Goal: Task Accomplishment & Management: Use online tool/utility

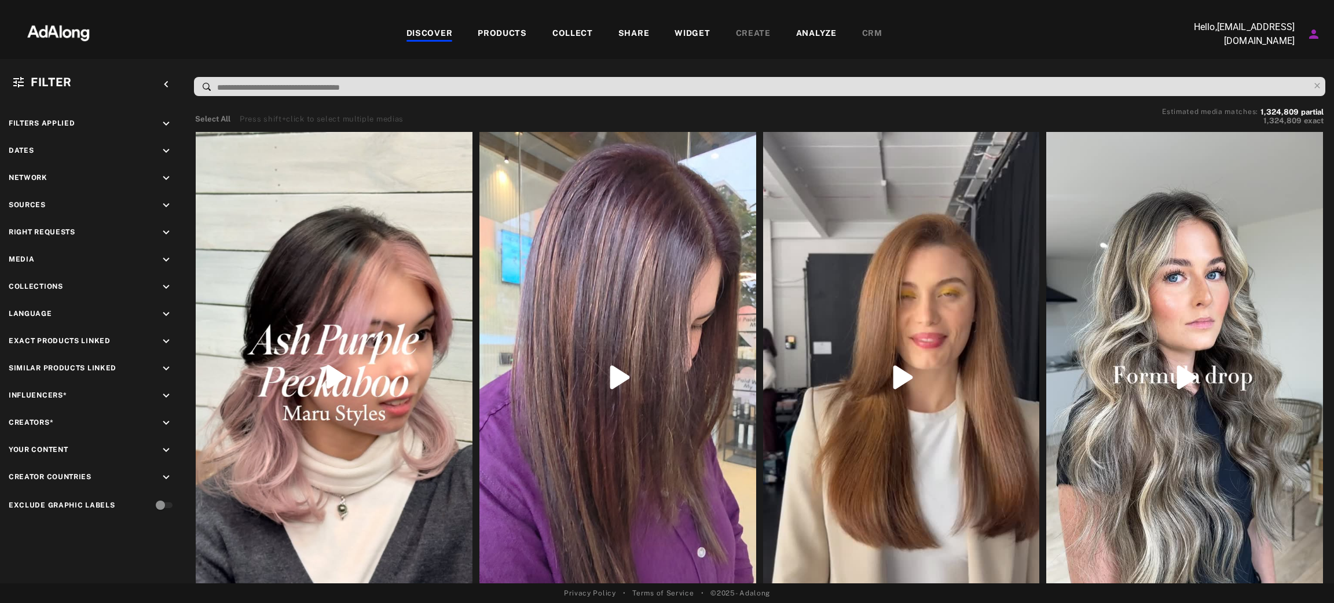
click at [596, 33] on div "COLLECT" at bounding box center [573, 34] width 66 height 14
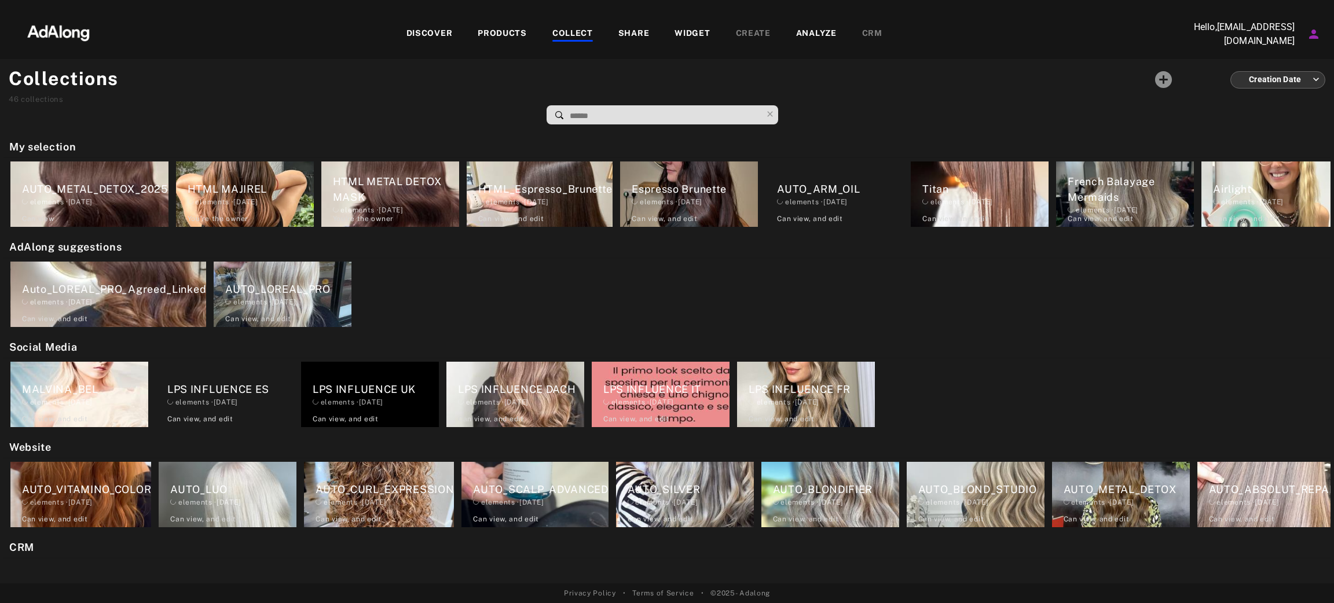
click at [412, 27] on div "DISCOVER" at bounding box center [429, 34] width 46 height 14
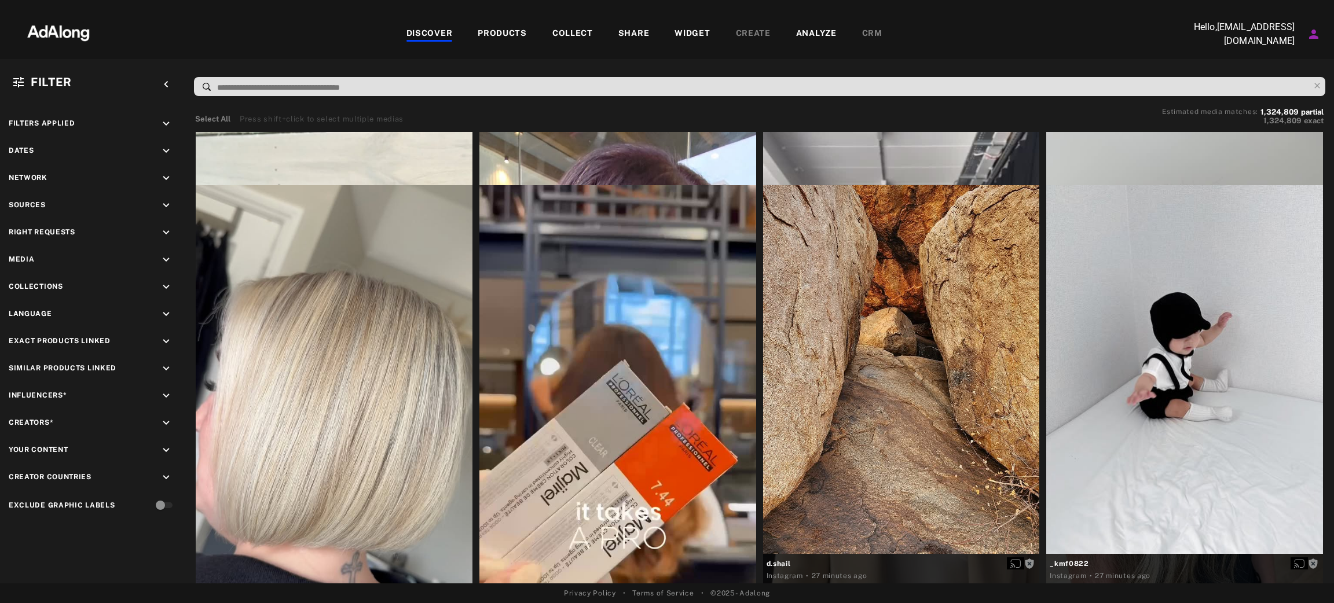
click at [581, 30] on div "COLLECT" at bounding box center [572, 34] width 41 height 14
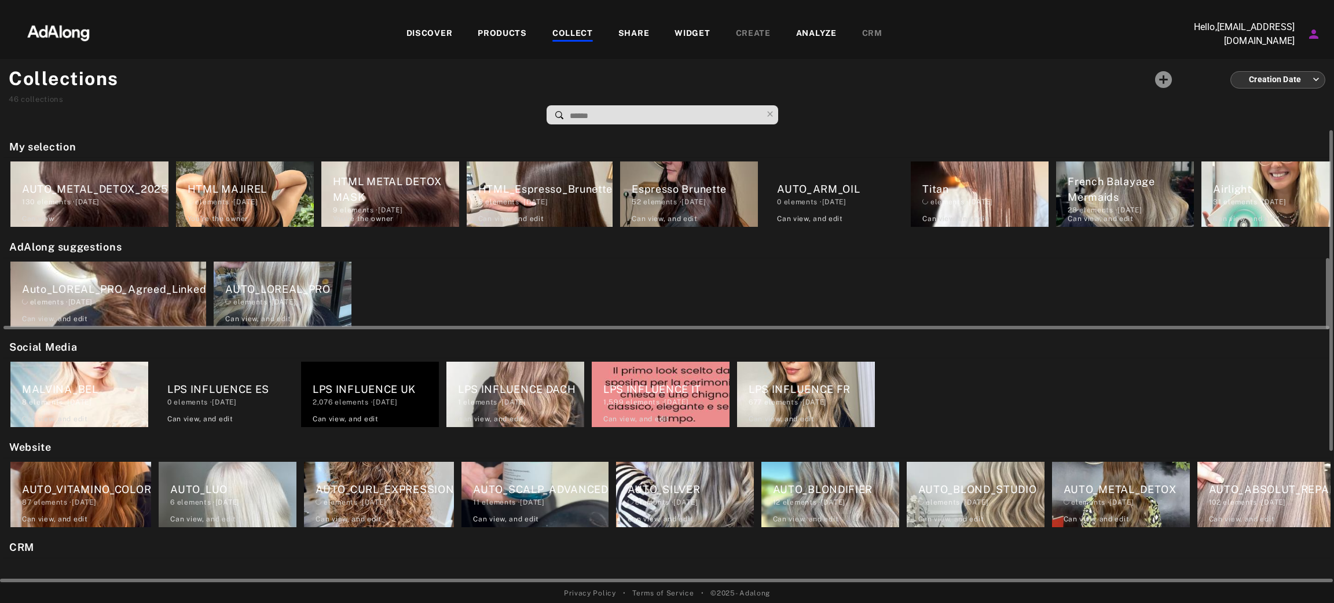
click at [146, 297] on div "elements · 2024.11.20" at bounding box center [114, 302] width 184 height 10
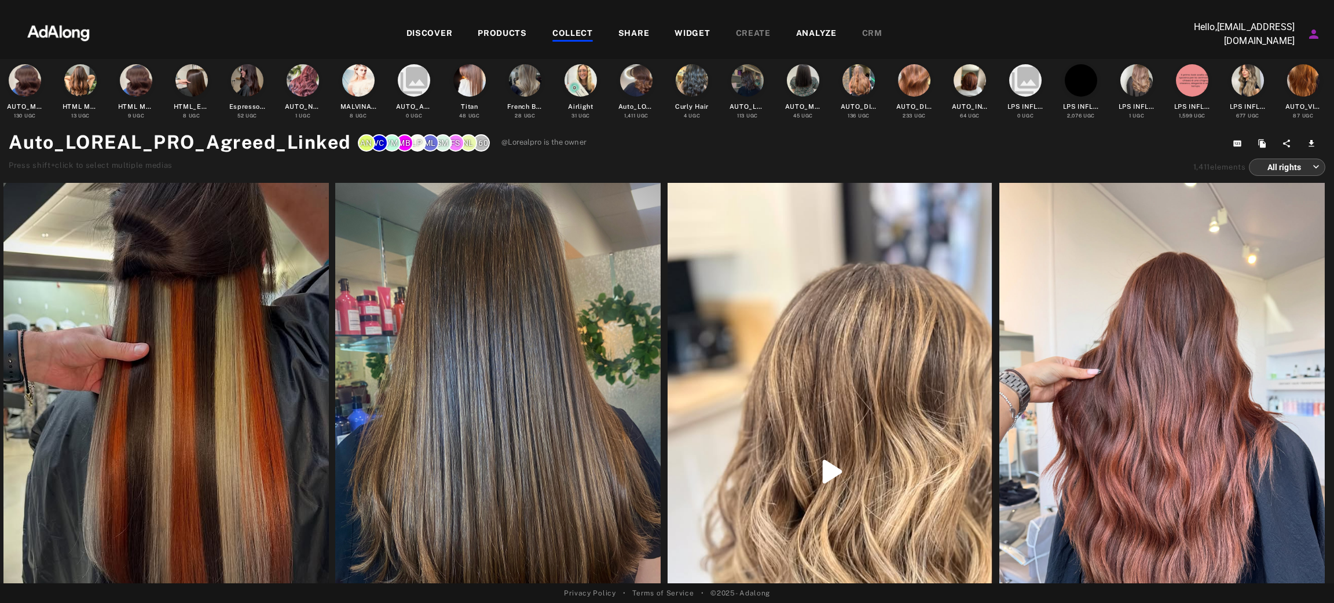
click at [691, 27] on div "WIDGET" at bounding box center [691, 34] width 35 height 14
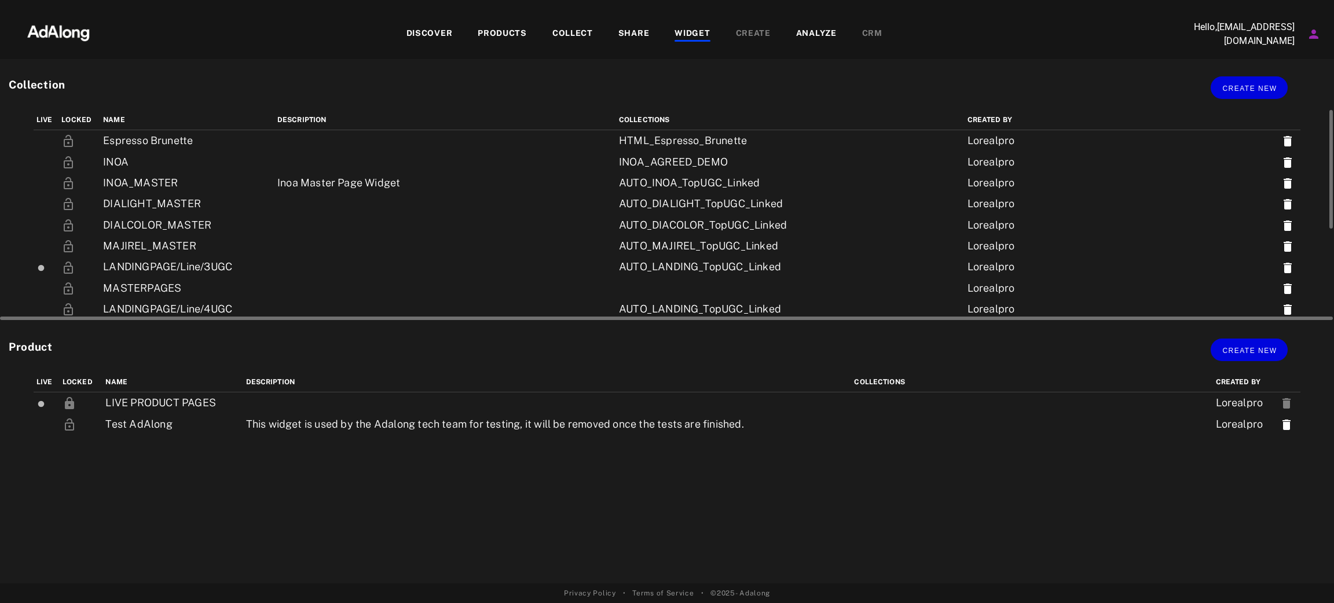
scroll to position [174, 0]
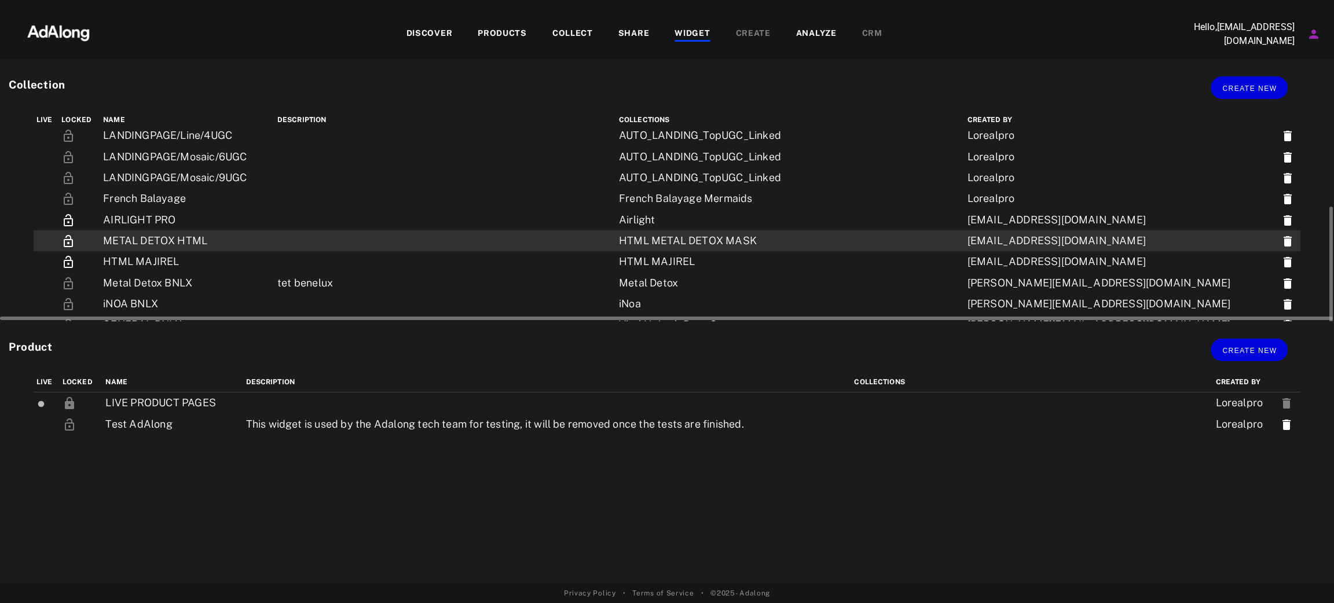
click at [190, 230] on td "METAL DETOX HTML" at bounding box center [187, 240] width 174 height 21
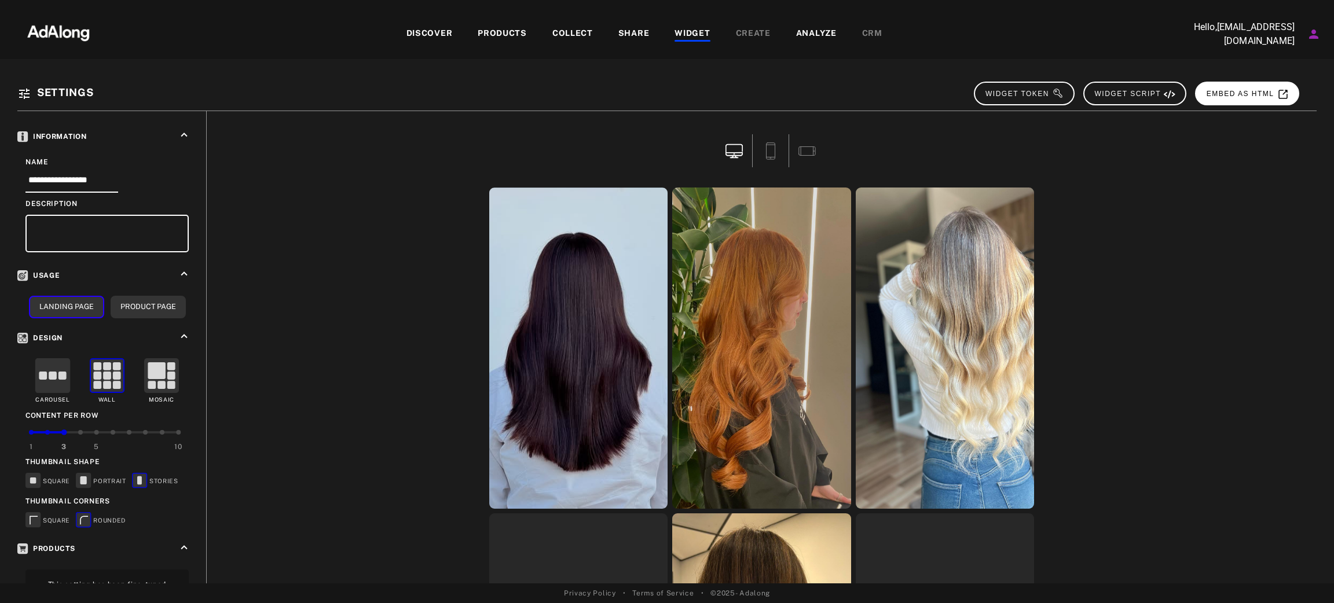
click at [1260, 85] on button "EMBED AS HTML" at bounding box center [1247, 94] width 104 height 24
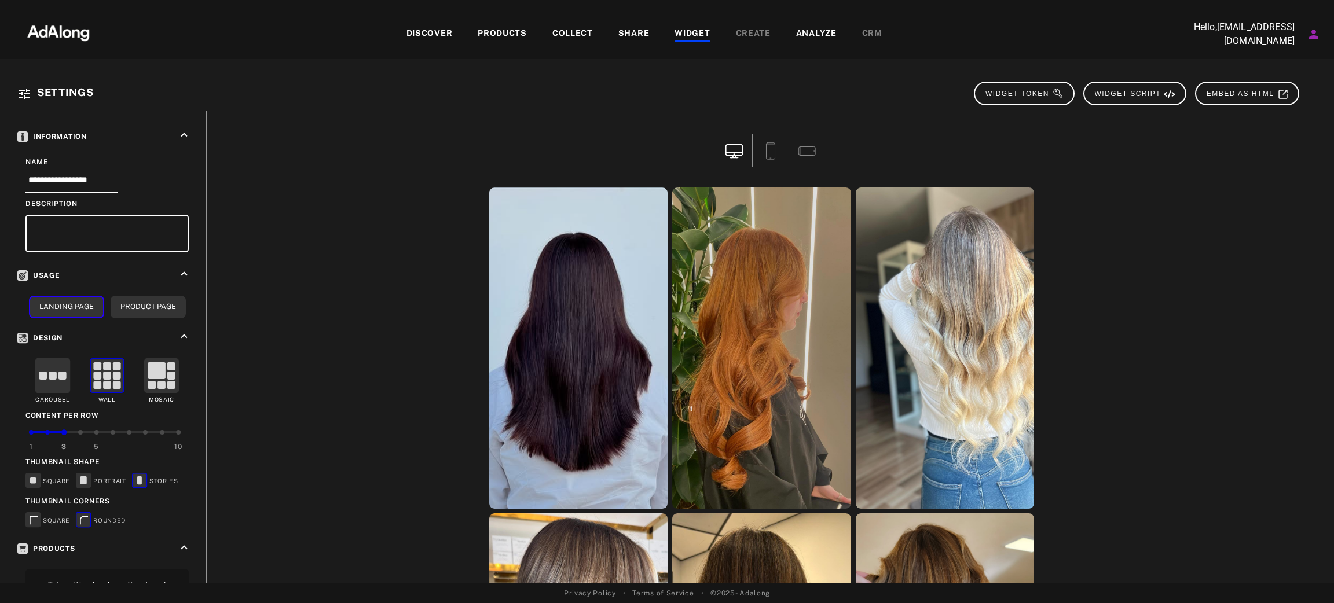
click at [692, 31] on div "WIDGET" at bounding box center [691, 34] width 35 height 14
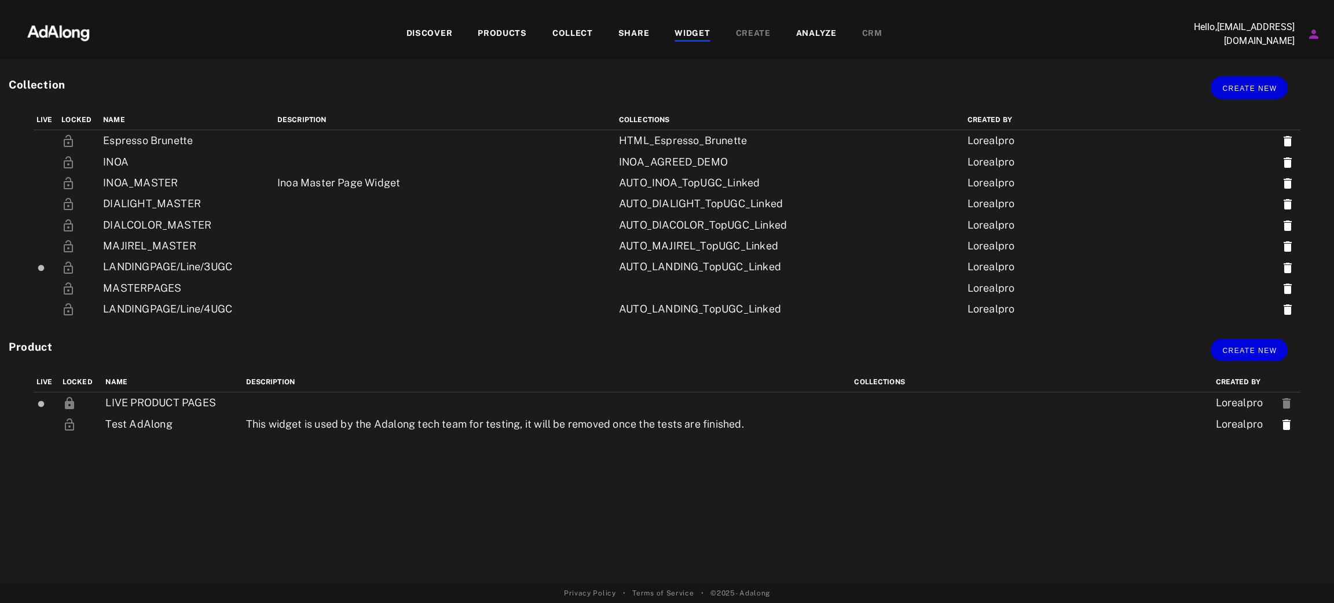
scroll to position [174, 0]
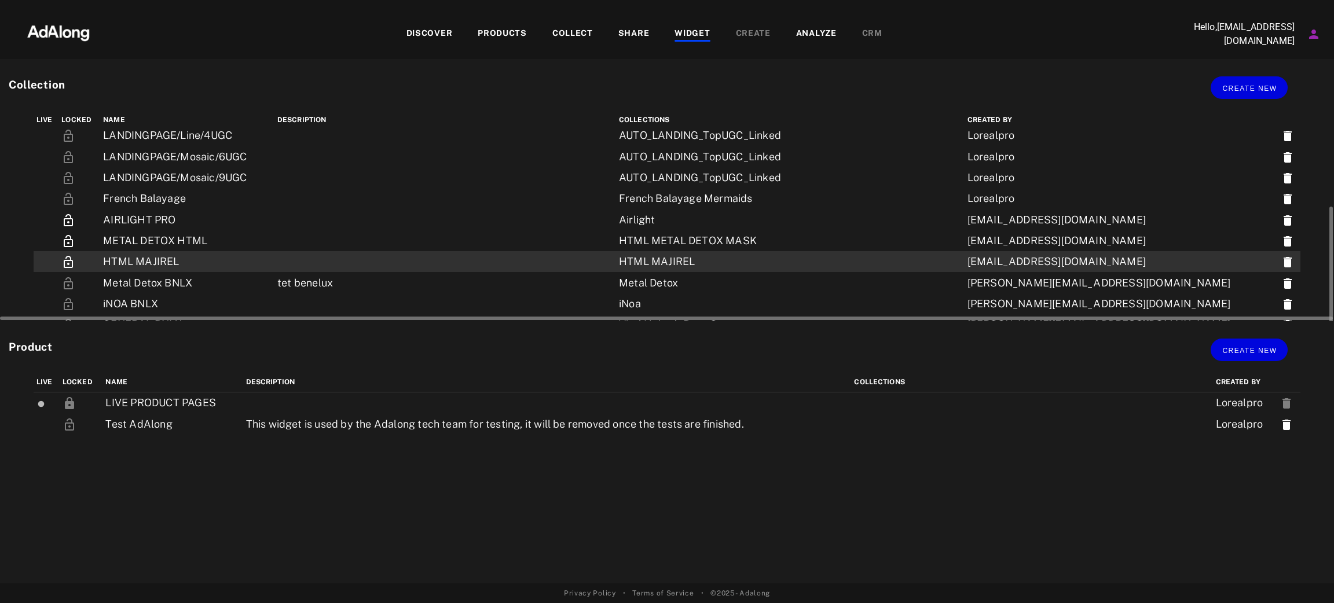
click at [178, 251] on td "HTML MAJIREL" at bounding box center [187, 261] width 174 height 21
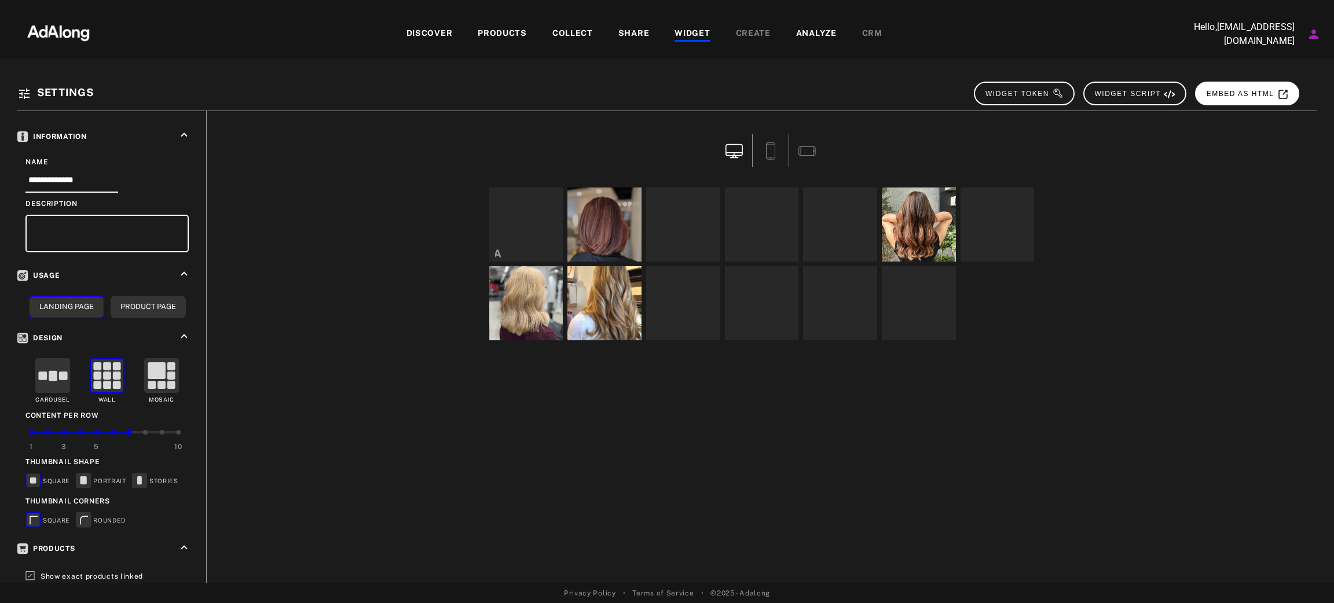
click at [1229, 93] on span "EMBED AS HTML" at bounding box center [1248, 94] width 82 height 8
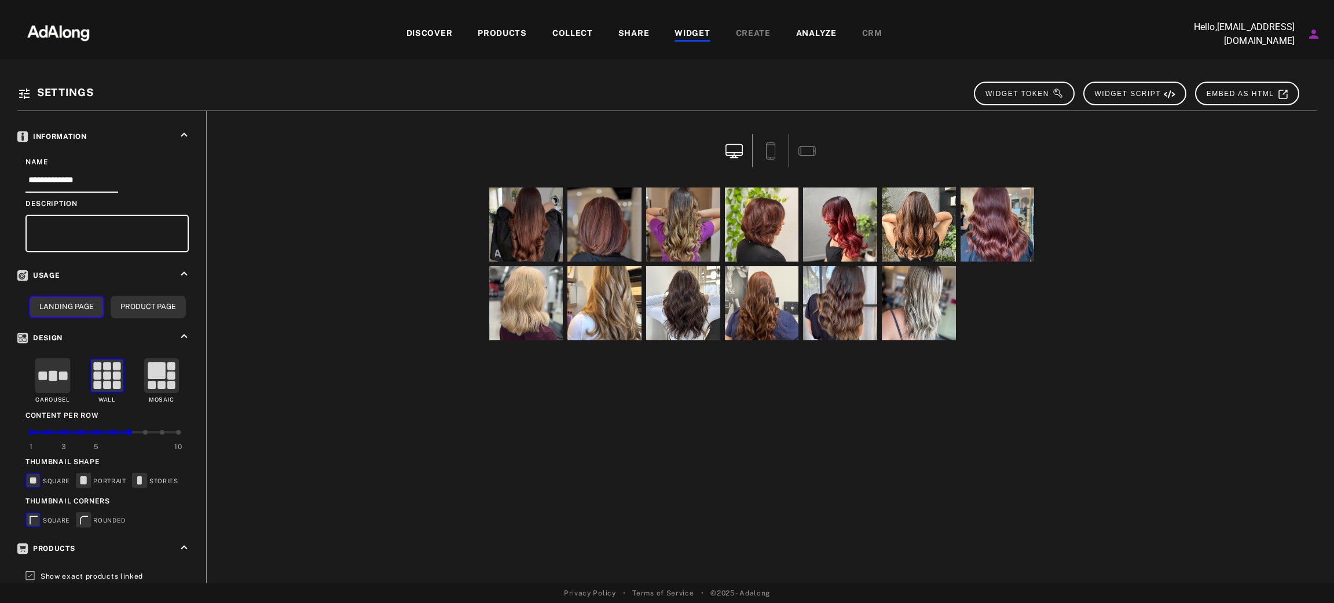
click at [690, 24] on div "DISCOVER PRODUCTS COLLECT SHARE WIDGET CREATE ANALYZE CRM" at bounding box center [643, 33] width 1069 height 39
click at [693, 31] on div "WIDGET" at bounding box center [691, 34] width 35 height 14
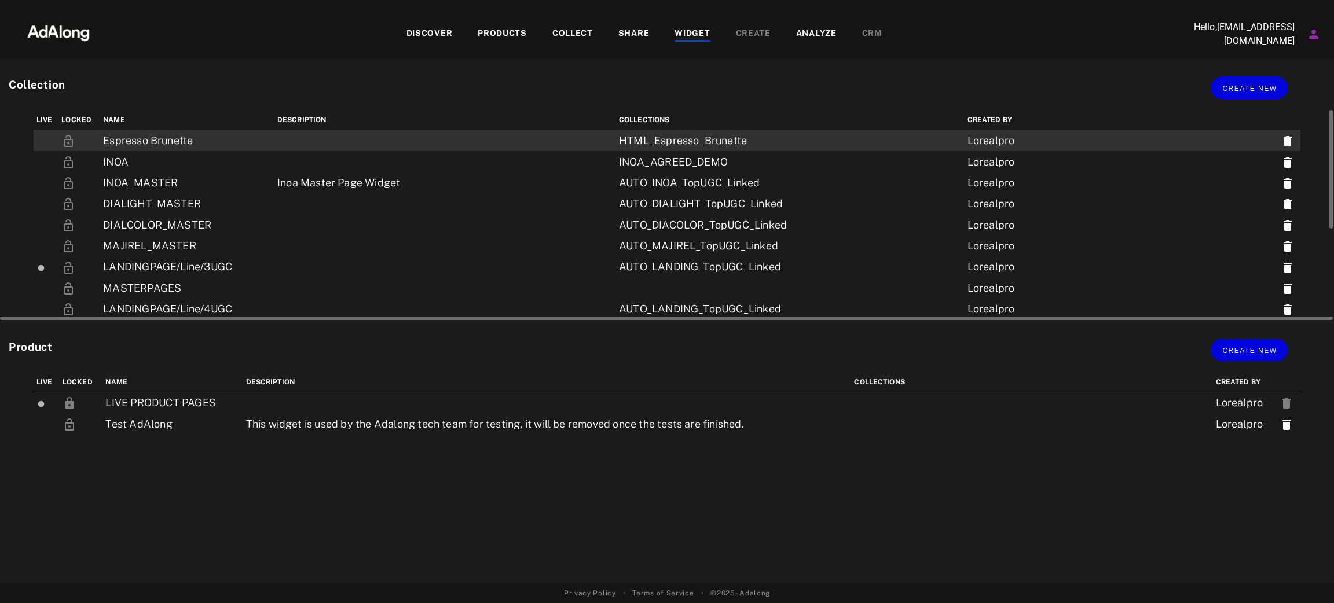
click at [171, 135] on td "Espresso Brunette" at bounding box center [187, 140] width 174 height 21
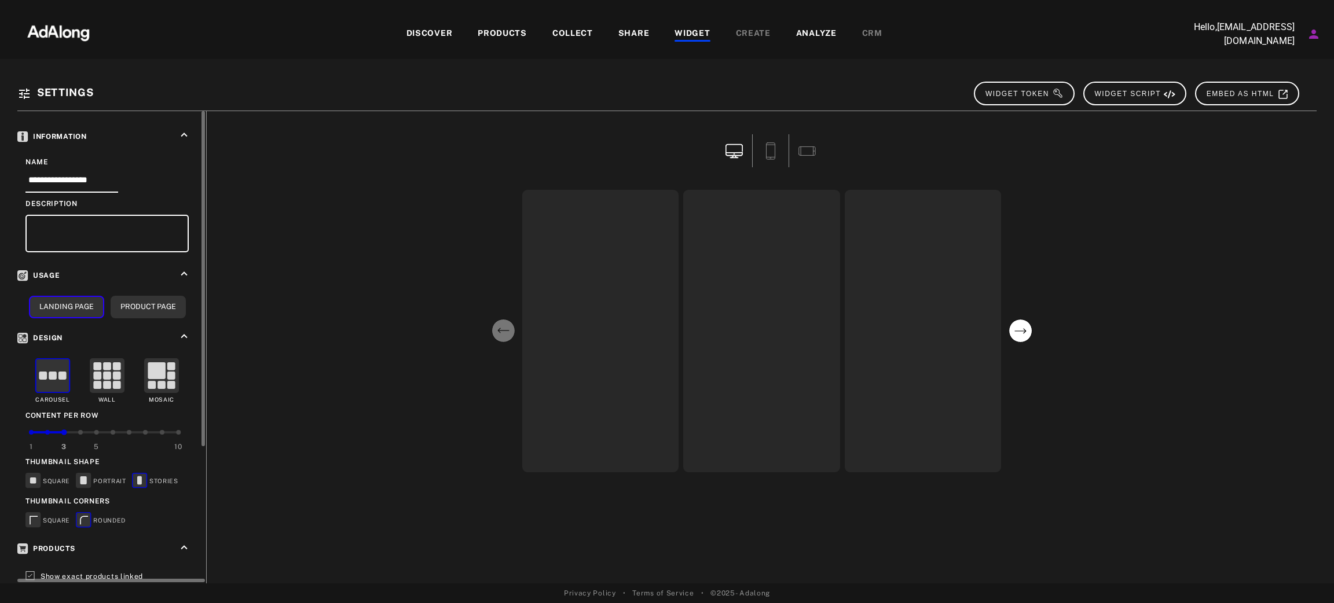
scroll to position [195, 0]
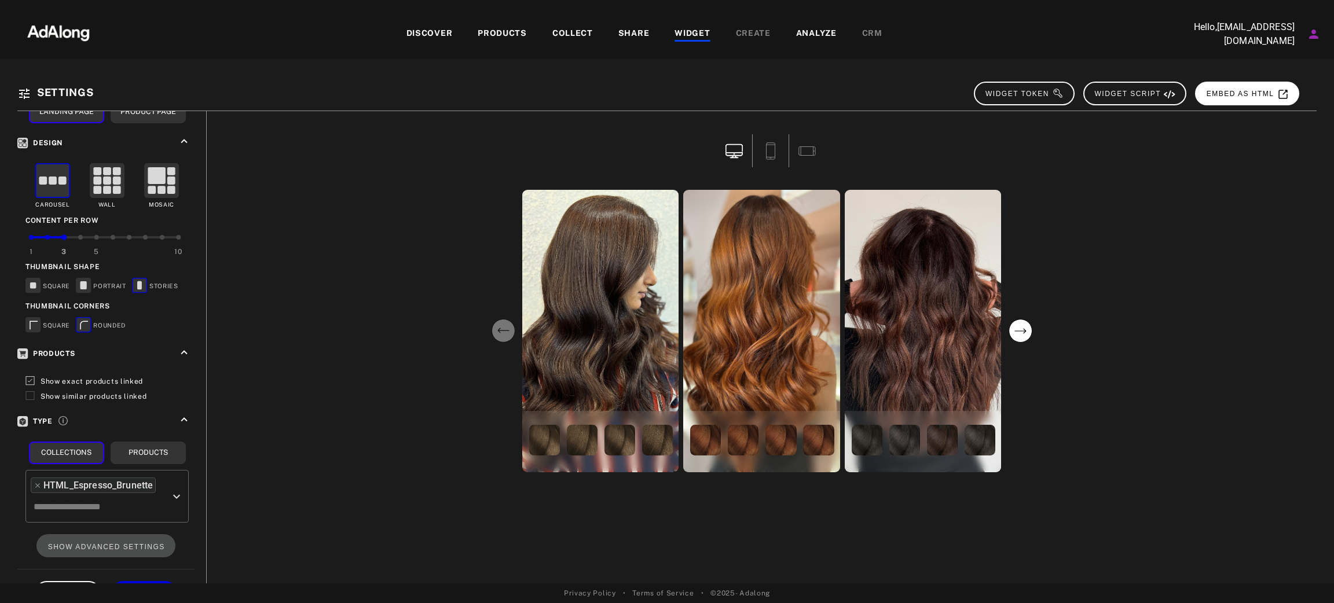
click at [1242, 90] on span "EMBED AS HTML" at bounding box center [1248, 94] width 82 height 8
click at [490, 34] on div "PRODUCTS" at bounding box center [502, 34] width 49 height 14
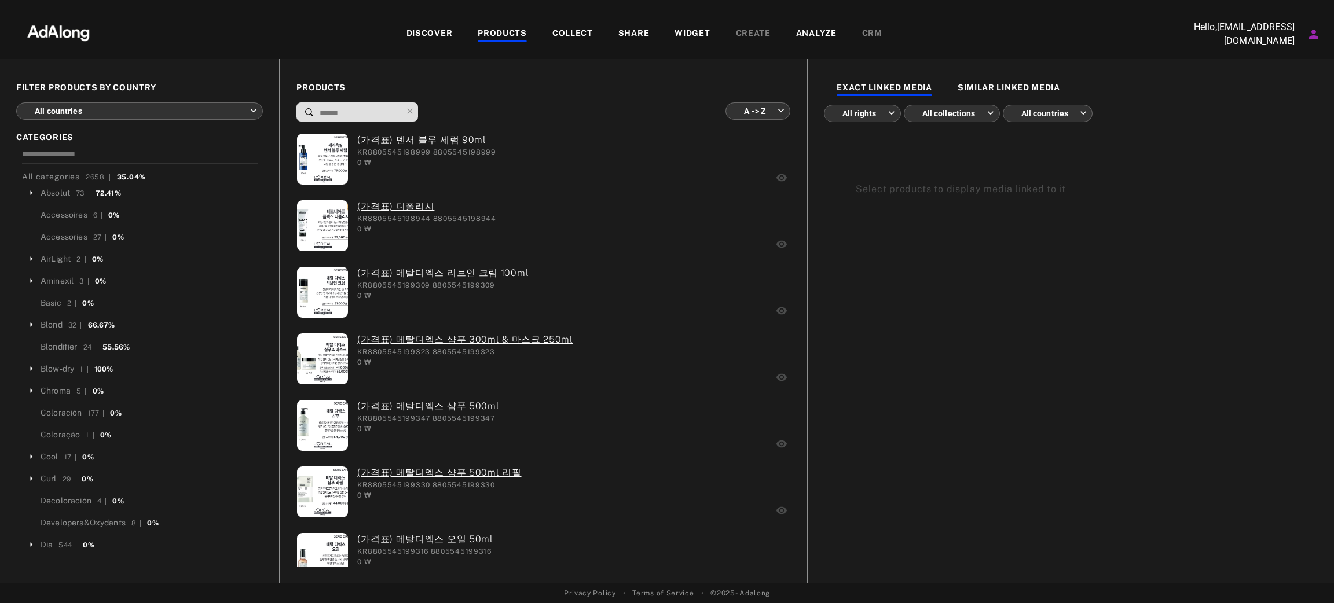
click at [583, 32] on div "COLLECT" at bounding box center [572, 34] width 41 height 14
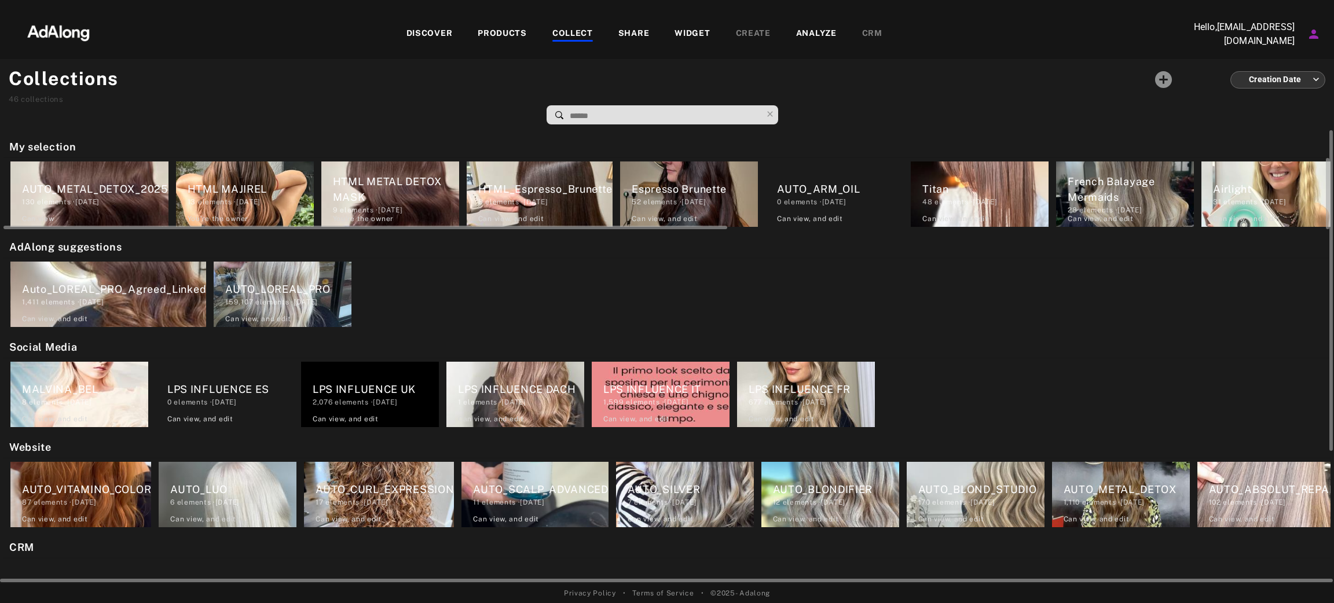
click at [553, 197] on div "8 elements · 2025.07.29" at bounding box center [545, 202] width 134 height 10
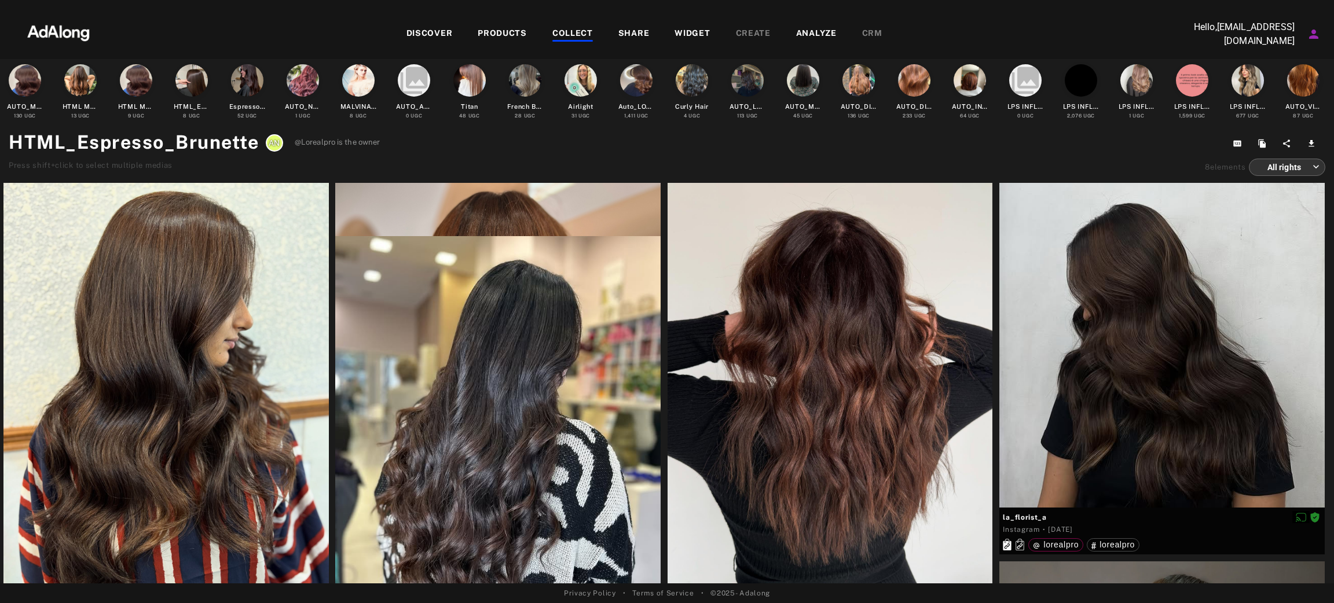
click at [553, 31] on div "COLLECT" at bounding box center [572, 34] width 41 height 14
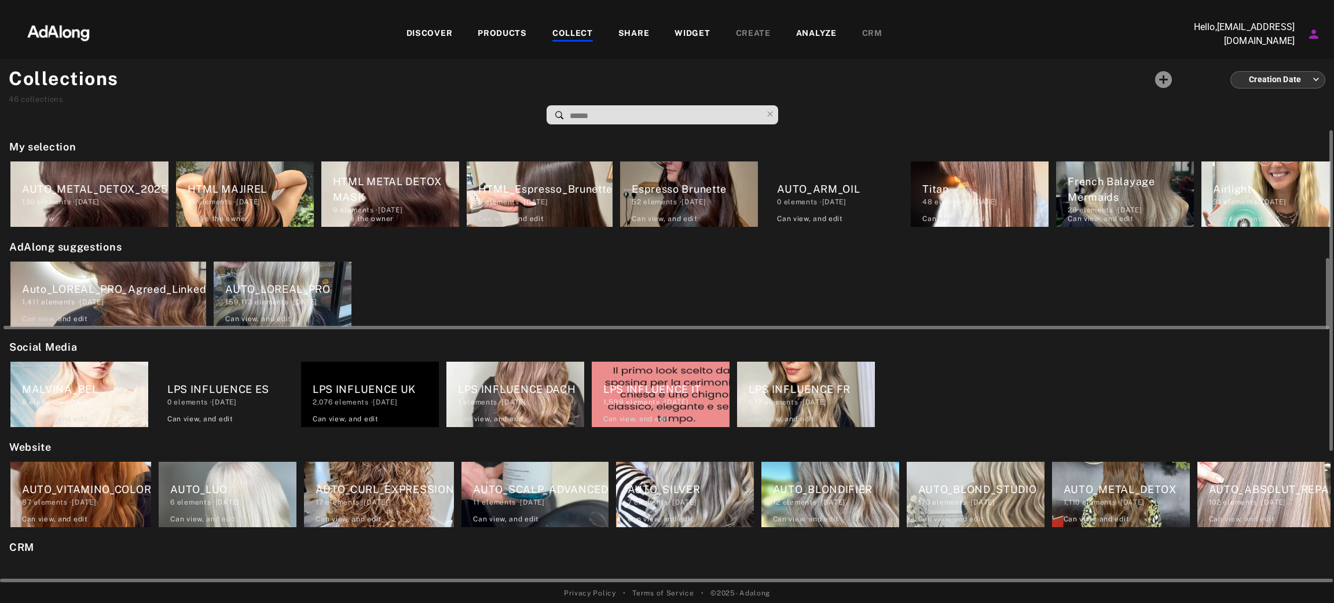
click at [166, 297] on div "1,411 elements · 2024.11.20" at bounding box center [114, 302] width 184 height 10
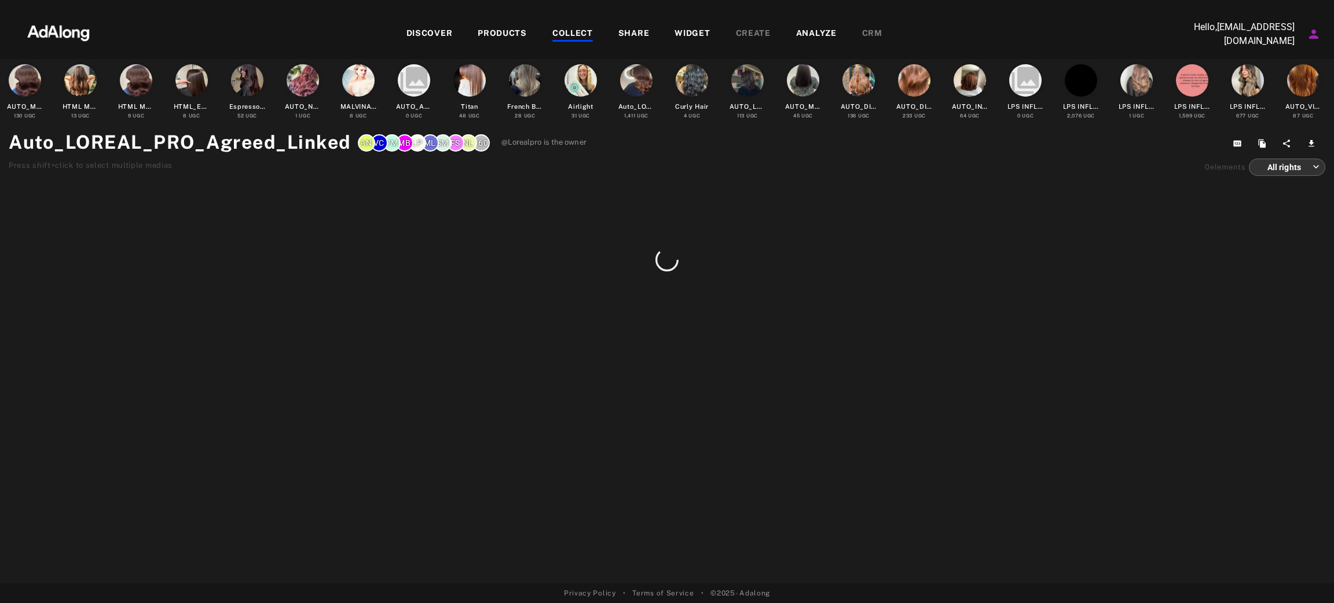
click at [433, 33] on div "DISCOVER" at bounding box center [429, 34] width 46 height 14
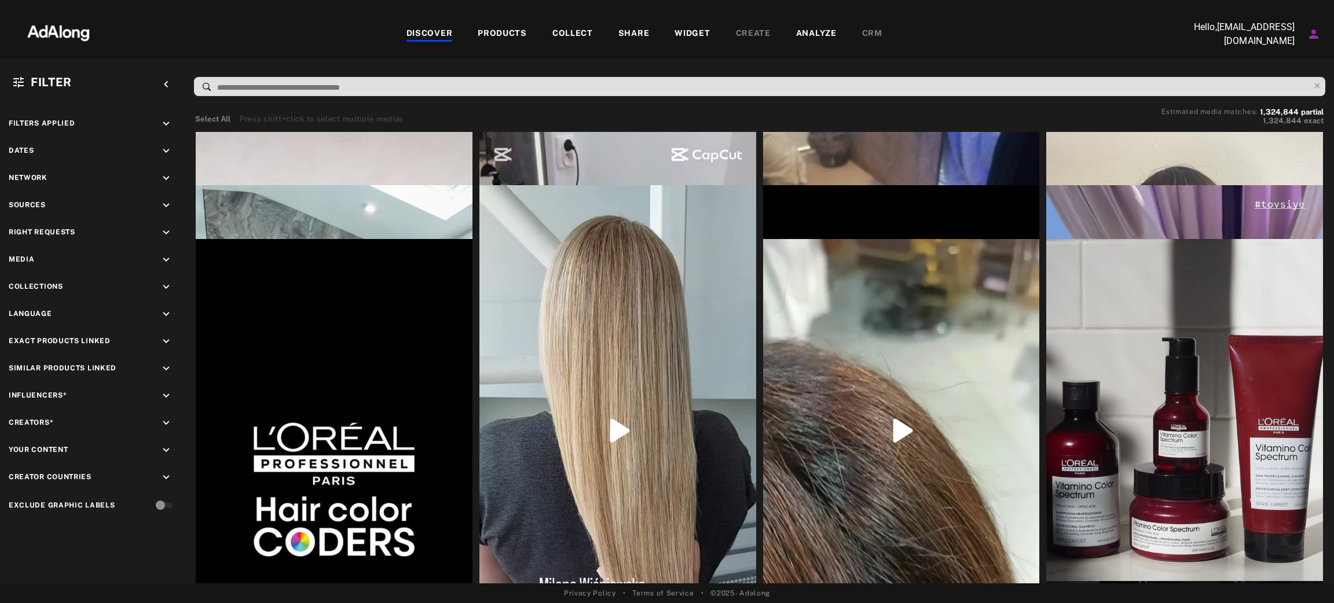
click at [321, 89] on input at bounding box center [762, 88] width 1093 height 16
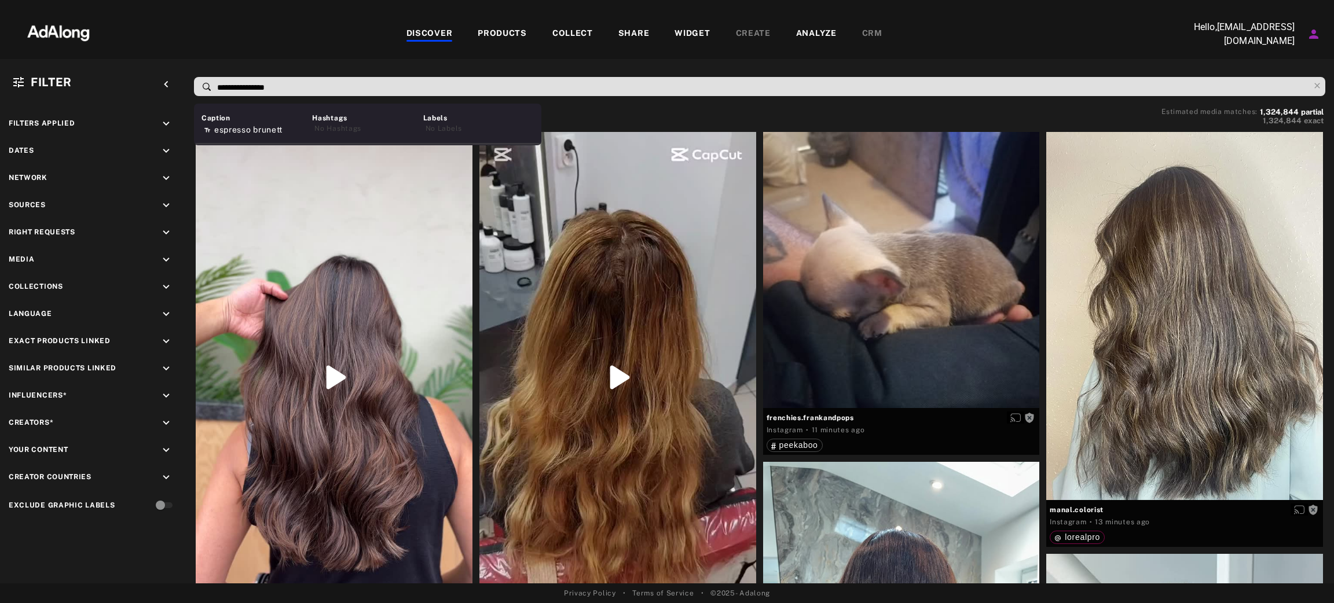
type input "**********"
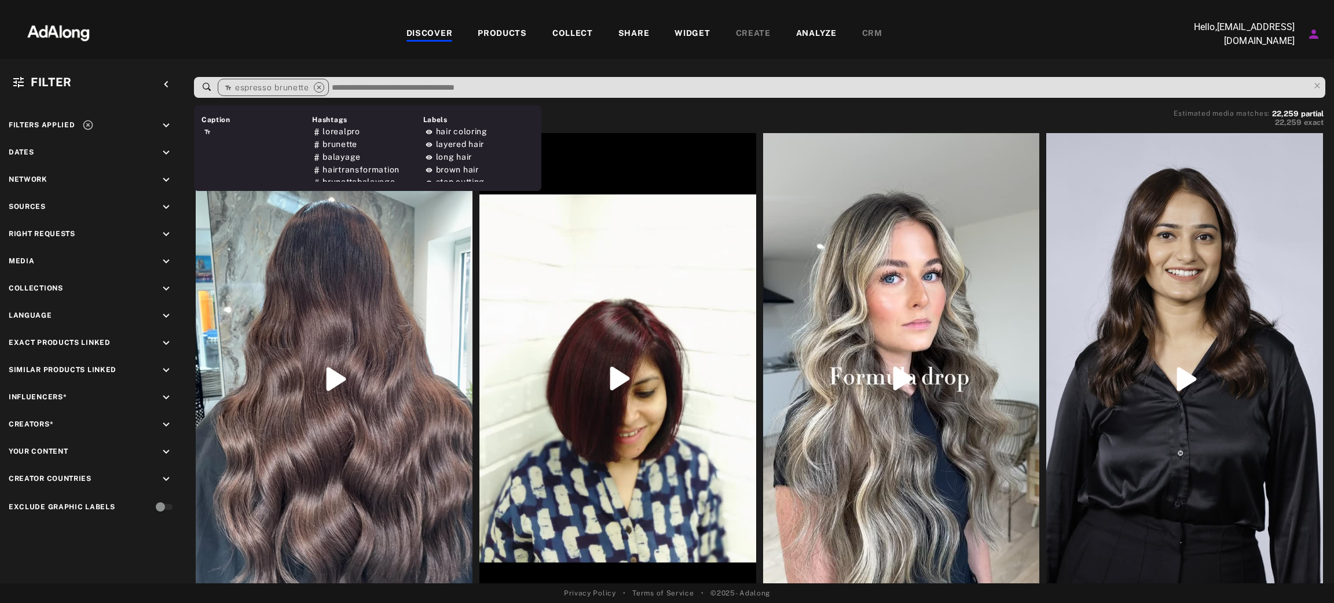
click at [473, 80] on input at bounding box center [820, 88] width 978 height 16
type input "****"
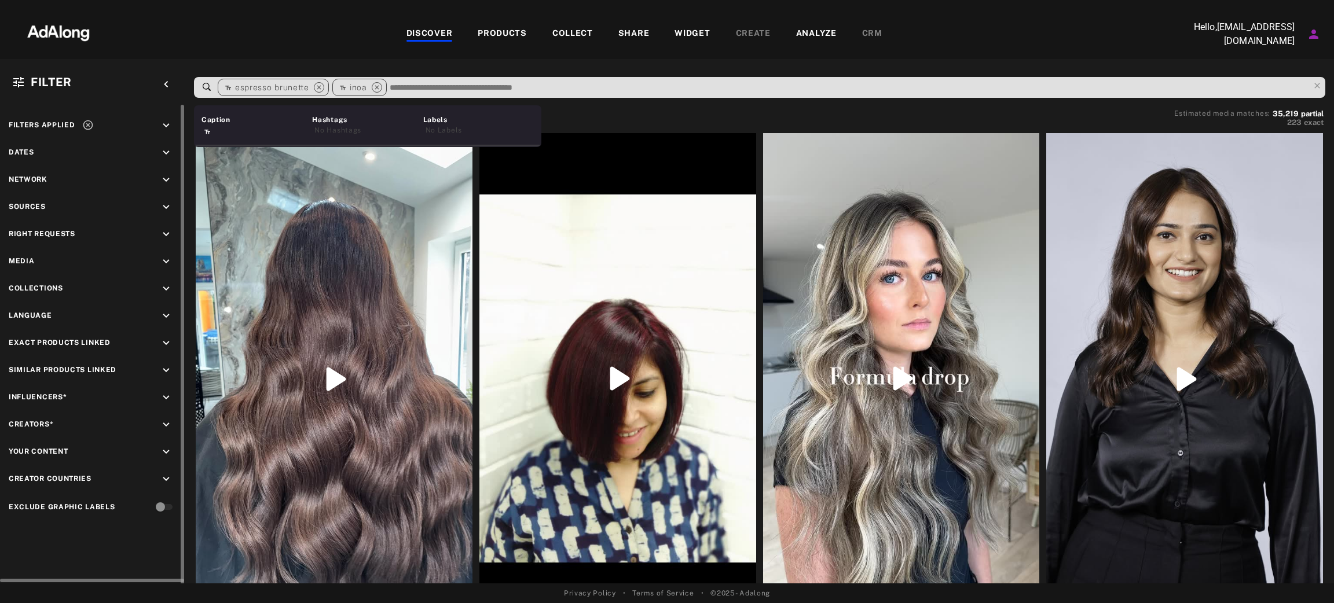
click at [47, 230] on span "Right Requests" at bounding box center [42, 234] width 67 height 8
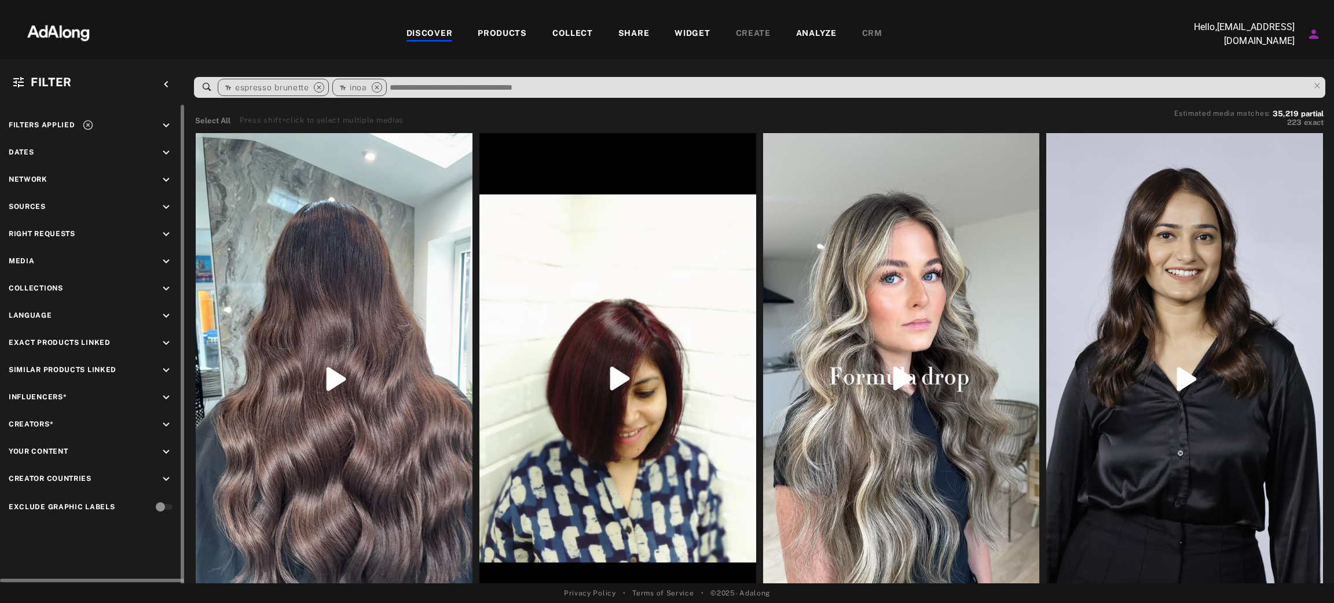
click at [165, 228] on icon "keyboard_arrow_down" at bounding box center [166, 234] width 13 height 13
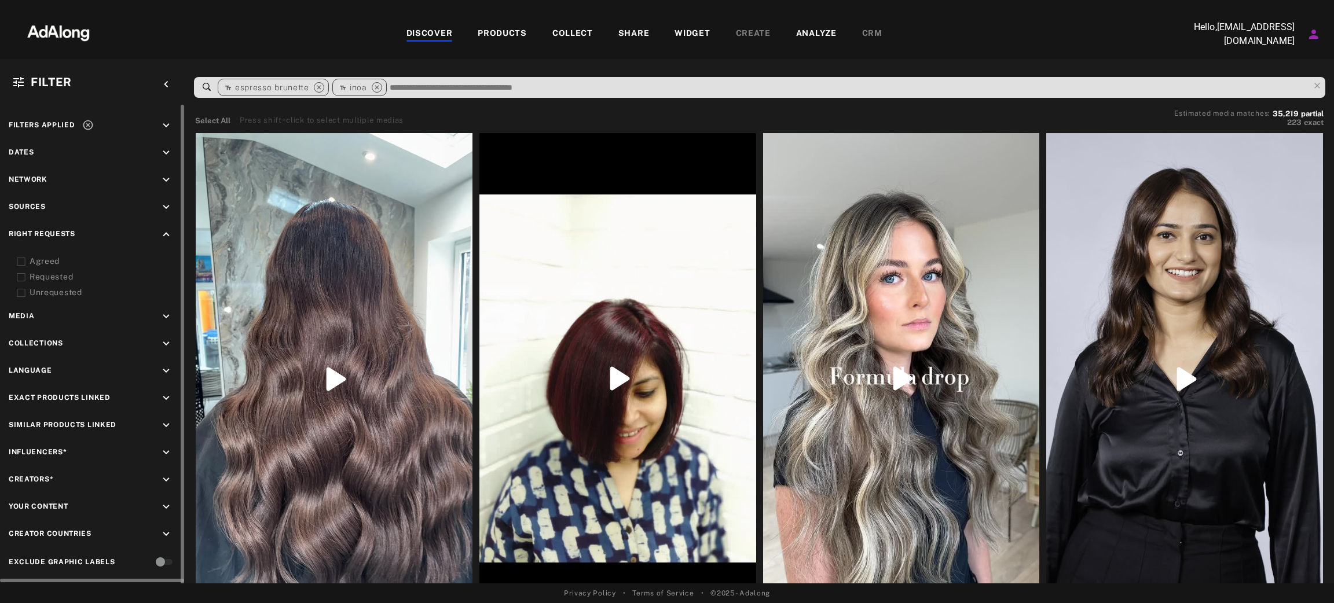
click at [50, 258] on div "Agreed" at bounding box center [103, 261] width 147 height 12
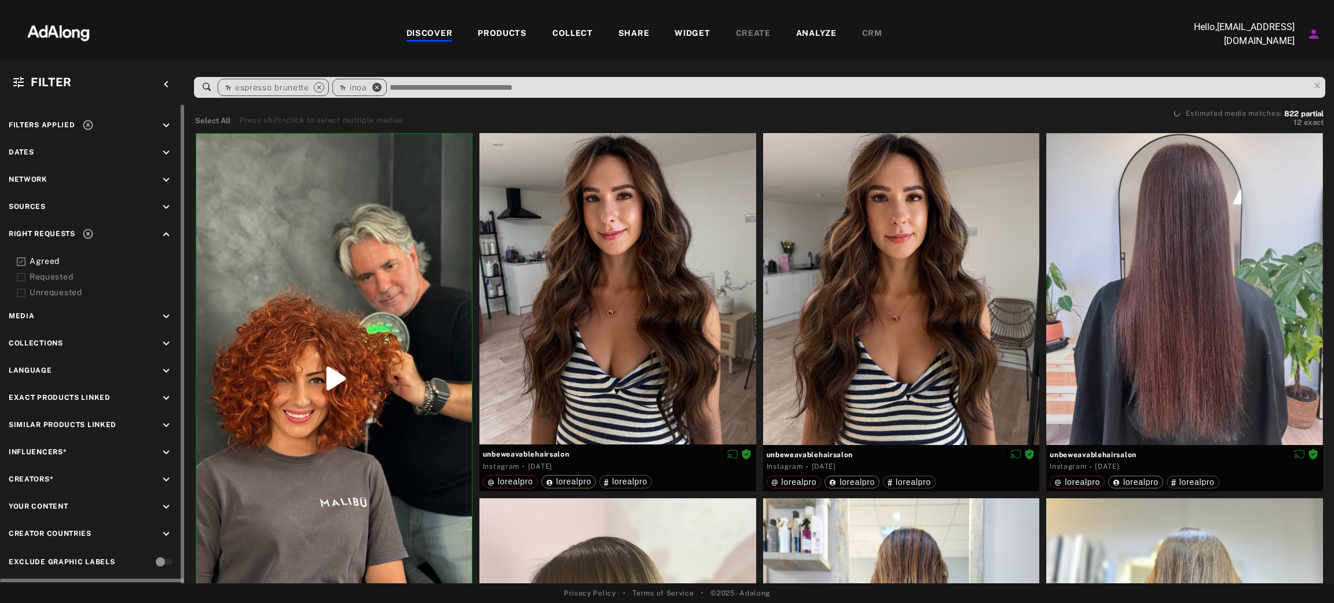
click at [375, 85] on icon "close" at bounding box center [377, 87] width 10 height 10
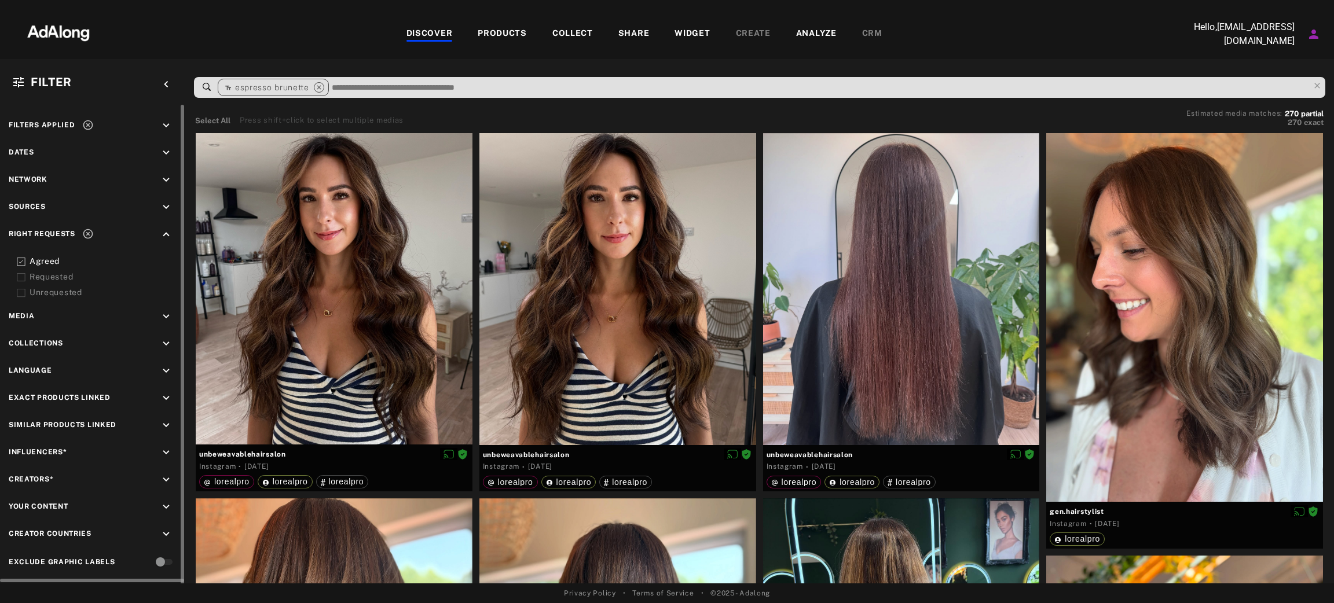
click at [163, 393] on icon "keyboard_arrow_down" at bounding box center [166, 398] width 13 height 13
click at [65, 439] on input at bounding box center [94, 447] width 155 height 16
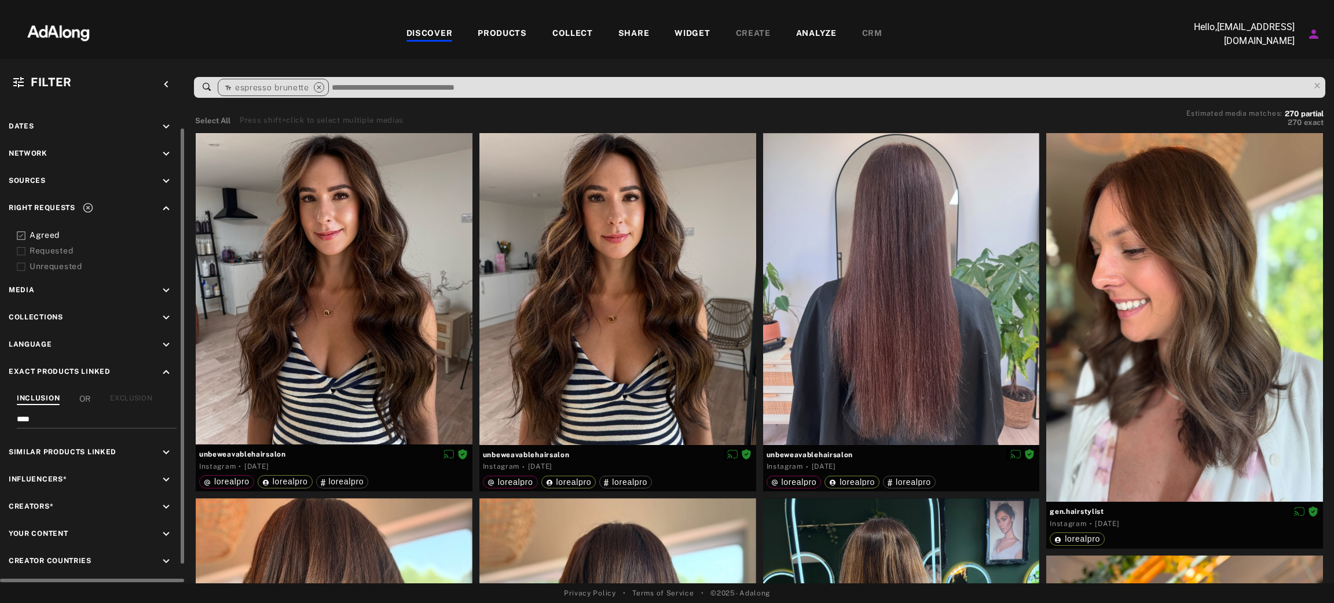
scroll to position [47, 0]
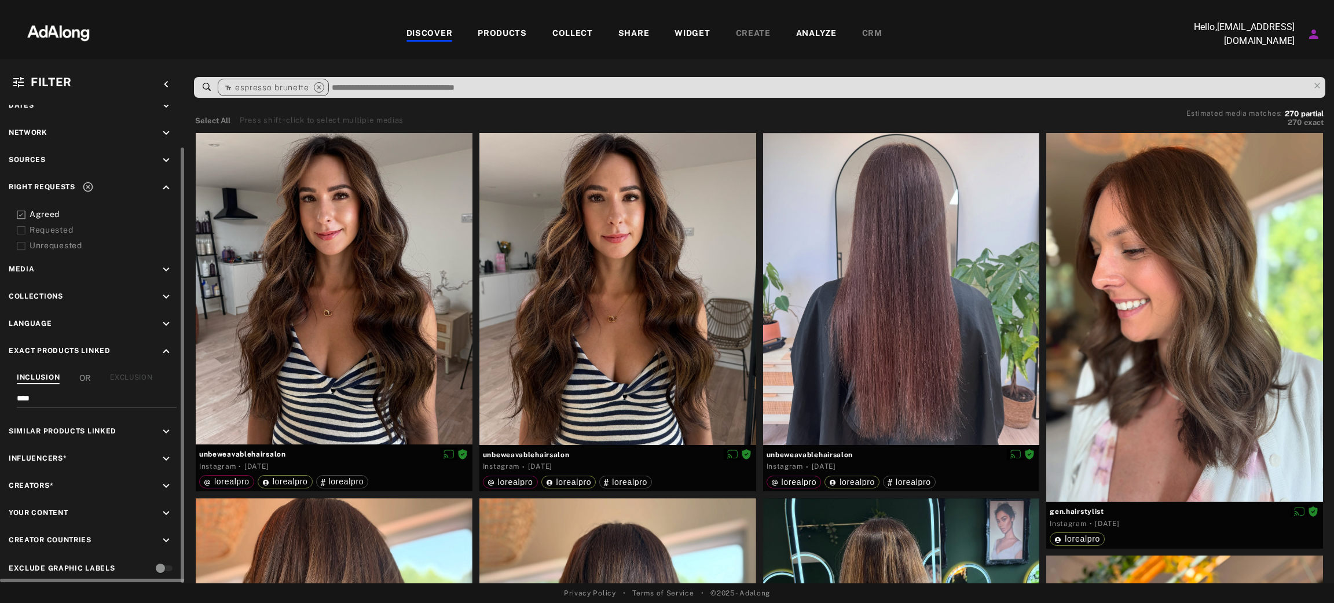
type input "****"
click at [79, 427] on span "Similar Products Linked" at bounding box center [63, 431] width 108 height 8
click at [166, 426] on icon "keyboard_arrow_down" at bounding box center [166, 432] width 13 height 13
click at [94, 473] on input at bounding box center [94, 481] width 155 height 16
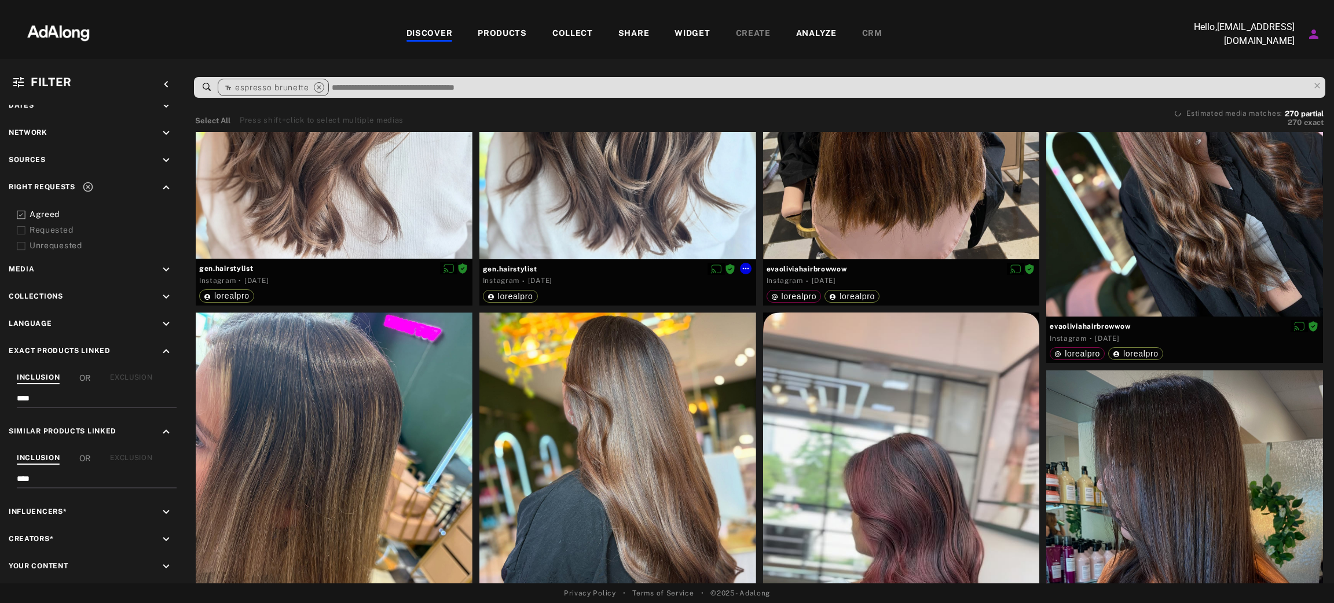
scroll to position [0, 0]
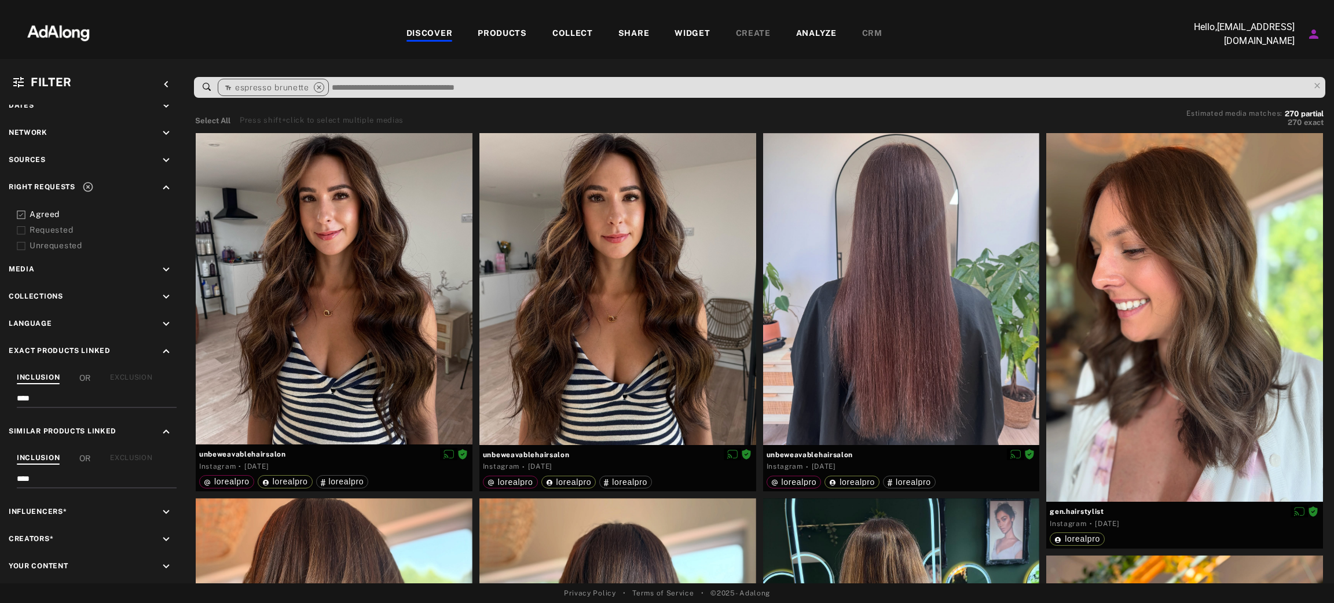
type input "****"
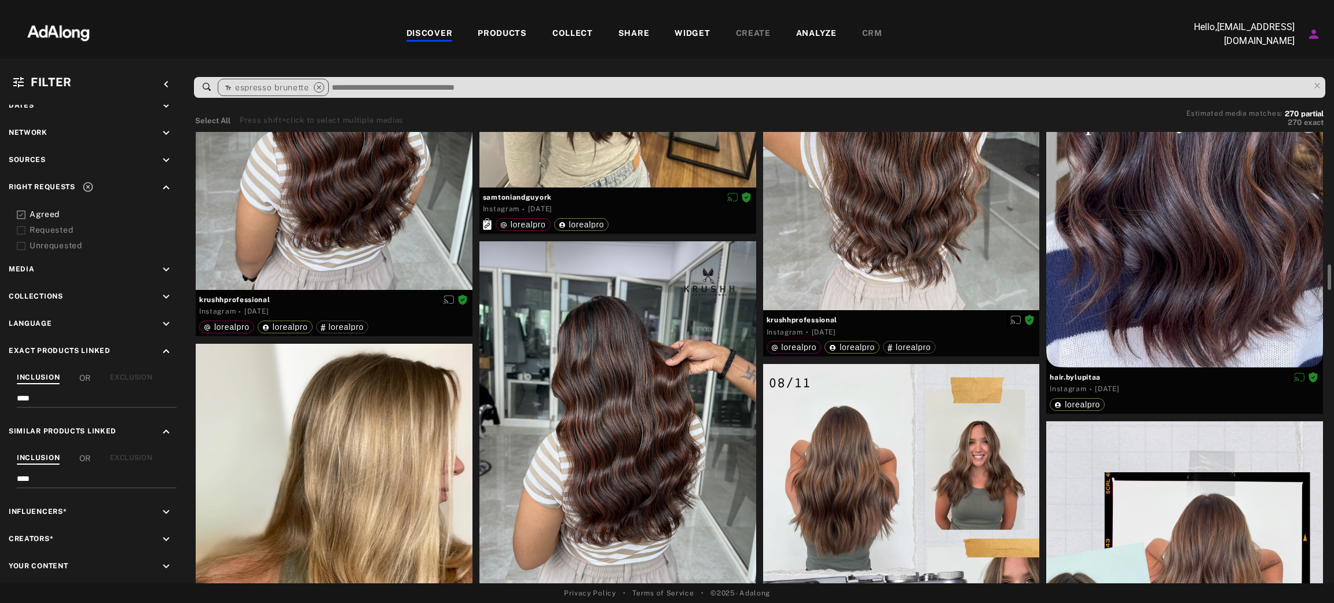
scroll to position [2084, 0]
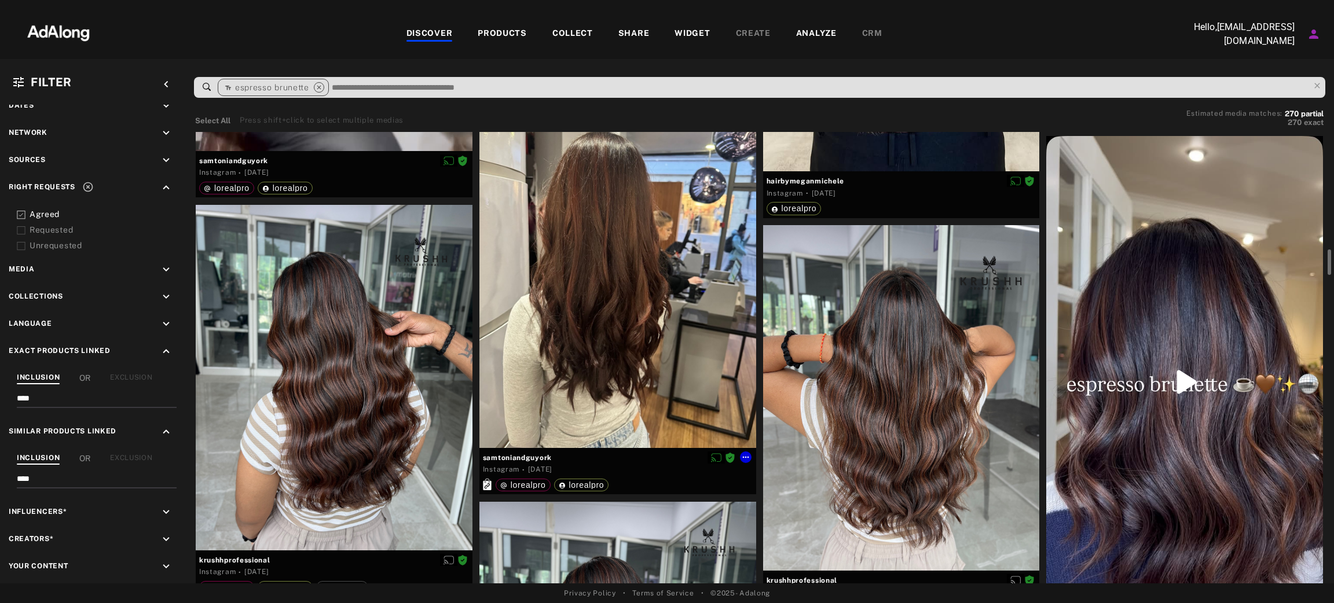
click at [610, 359] on div at bounding box center [617, 275] width 277 height 346
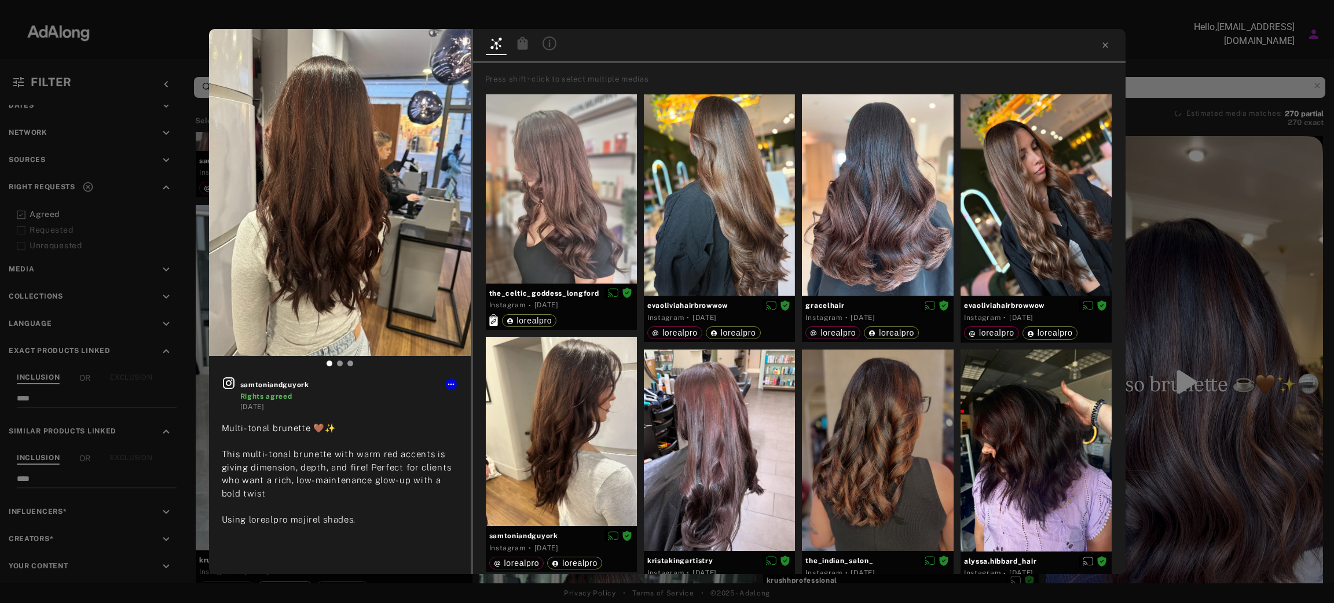
click at [524, 41] on icon at bounding box center [522, 42] width 10 height 13
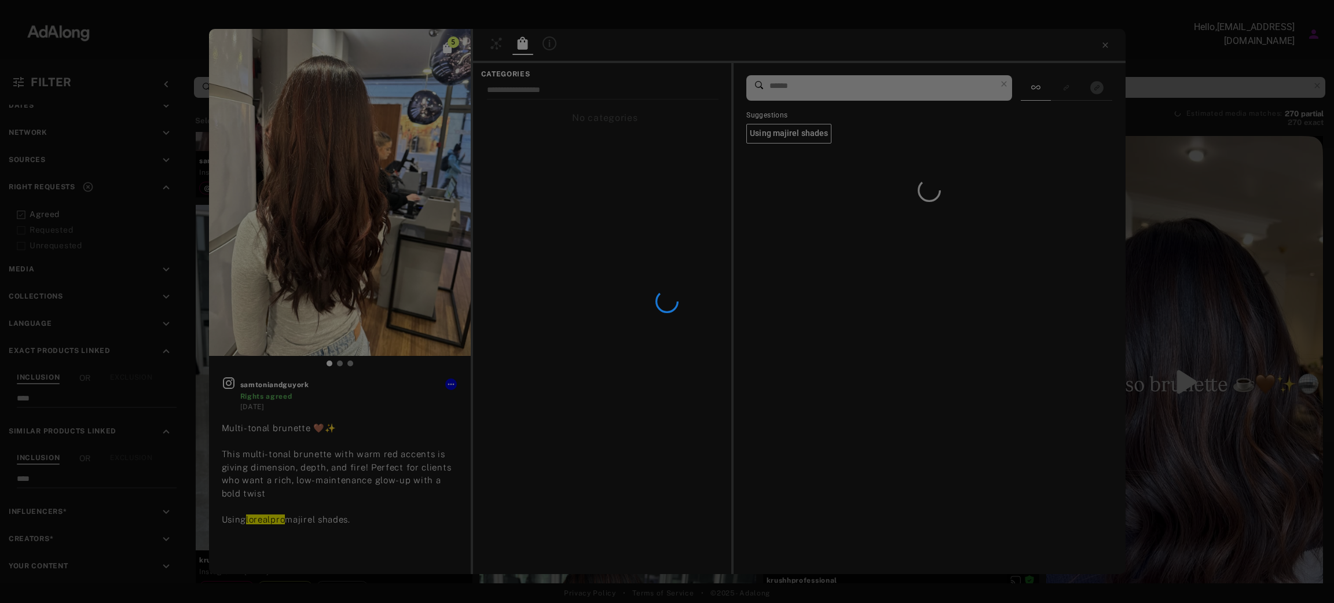
click at [1097, 85] on div at bounding box center [667, 301] width 1334 height 603
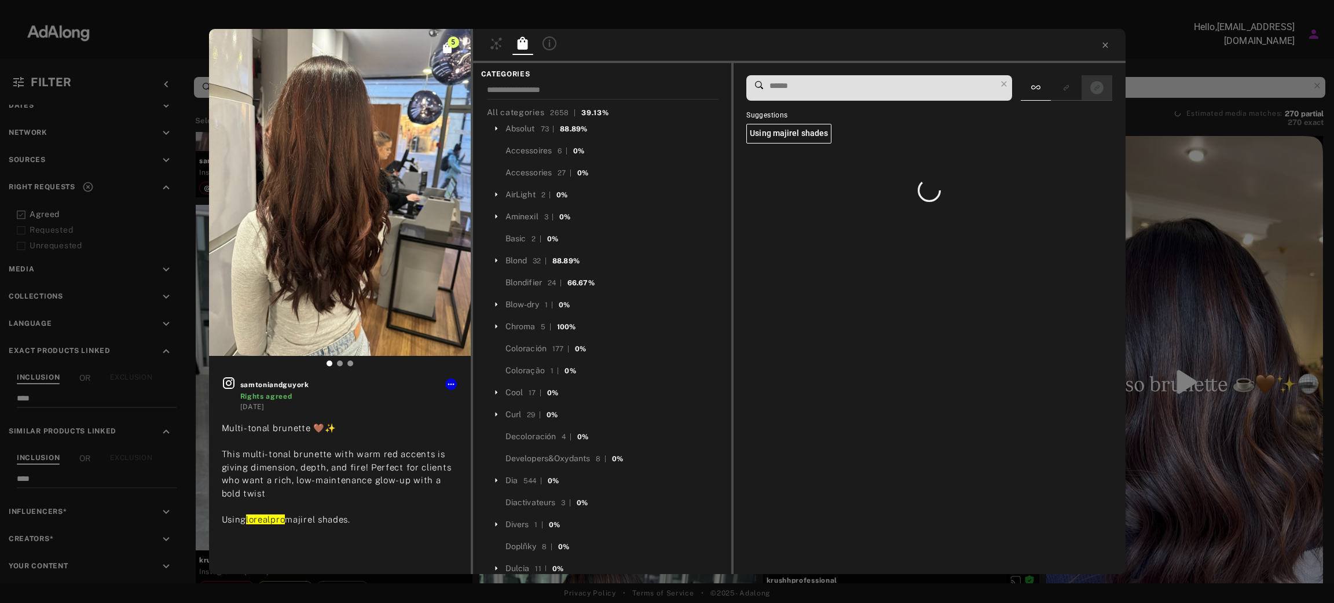
click at [1094, 88] on icon "Show only exact products linked" at bounding box center [1097, 87] width 13 height 13
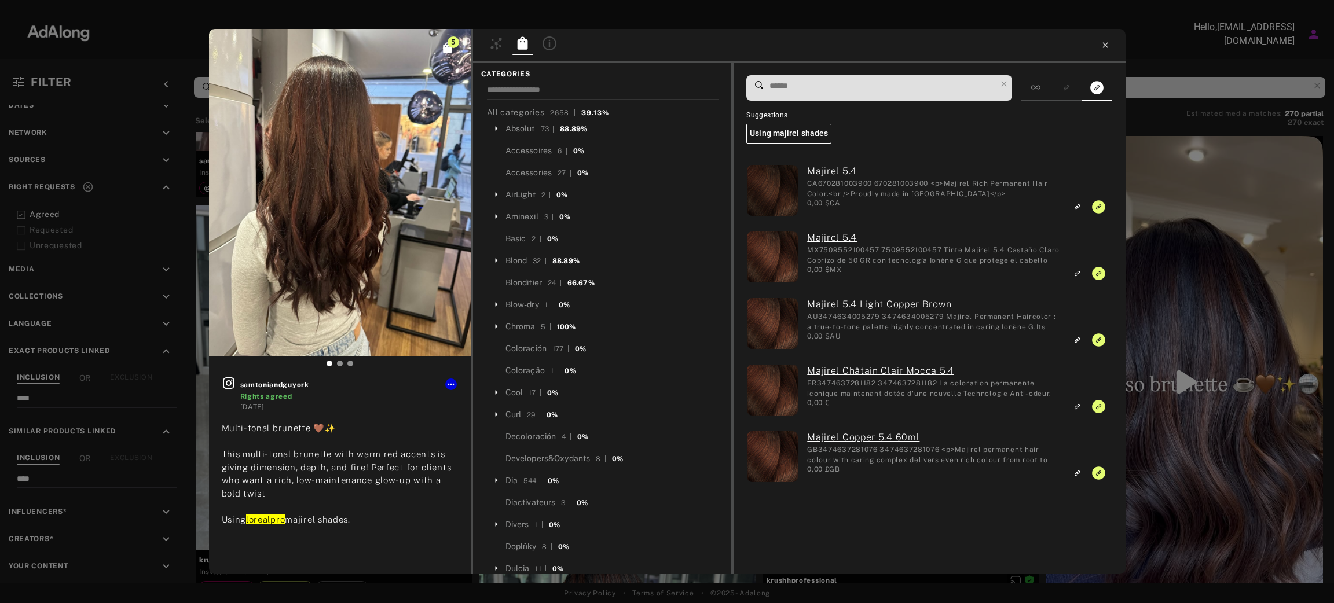
click at [1103, 45] on icon at bounding box center [1105, 45] width 9 height 9
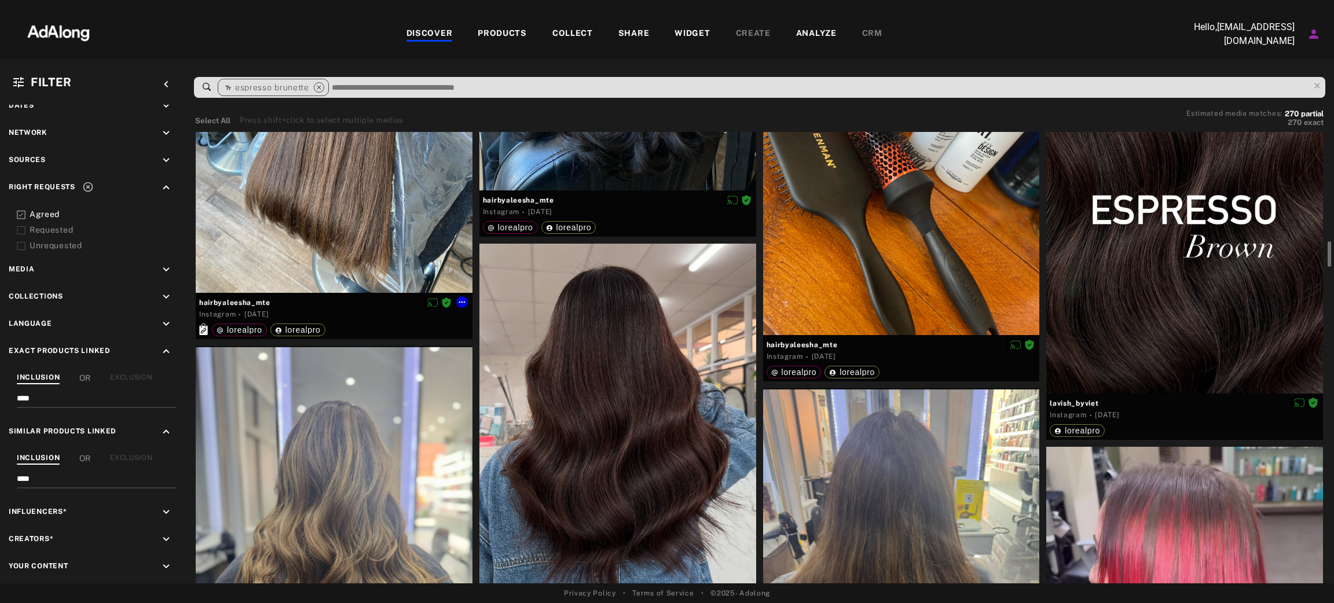
scroll to position [3299, 0]
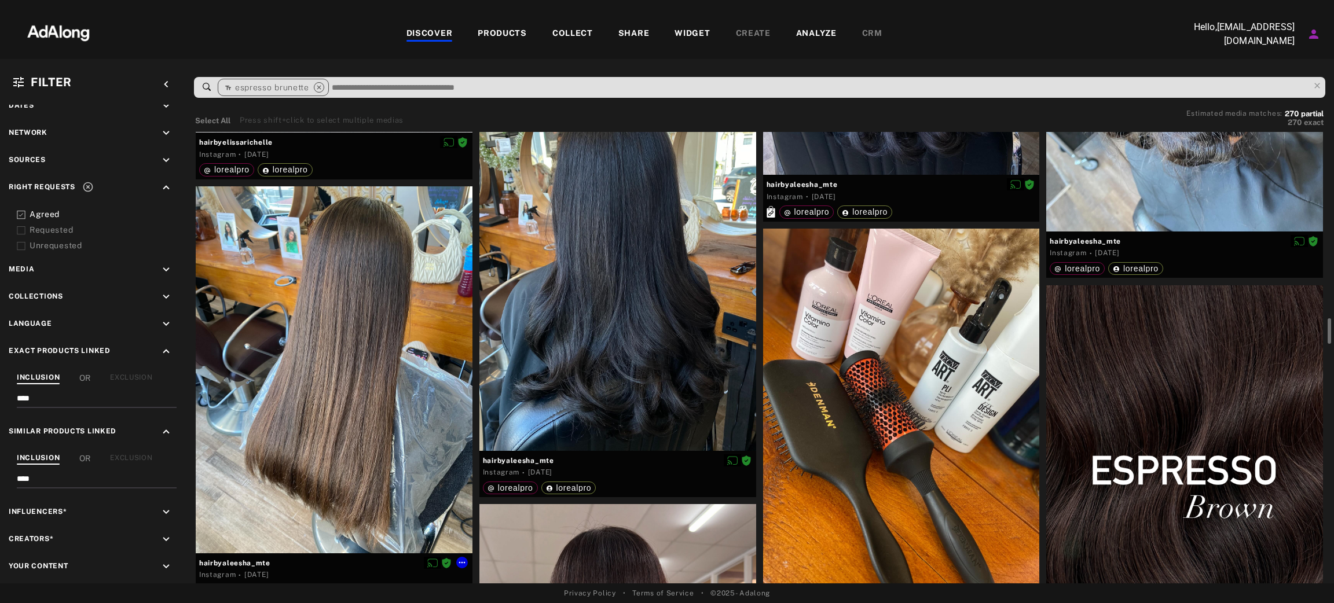
click at [384, 376] on div at bounding box center [334, 369] width 277 height 367
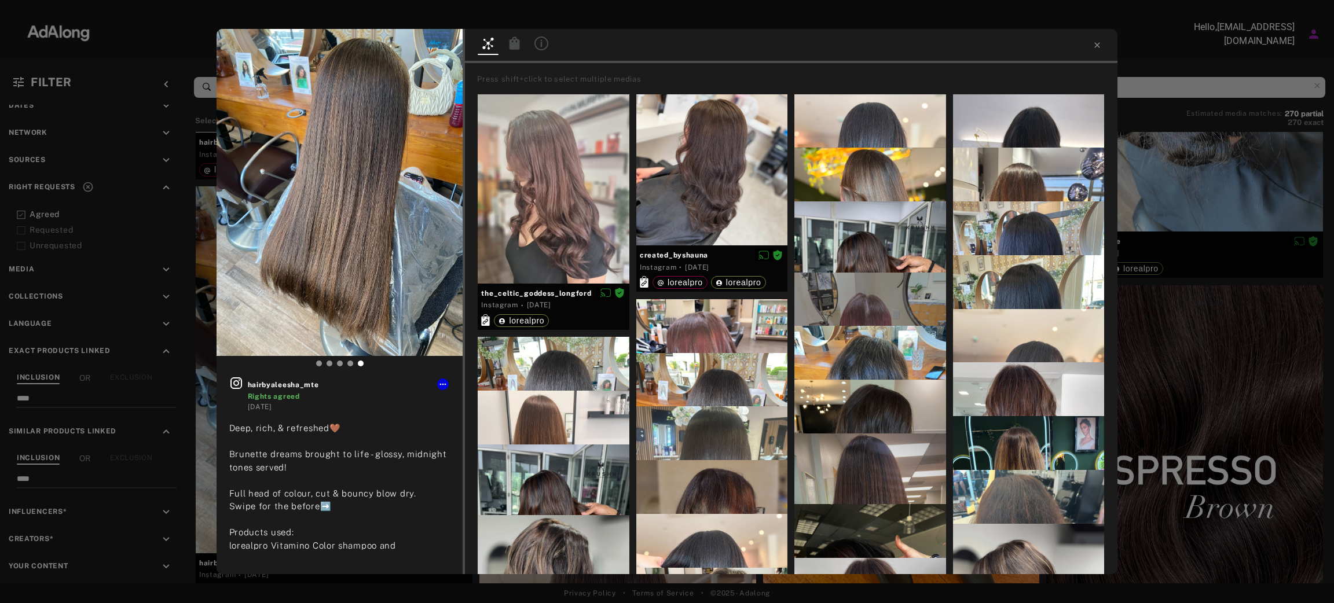
click at [507, 45] on div at bounding box center [514, 44] width 21 height 17
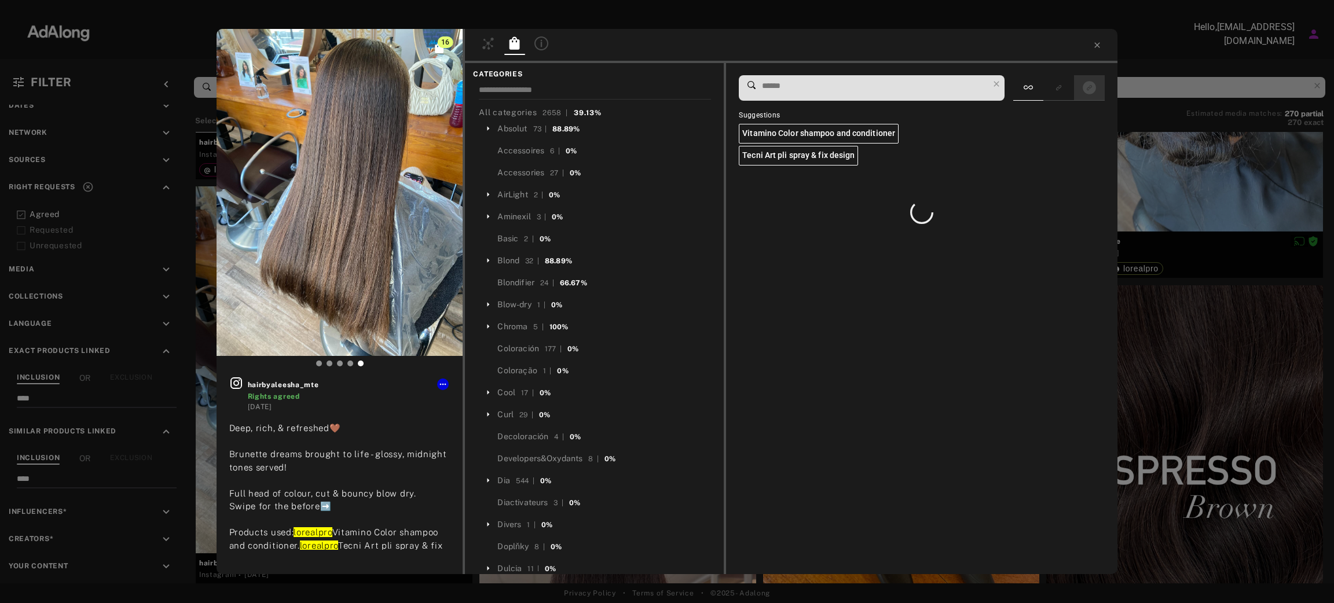
click at [1092, 76] on div at bounding box center [1089, 87] width 31 height 25
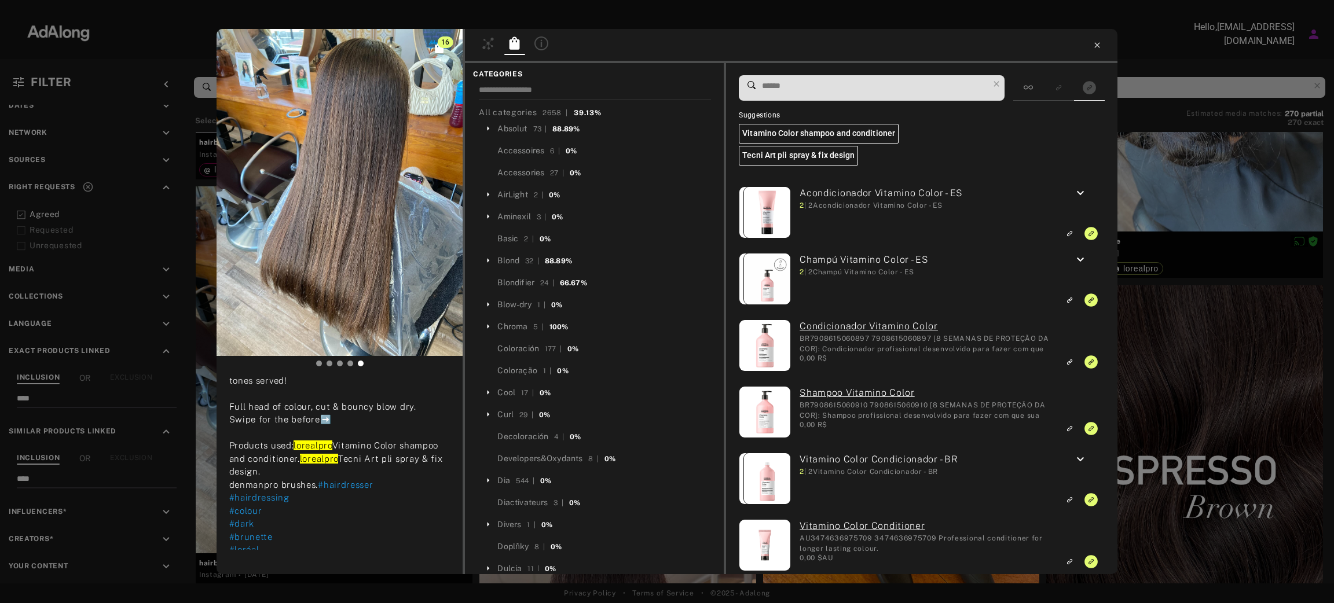
click at [1092, 41] on icon at bounding box center [1096, 45] width 9 height 9
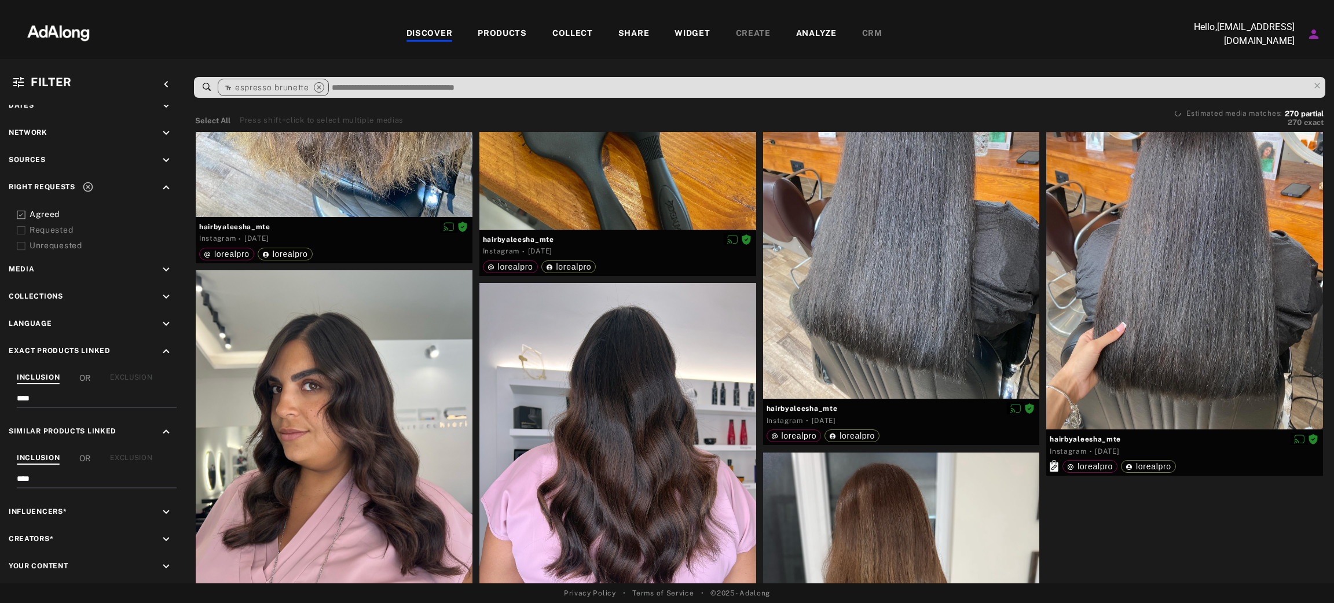
scroll to position [7609, 0]
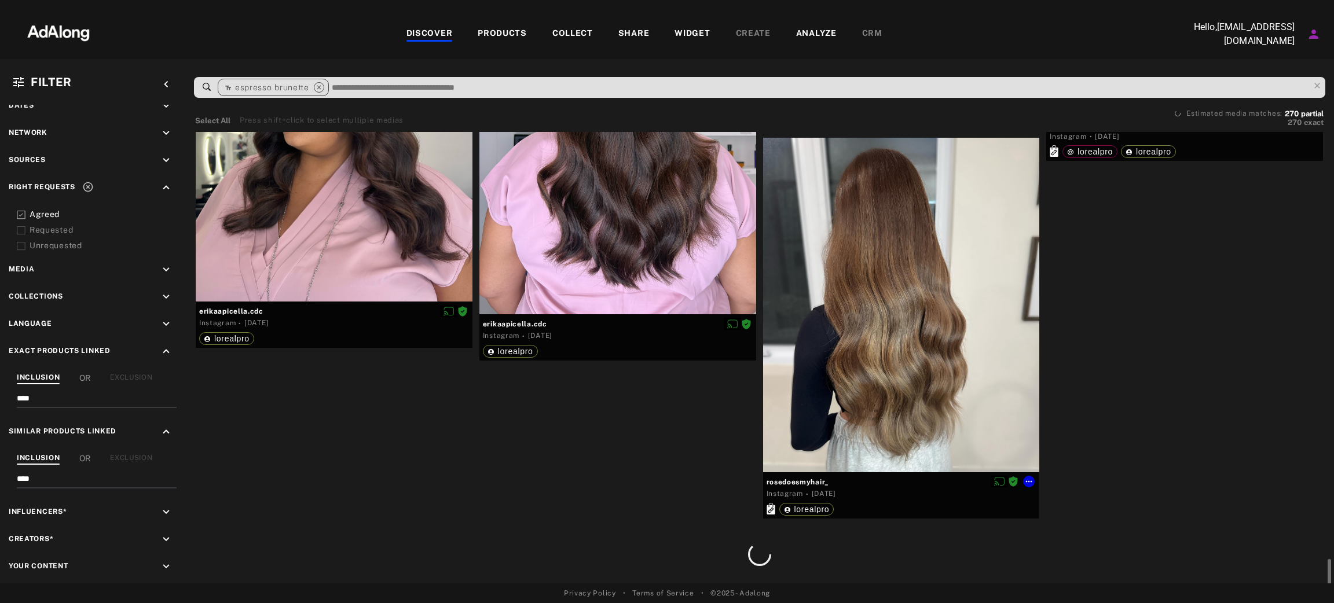
click at [850, 326] on div at bounding box center [901, 305] width 277 height 335
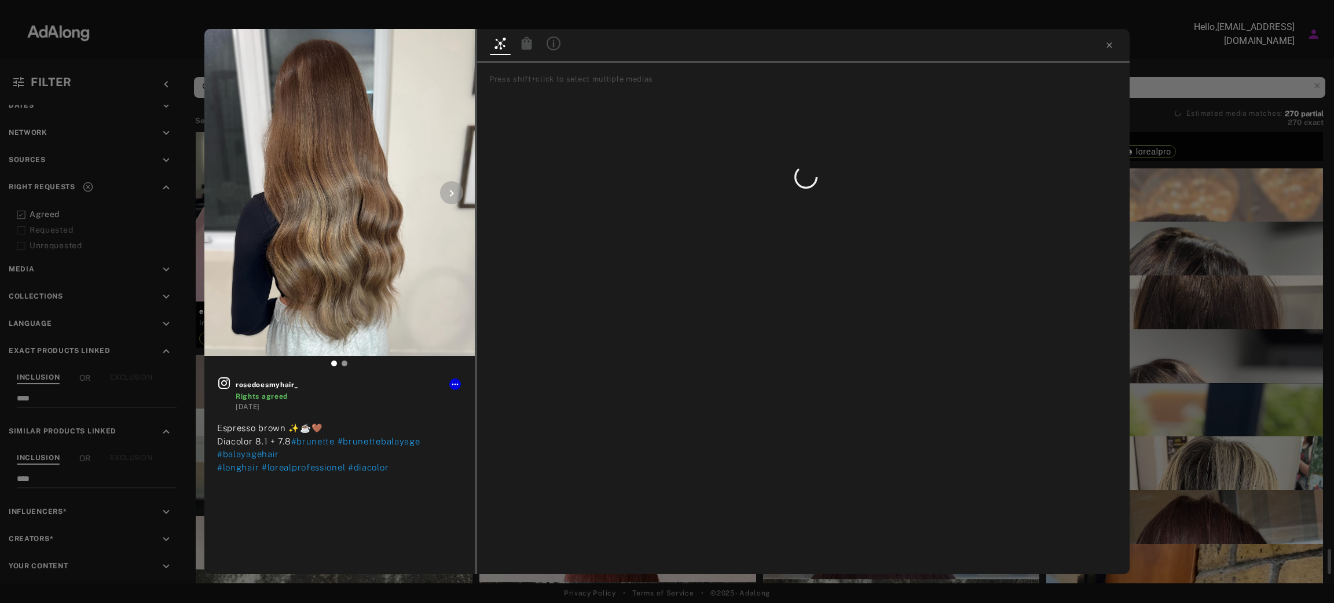
scroll to position [7608, 0]
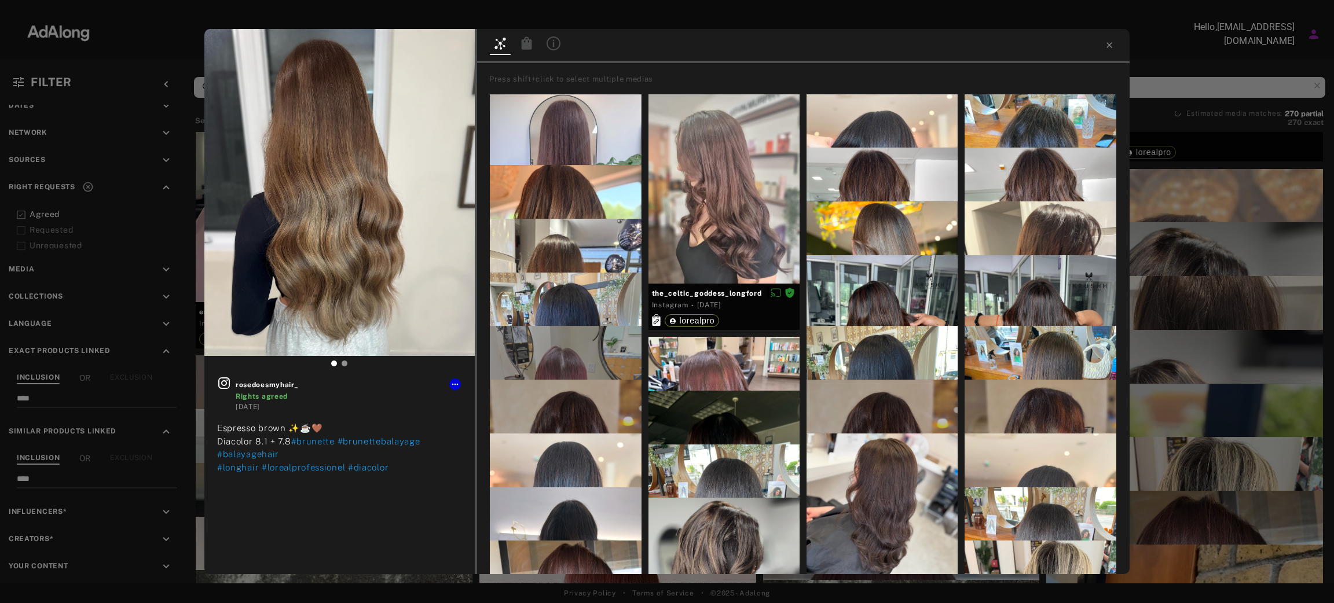
click at [519, 48] on div at bounding box center [526, 44] width 21 height 17
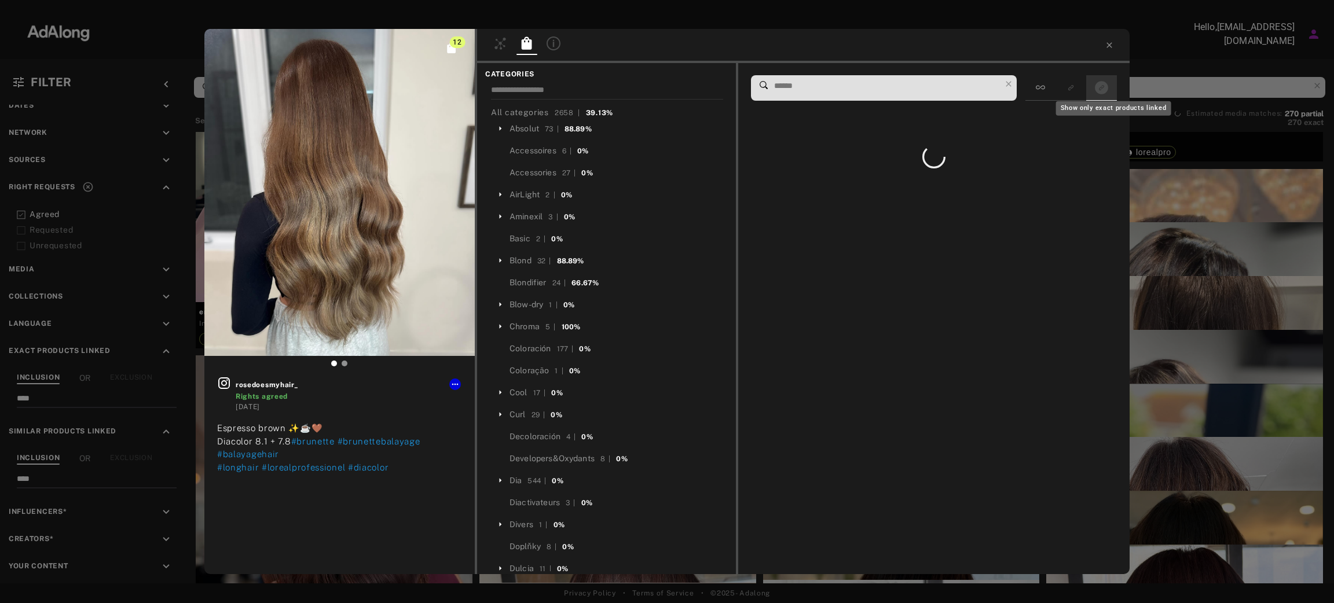
click at [1097, 88] on icon "Show only exact products linked" at bounding box center [1101, 87] width 13 height 13
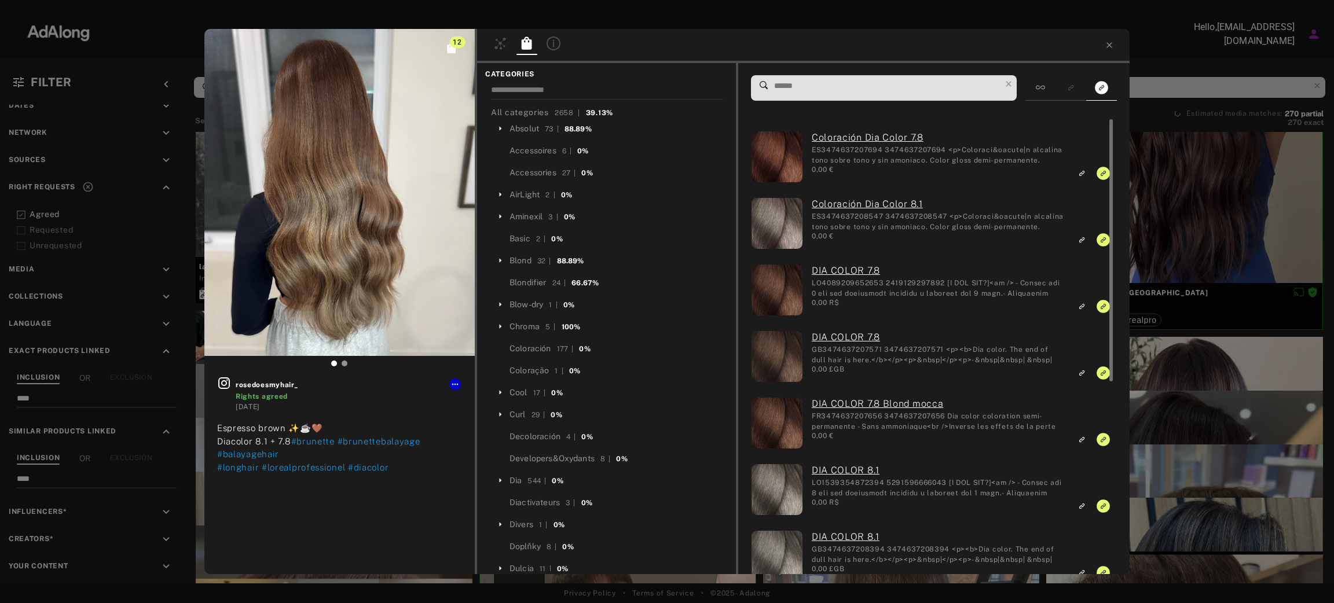
scroll to position [348, 0]
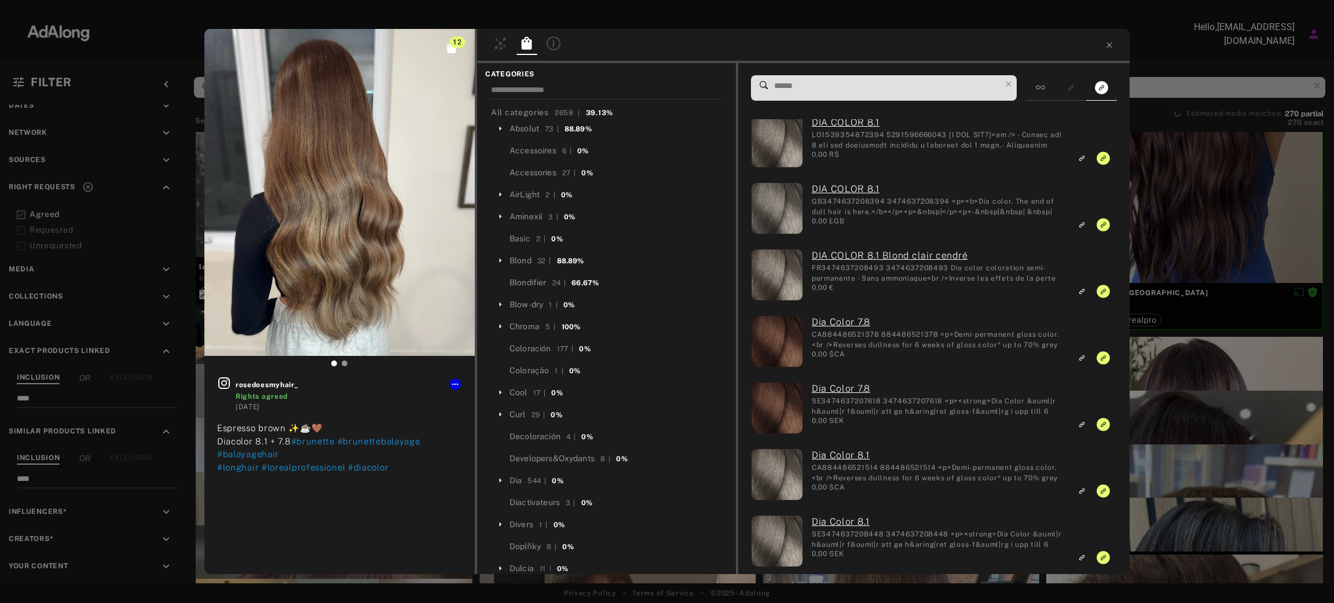
click at [1107, 54] on div at bounding box center [803, 46] width 652 height 34
click at [1106, 41] on icon at bounding box center [1109, 45] width 9 height 9
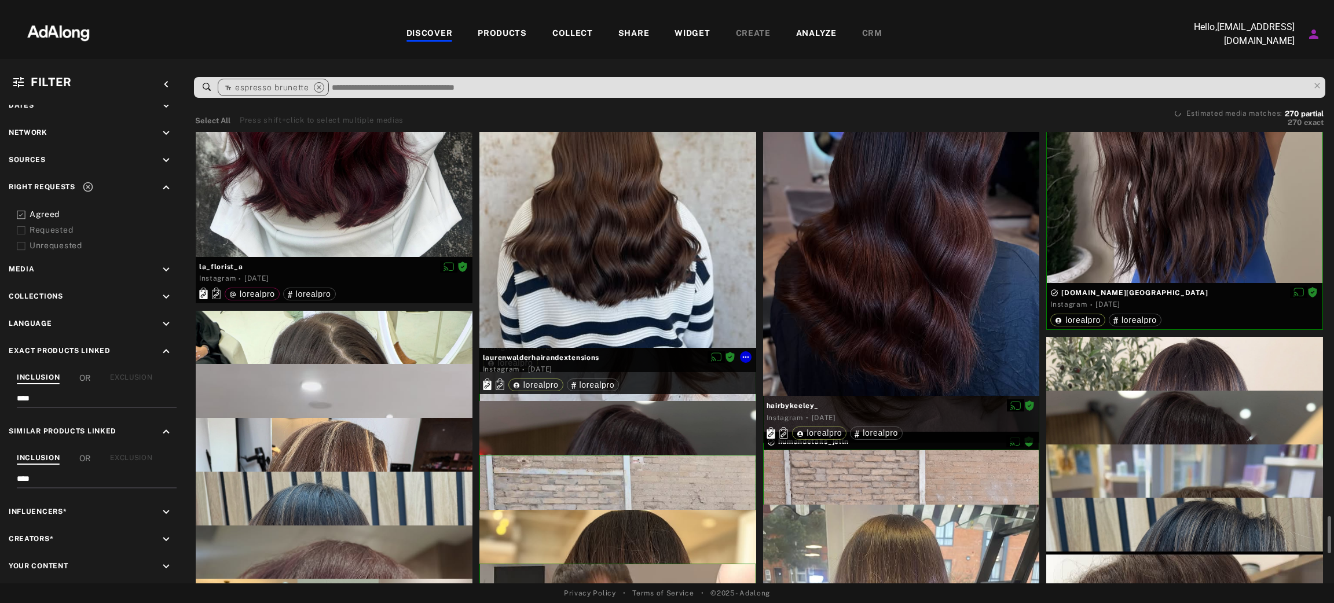
scroll to position [4902, 0]
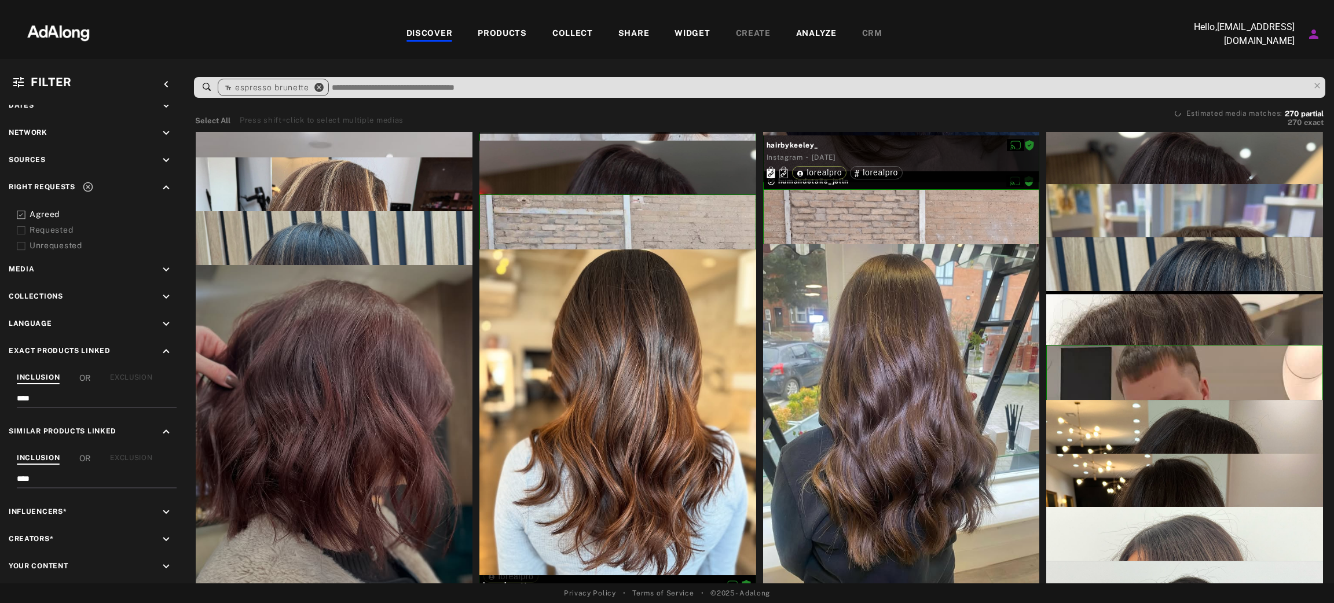
click at [320, 85] on icon "close" at bounding box center [319, 87] width 10 height 10
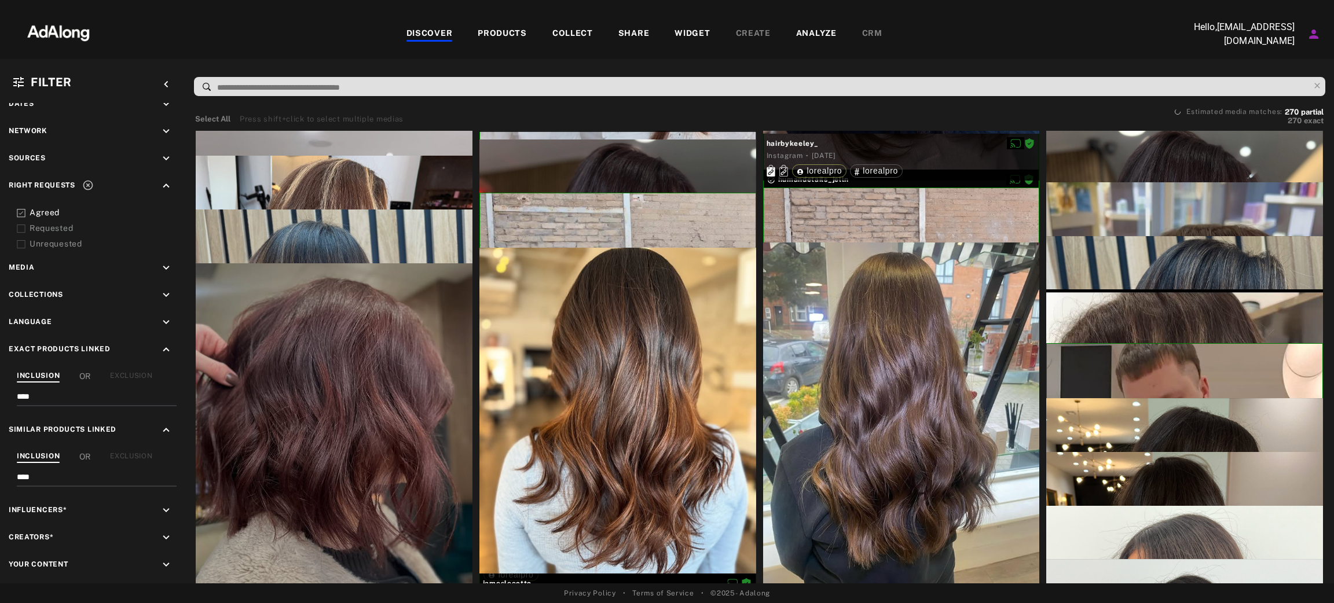
click at [350, 81] on input at bounding box center [762, 88] width 1093 height 16
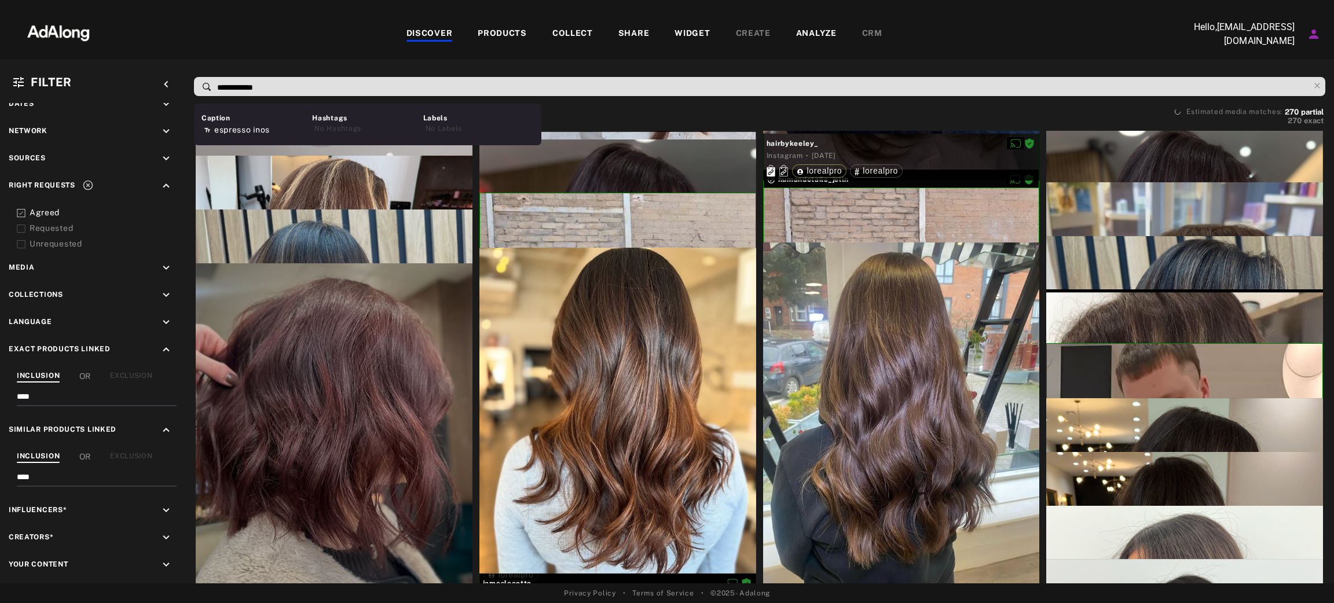
type input "**********"
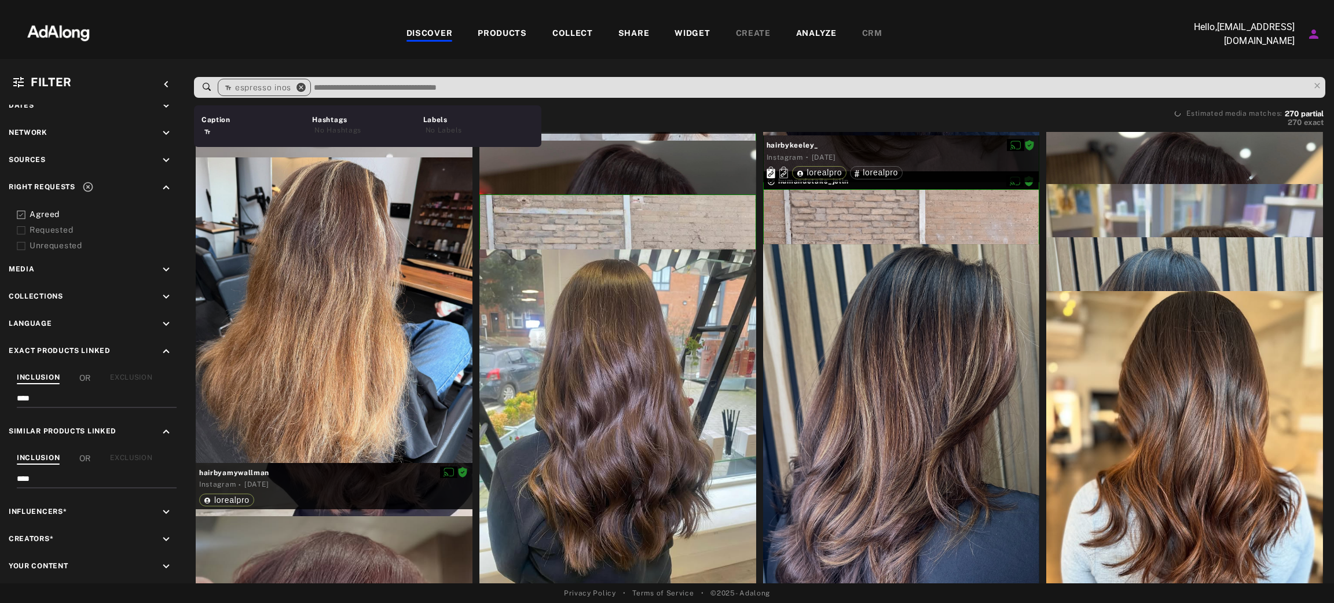
click at [300, 89] on icon "close" at bounding box center [301, 87] width 10 height 10
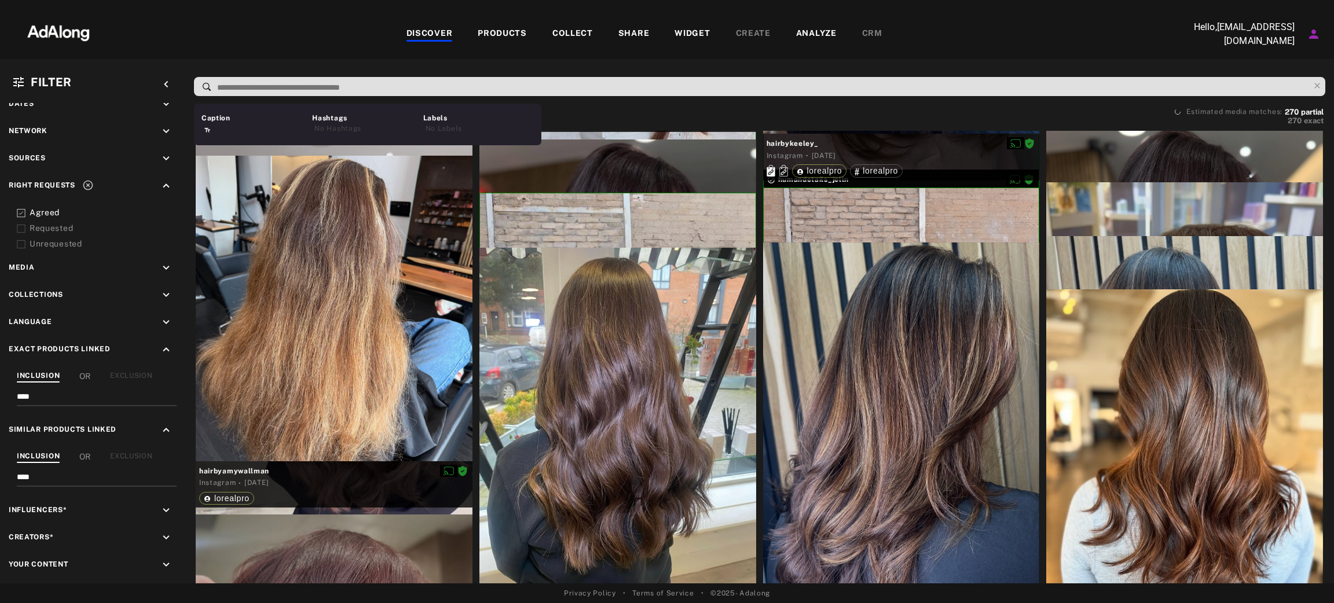
click at [300, 89] on input at bounding box center [762, 88] width 1093 height 16
type input "**********"
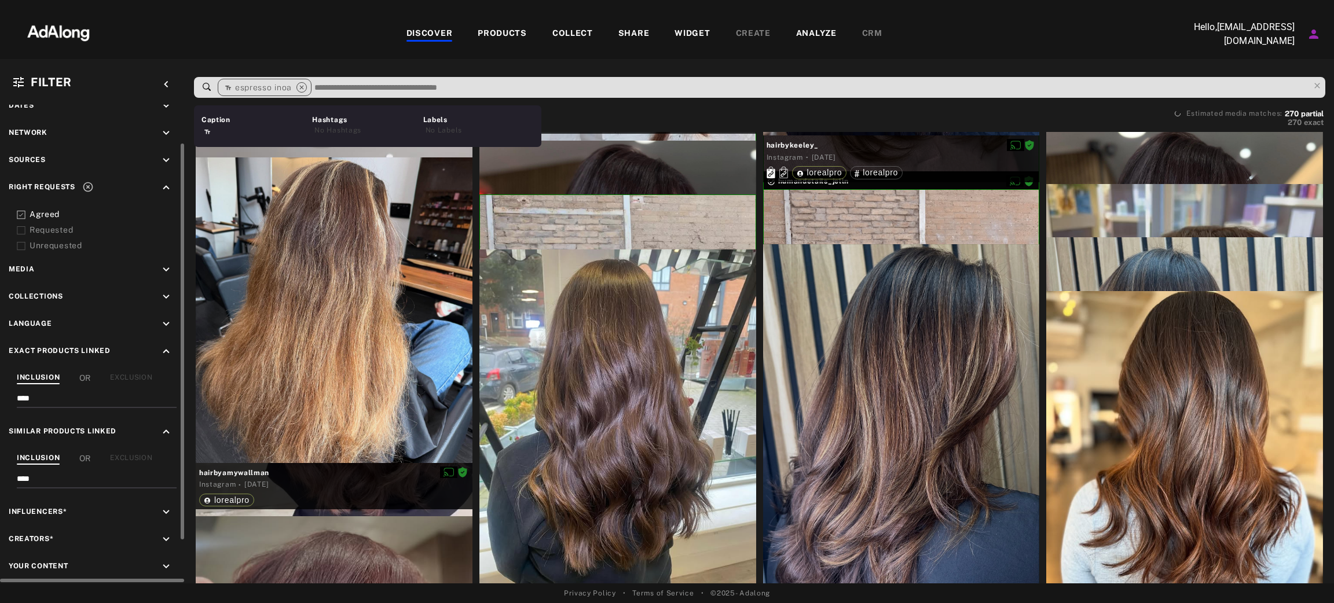
click at [170, 346] on icon "keyboard_arrow_up" at bounding box center [166, 351] width 13 height 13
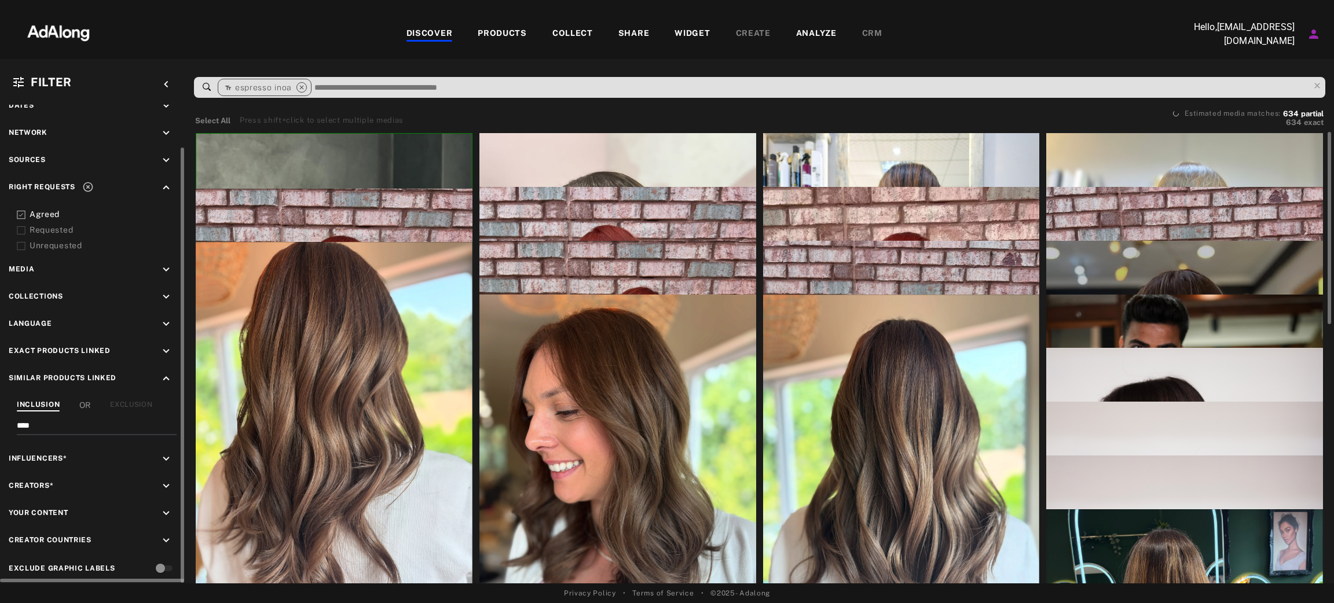
click at [166, 374] on icon "keyboard_arrow_up" at bounding box center [166, 378] width 13 height 13
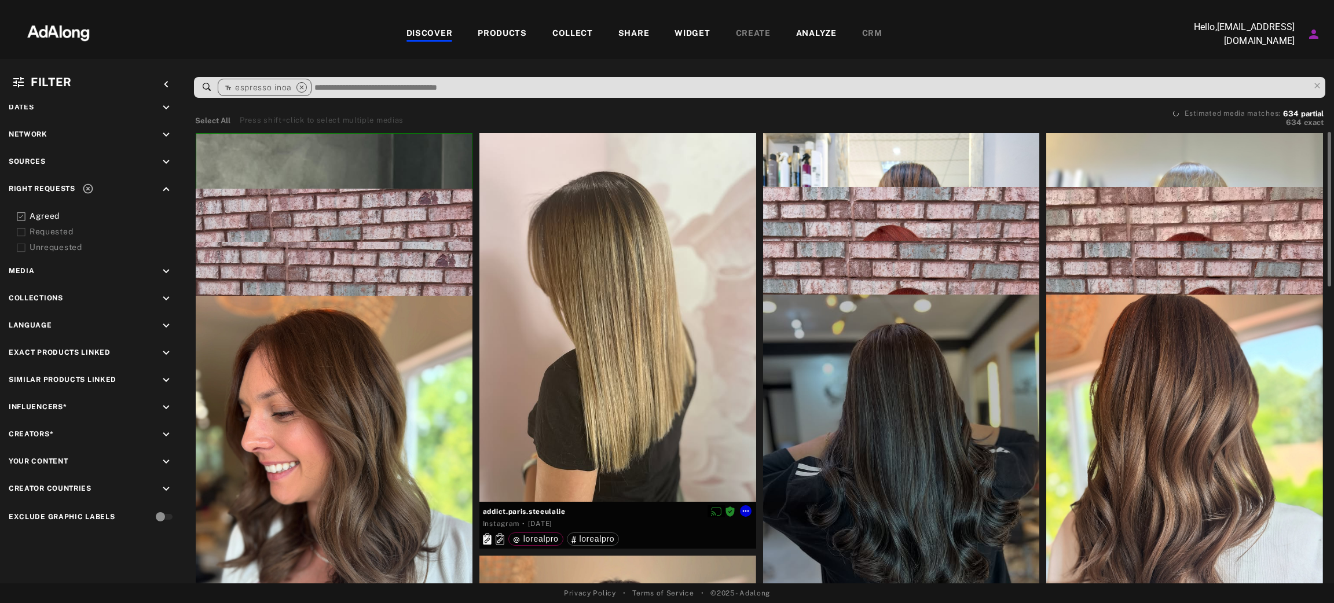
click at [651, 304] on div at bounding box center [617, 317] width 277 height 369
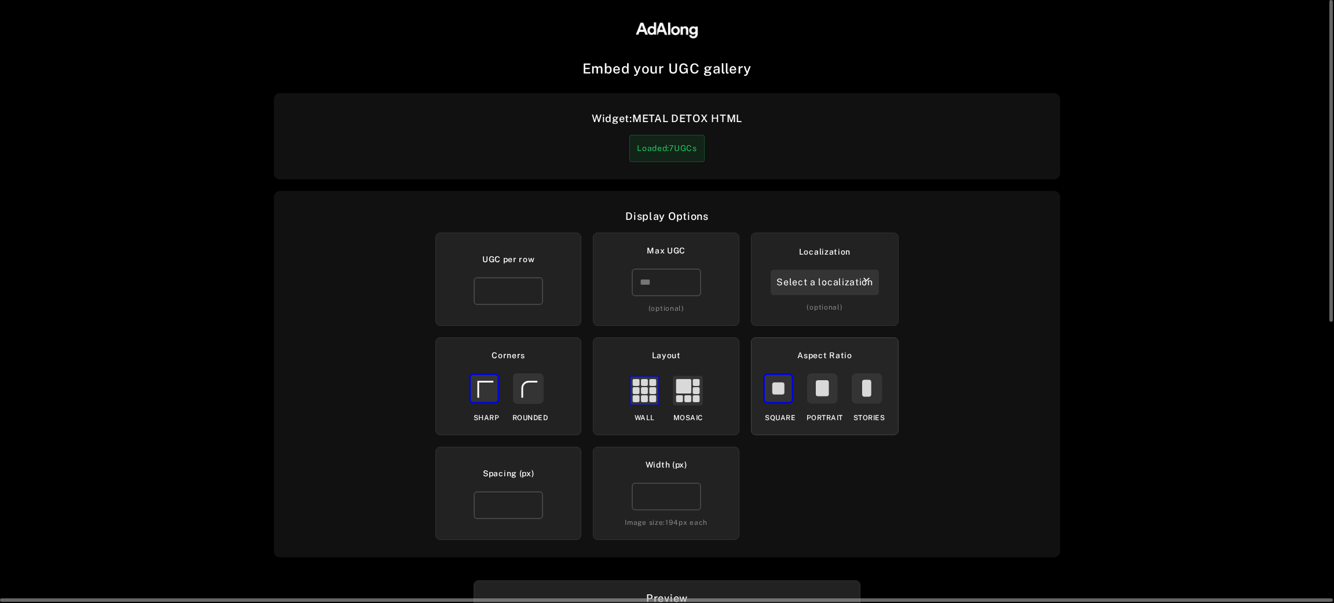
click at [863, 377] on rect at bounding box center [866, 389] width 29 height 29
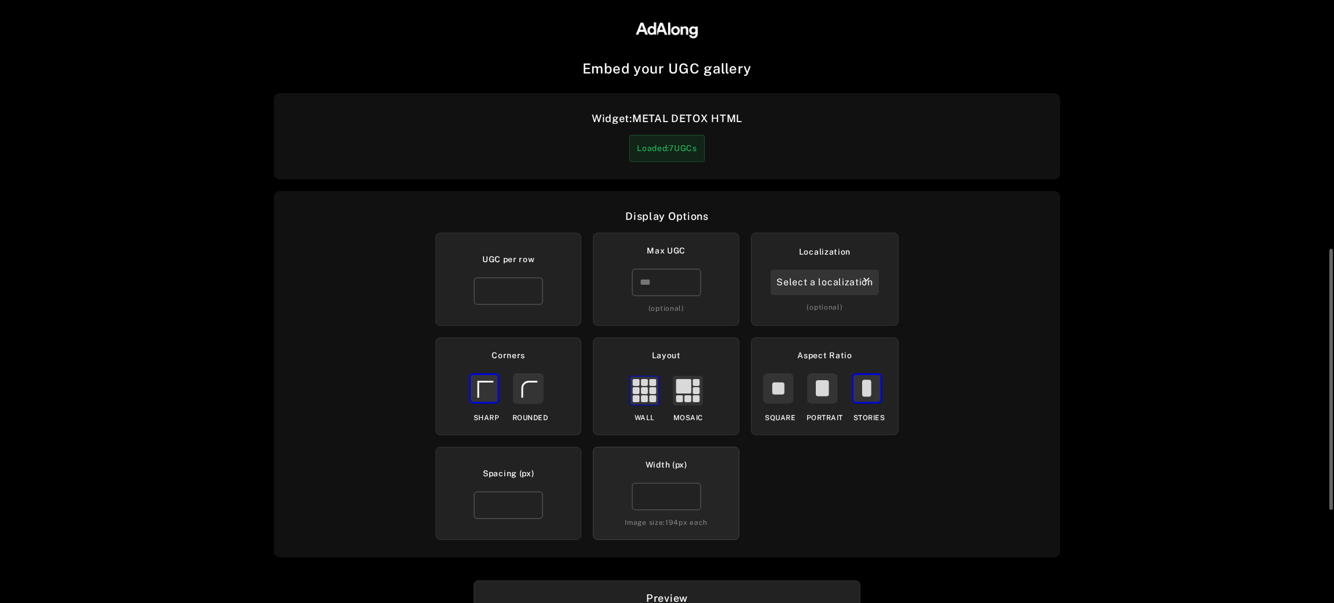
scroll to position [260, 0]
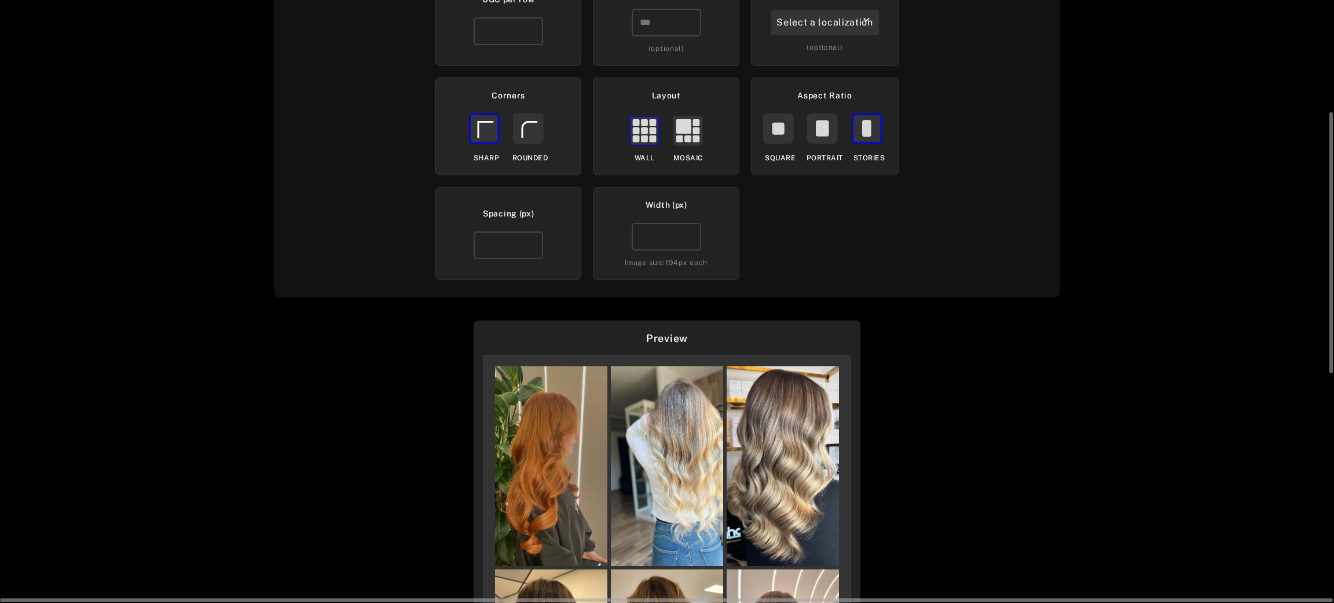
click at [533, 114] on rect at bounding box center [528, 128] width 29 height 29
click at [661, 24] on input "number" at bounding box center [666, 23] width 69 height 28
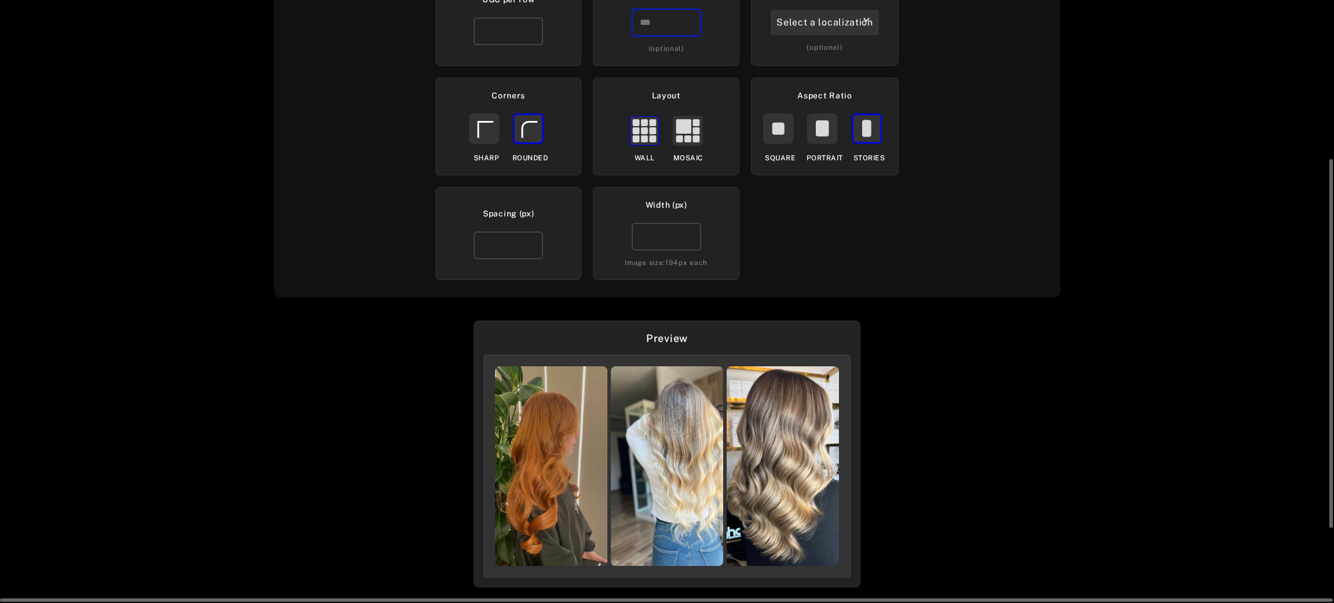
type input "*"
click at [1001, 391] on div "Embed your UGC gallery Widget: METAL DETOX HTML Loaded: 7 UGCs Display Options …" at bounding box center [667, 301] width 1334 height 603
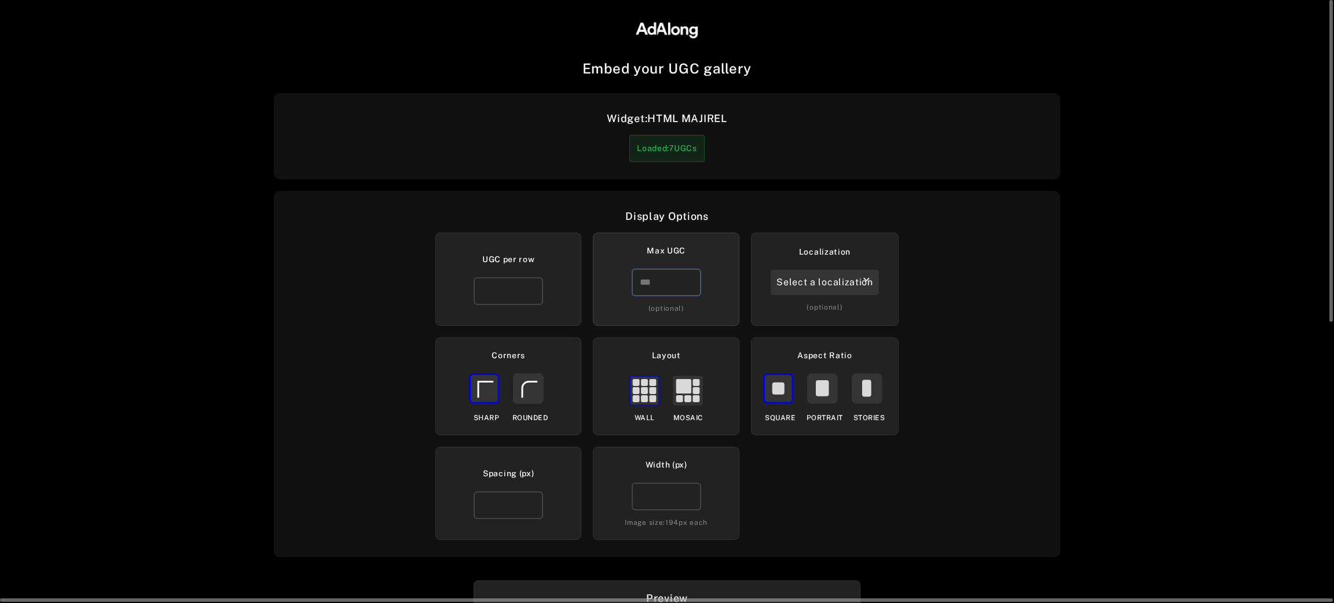
click at [676, 287] on input "number" at bounding box center [666, 283] width 69 height 28
type input "*"
click at [875, 388] on rect at bounding box center [866, 389] width 29 height 29
click at [522, 396] on icon at bounding box center [529, 390] width 15 height 16
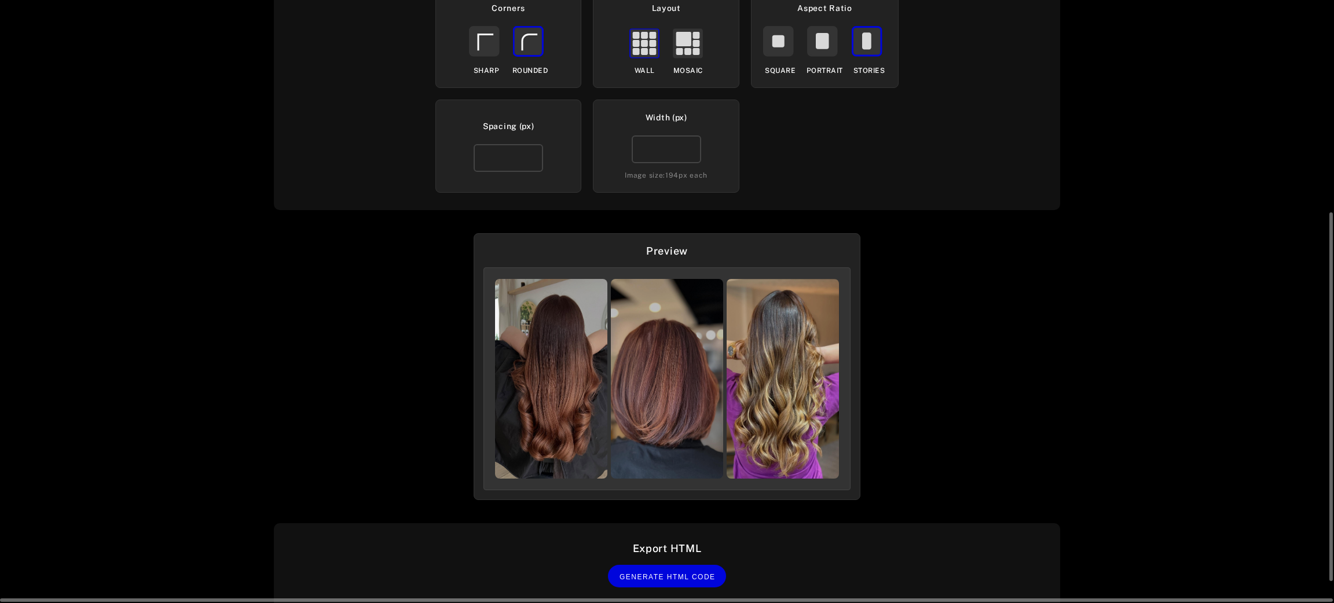
scroll to position [174, 0]
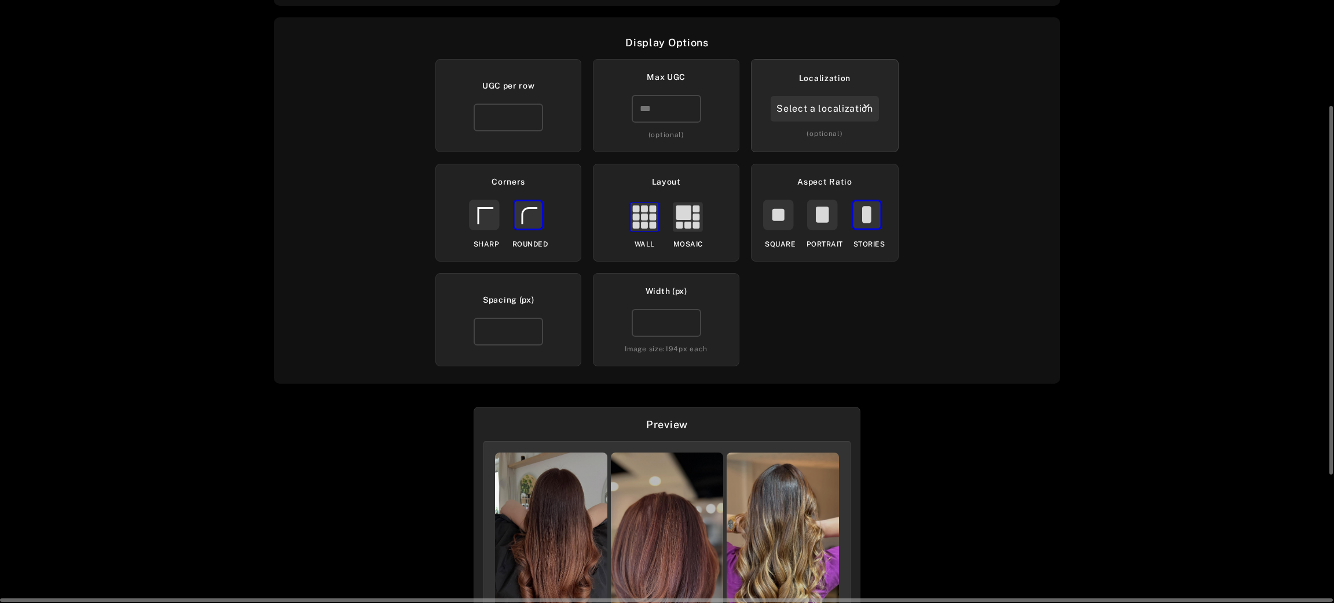
click at [860, 110] on icon "keyboard_arrow_down" at bounding box center [866, 106] width 12 height 12
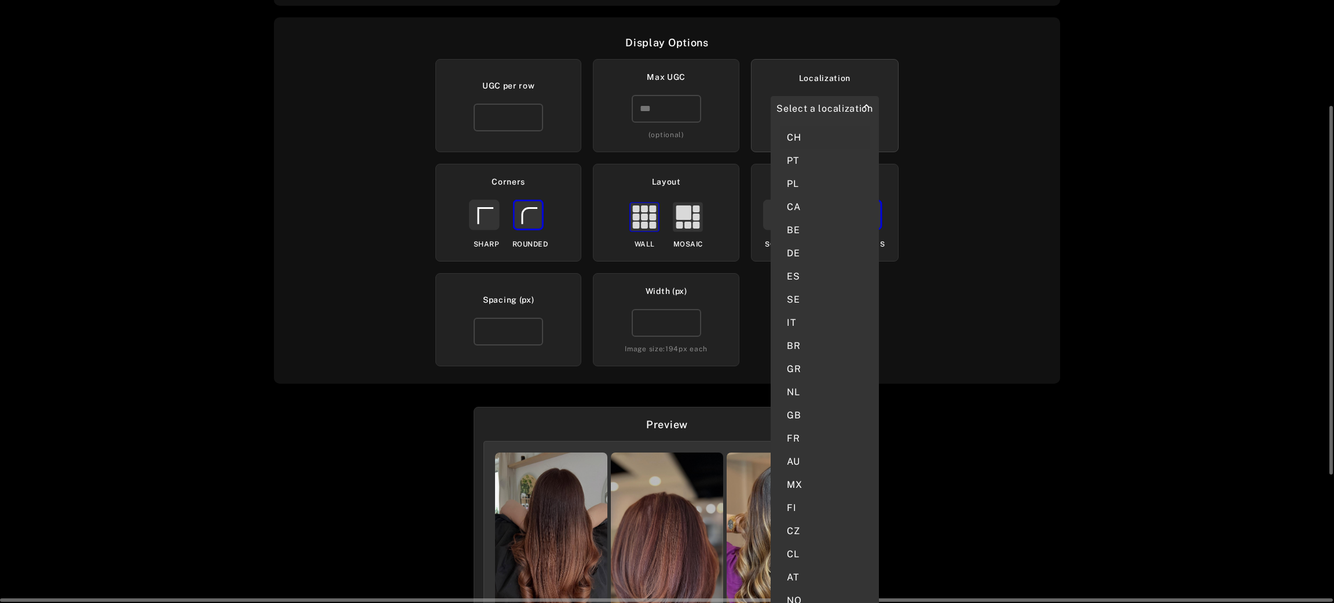
click at [859, 130] on div "CH" at bounding box center [825, 137] width 90 height 23
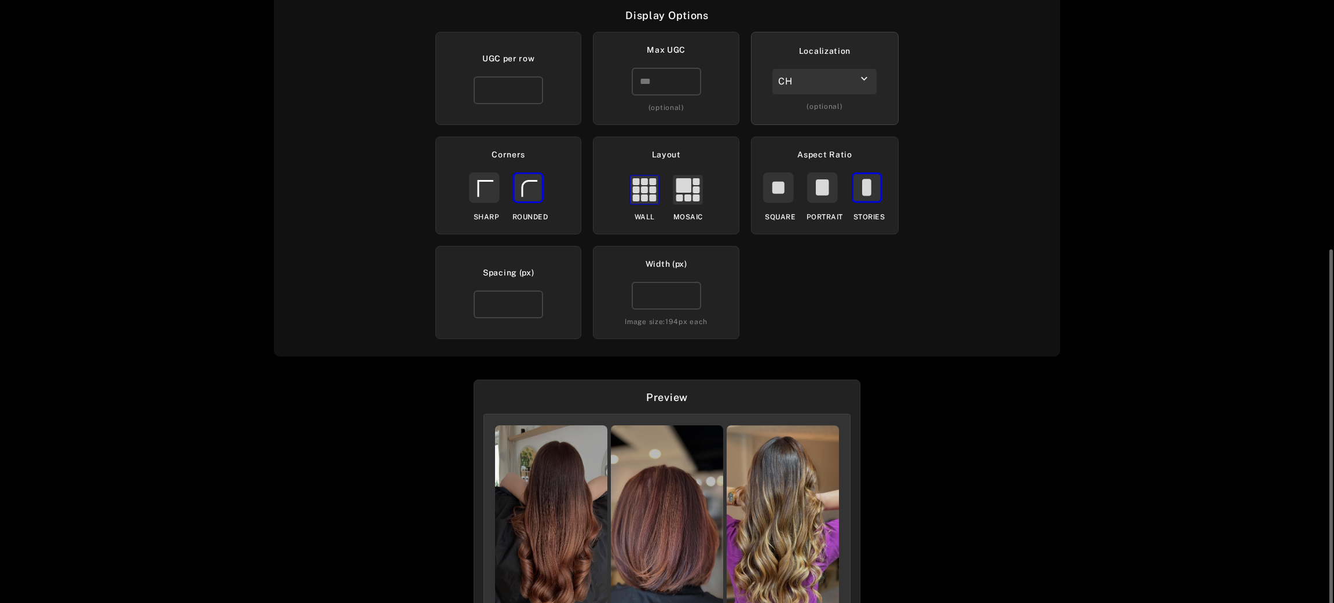
scroll to position [355, 0]
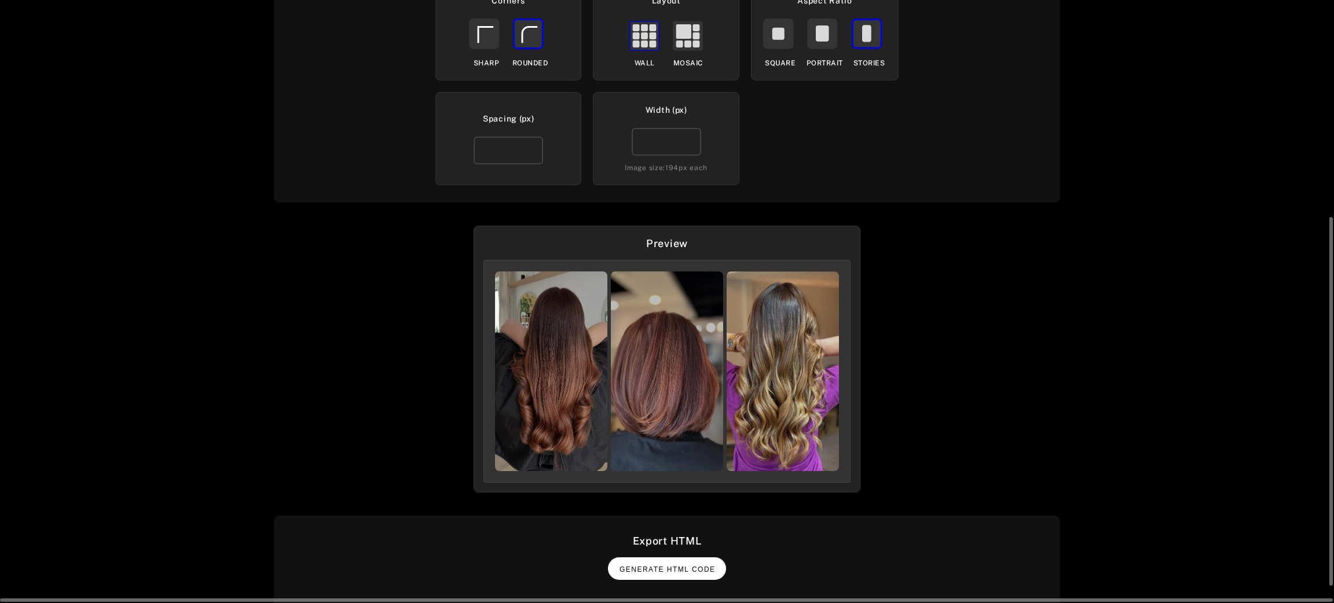
click at [705, 571] on span "Generate HTML Code" at bounding box center [667, 570] width 96 height 8
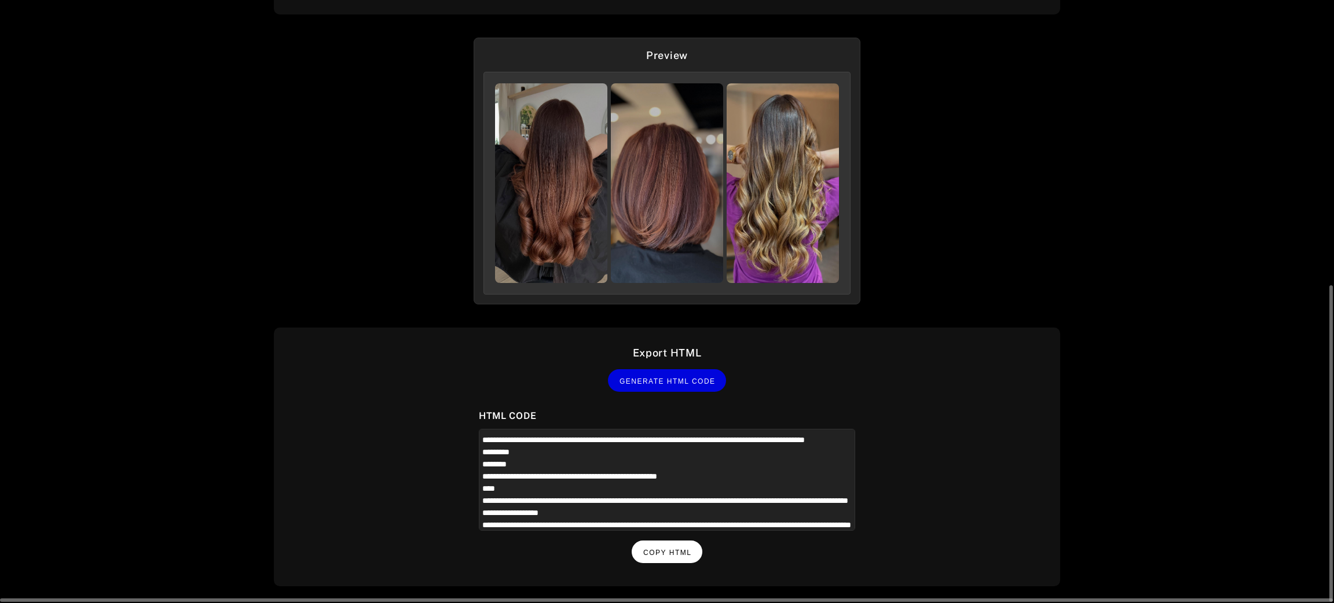
click at [668, 549] on span "Copy HTML" at bounding box center [667, 553] width 48 height 8
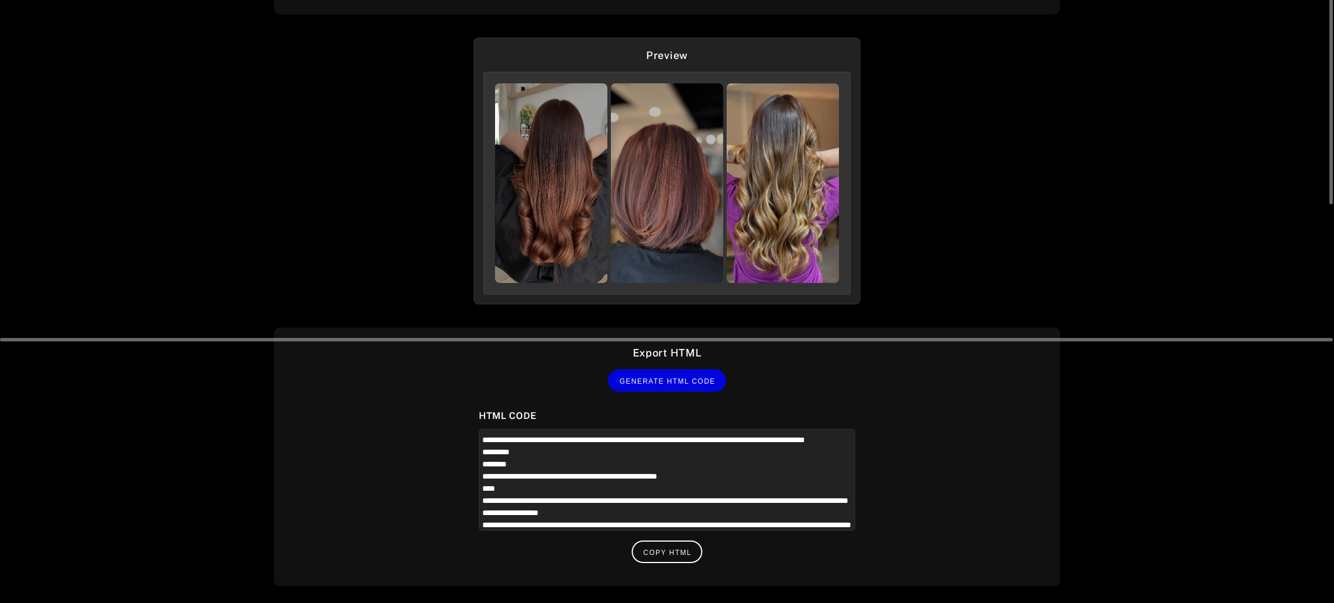
scroll to position [22, 0]
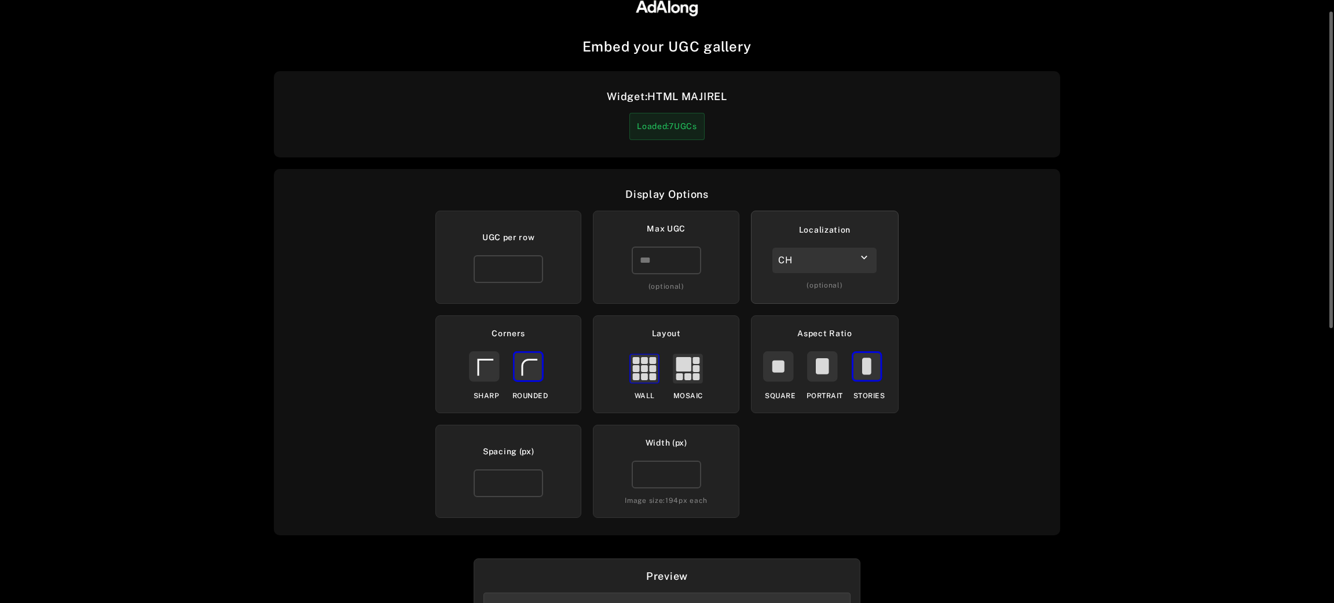
click at [849, 265] on div "CH" at bounding box center [824, 260] width 104 height 25
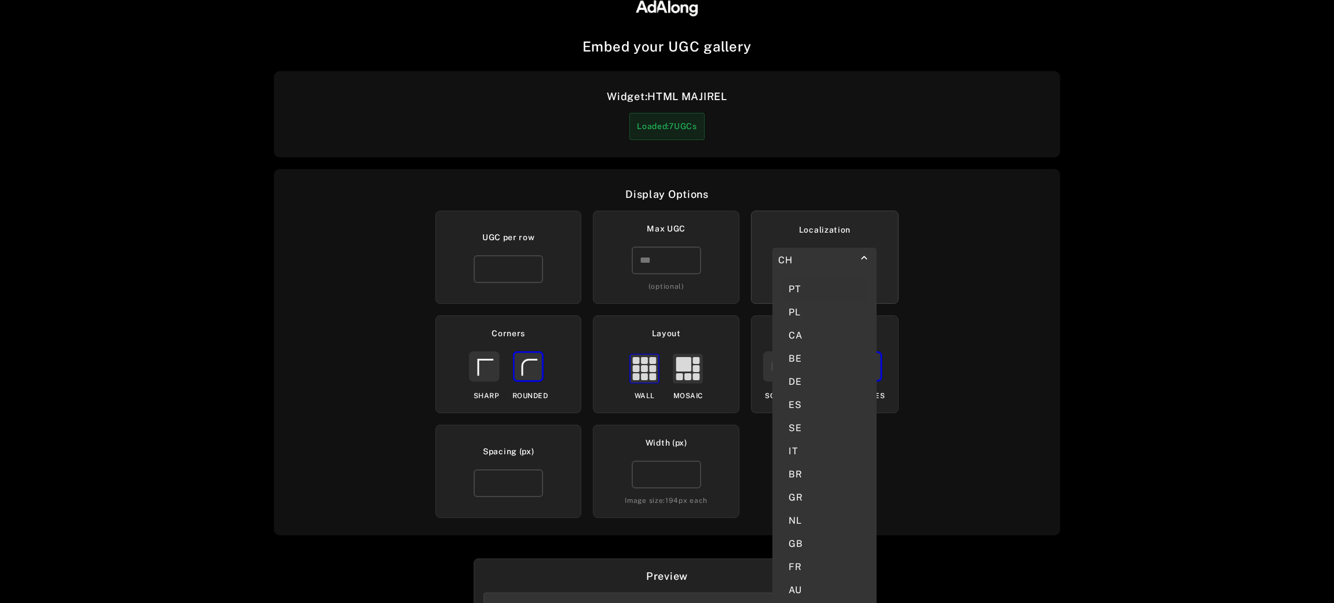
click at [831, 288] on div "PT" at bounding box center [825, 289] width 86 height 23
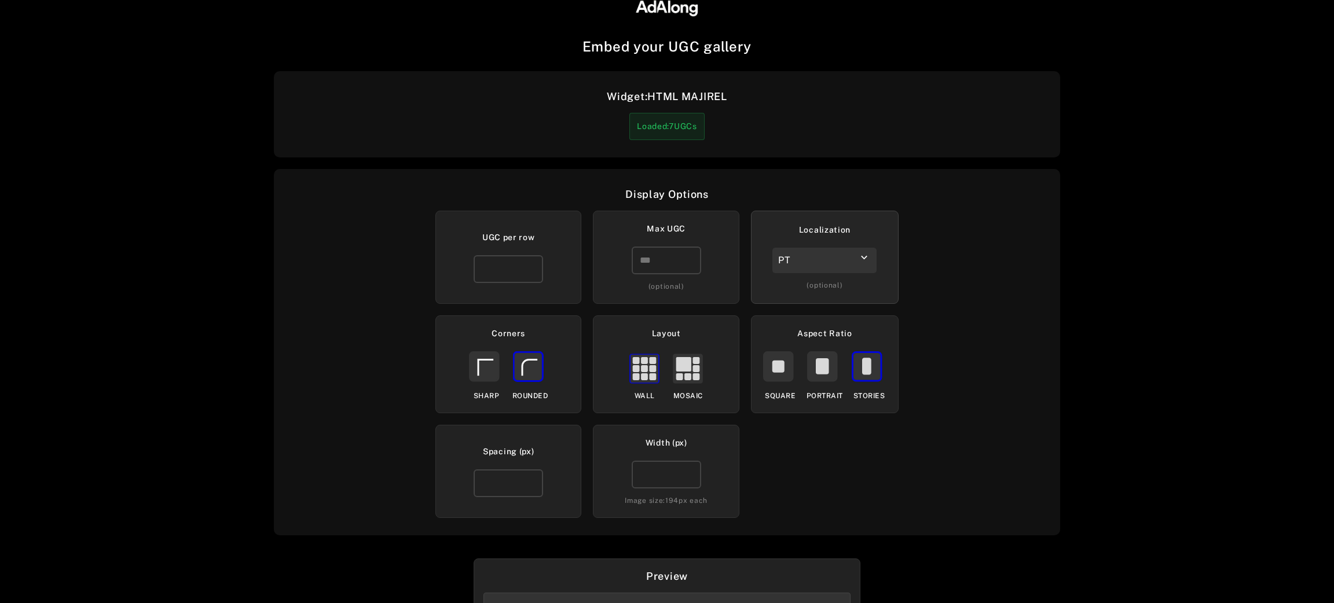
click at [904, 457] on div "Embed your UGC gallery Widget: HTML MAJIREL Loaded: 7 UGCs Display Options UGC …" at bounding box center [667, 301] width 1334 height 603
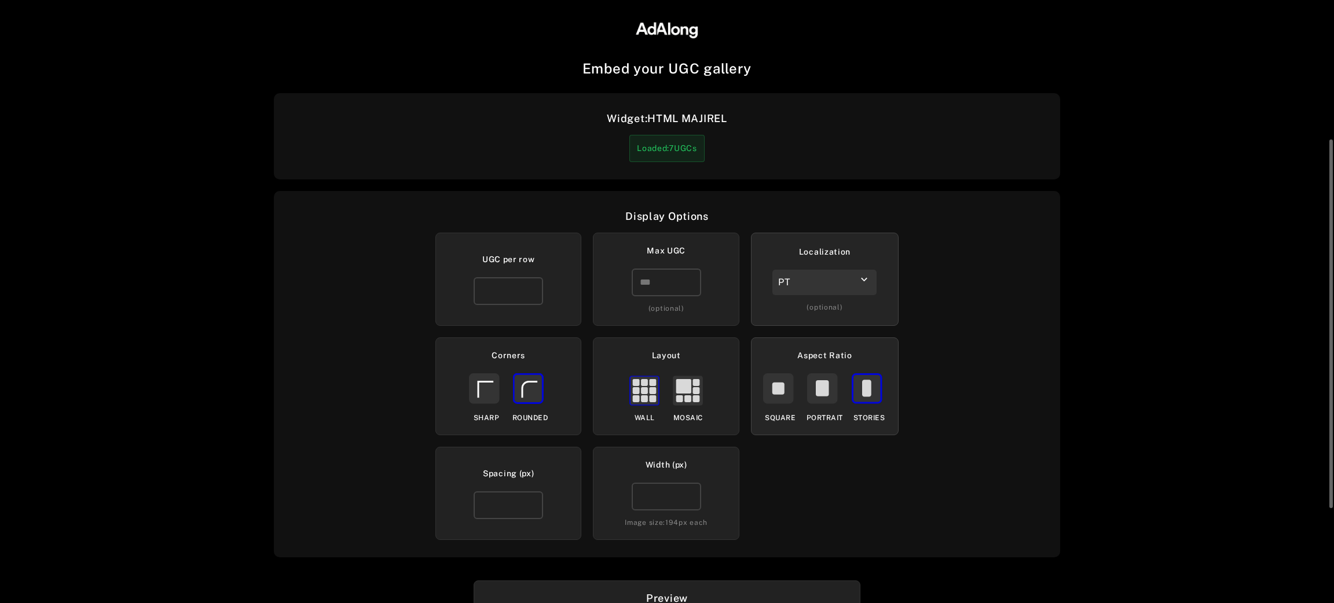
scroll to position [382, 0]
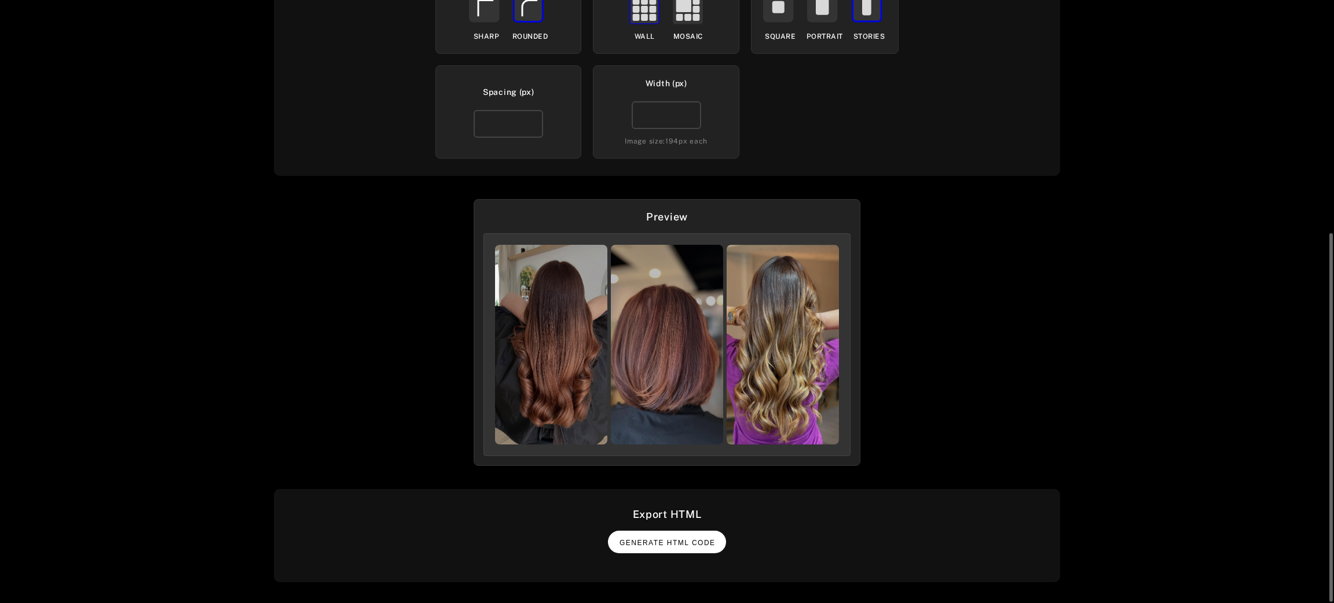
click at [674, 544] on span "Generate HTML Code" at bounding box center [667, 543] width 96 height 8
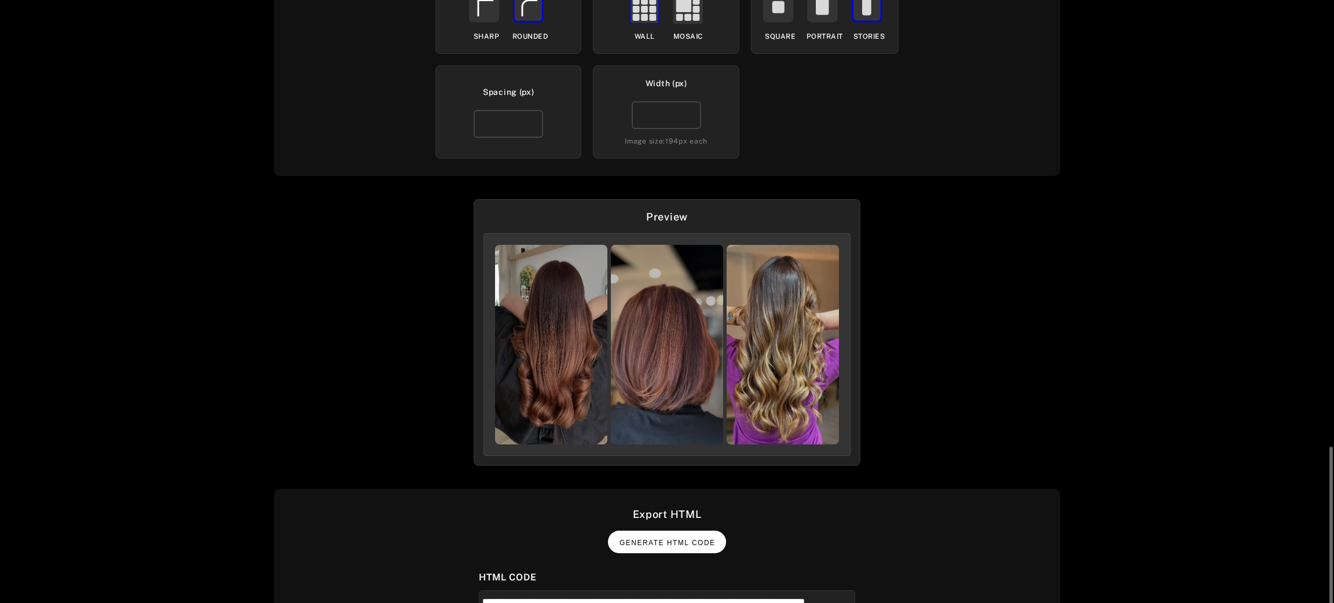
scroll to position [543, 0]
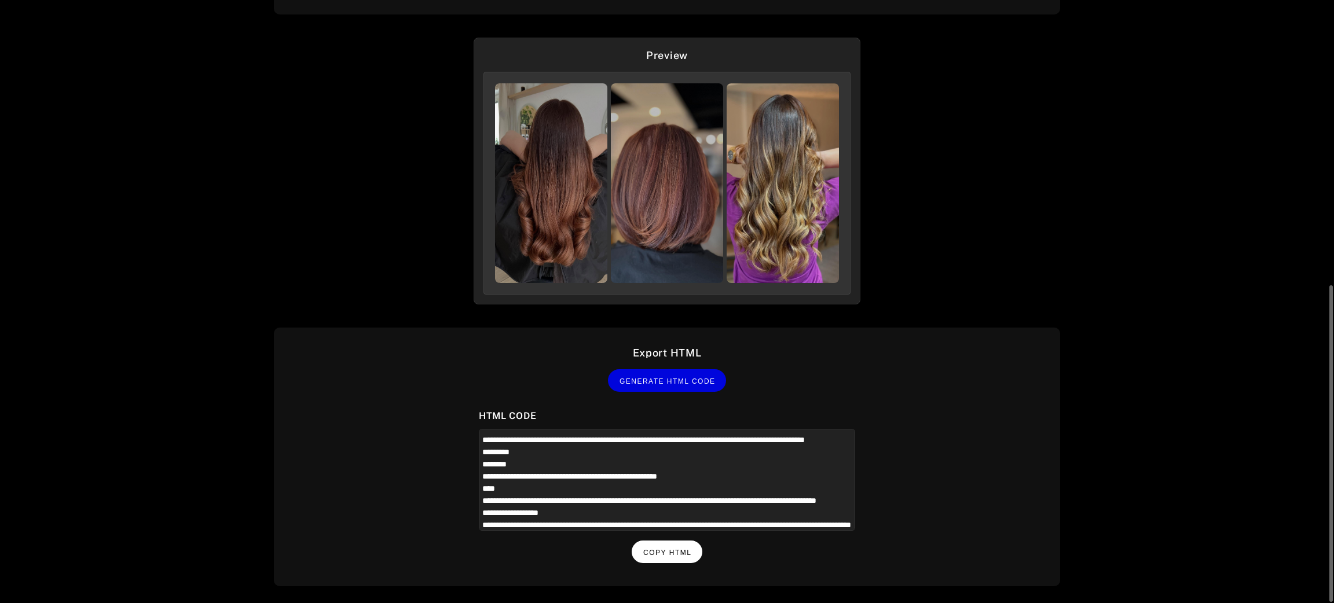
click at [676, 551] on span "Copy HTML" at bounding box center [667, 553] width 48 height 8
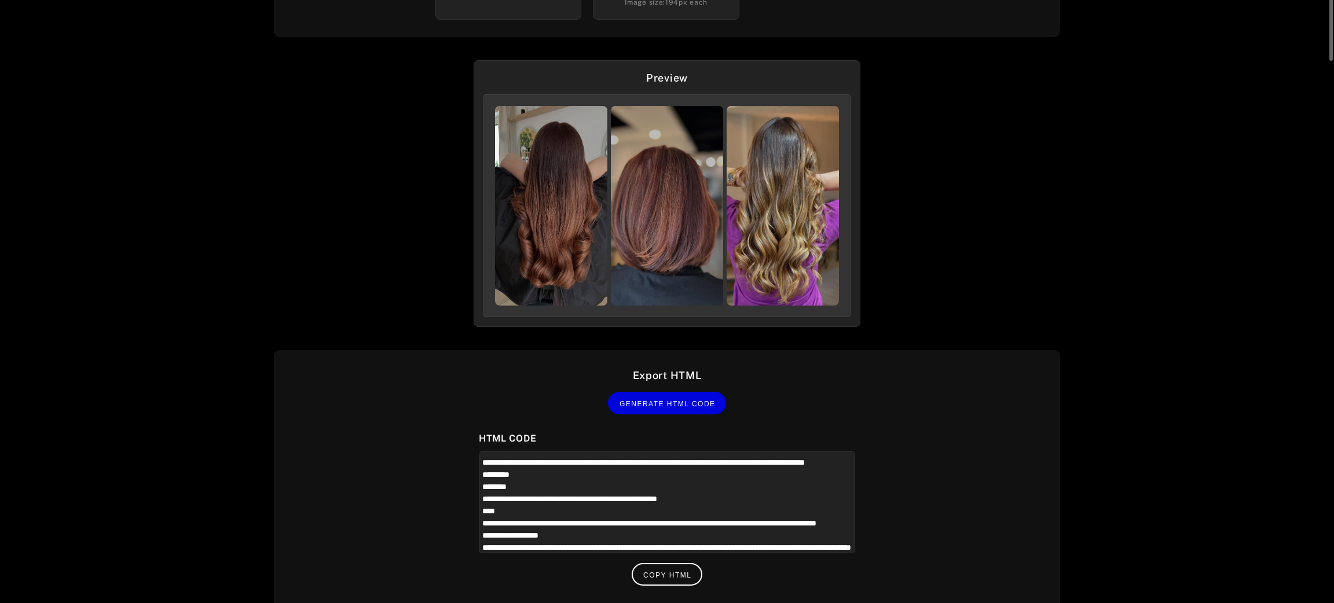
scroll to position [87, 0]
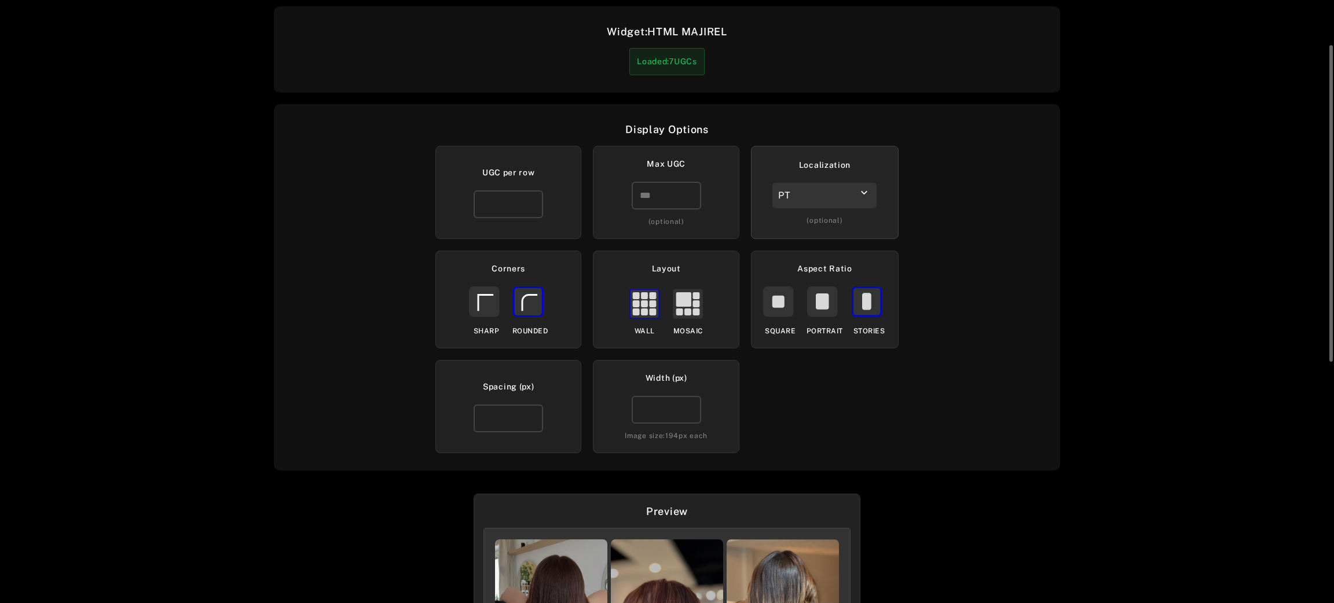
click at [840, 189] on div "PT" at bounding box center [824, 195] width 104 height 25
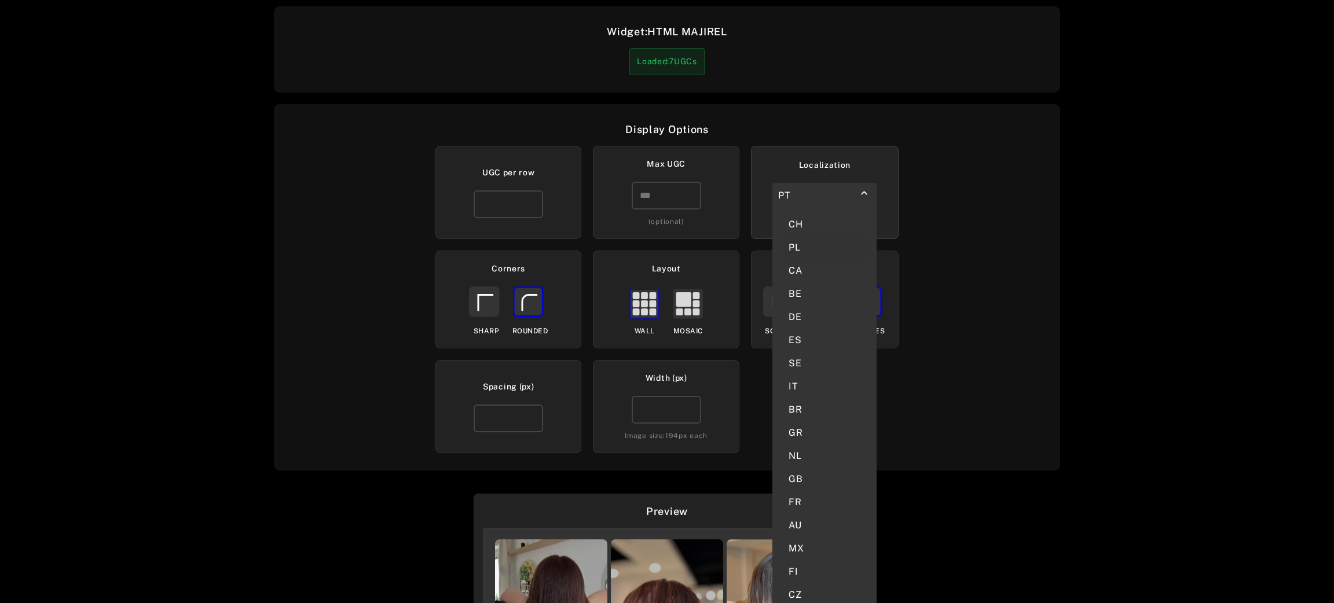
click at [817, 236] on div "PL" at bounding box center [825, 247] width 86 height 23
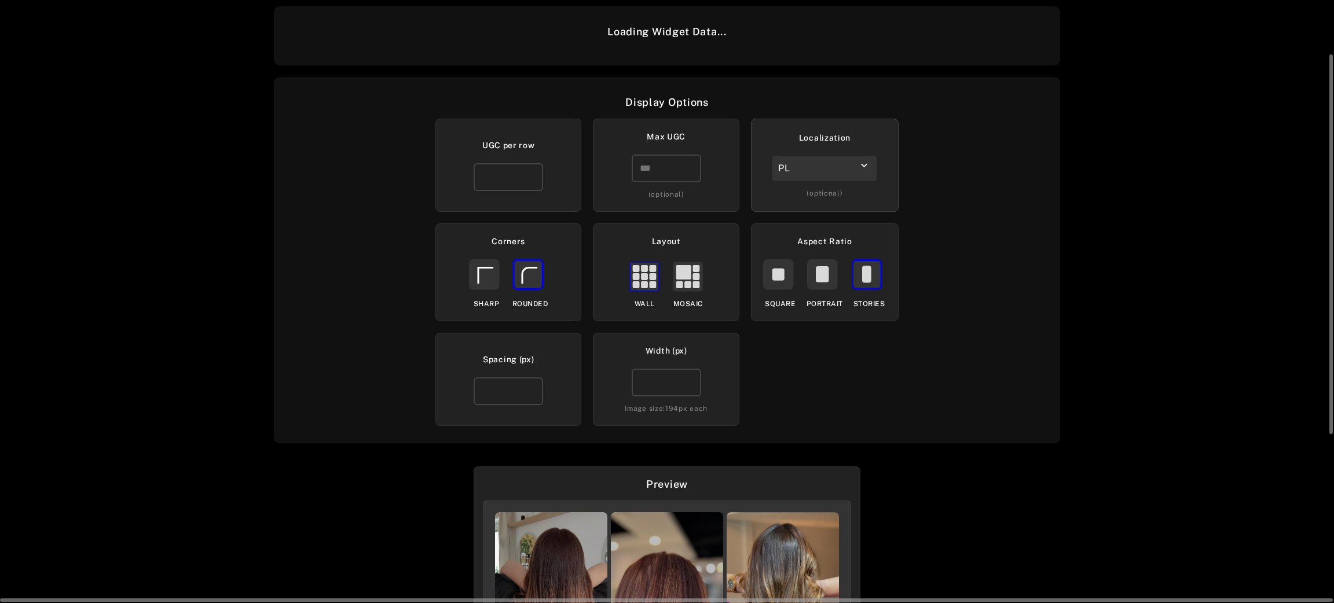
scroll to position [355, 0]
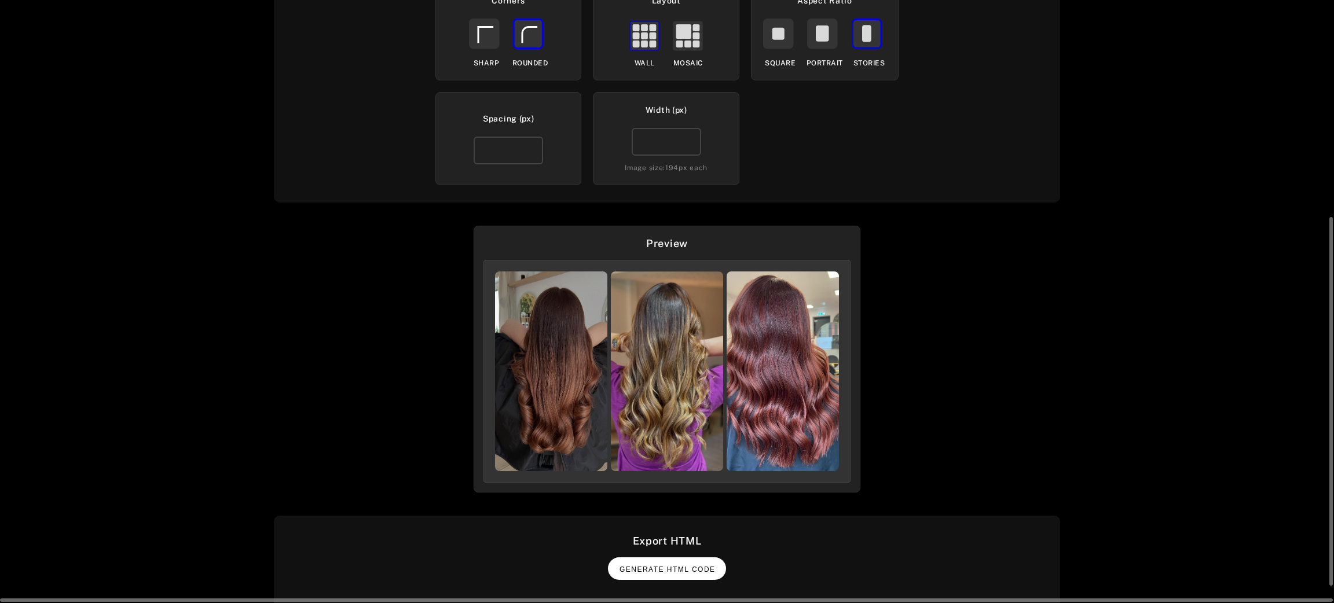
click at [661, 559] on button "Generate HTML Code" at bounding box center [667, 569] width 118 height 23
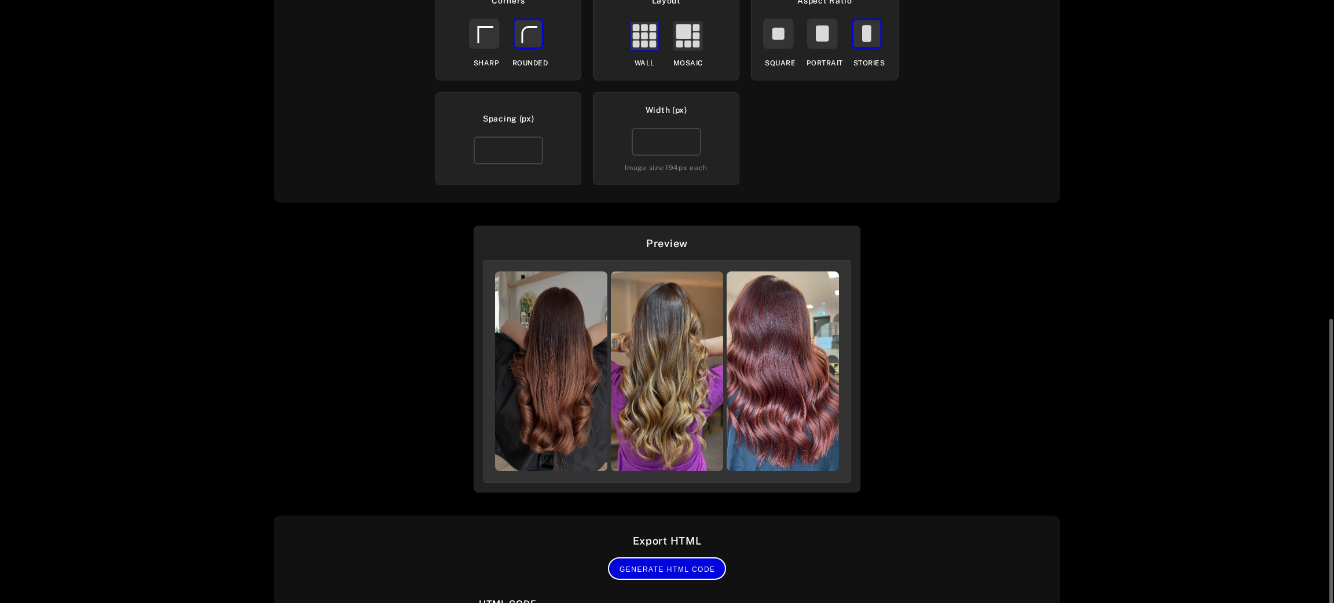
scroll to position [543, 0]
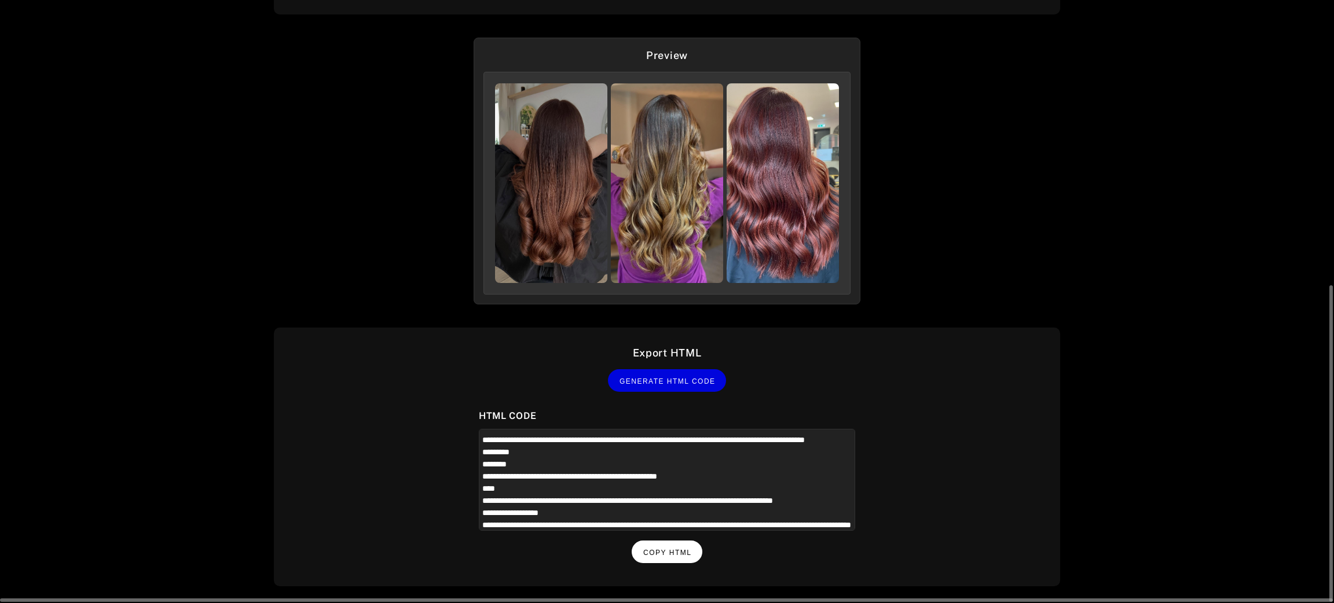
click at [679, 541] on button "Copy HTML" at bounding box center [667, 552] width 71 height 23
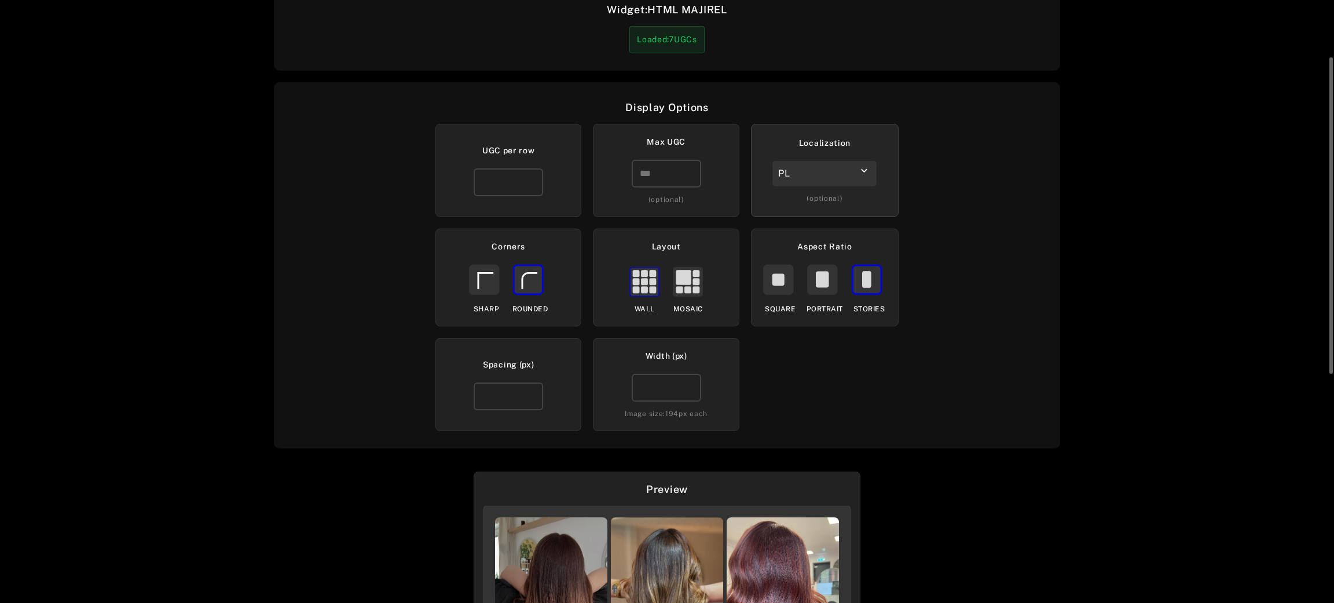
click at [857, 171] on div "PL" at bounding box center [824, 173] width 104 height 25
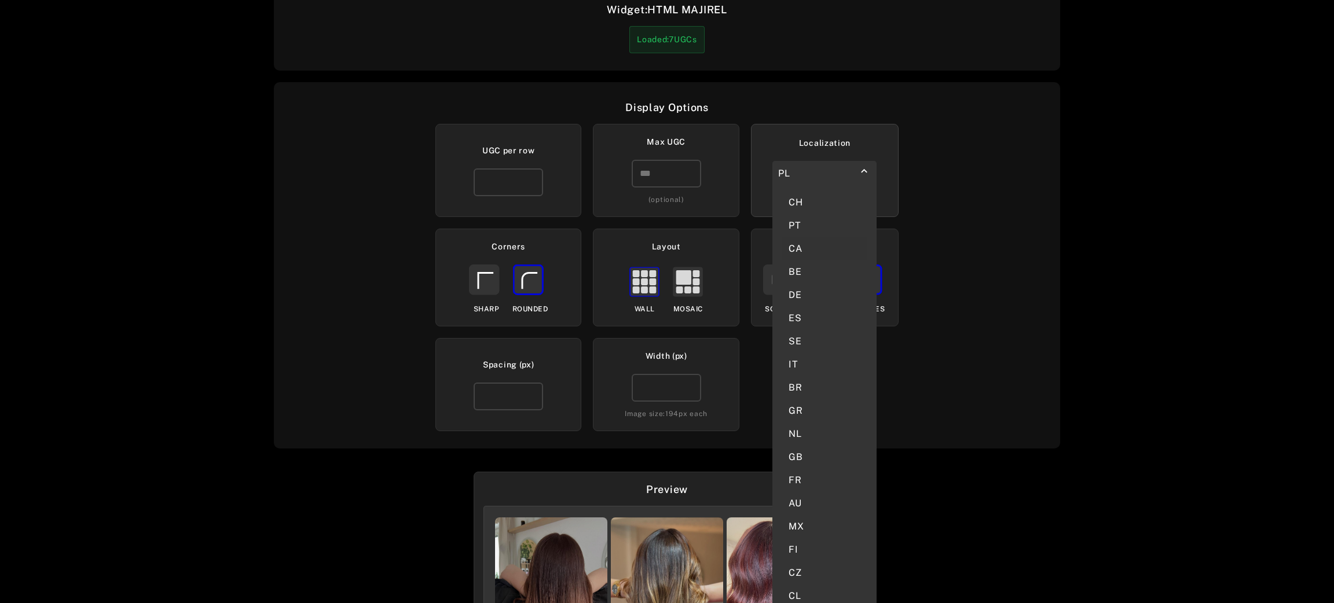
click at [825, 238] on div "CA" at bounding box center [825, 248] width 86 height 23
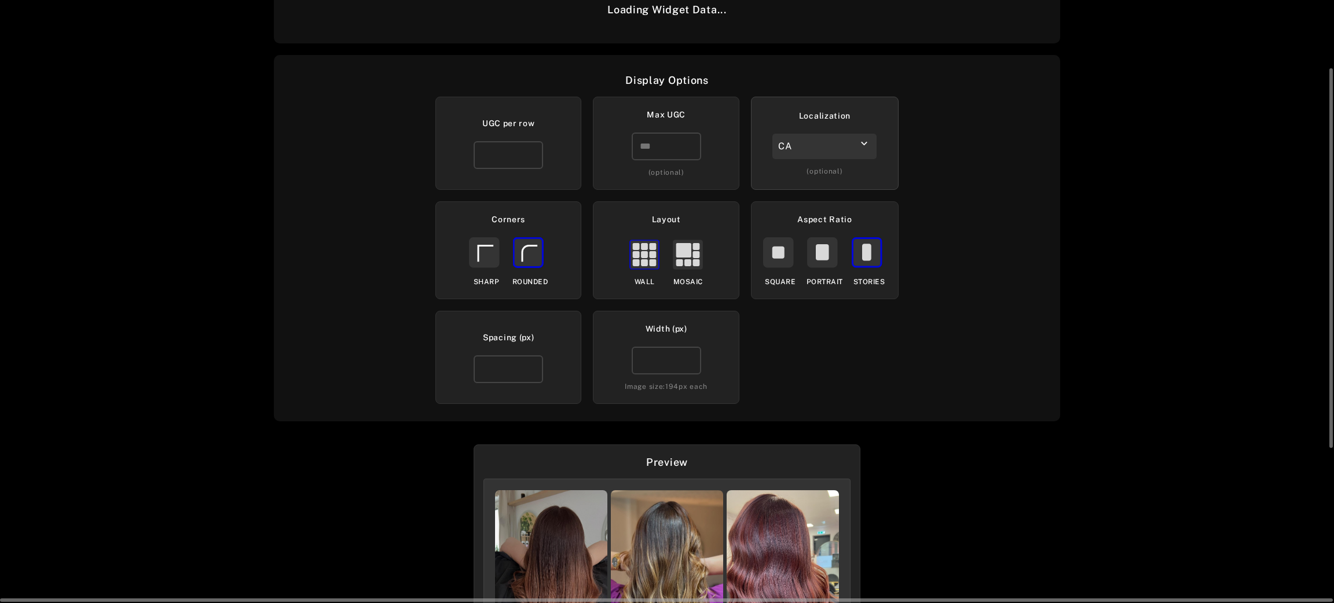
scroll to position [382, 0]
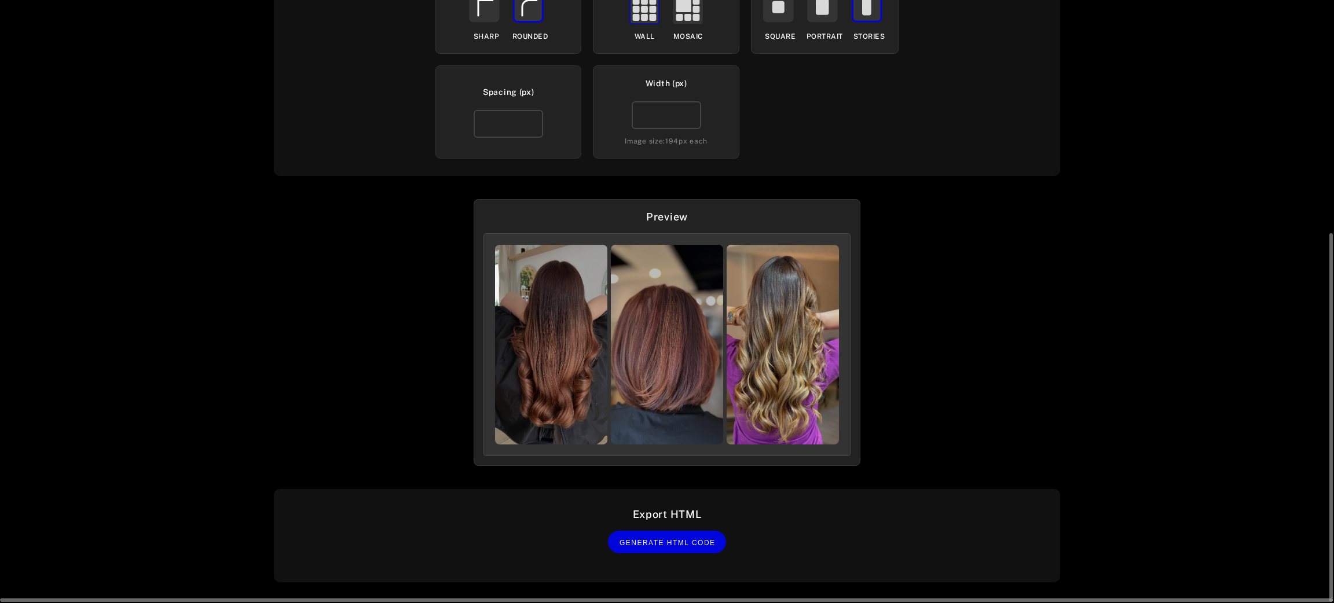
click at [683, 552] on div "Export HTML Generate HTML Code" at bounding box center [667, 535] width 786 height 93
click at [685, 541] on span "Generate HTML Code" at bounding box center [667, 543] width 96 height 8
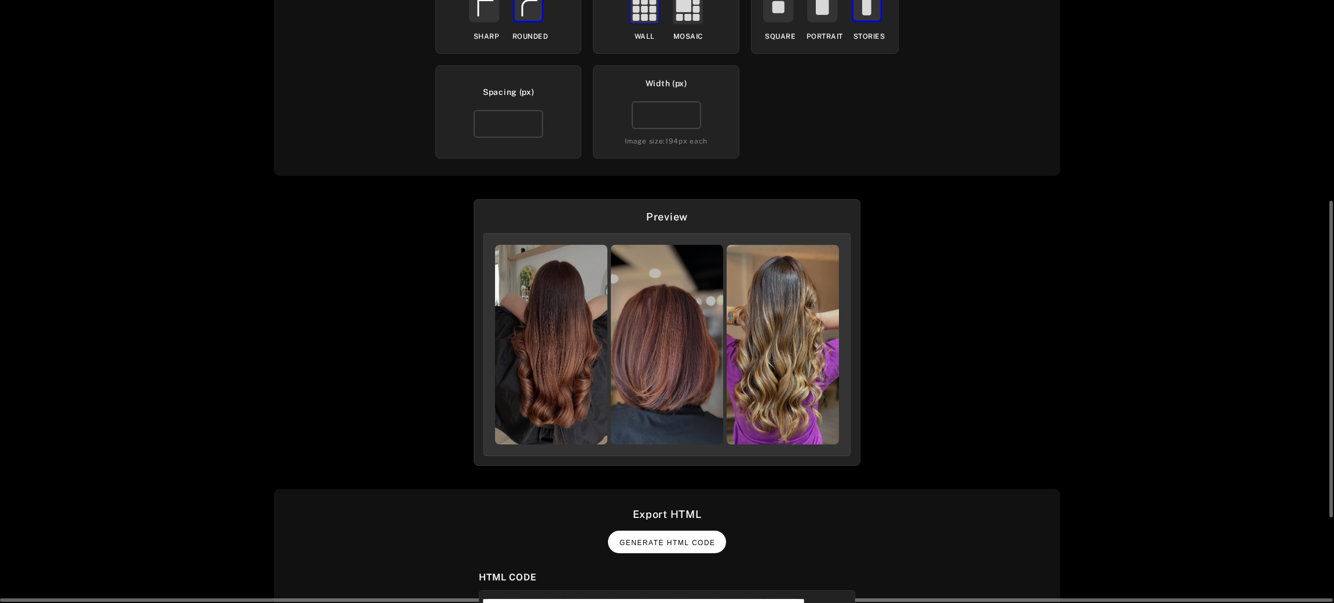
scroll to position [543, 0]
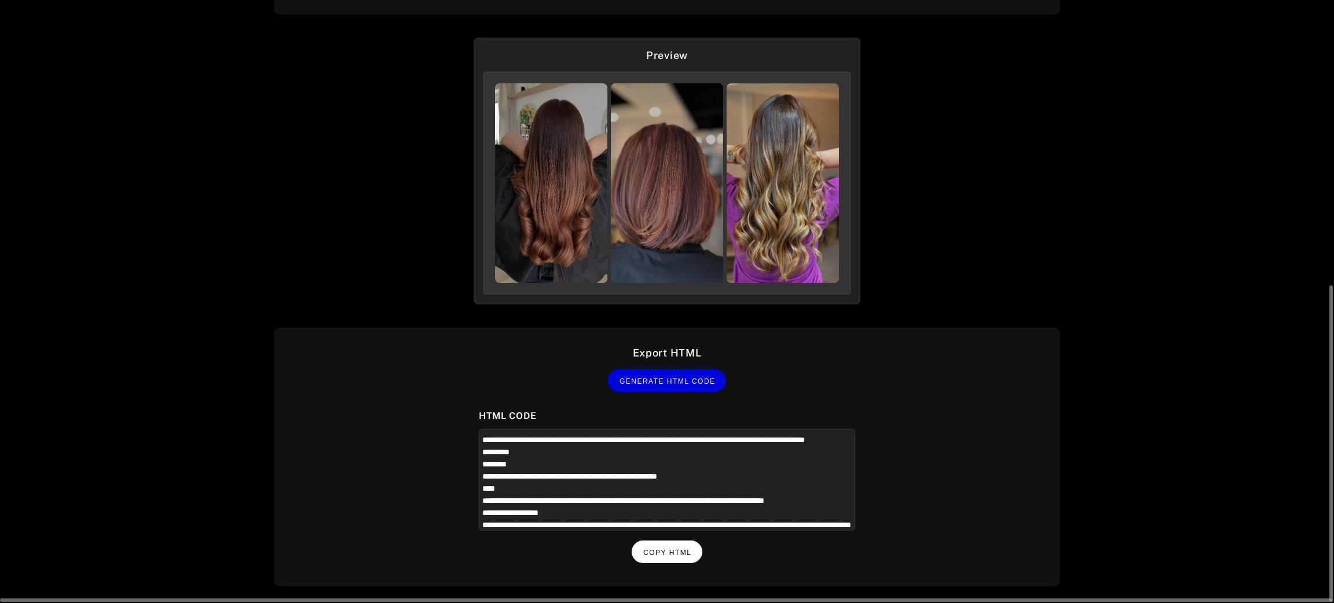
click at [672, 551] on span "Copy HTML" at bounding box center [667, 553] width 48 height 8
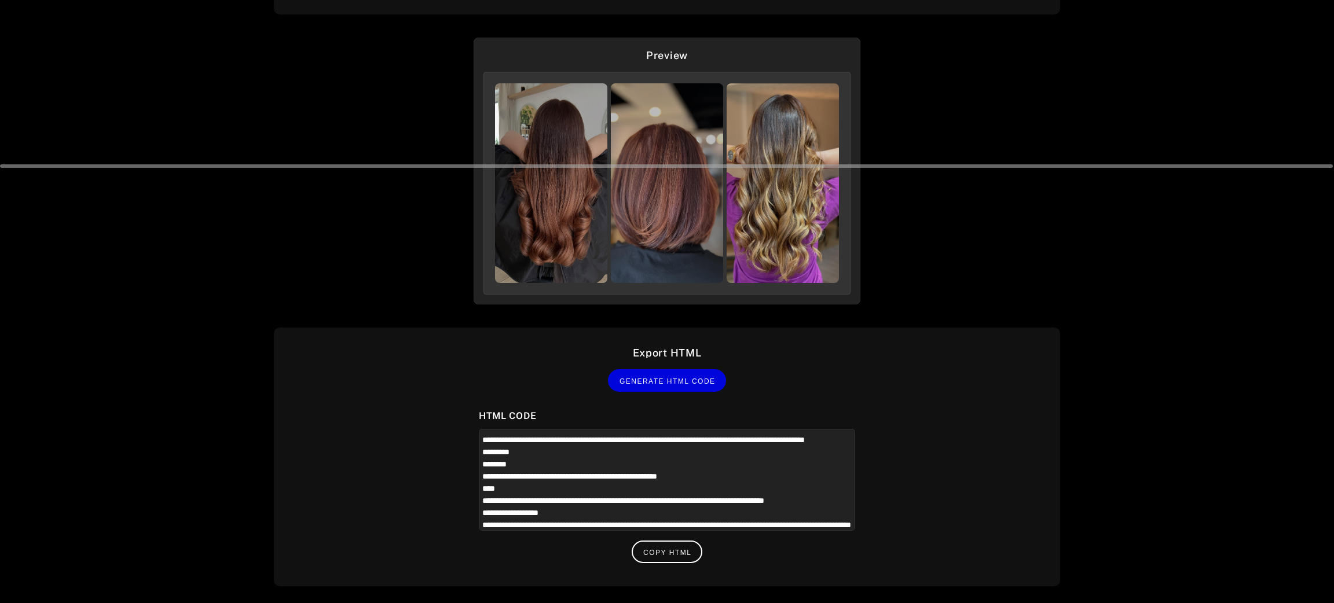
scroll to position [22, 0]
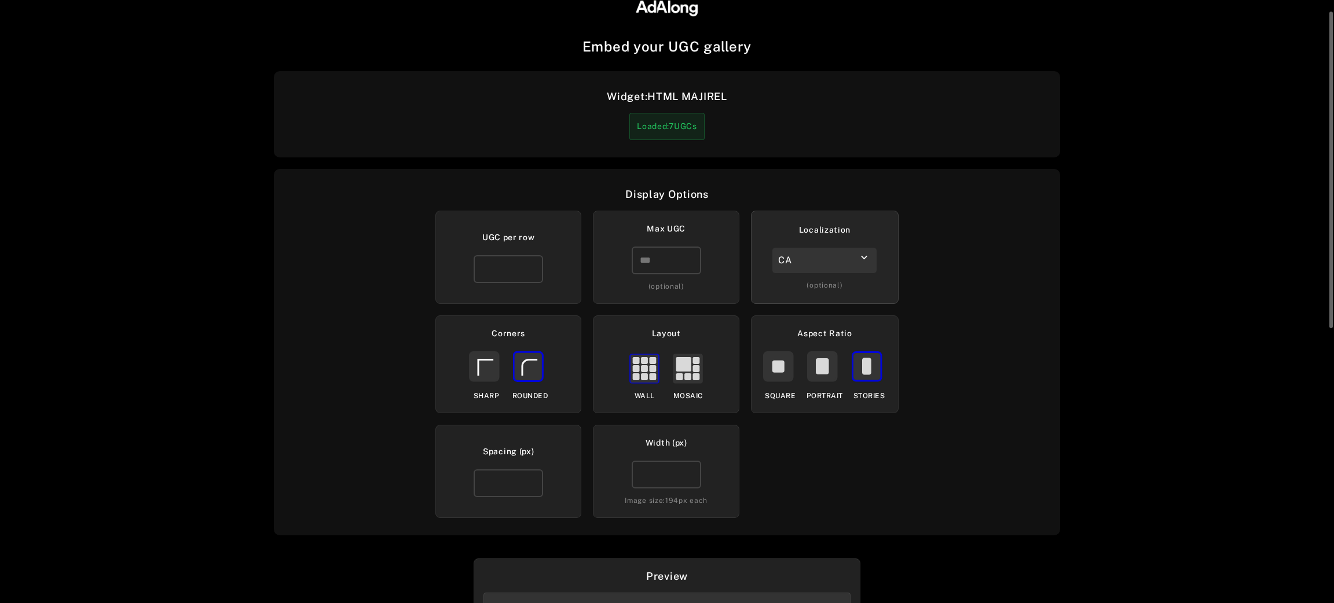
click at [804, 270] on div "CA" at bounding box center [824, 260] width 104 height 25
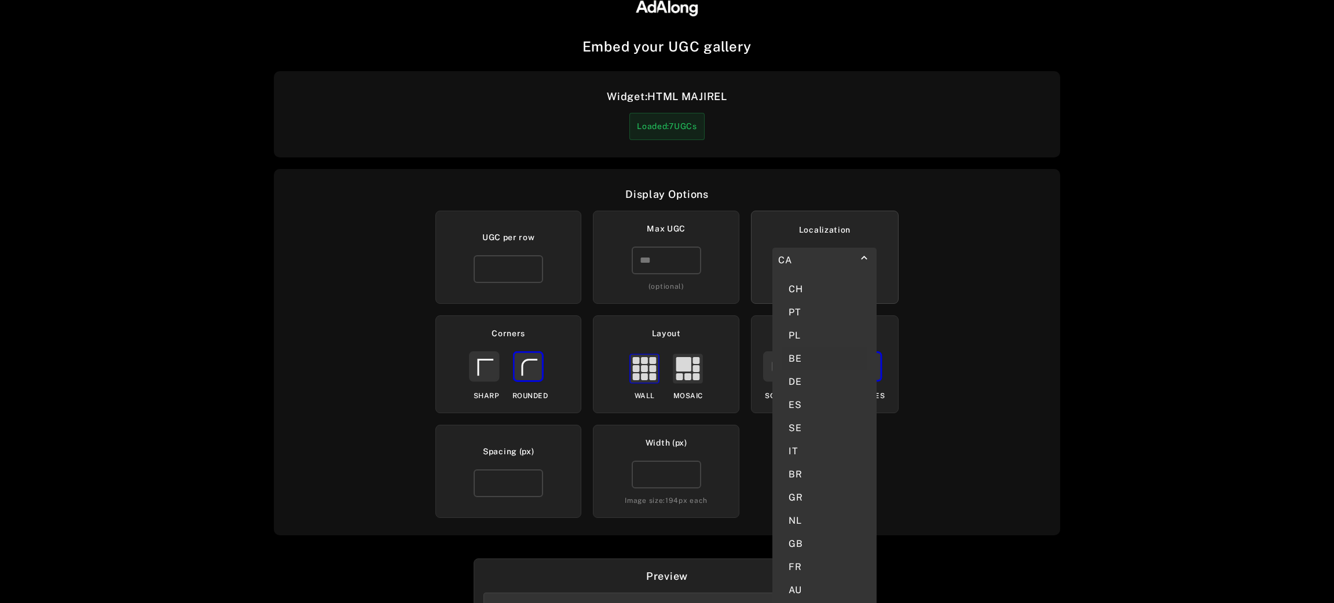
click at [815, 347] on div "BE" at bounding box center [825, 358] width 86 height 23
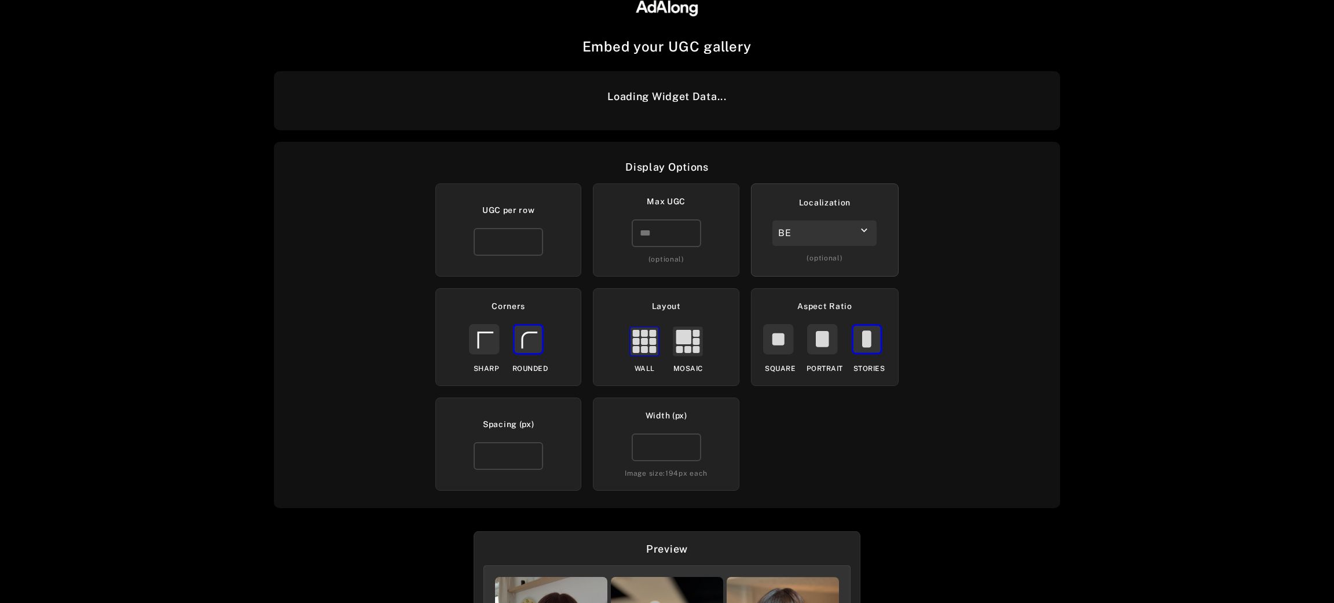
scroll to position [355, 0]
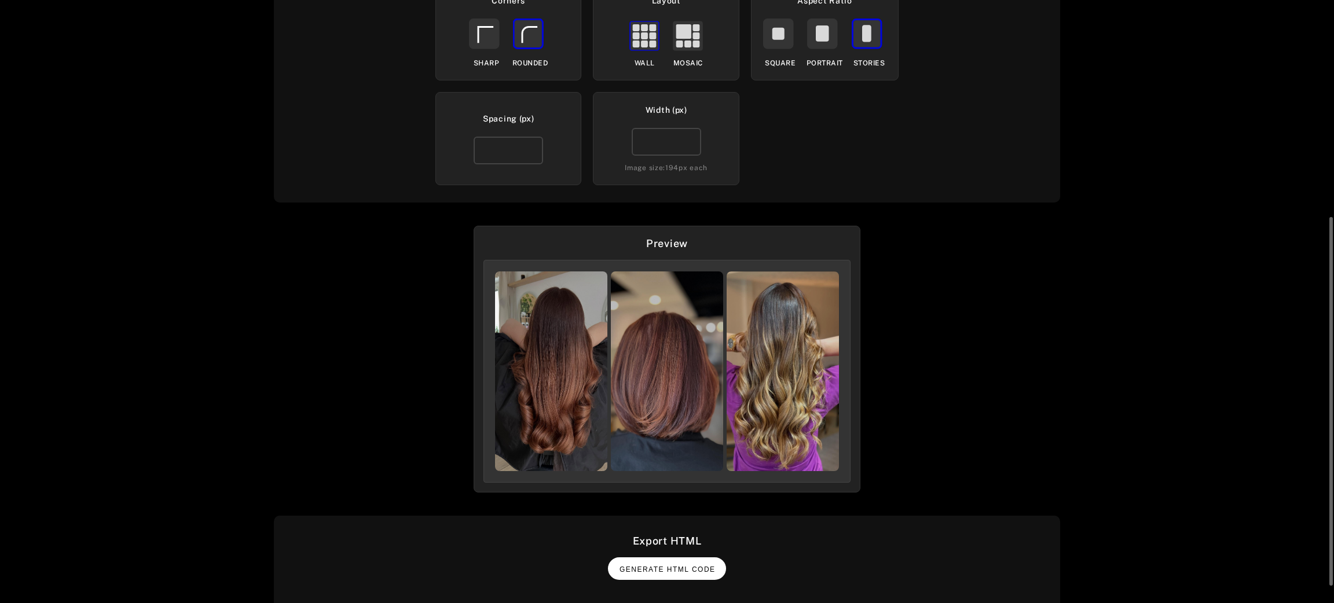
click at [678, 571] on span "Generate HTML Code" at bounding box center [667, 570] width 96 height 8
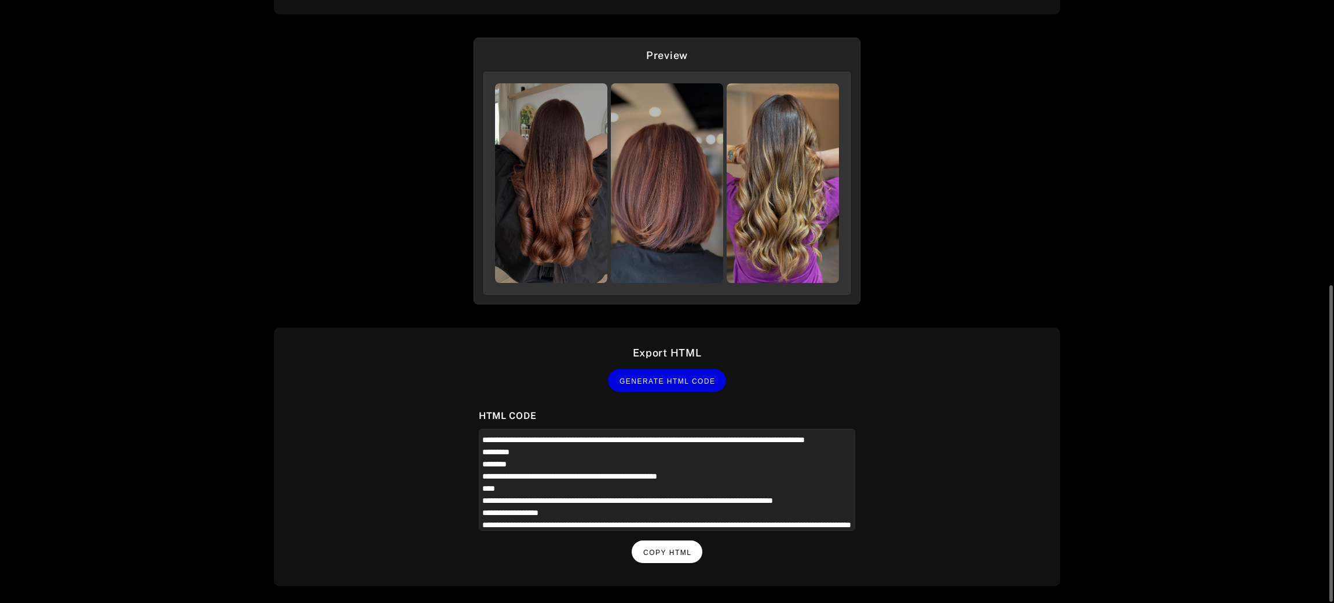
click at [672, 543] on button "Copy HTML" at bounding box center [667, 552] width 71 height 23
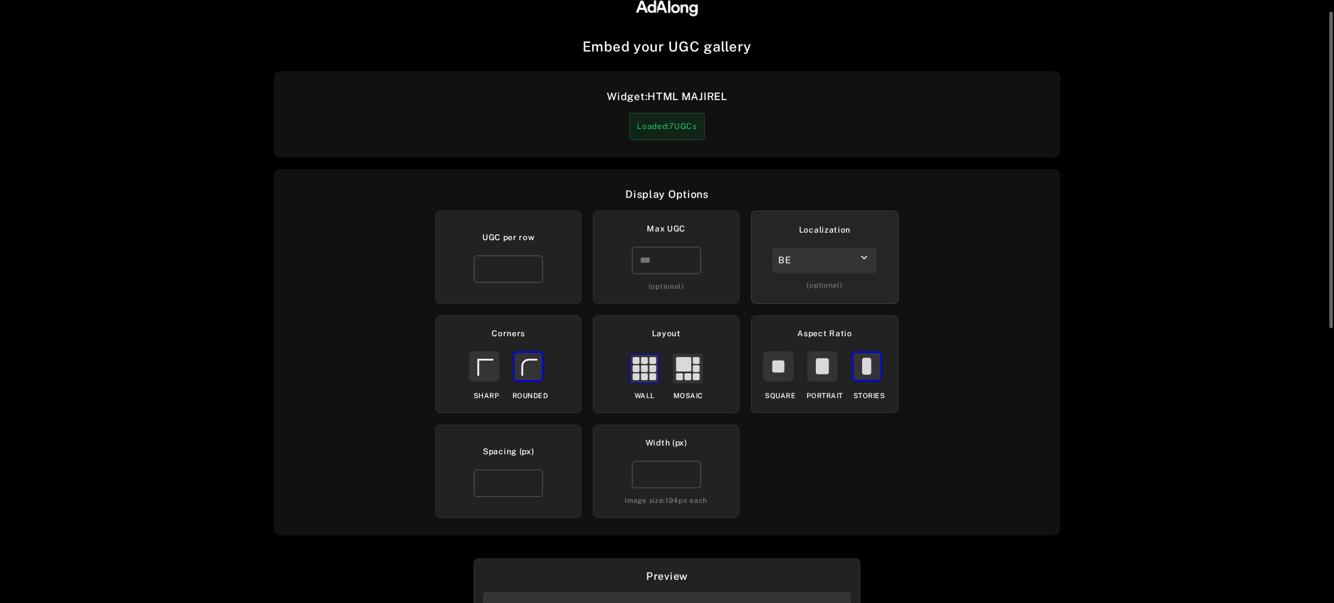
click at [843, 256] on div "BE" at bounding box center [824, 260] width 104 height 25
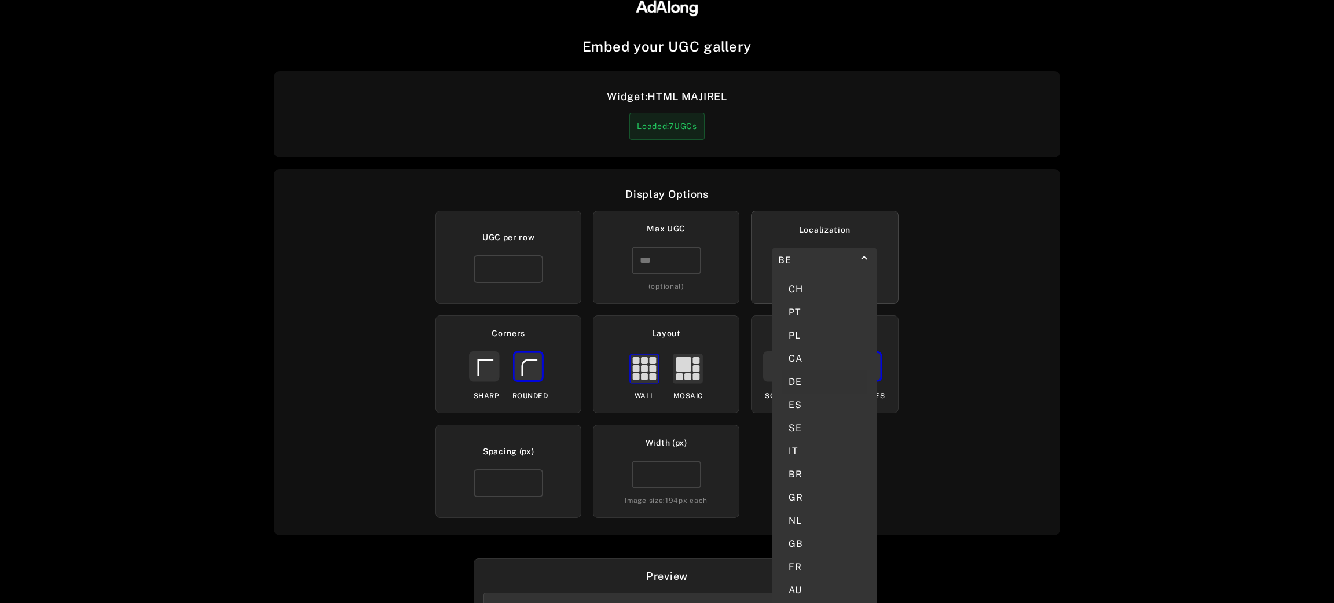
click at [811, 371] on div "DE" at bounding box center [825, 382] width 86 height 23
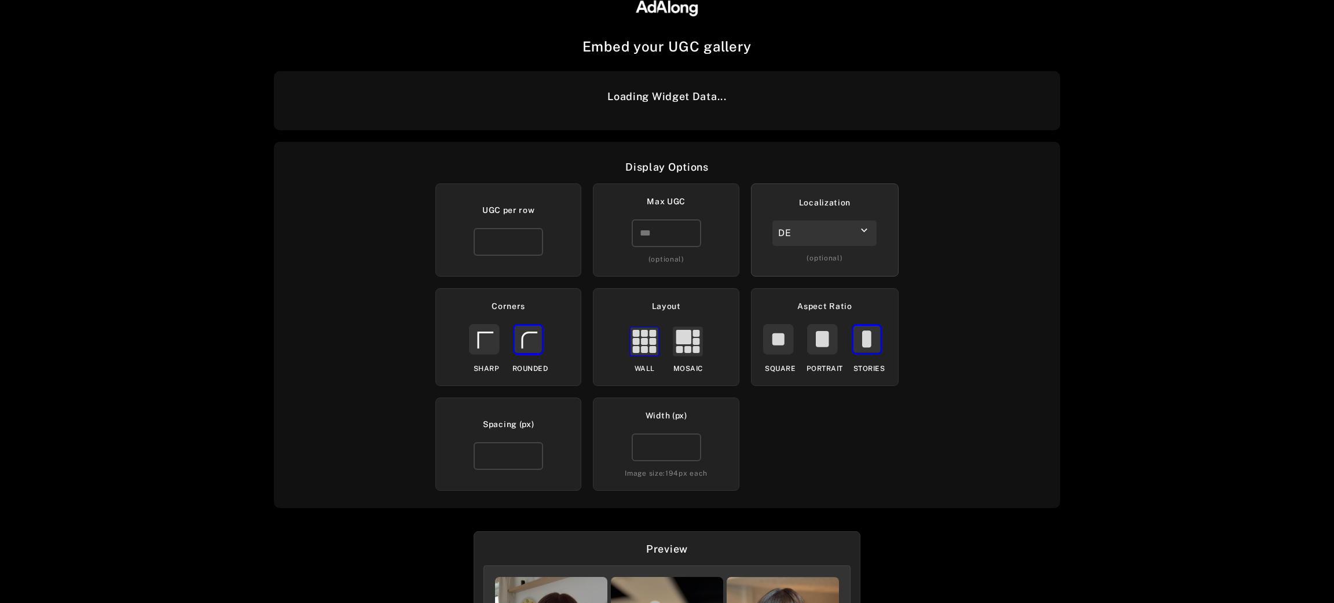
scroll to position [355, 0]
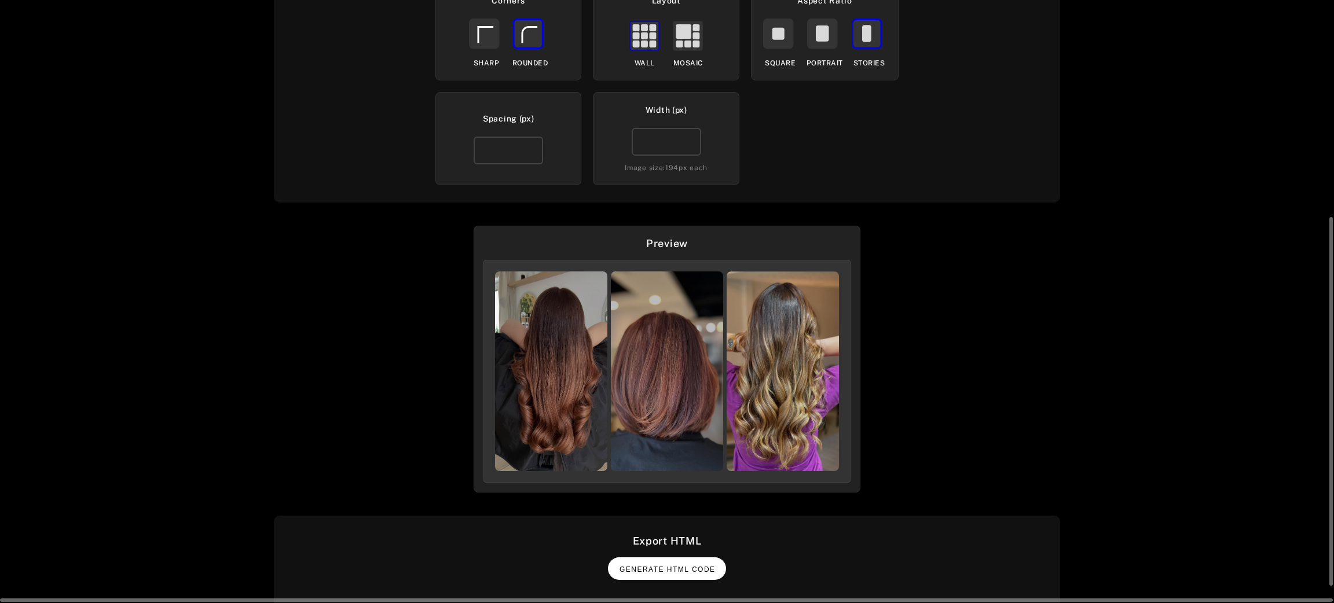
click at [682, 570] on span "Generate HTML Code" at bounding box center [667, 570] width 96 height 8
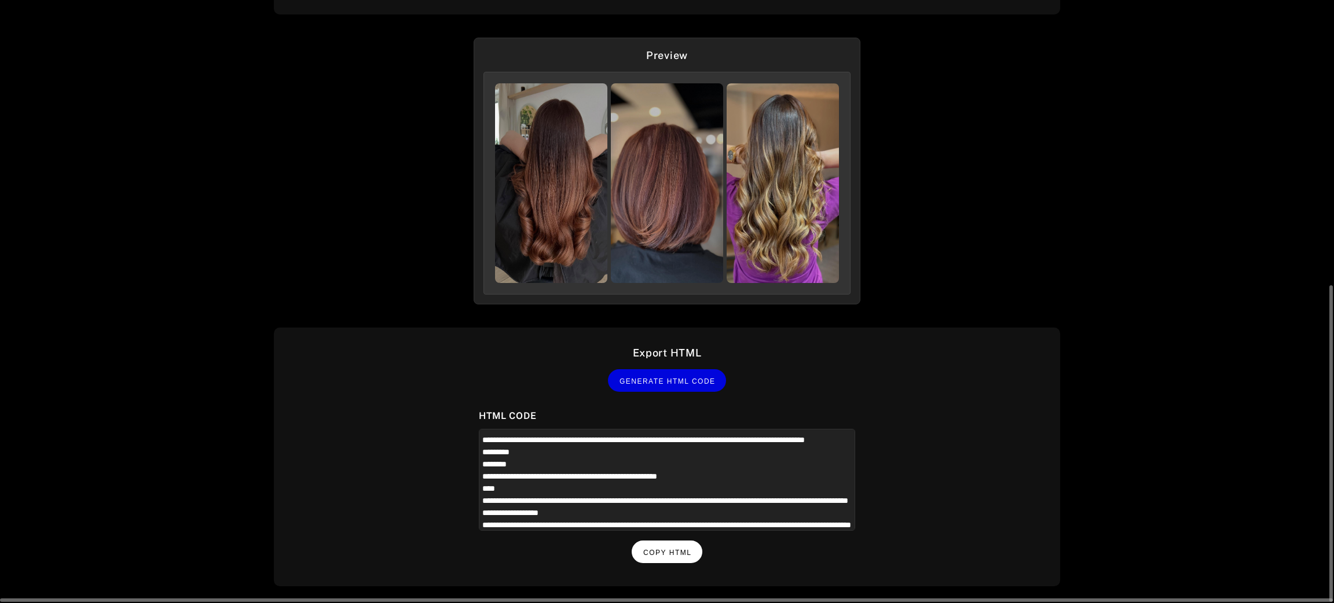
click at [683, 549] on span "Copy HTML" at bounding box center [667, 553] width 48 height 8
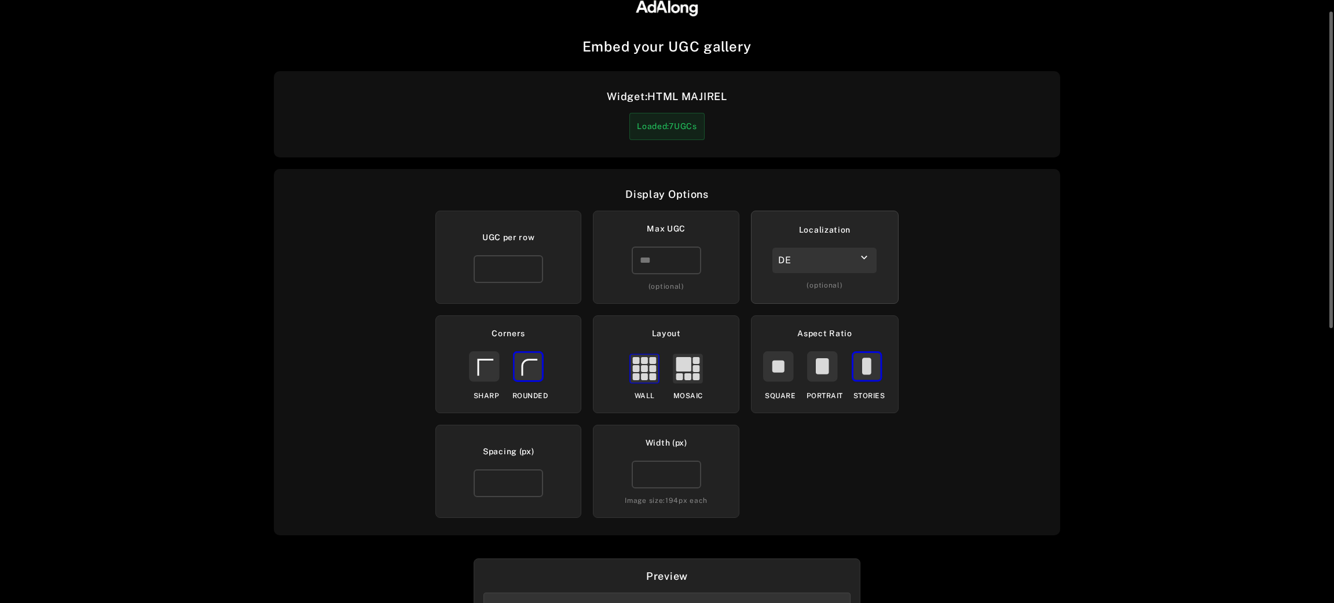
click at [794, 263] on div "DE" at bounding box center [824, 260] width 104 height 25
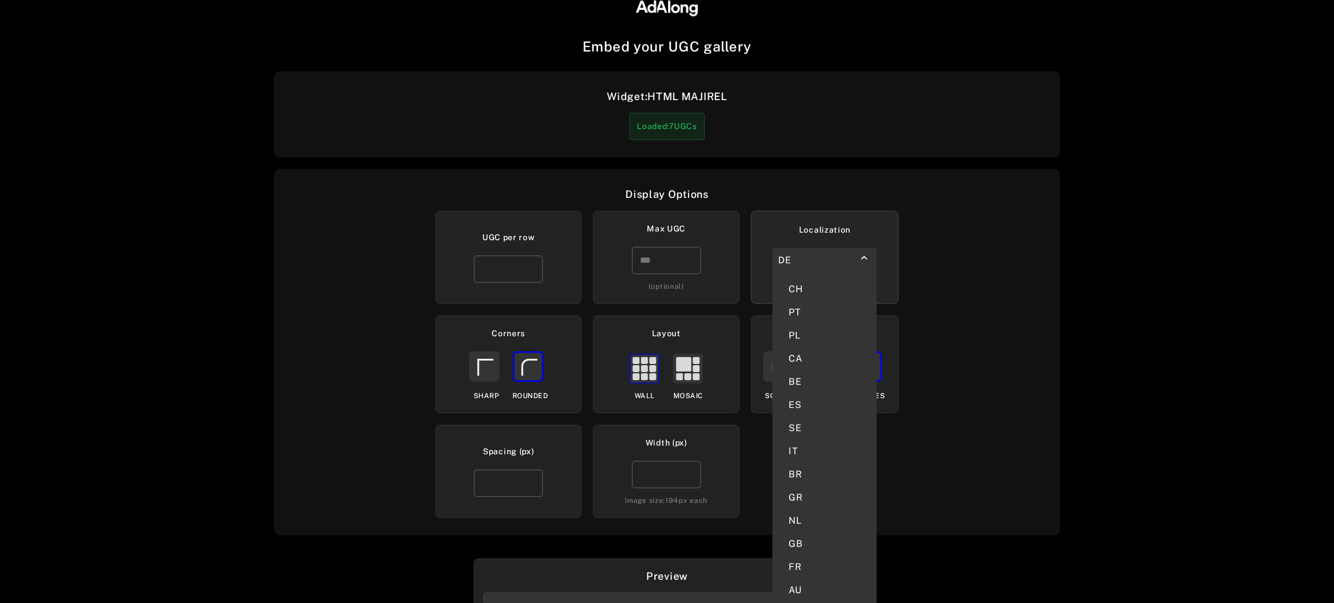
click at [818, 417] on div "SE" at bounding box center [825, 428] width 86 height 23
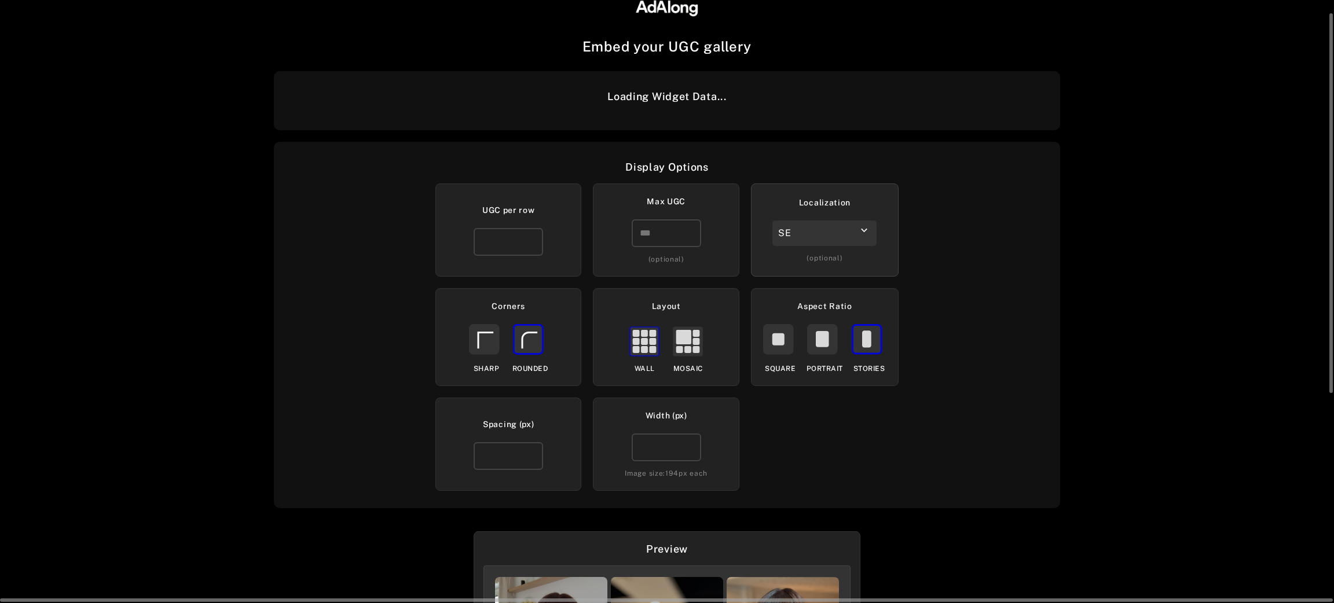
scroll to position [355, 0]
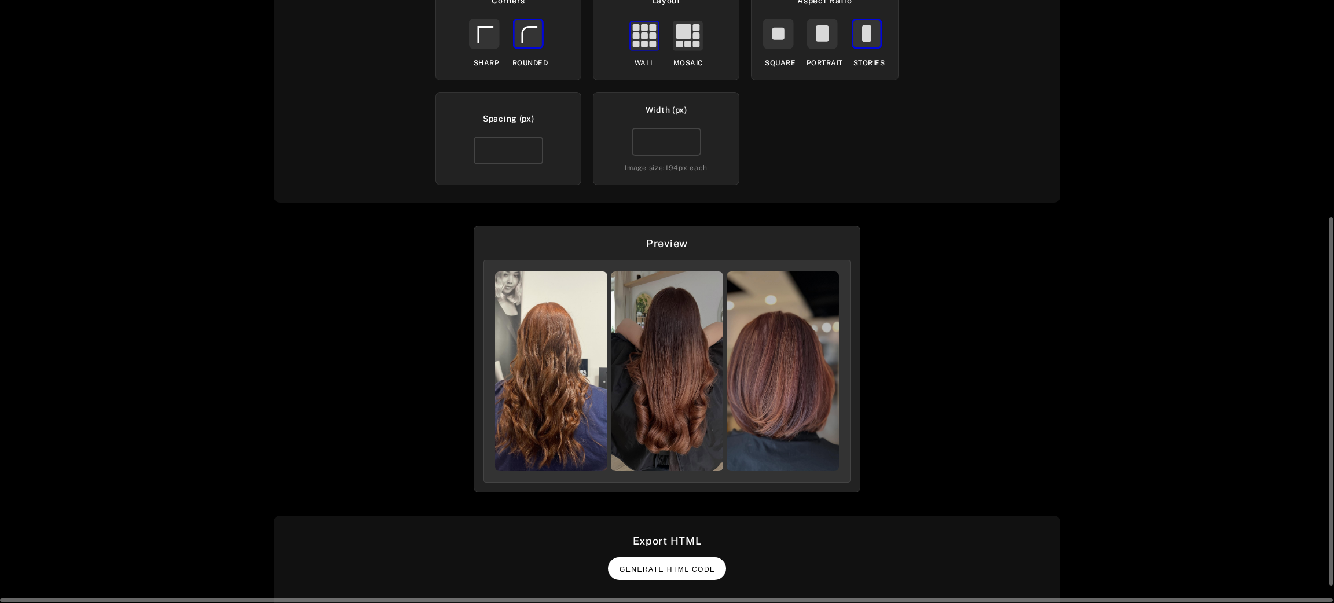
click at [674, 575] on button "Generate HTML Code" at bounding box center [667, 569] width 118 height 23
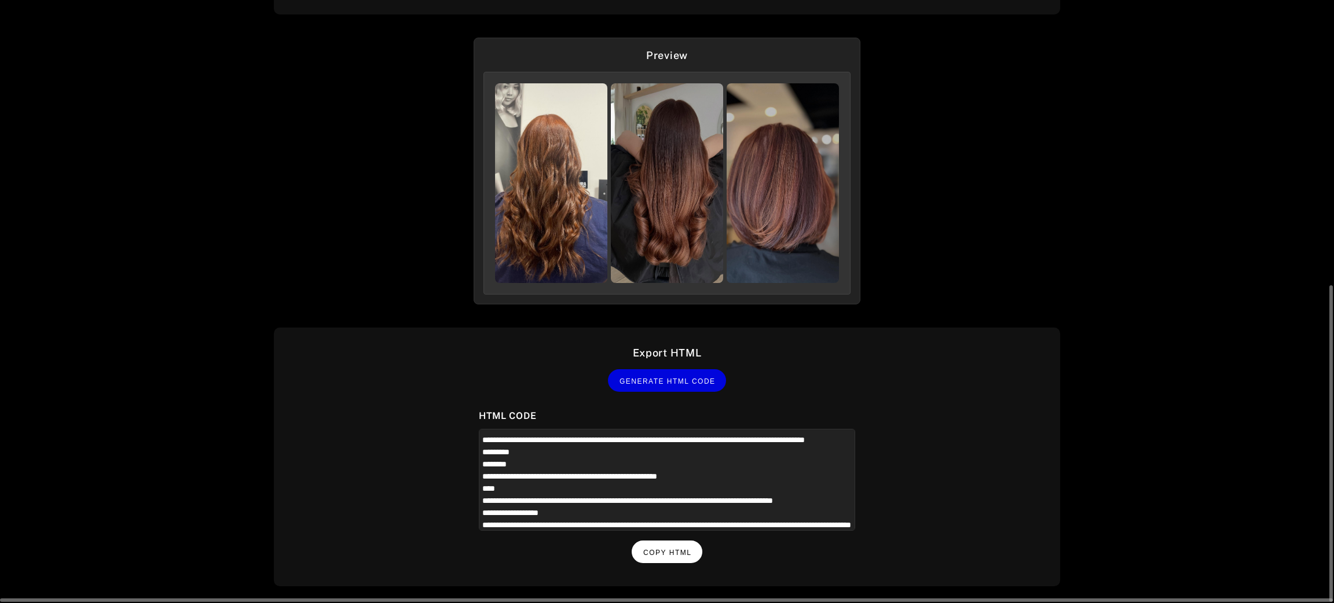
click at [680, 543] on button "Copy HTML" at bounding box center [667, 552] width 71 height 23
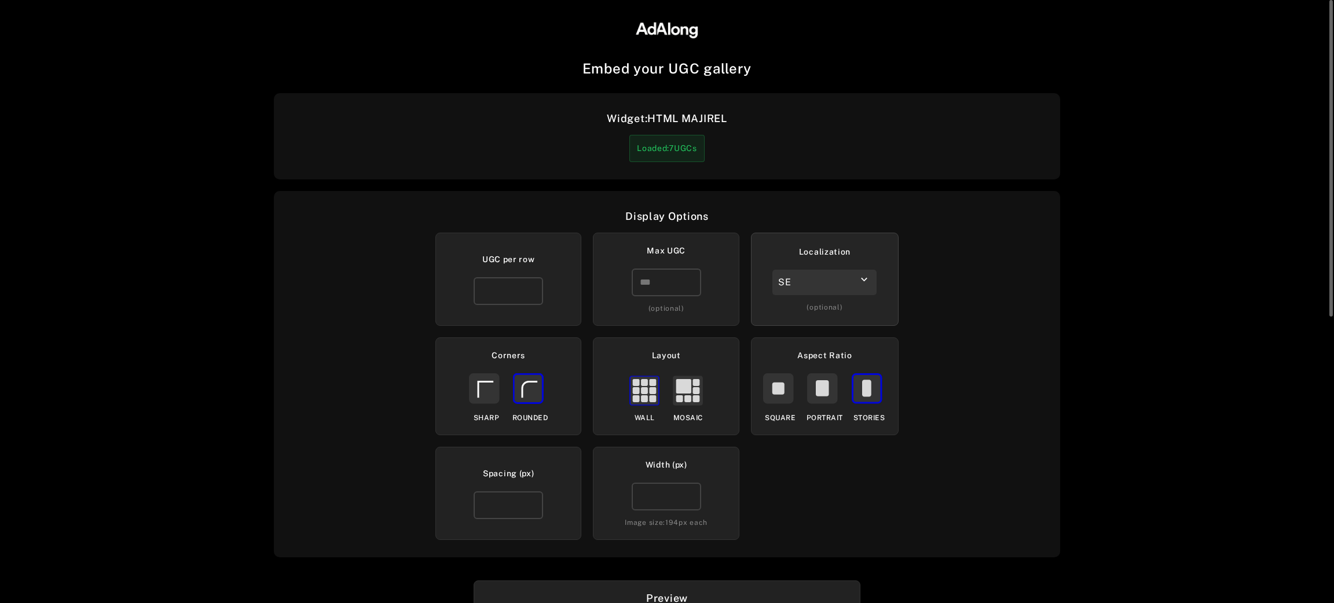
click at [825, 287] on div "SE" at bounding box center [824, 282] width 104 height 25
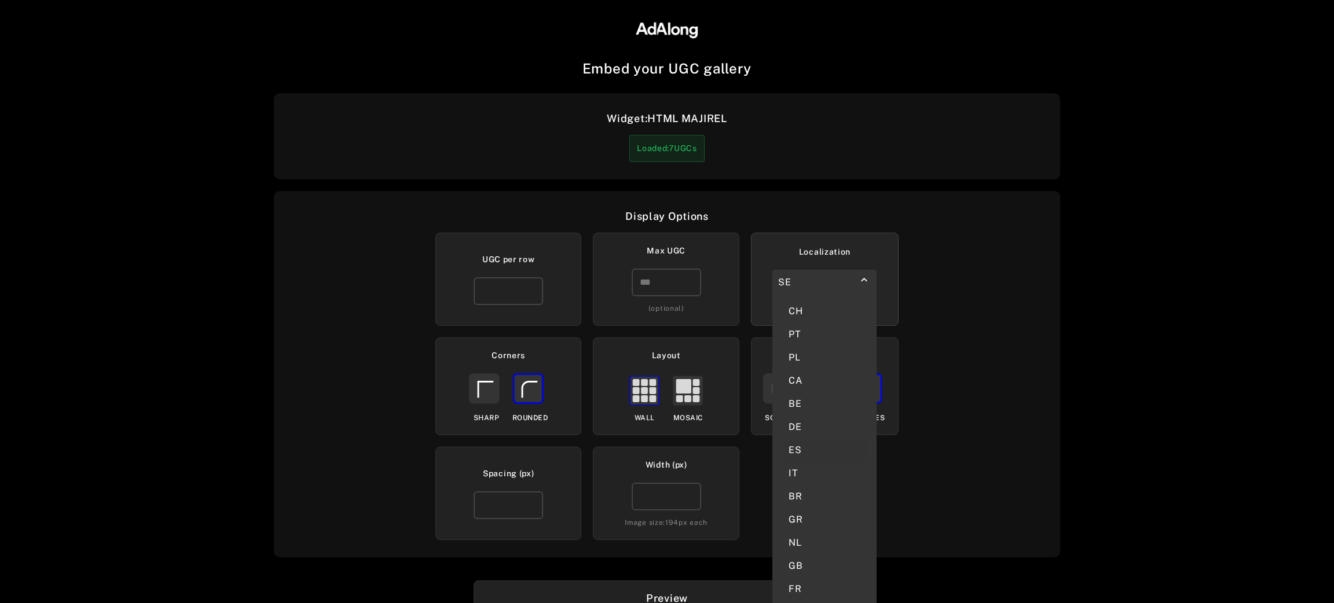
click at [798, 439] on div "ES" at bounding box center [825, 450] width 86 height 23
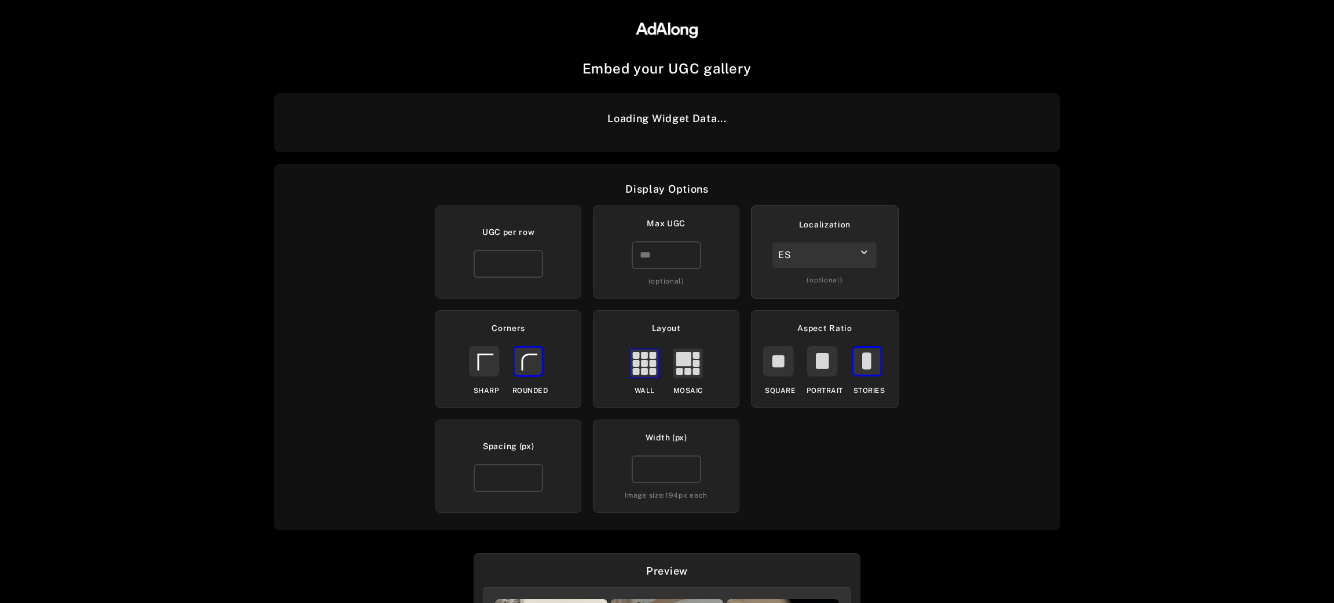
scroll to position [355, 0]
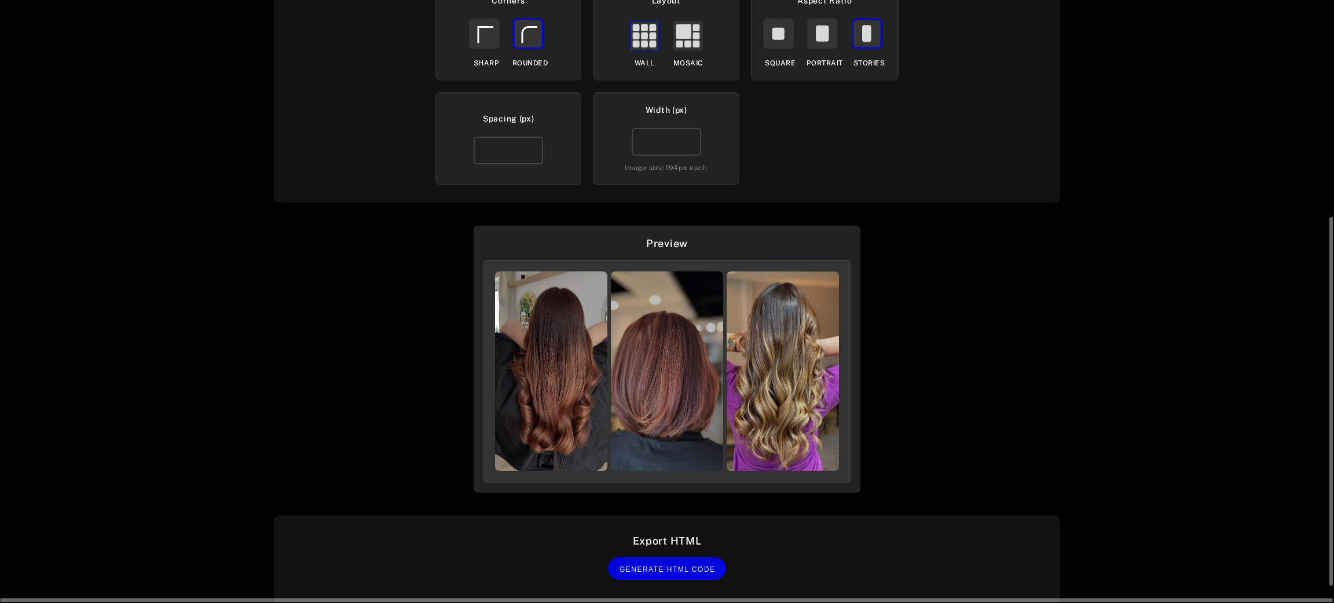
click at [673, 552] on div "Export HTML Generate HTML Code" at bounding box center [667, 562] width 786 height 93
click at [680, 565] on button "Generate HTML Code" at bounding box center [667, 569] width 118 height 23
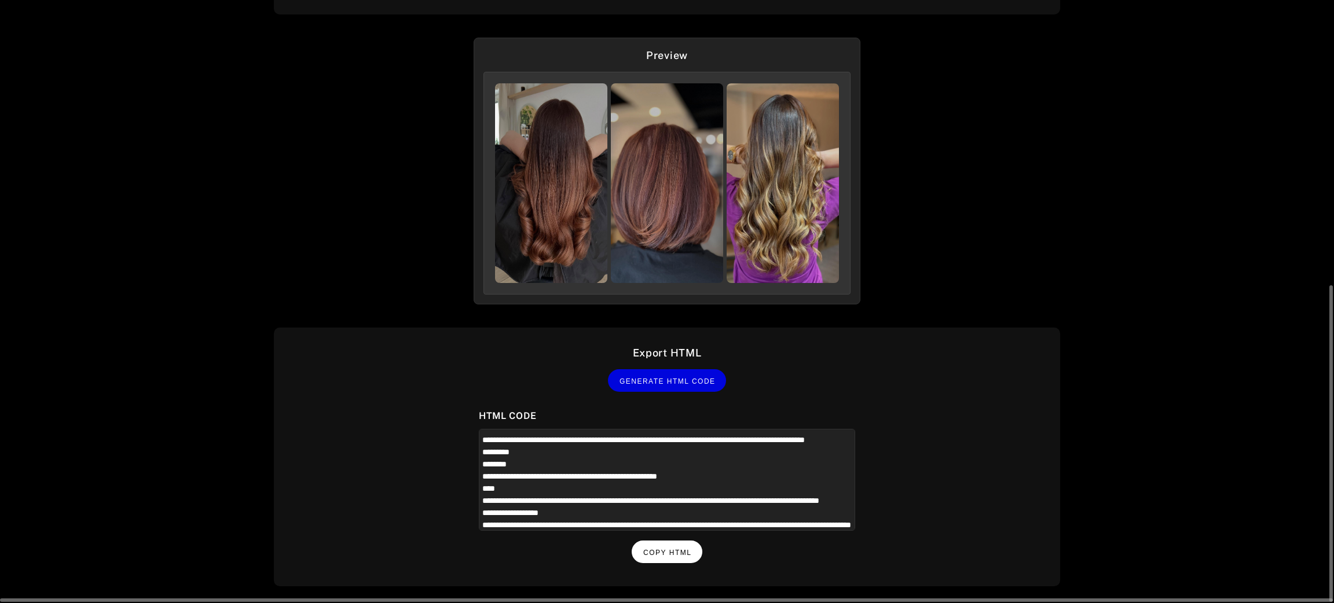
drag, startPoint x: 681, startPoint y: 543, endPoint x: 689, endPoint y: 559, distance: 17.3
click at [681, 544] on button "Copy HTML" at bounding box center [667, 552] width 71 height 23
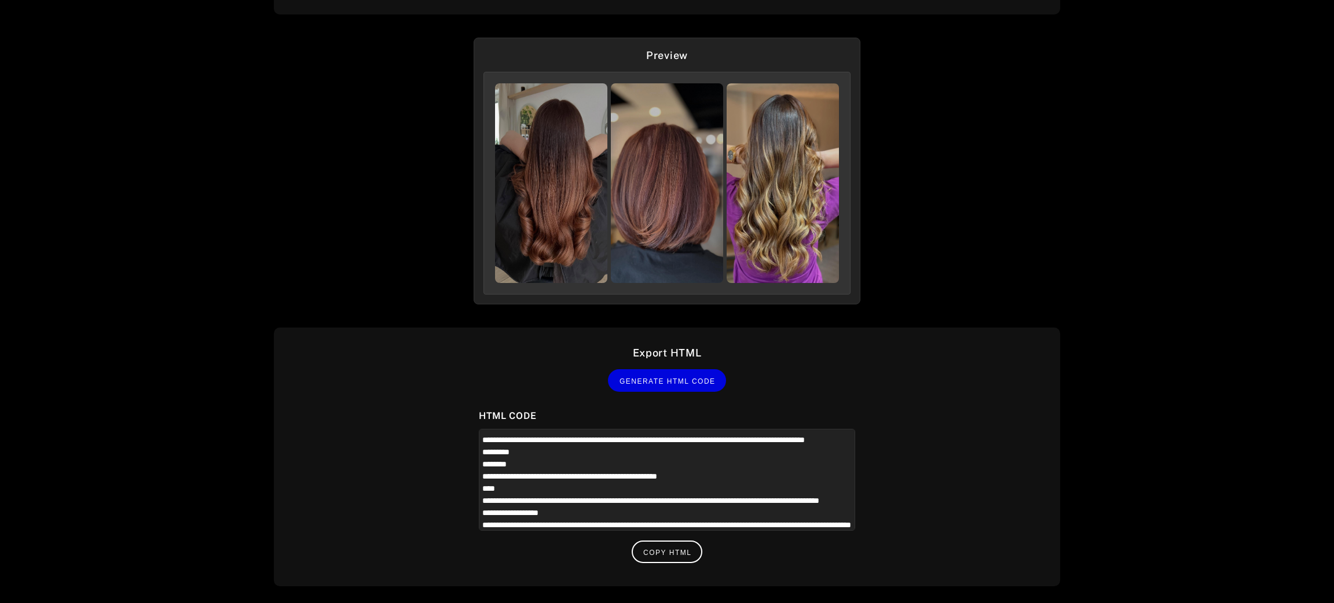
scroll to position [22, 0]
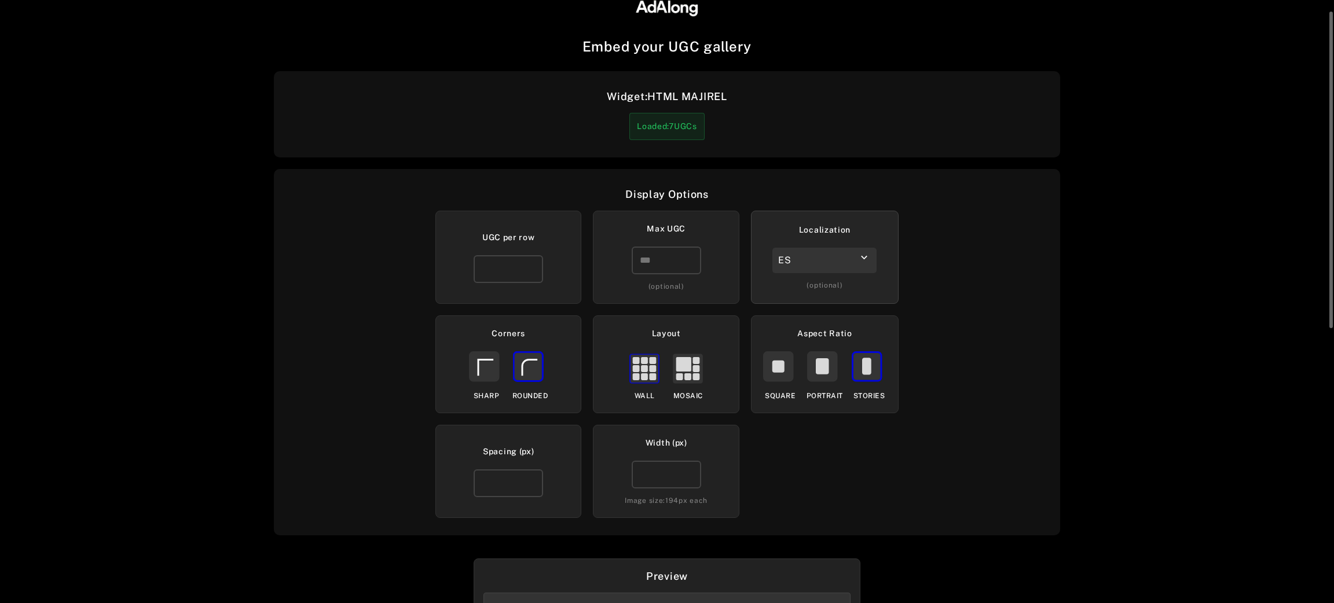
click at [821, 273] on div "Localization ES keyboard_arrow_down (optional)" at bounding box center [825, 257] width 148 height 93
click at [842, 241] on div "Localization ES keyboard_arrow_down (optional)" at bounding box center [825, 257] width 148 height 93
click at [842, 259] on div "ES" at bounding box center [824, 260] width 104 height 25
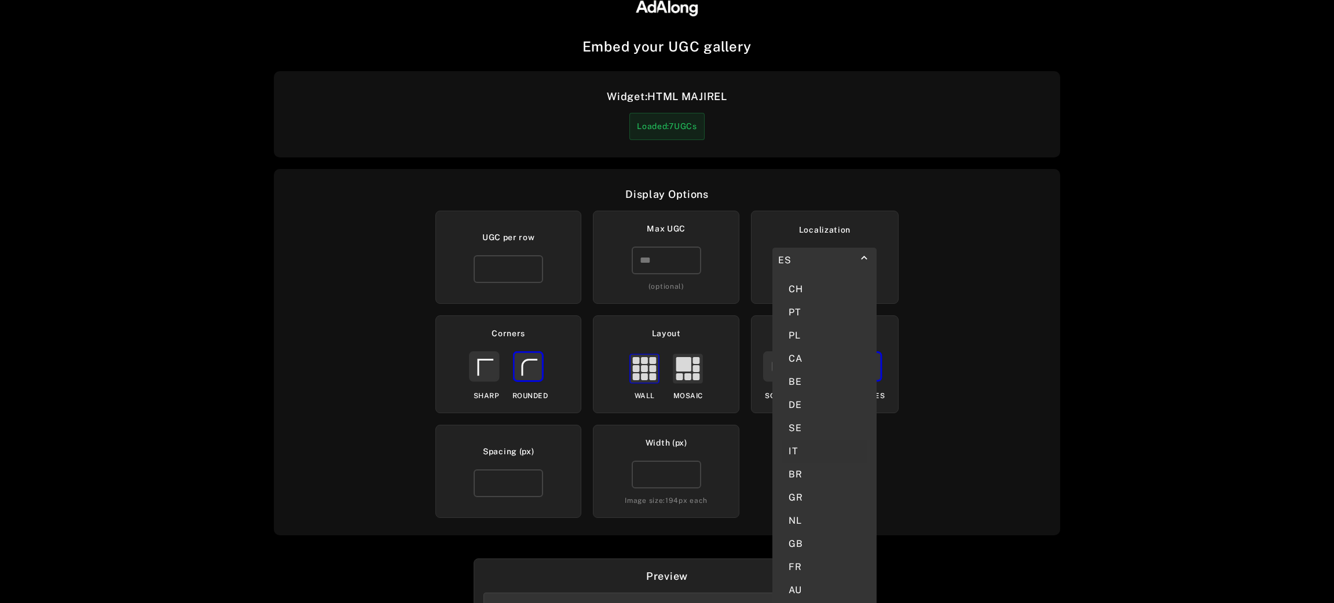
click at [795, 440] on div "IT" at bounding box center [825, 451] width 86 height 23
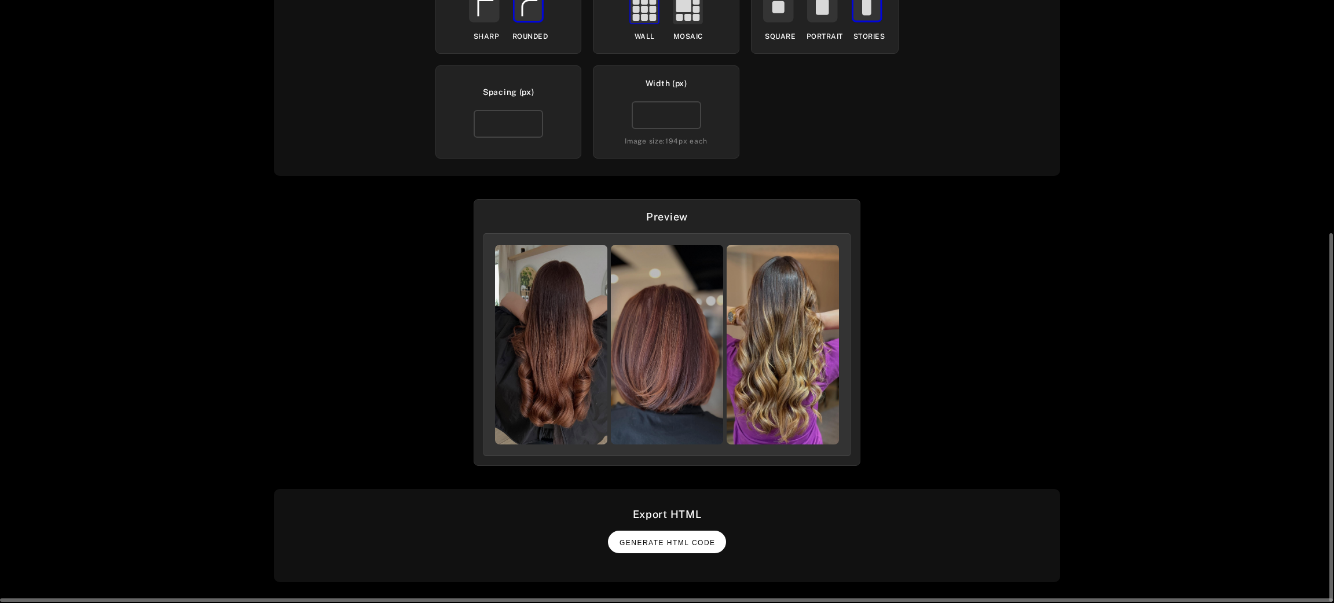
click at [674, 531] on button "Generate HTML Code" at bounding box center [667, 542] width 118 height 23
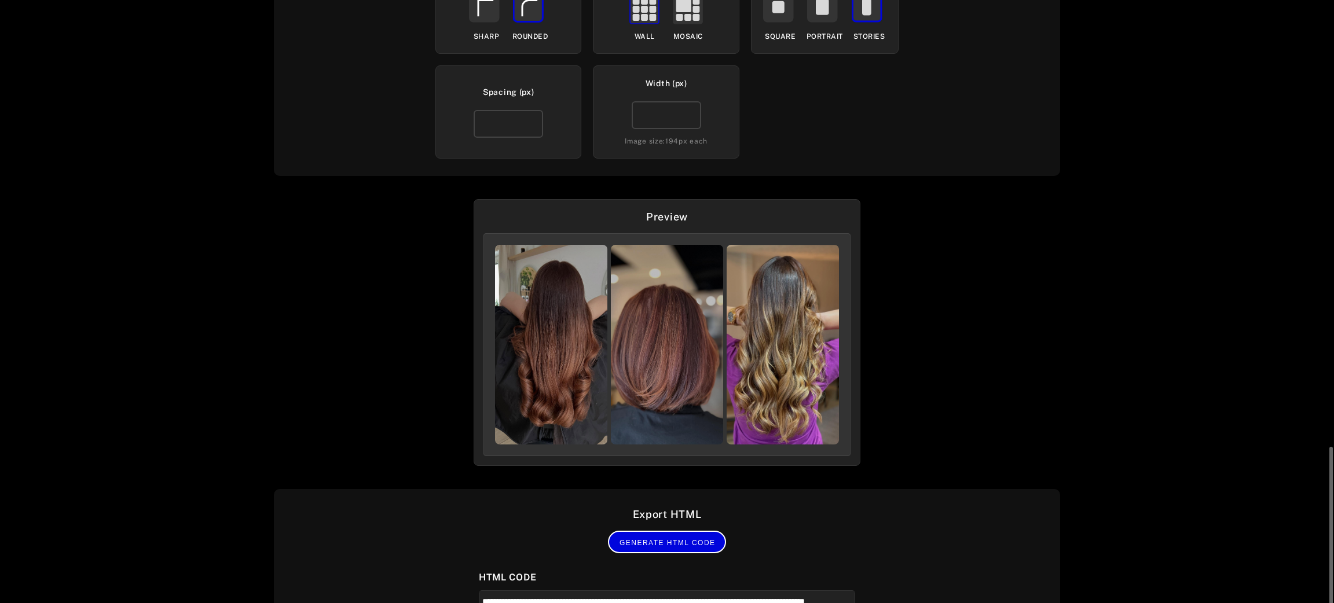
scroll to position [543, 0]
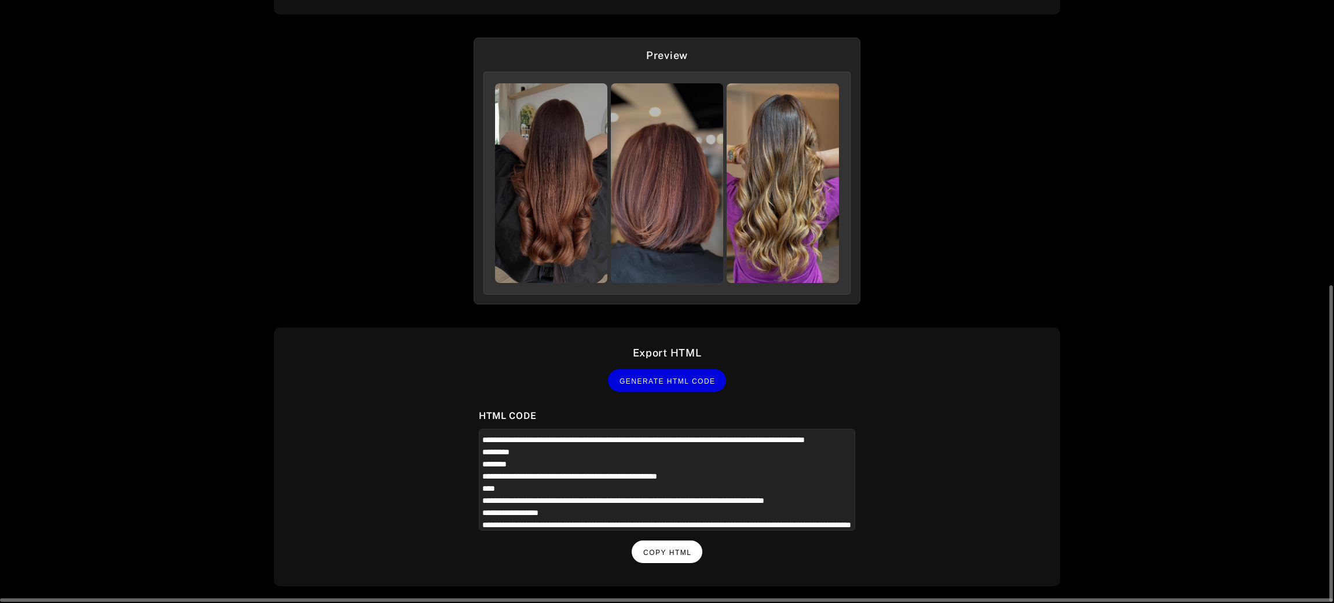
click at [670, 555] on button "Copy HTML" at bounding box center [667, 552] width 71 height 23
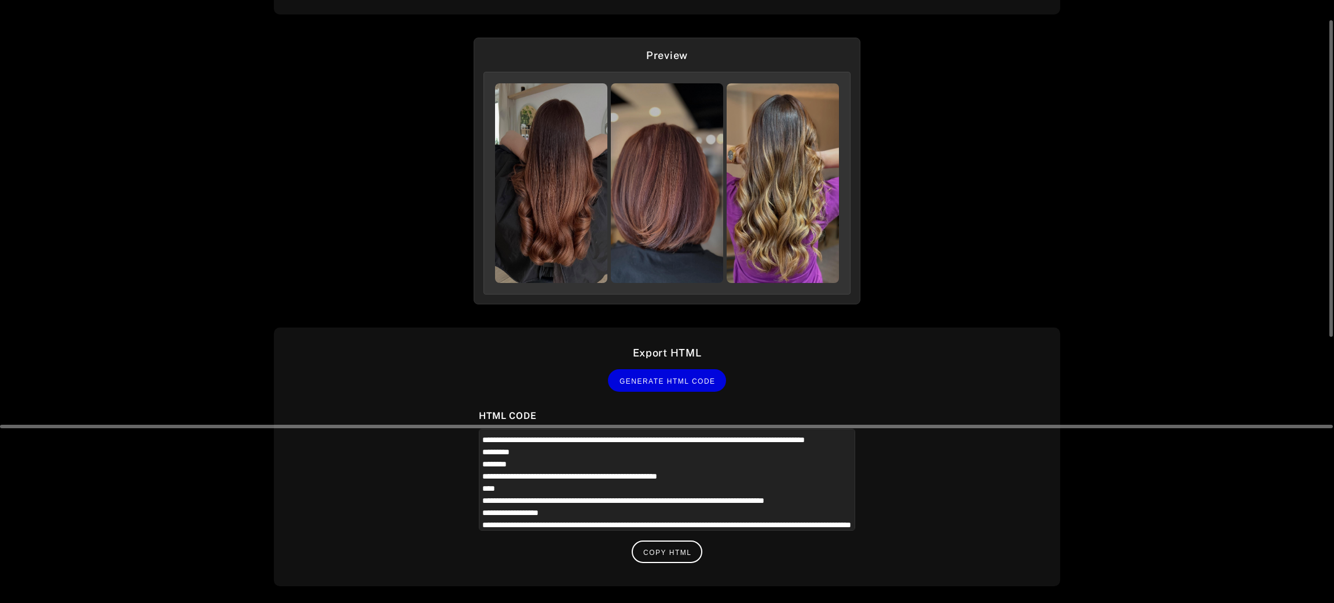
scroll to position [0, 0]
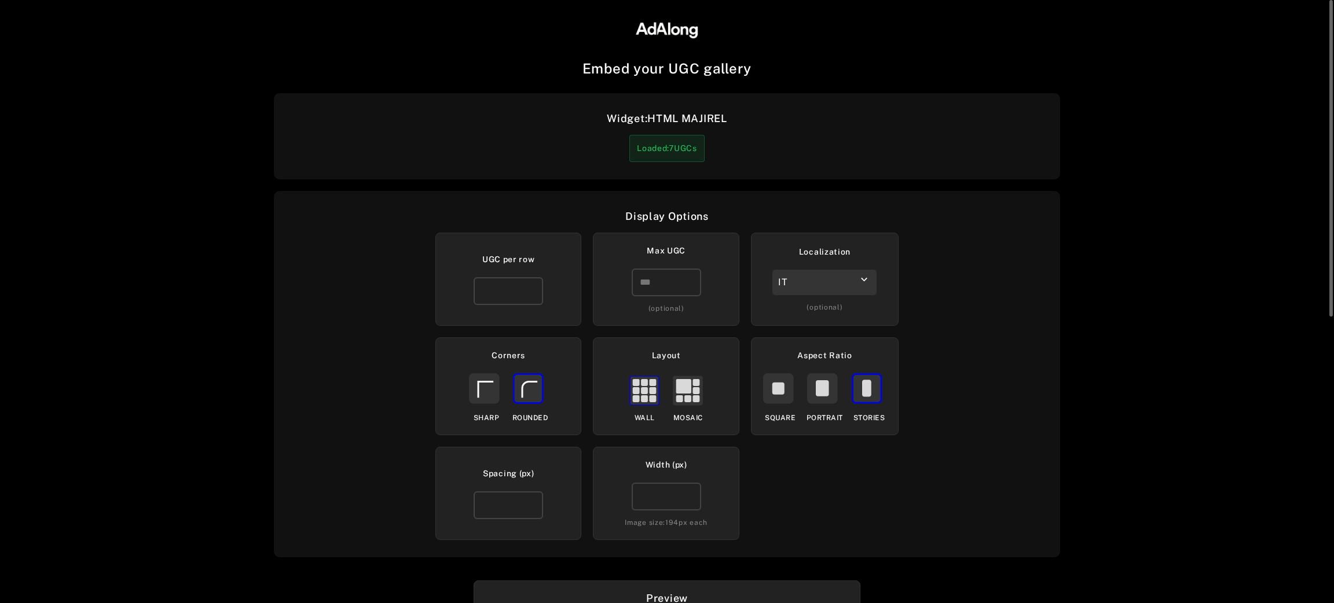
click at [834, 283] on div "IT" at bounding box center [824, 282] width 104 height 25
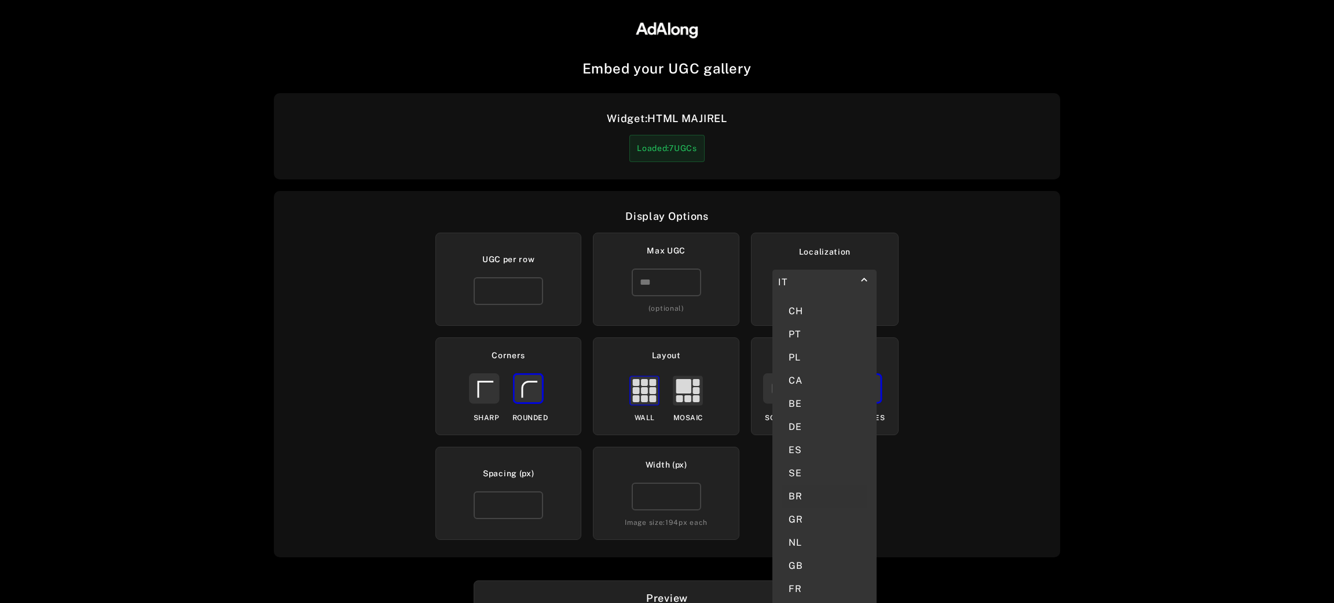
click at [804, 485] on div "BR" at bounding box center [825, 496] width 86 height 23
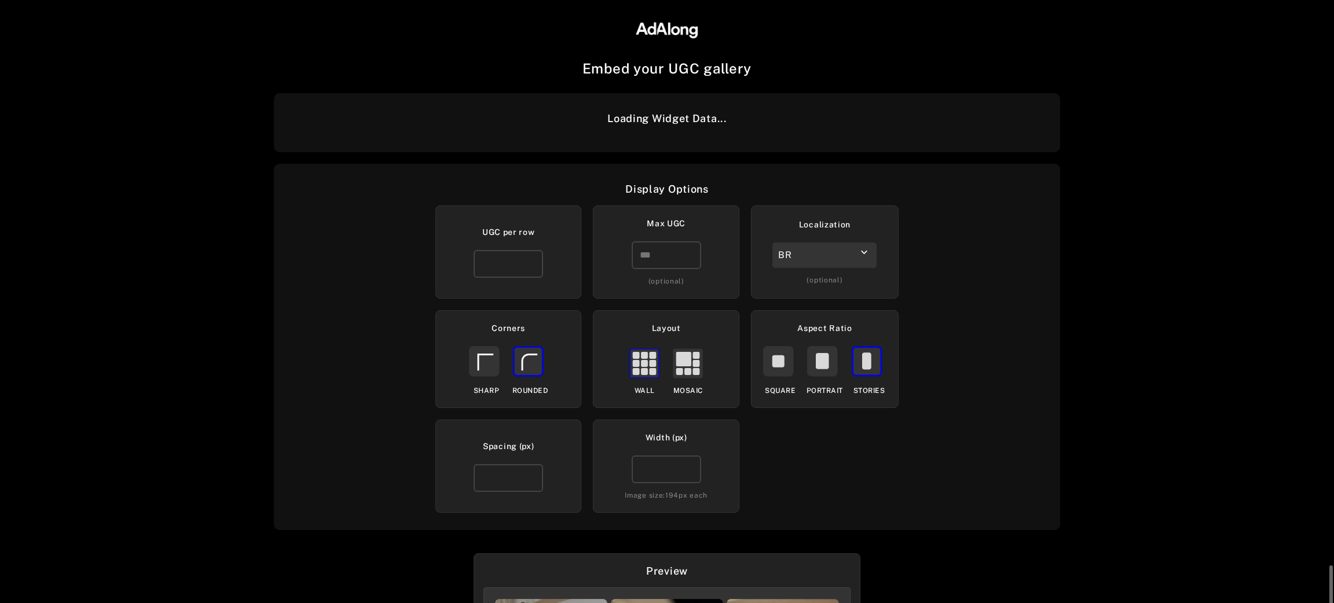
scroll to position [355, 0]
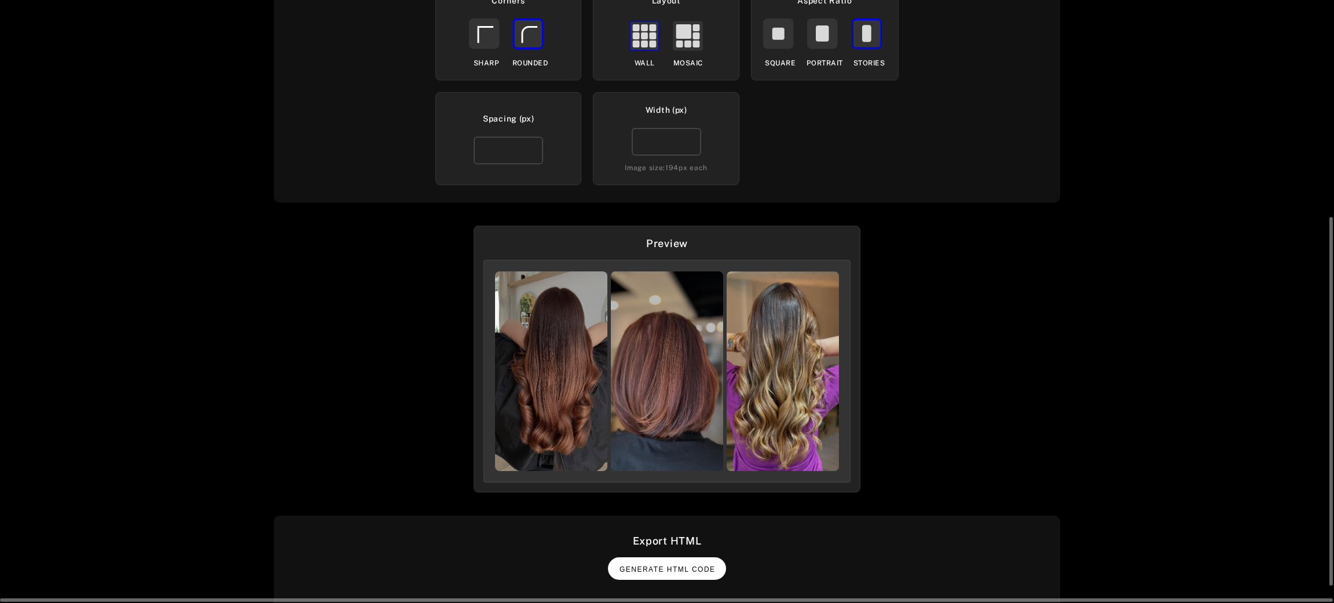
click at [669, 575] on button "Generate HTML Code" at bounding box center [667, 569] width 118 height 23
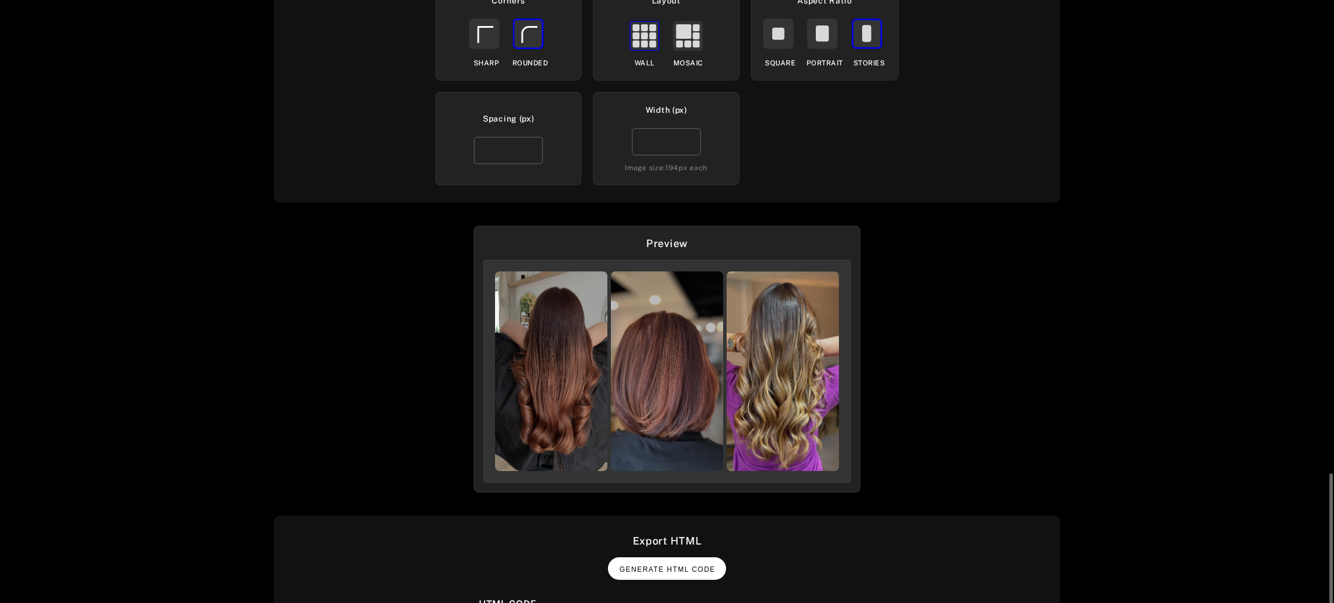
scroll to position [543, 0]
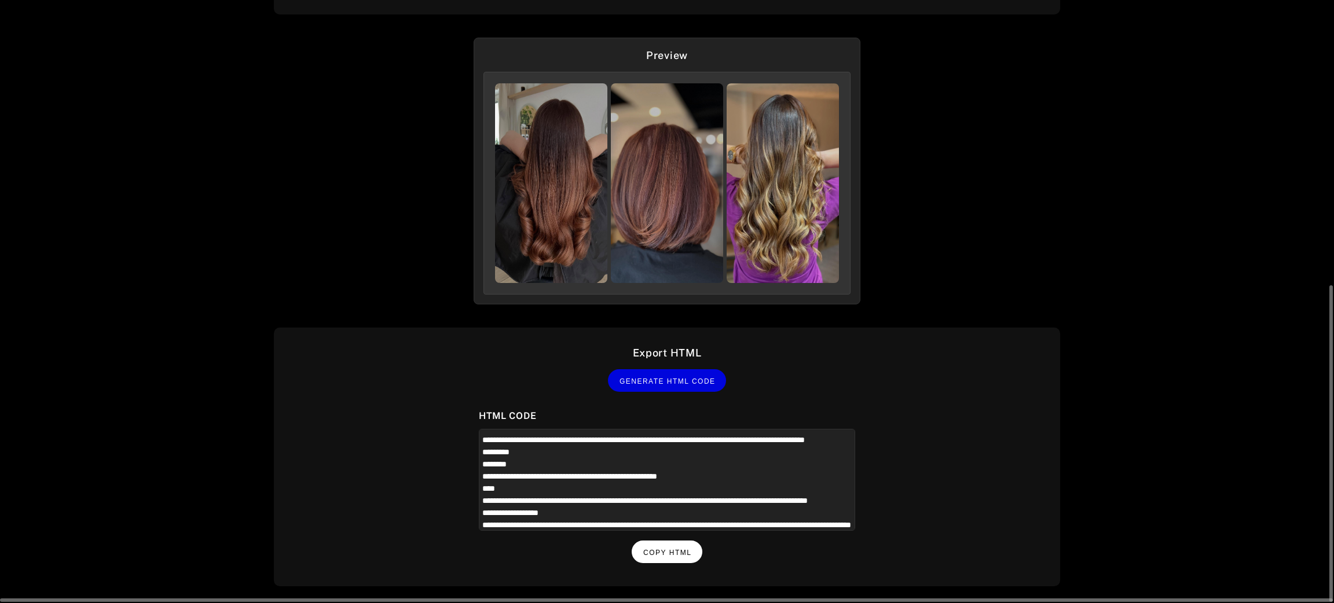
click at [668, 549] on span "Copy HTML" at bounding box center [667, 553] width 48 height 8
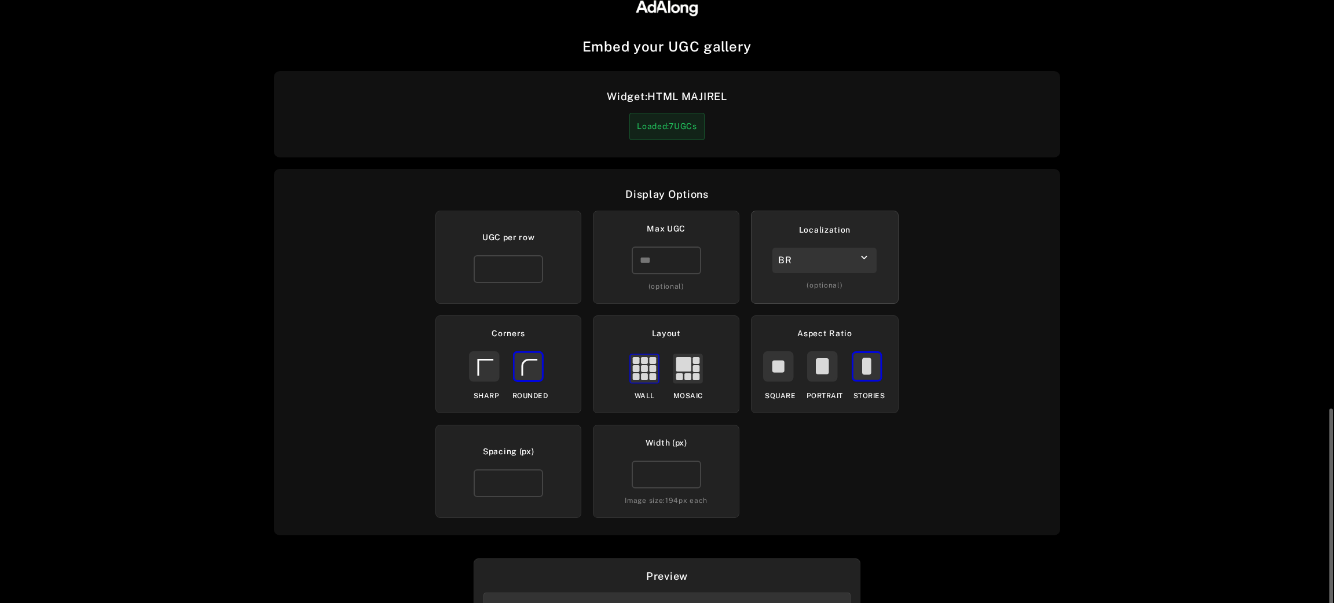
scroll to position [0, 0]
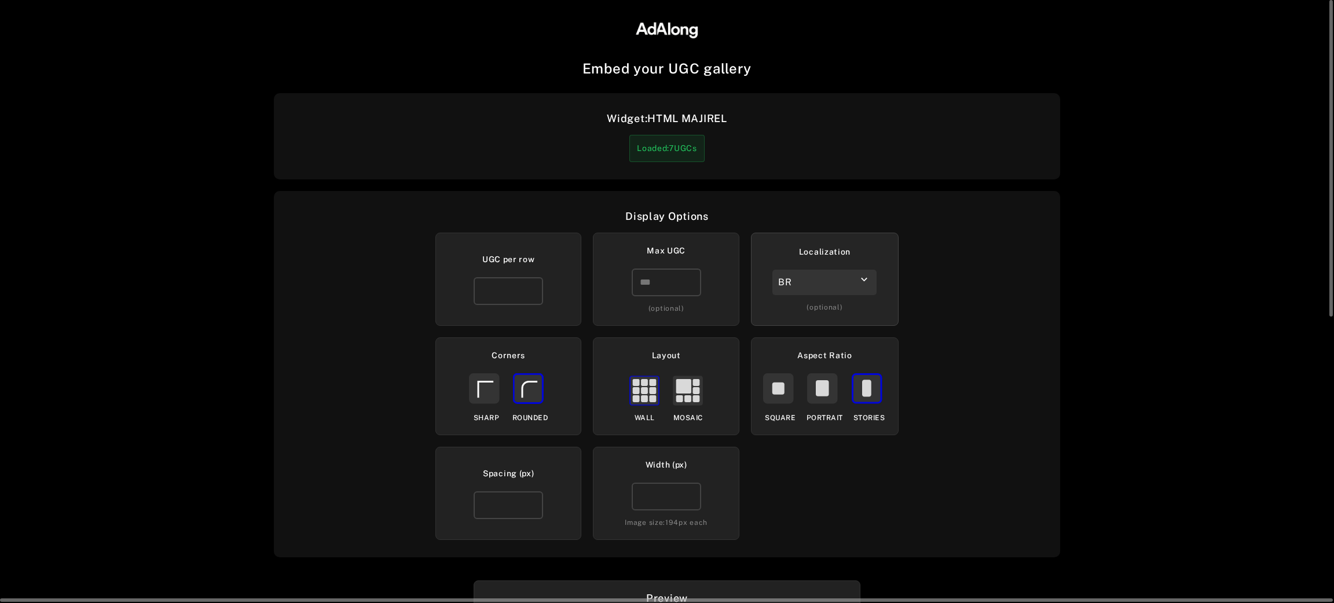
click at [813, 294] on div "Localization BR keyboard_arrow_down (optional)" at bounding box center [825, 279] width 148 height 93
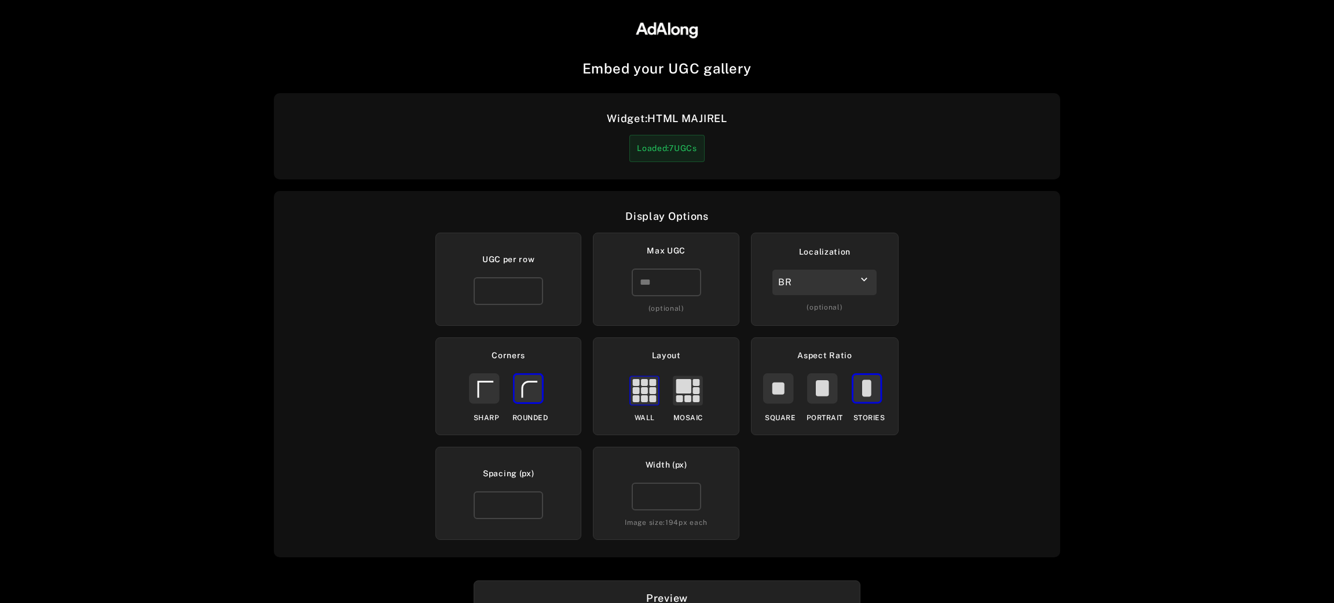
click at [837, 287] on div "BR" at bounding box center [824, 282] width 104 height 25
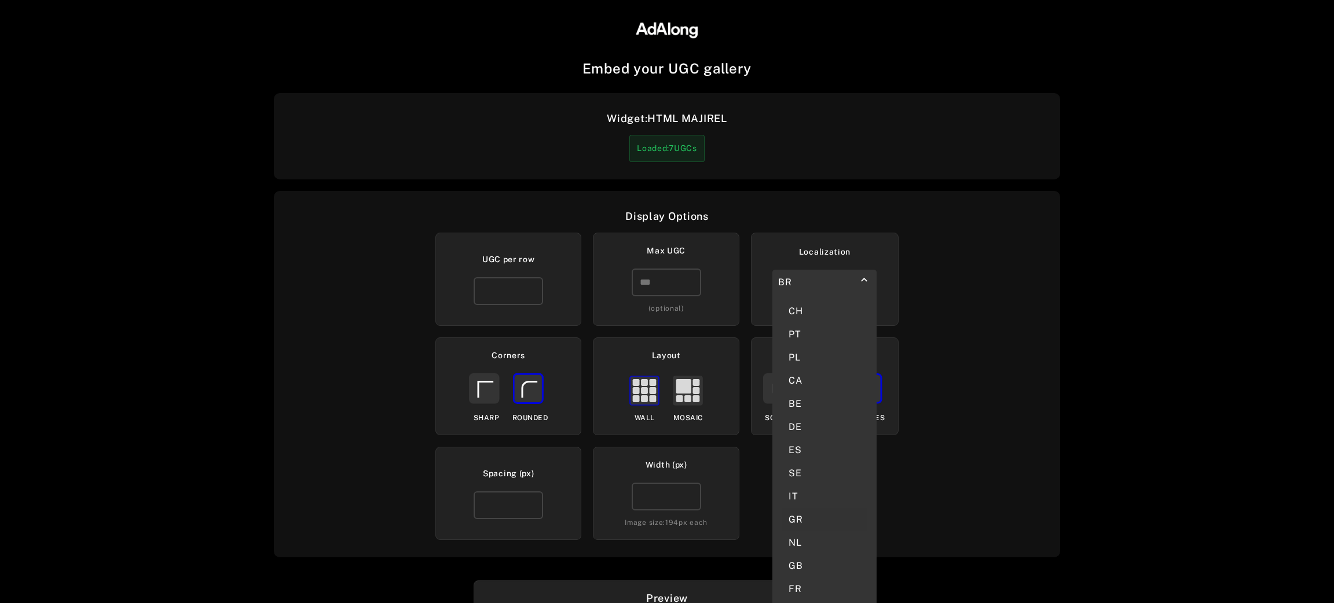
click at [805, 508] on div "GR" at bounding box center [825, 519] width 86 height 23
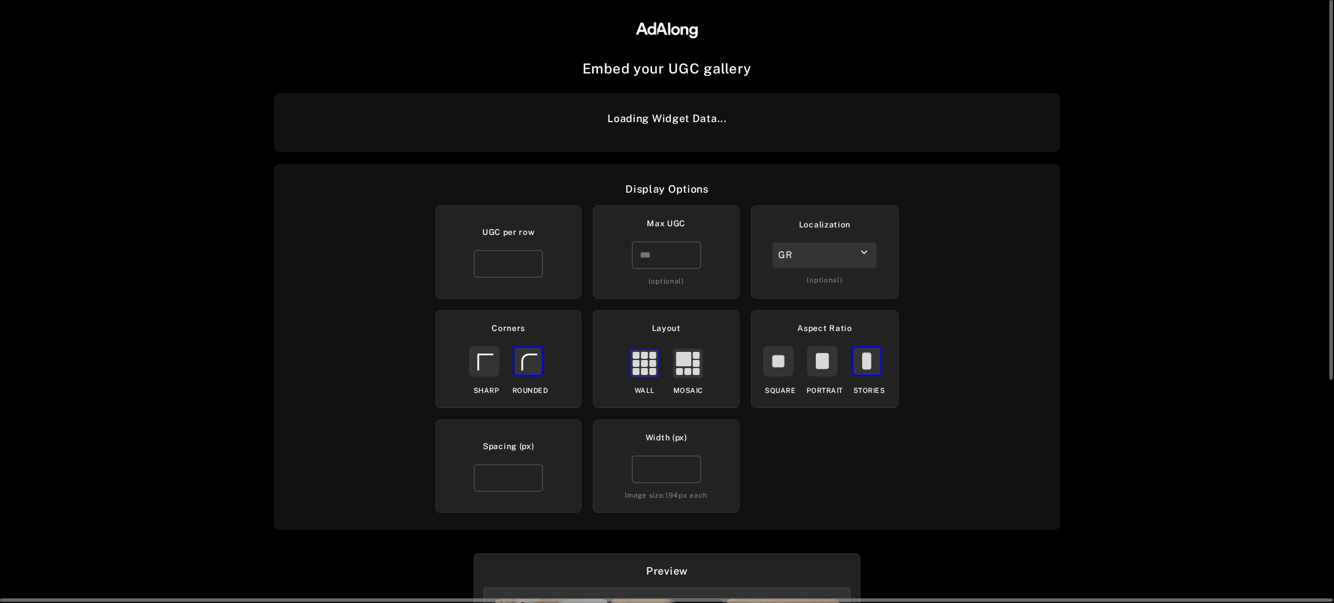
scroll to position [382, 0]
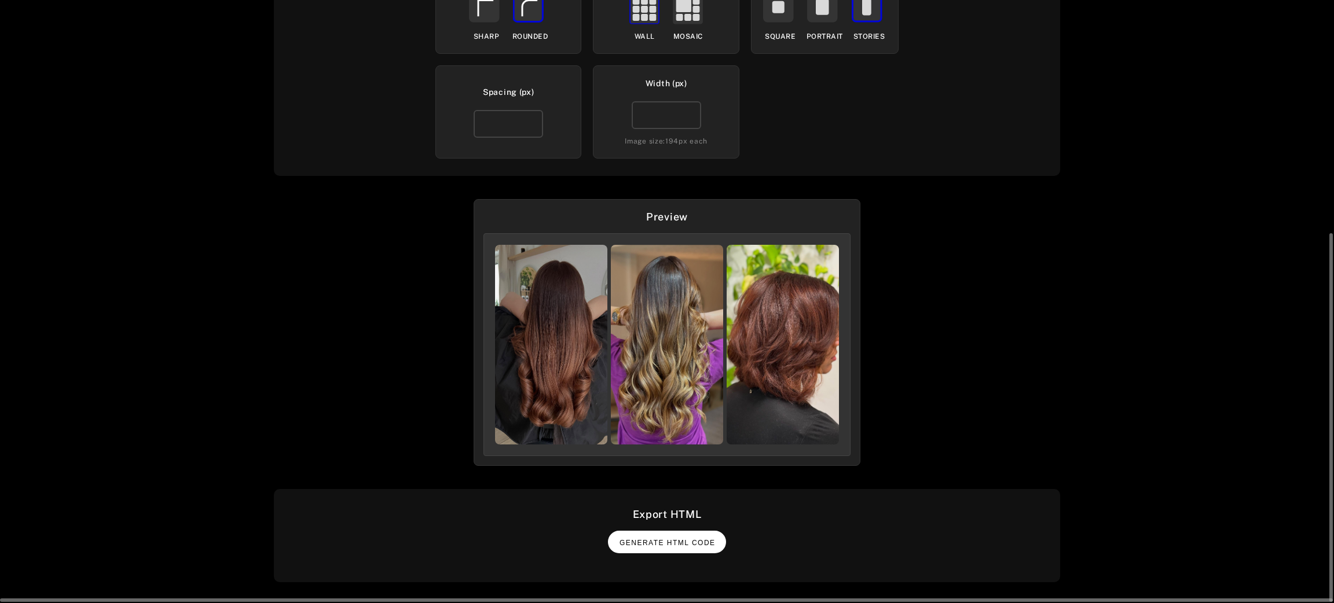
click at [680, 535] on button "Generate HTML Code" at bounding box center [667, 542] width 118 height 23
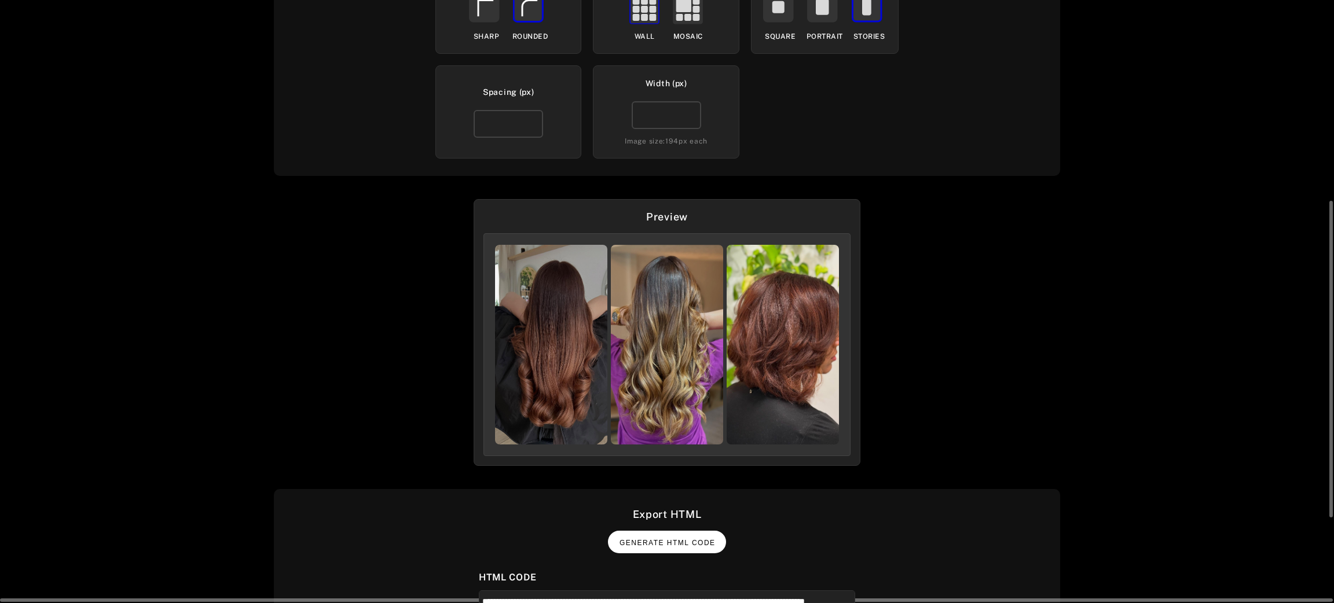
scroll to position [543, 0]
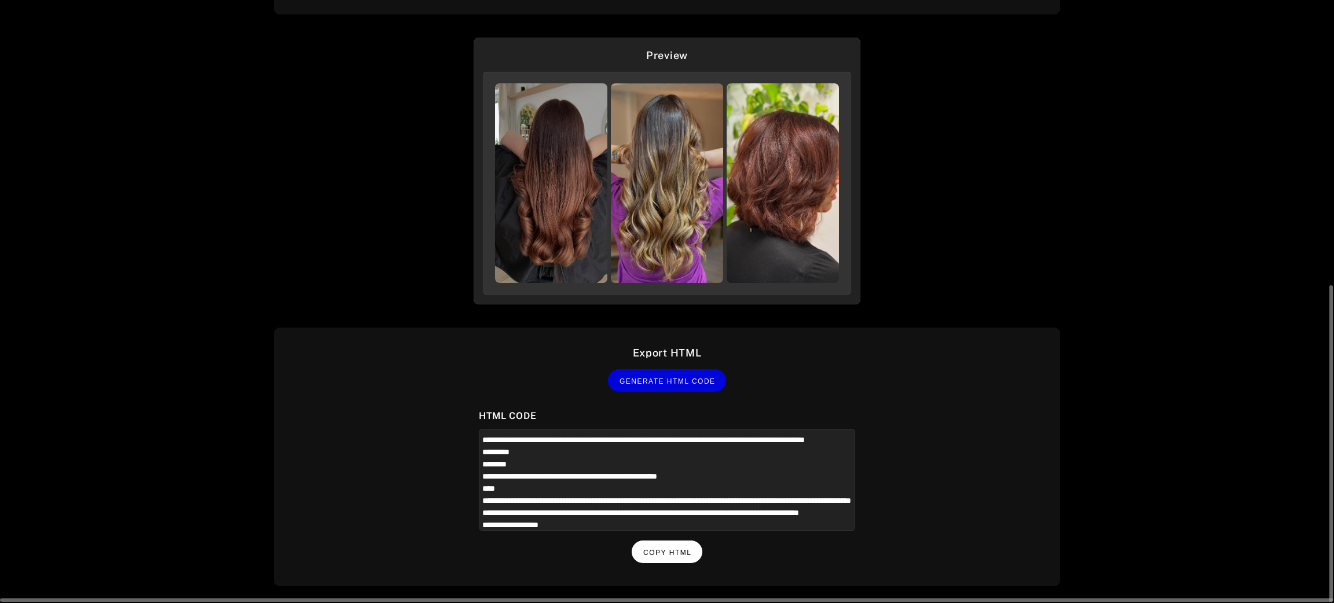
click at [648, 541] on button "Copy HTML" at bounding box center [667, 552] width 71 height 23
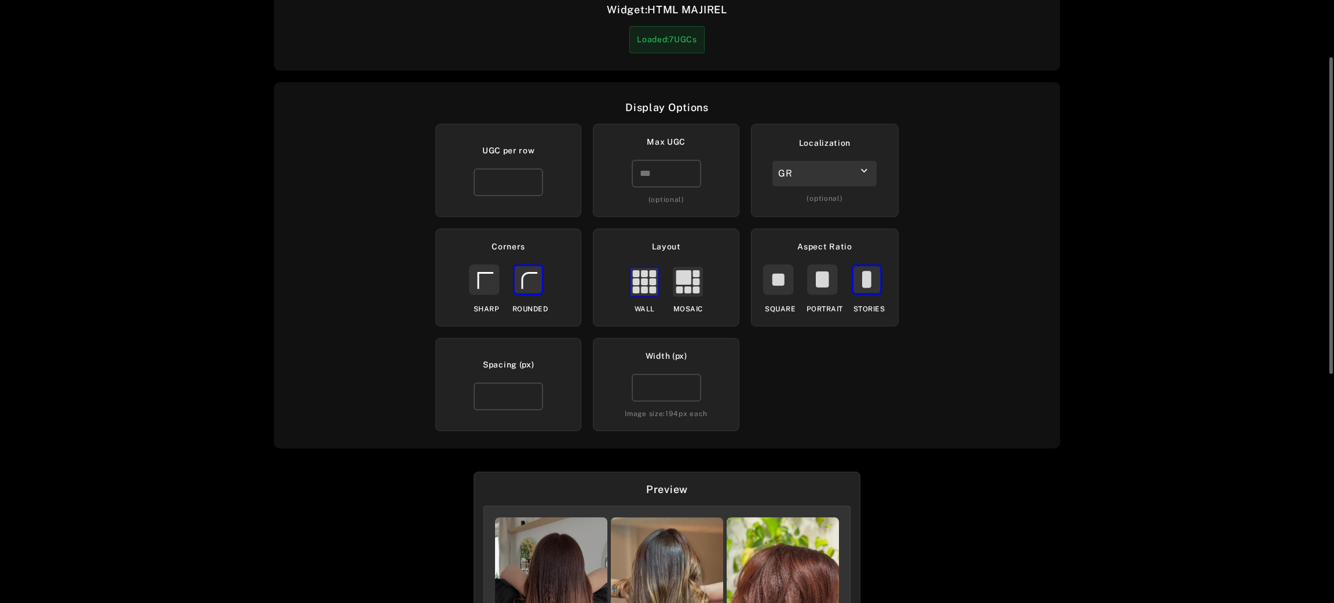
click at [833, 164] on div "GR" at bounding box center [824, 173] width 104 height 25
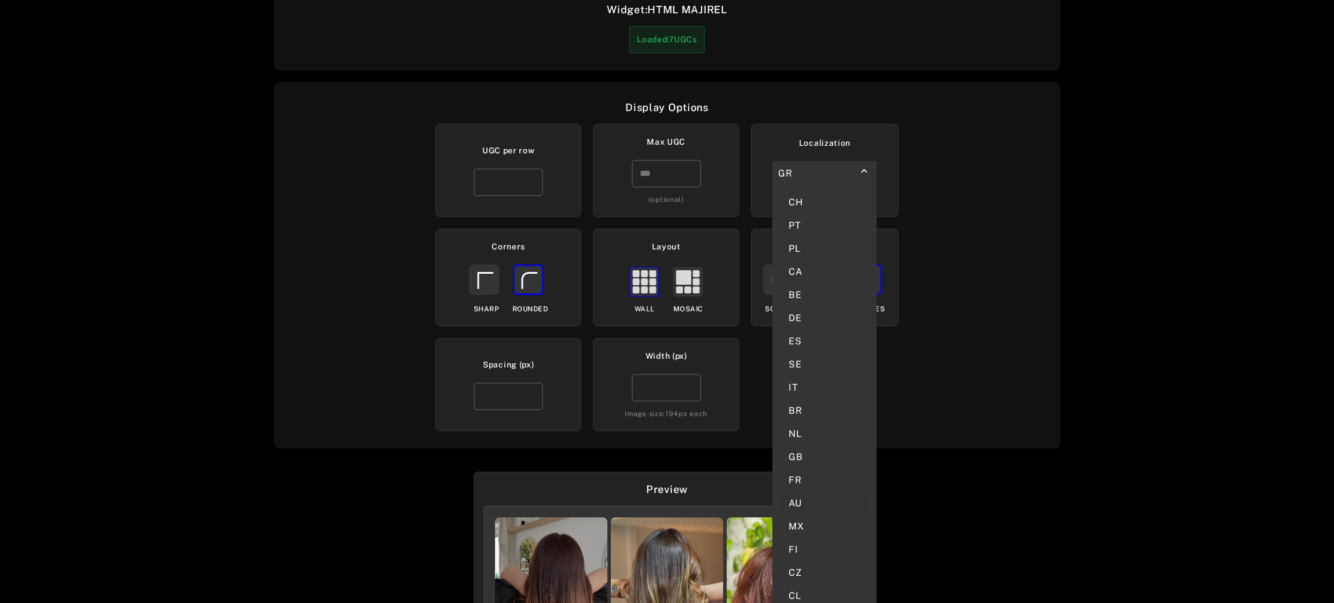
click at [803, 492] on div "AU" at bounding box center [825, 503] width 86 height 23
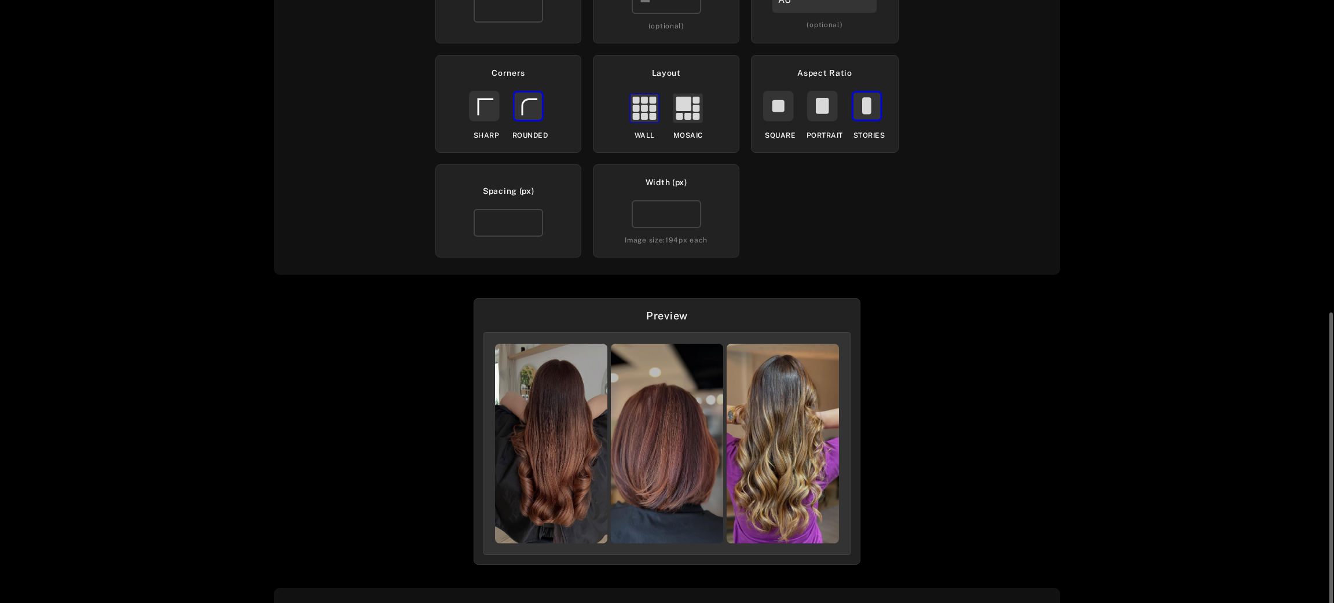
scroll to position [382, 0]
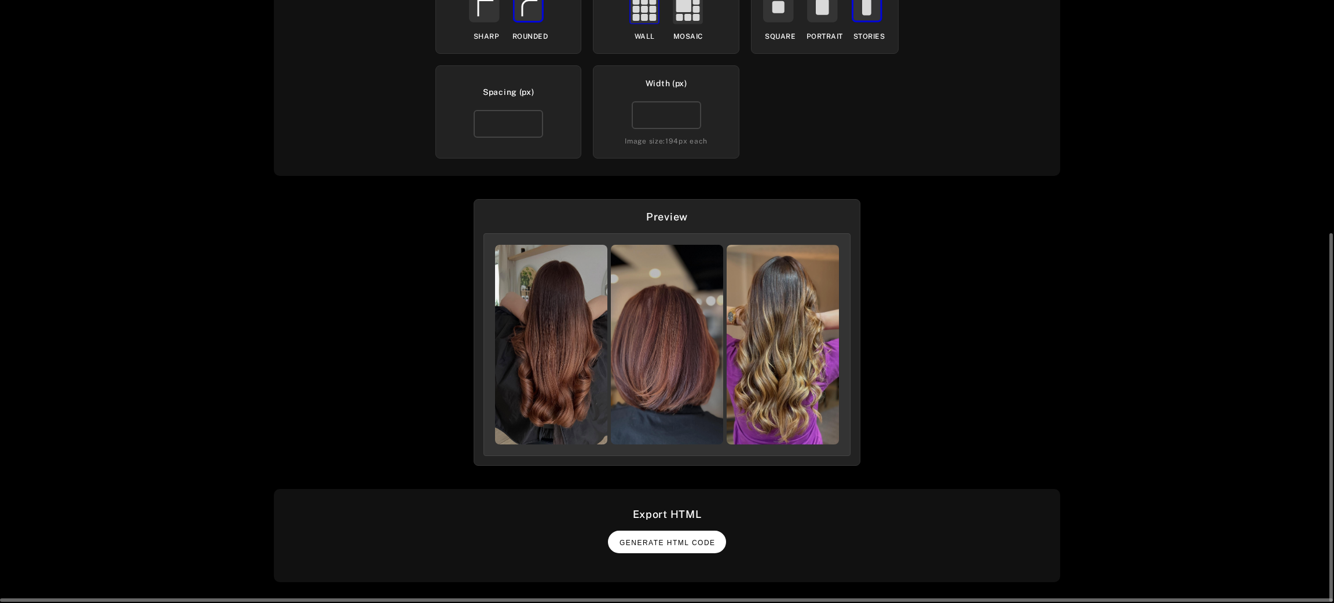
click at [669, 548] on button "Generate HTML Code" at bounding box center [667, 542] width 118 height 23
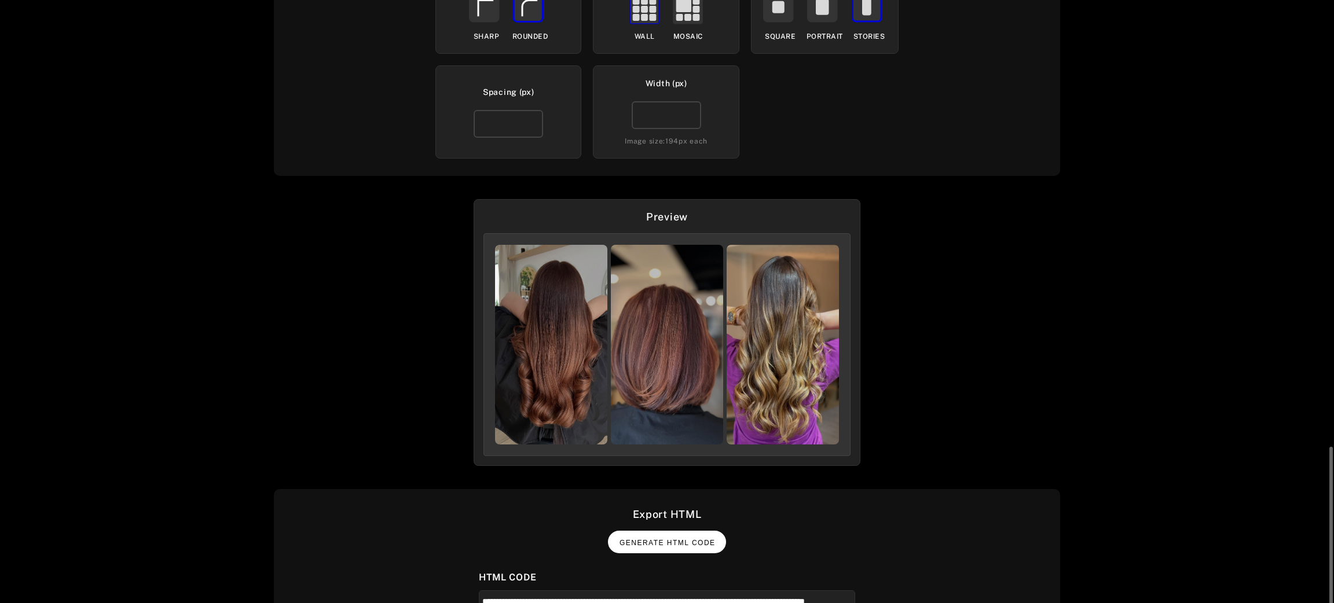
scroll to position [543, 0]
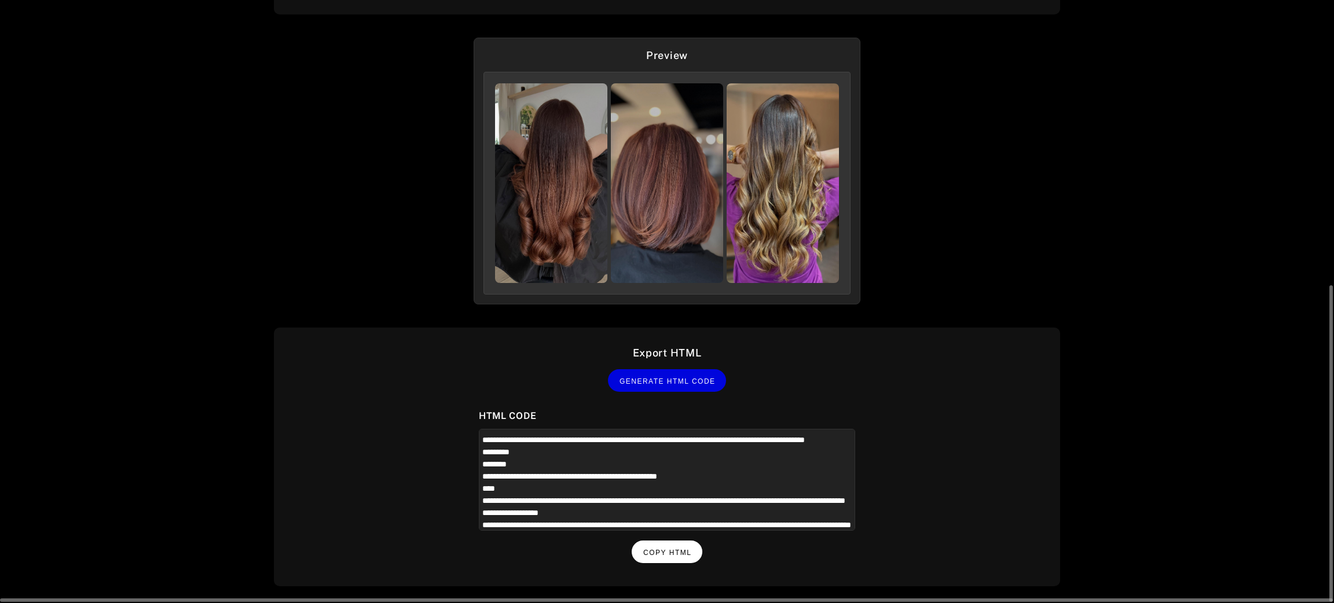
click at [671, 549] on span "Copy HTML" at bounding box center [667, 553] width 48 height 8
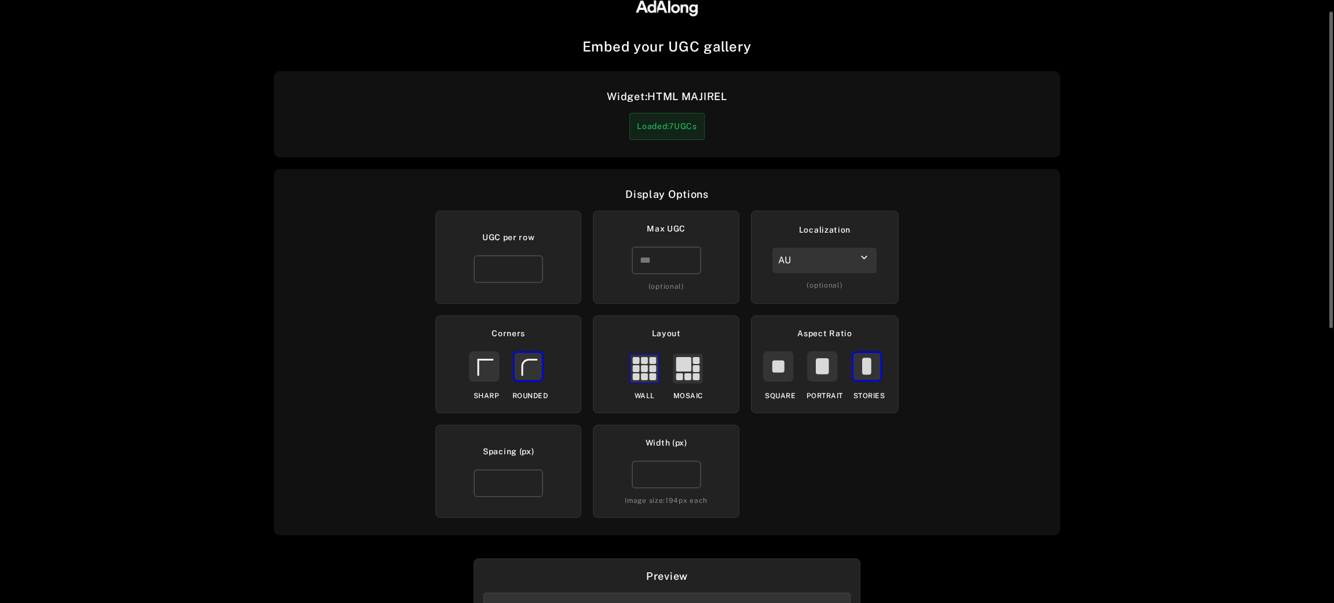
click at [845, 256] on div "AU" at bounding box center [824, 260] width 104 height 25
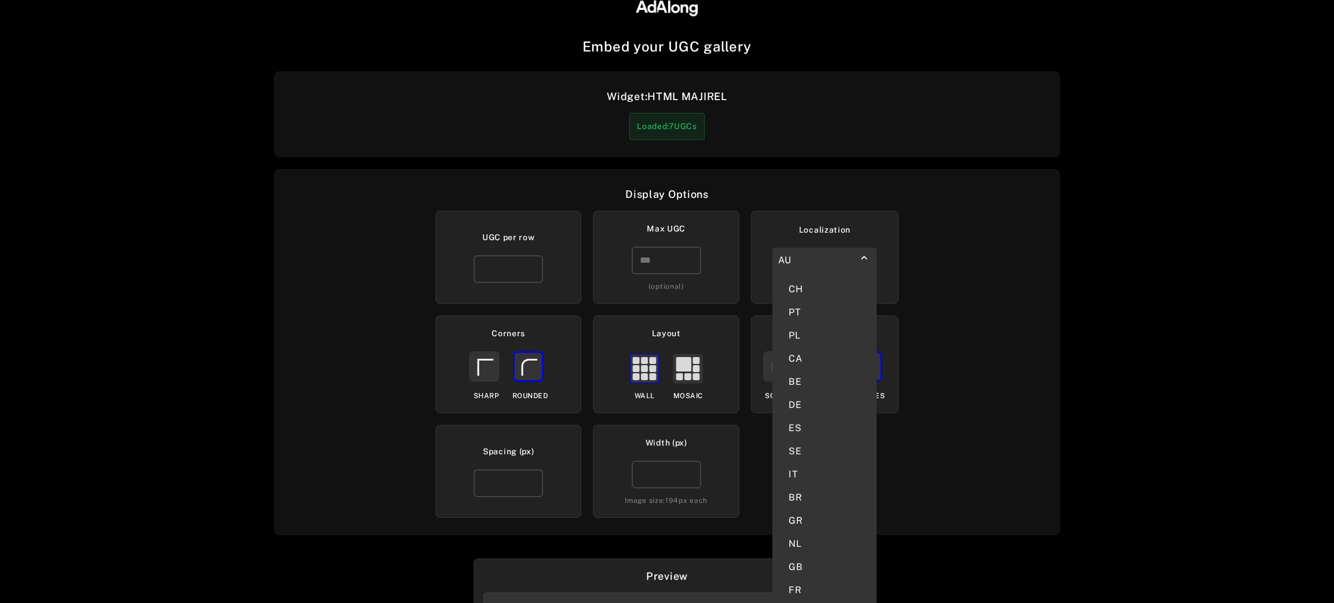
click at [795, 533] on div "NL" at bounding box center [825, 544] width 86 height 23
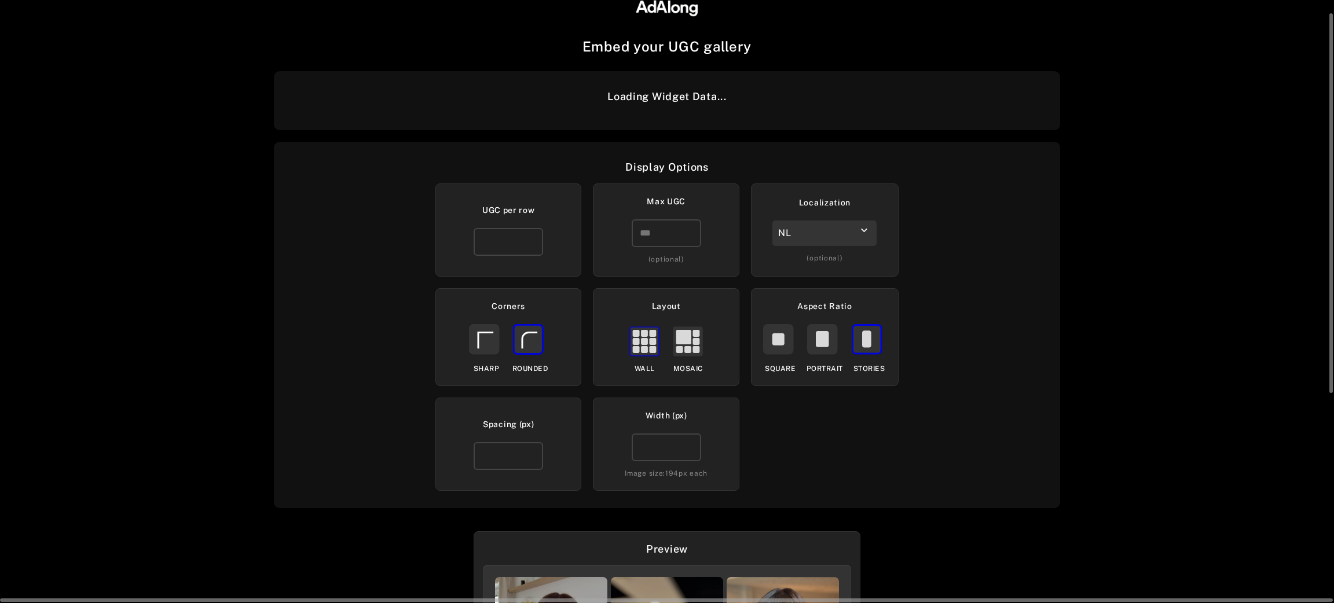
scroll to position [355, 0]
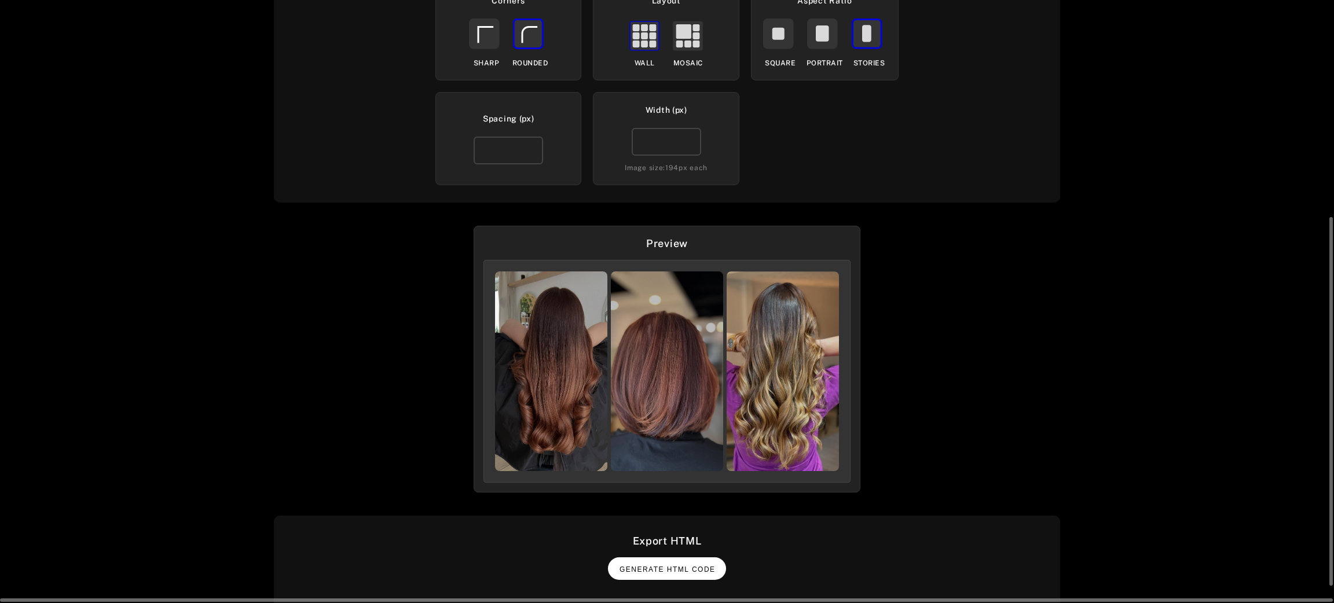
click at [705, 569] on span "Generate HTML Code" at bounding box center [667, 570] width 96 height 8
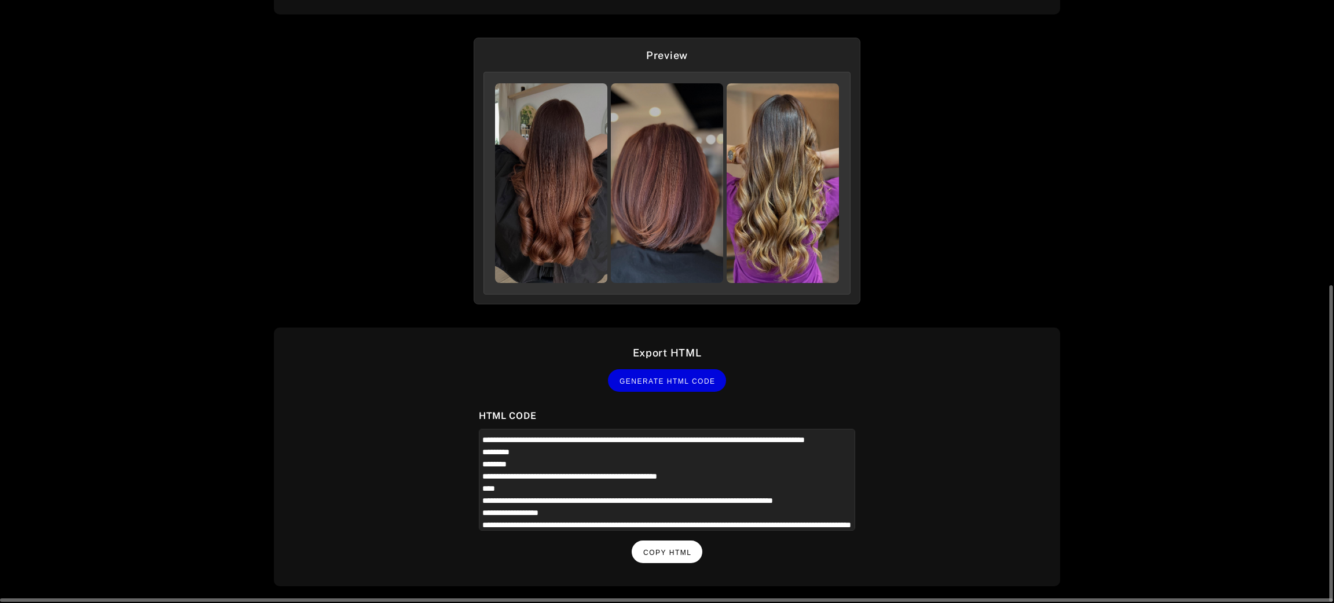
click at [683, 556] on button "Copy HTML" at bounding box center [667, 552] width 71 height 23
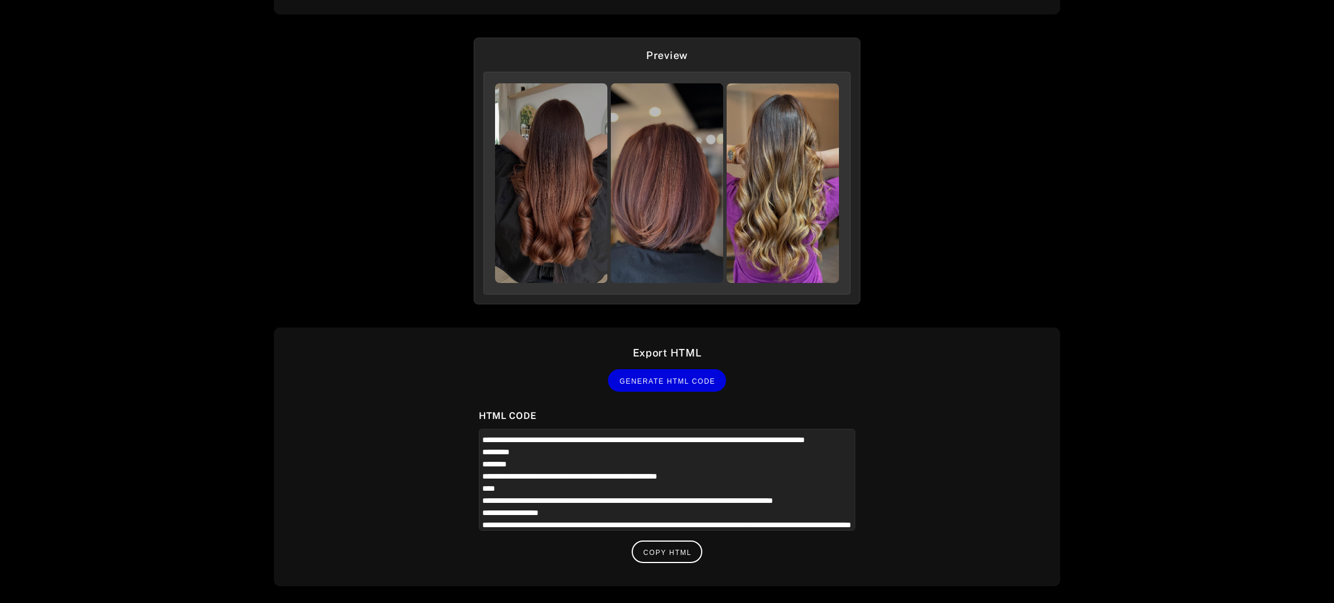
scroll to position [22, 0]
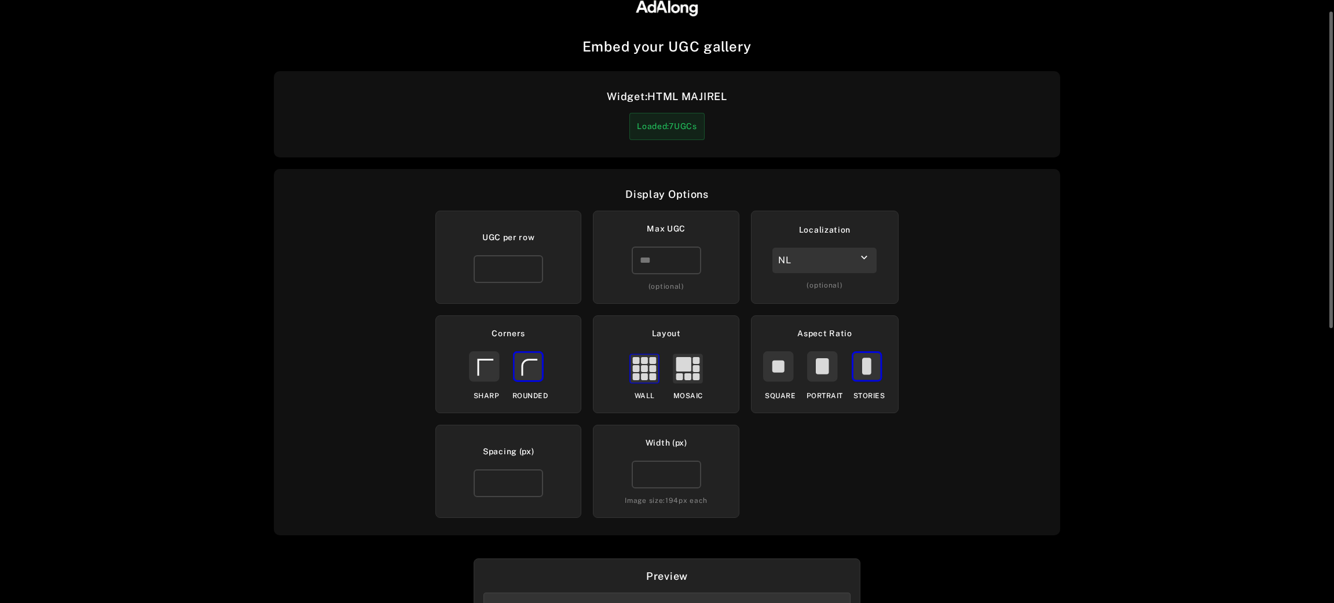
click at [852, 267] on div "NL" at bounding box center [824, 260] width 104 height 25
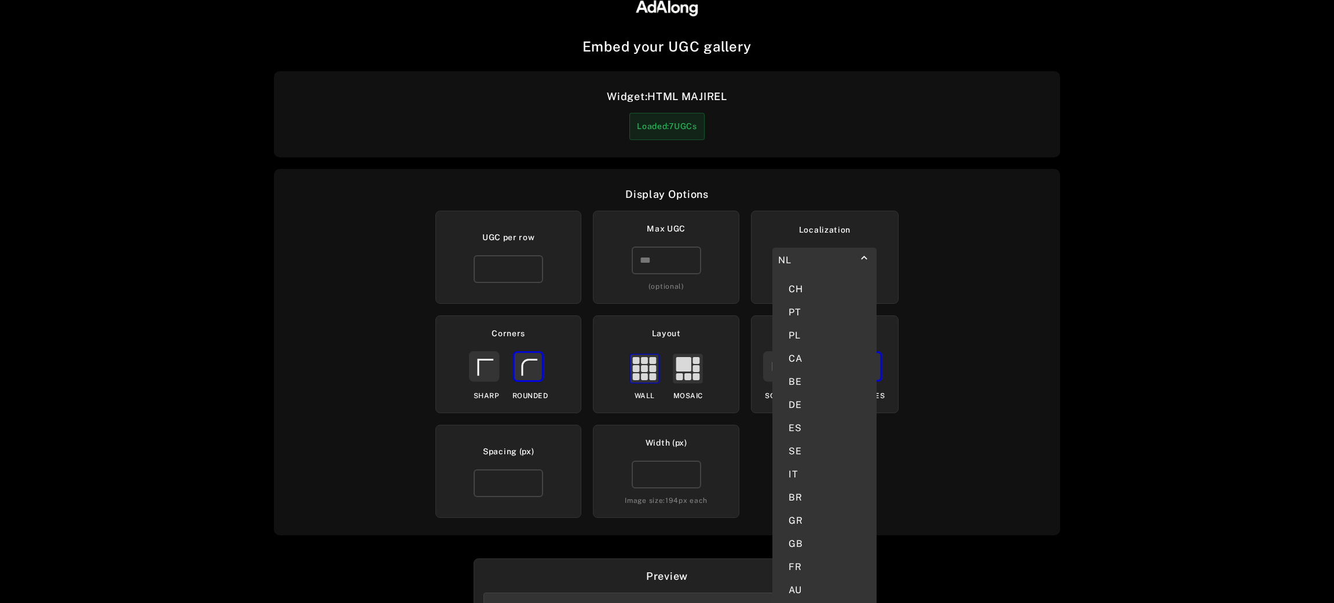
scroll to position [109, 0]
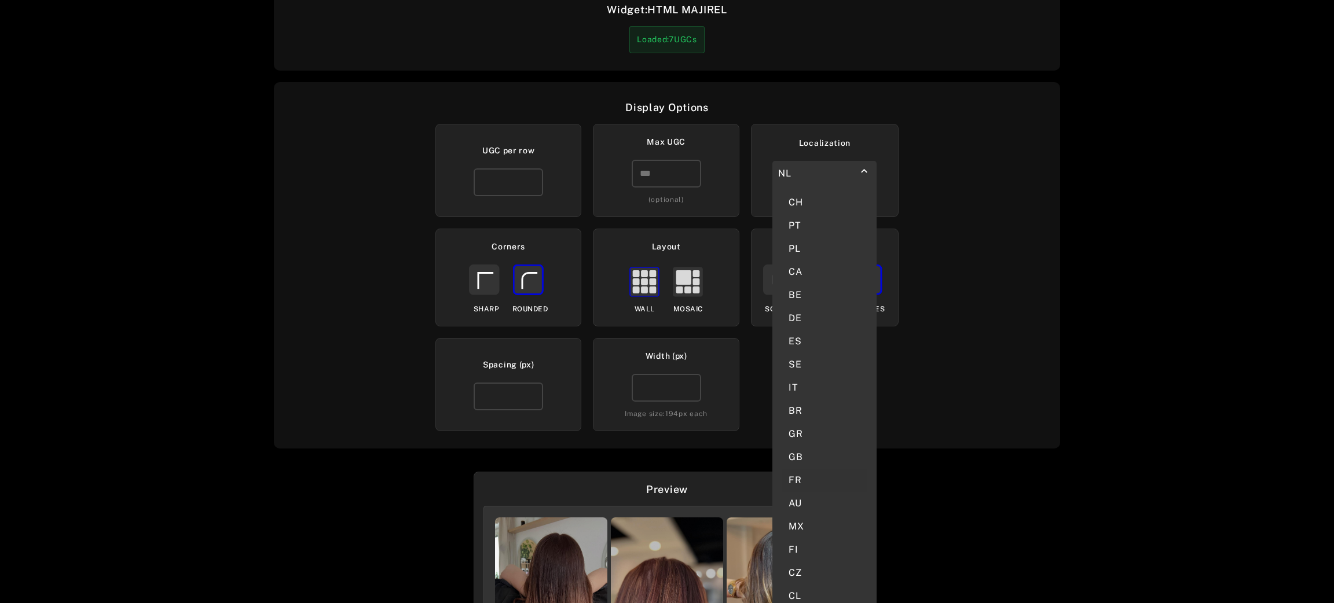
click at [804, 469] on div "FR" at bounding box center [825, 480] width 86 height 23
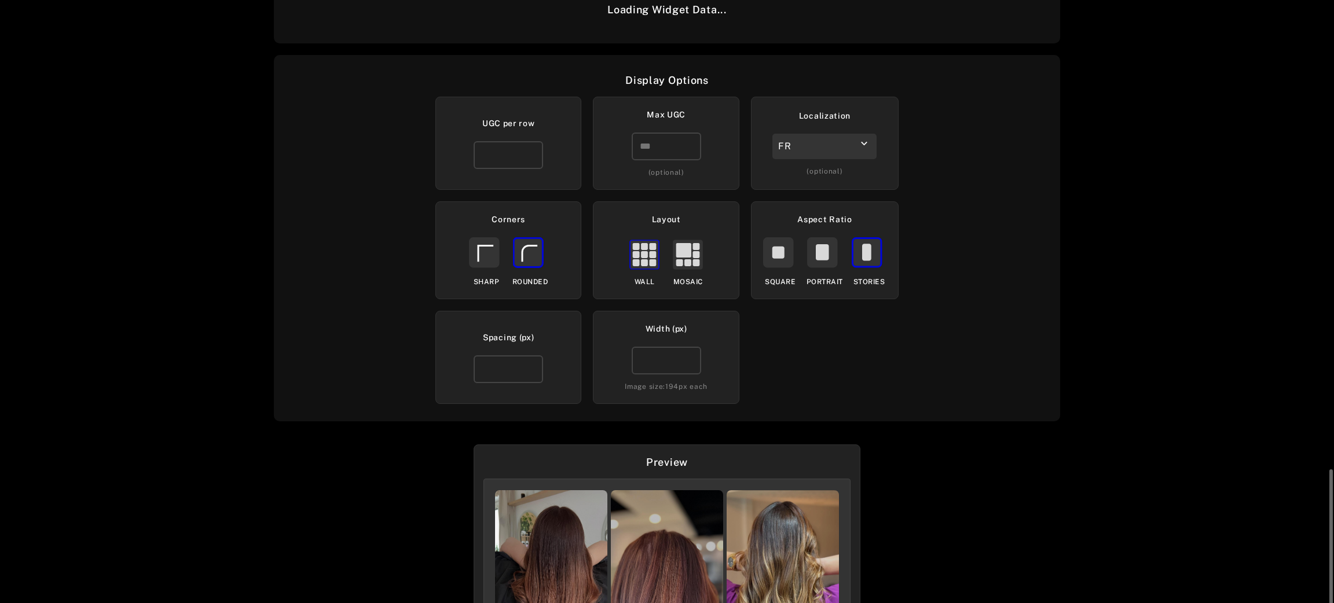
scroll to position [355, 0]
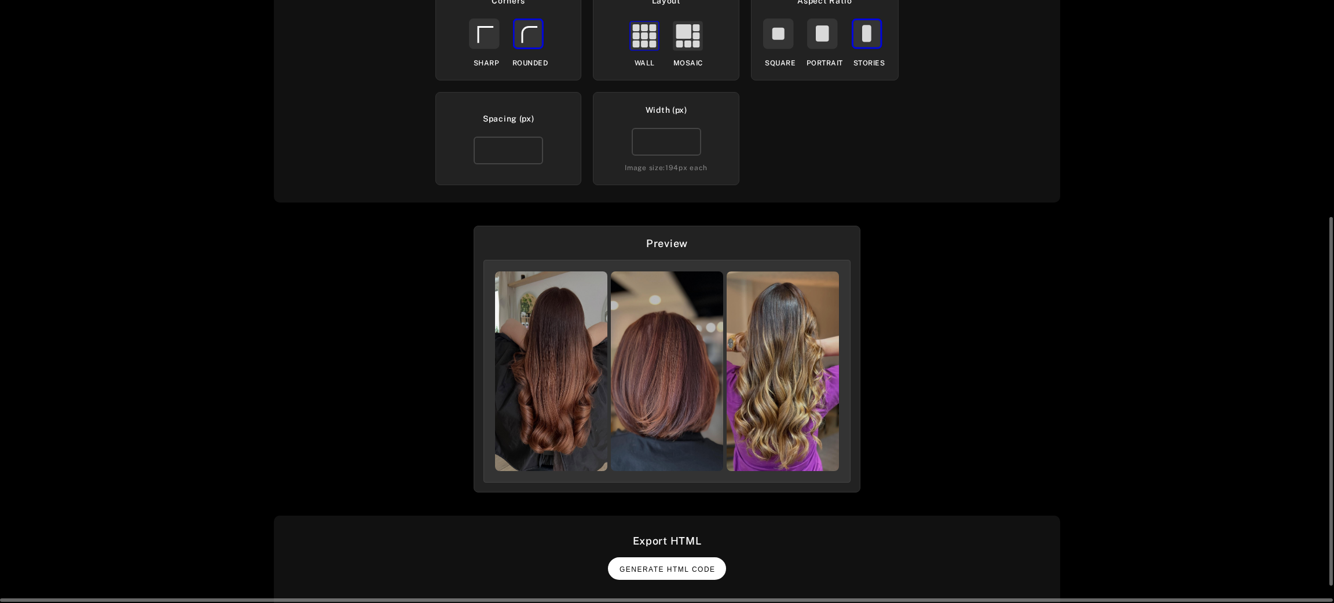
click at [672, 568] on span "Generate HTML Code" at bounding box center [667, 570] width 96 height 8
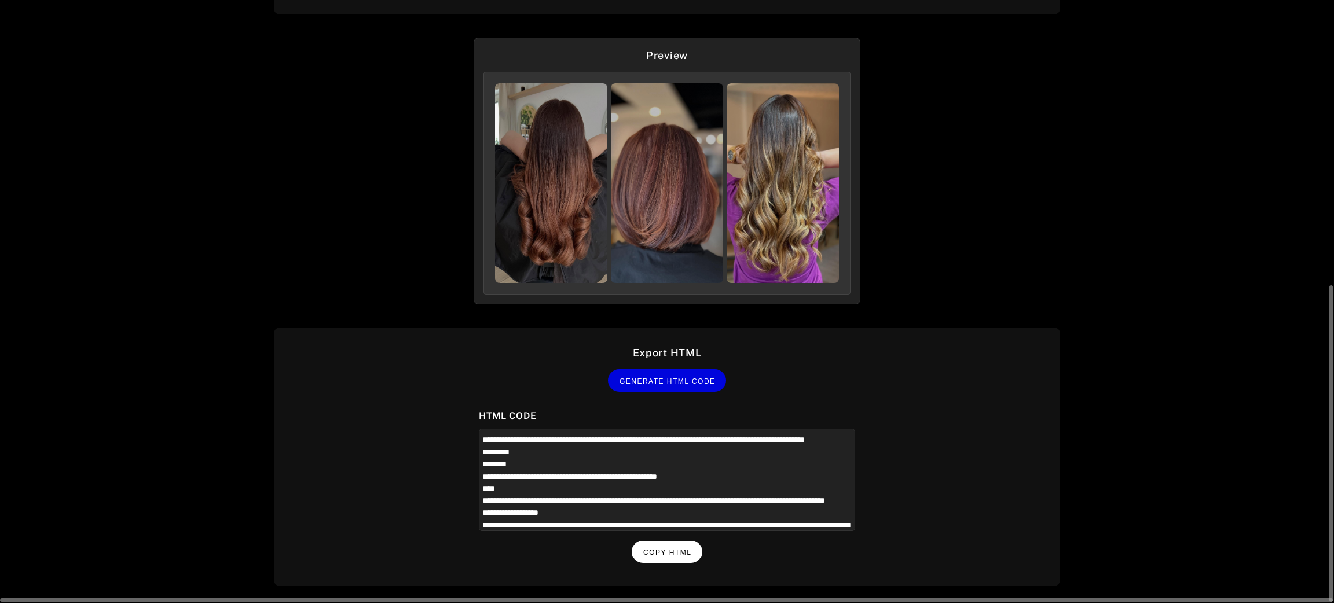
click at [688, 541] on button "Copy HTML" at bounding box center [667, 552] width 71 height 23
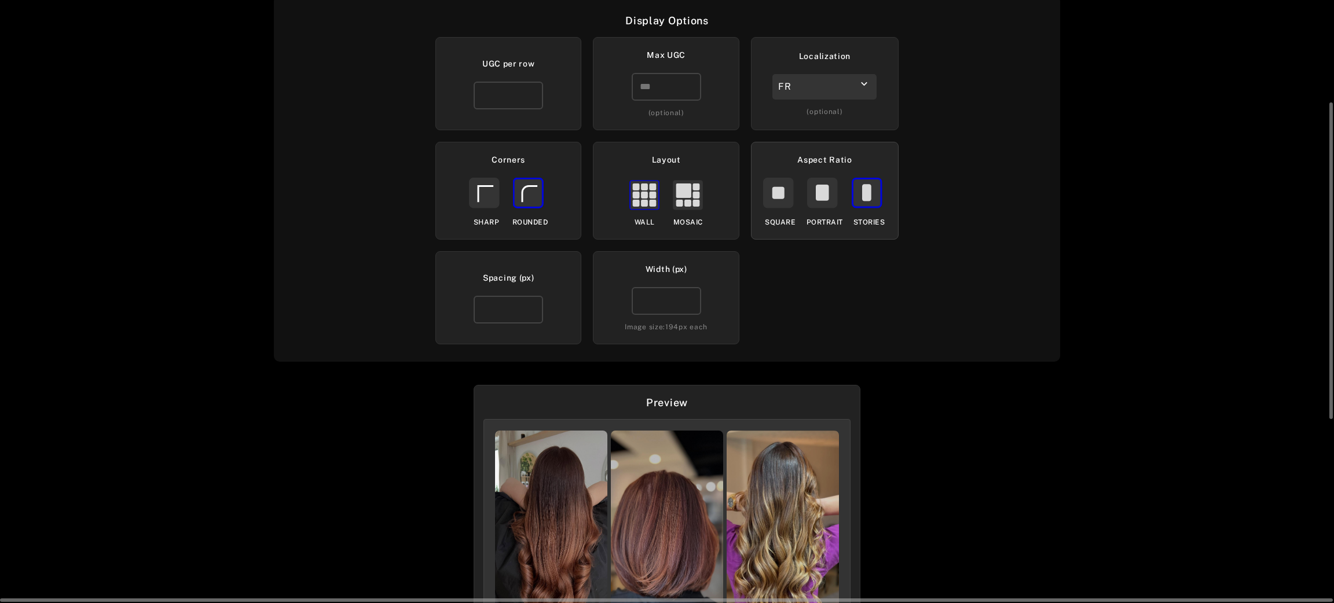
scroll to position [109, 0]
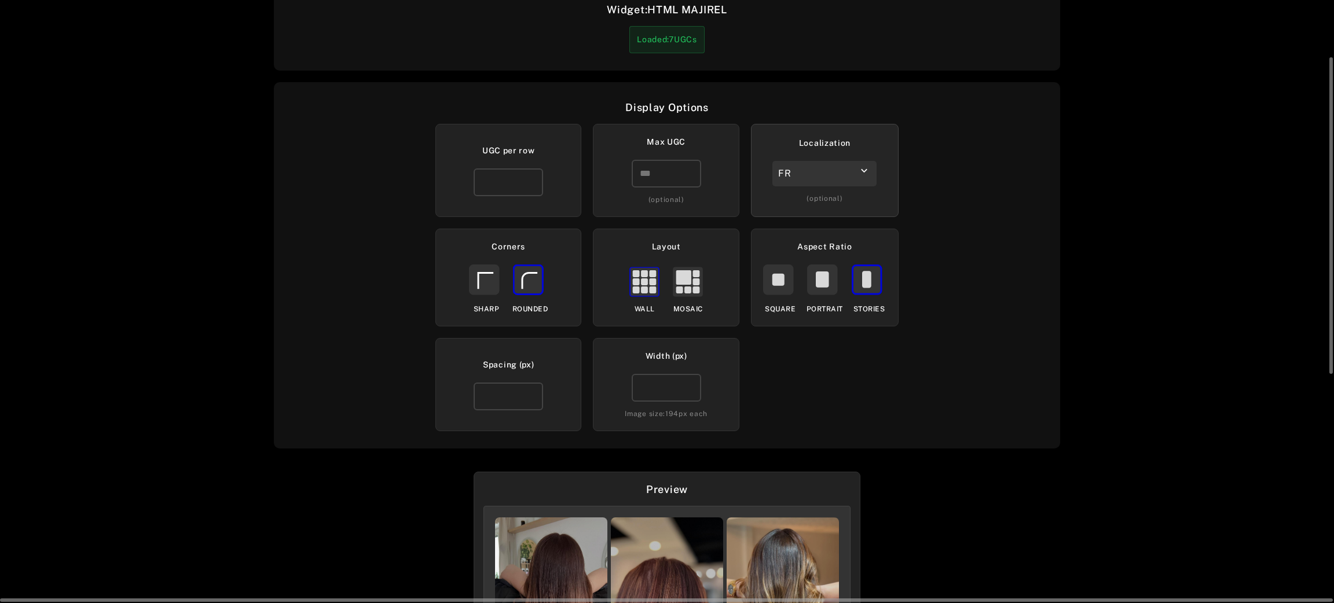
click at [849, 186] on div "Localization FR keyboard_arrow_down (optional)" at bounding box center [825, 170] width 148 height 93
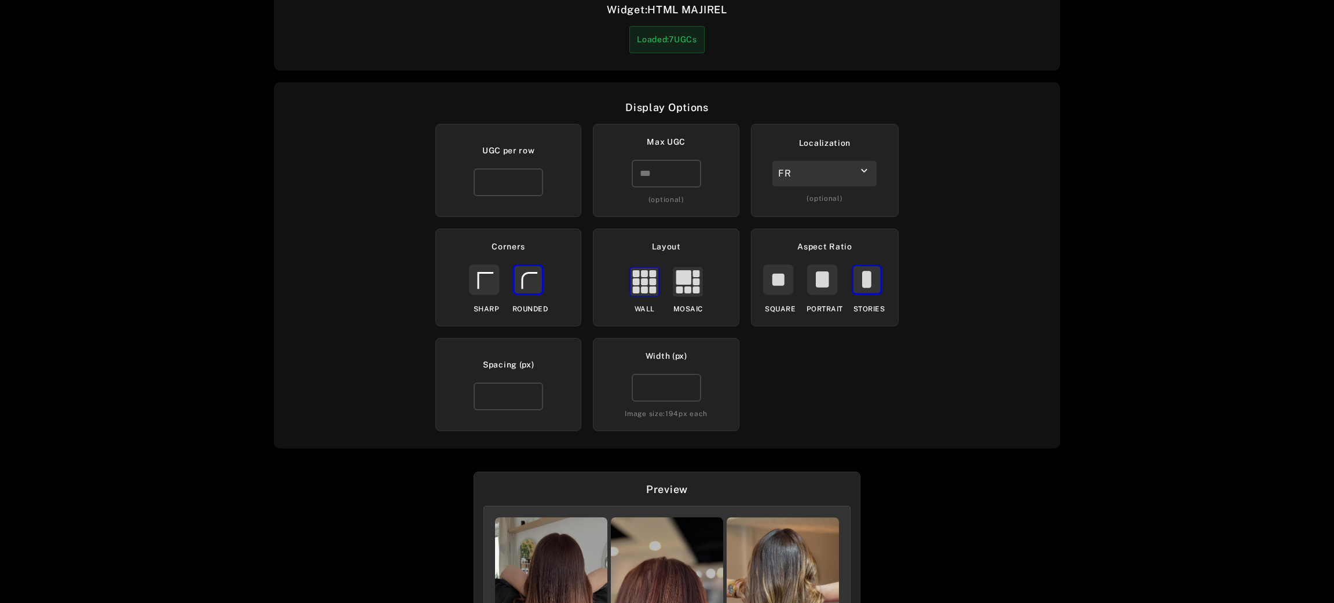
click at [854, 175] on div "FR" at bounding box center [824, 173] width 104 height 25
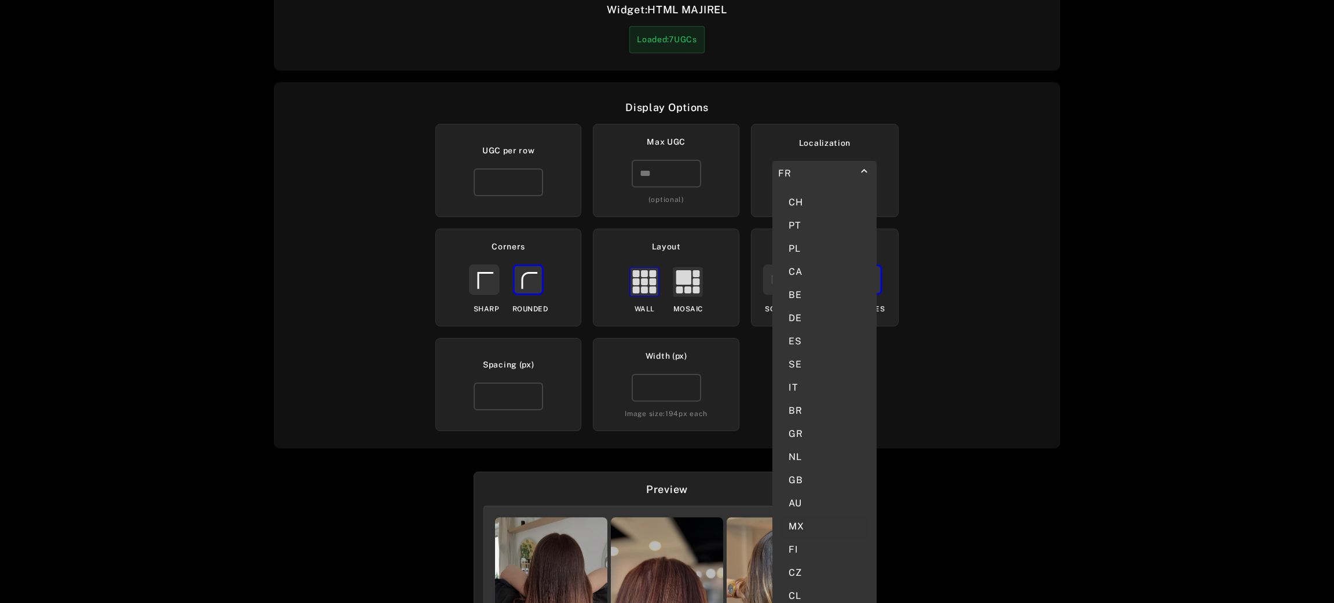
click at [796, 515] on div "MX" at bounding box center [825, 526] width 86 height 23
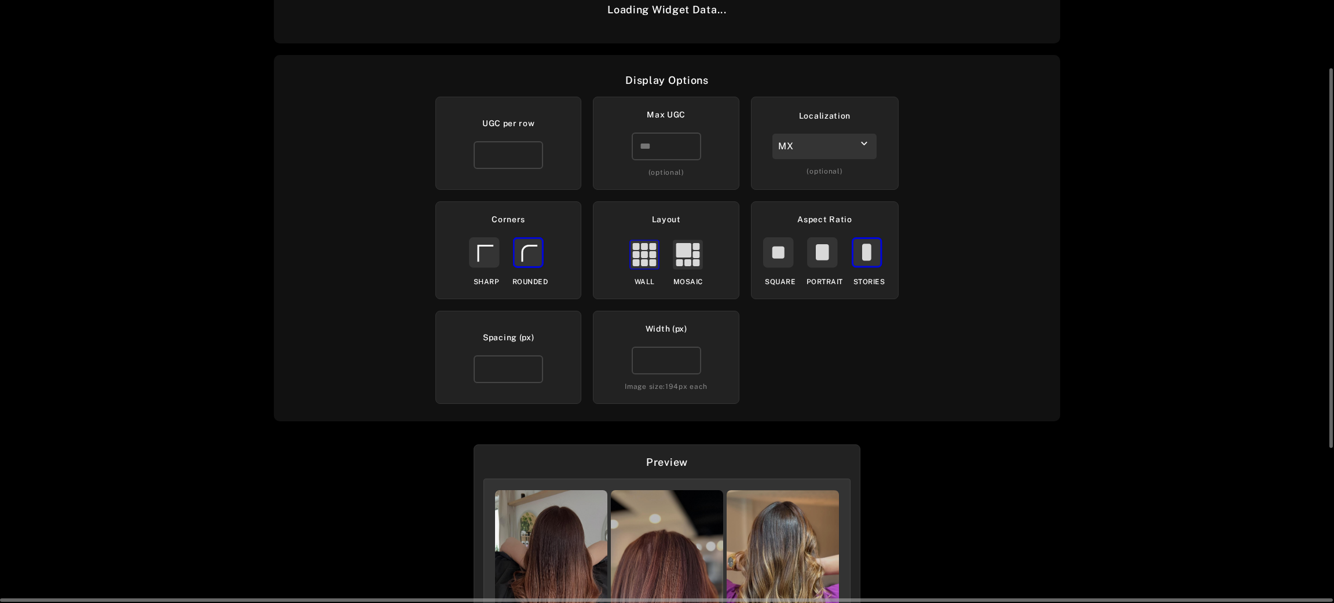
scroll to position [355, 0]
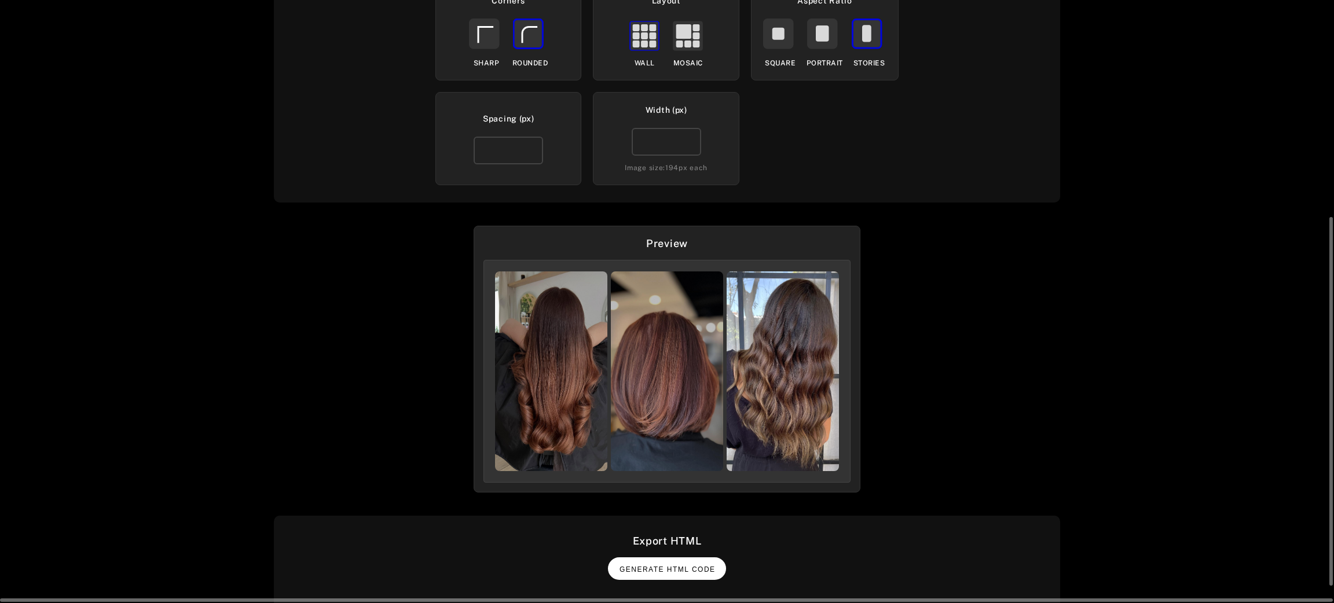
click at [690, 578] on button "Generate HTML Code" at bounding box center [667, 569] width 118 height 23
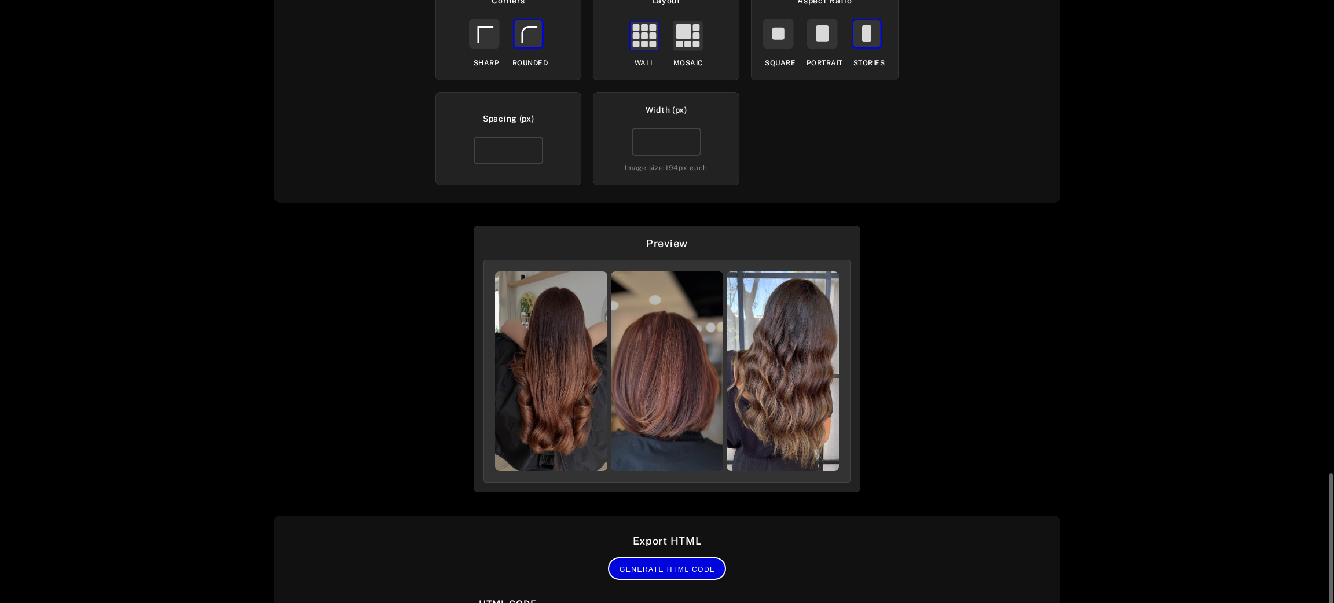
scroll to position [543, 0]
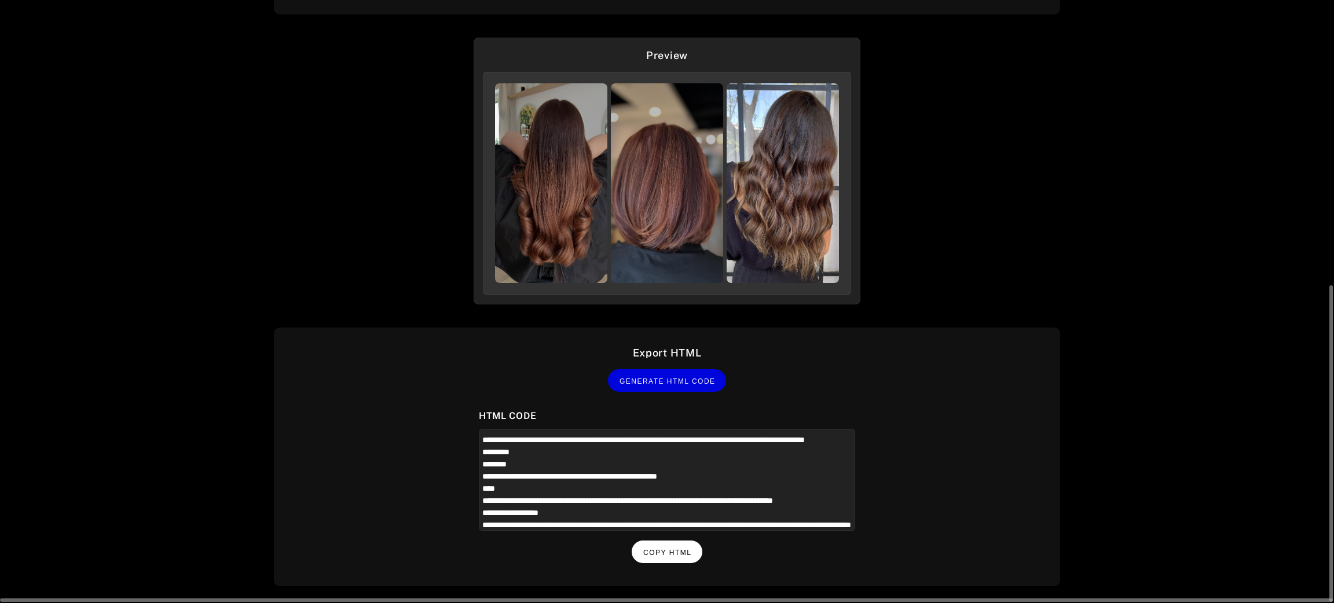
click at [695, 548] on button "Copy HTML" at bounding box center [667, 552] width 71 height 23
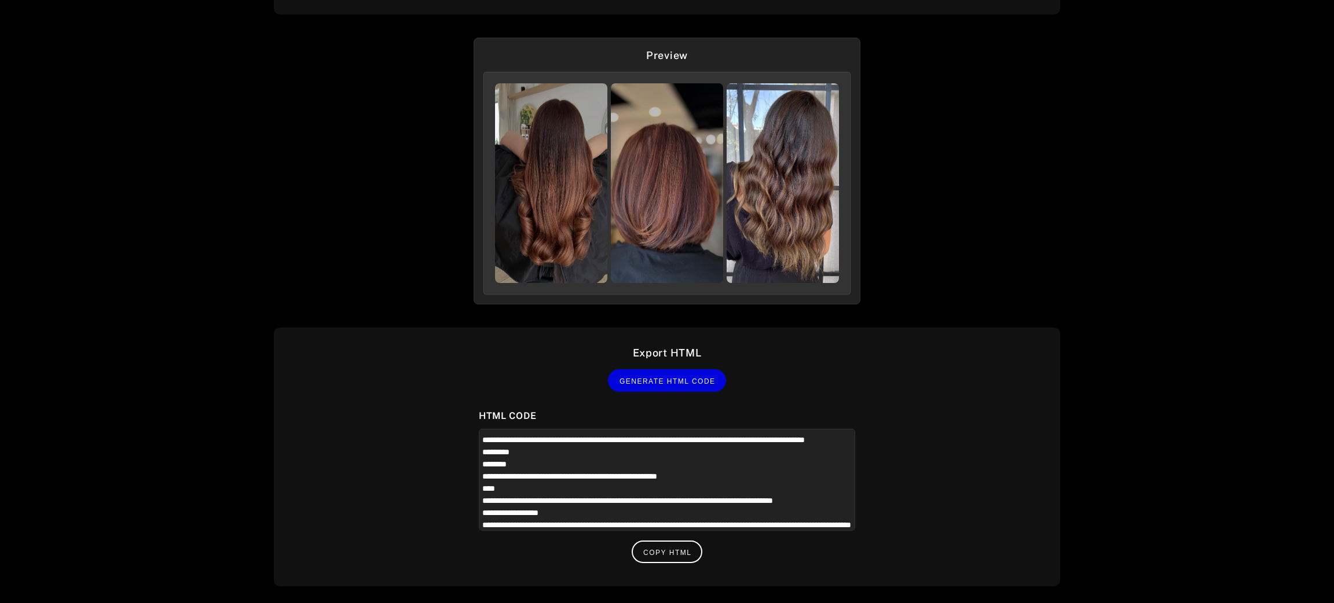
scroll to position [22, 0]
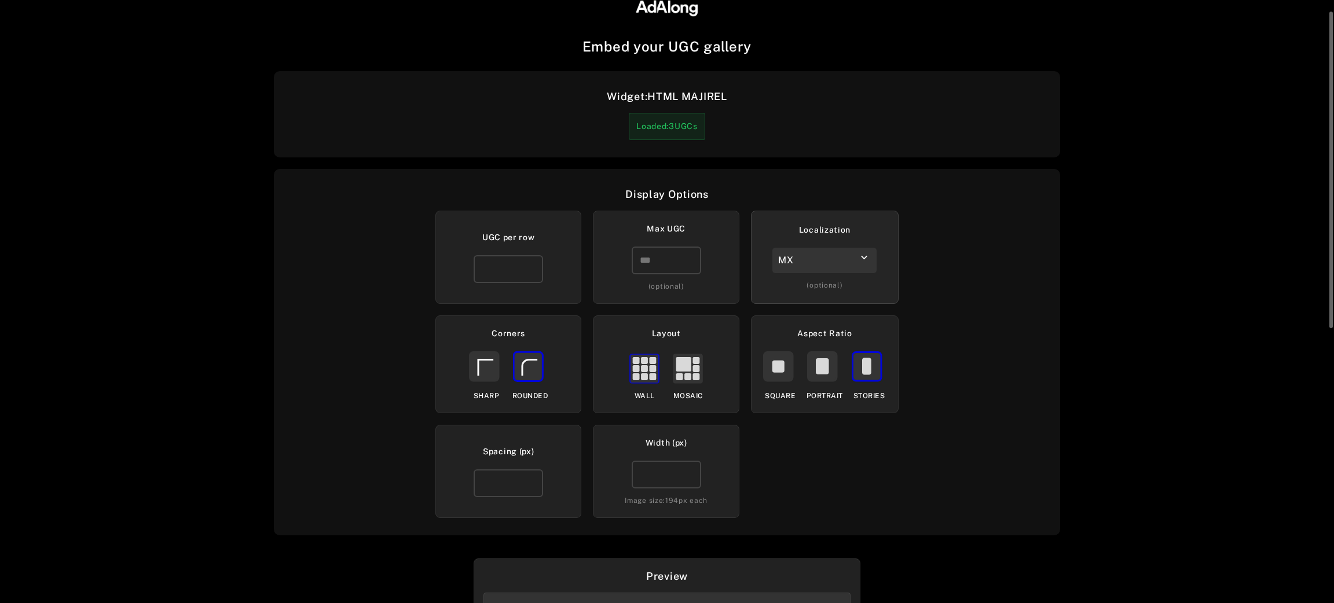
click at [835, 276] on div "Localization MX keyboard_arrow_down (optional)" at bounding box center [825, 257] width 148 height 93
click at [846, 261] on div "MX" at bounding box center [824, 260] width 104 height 25
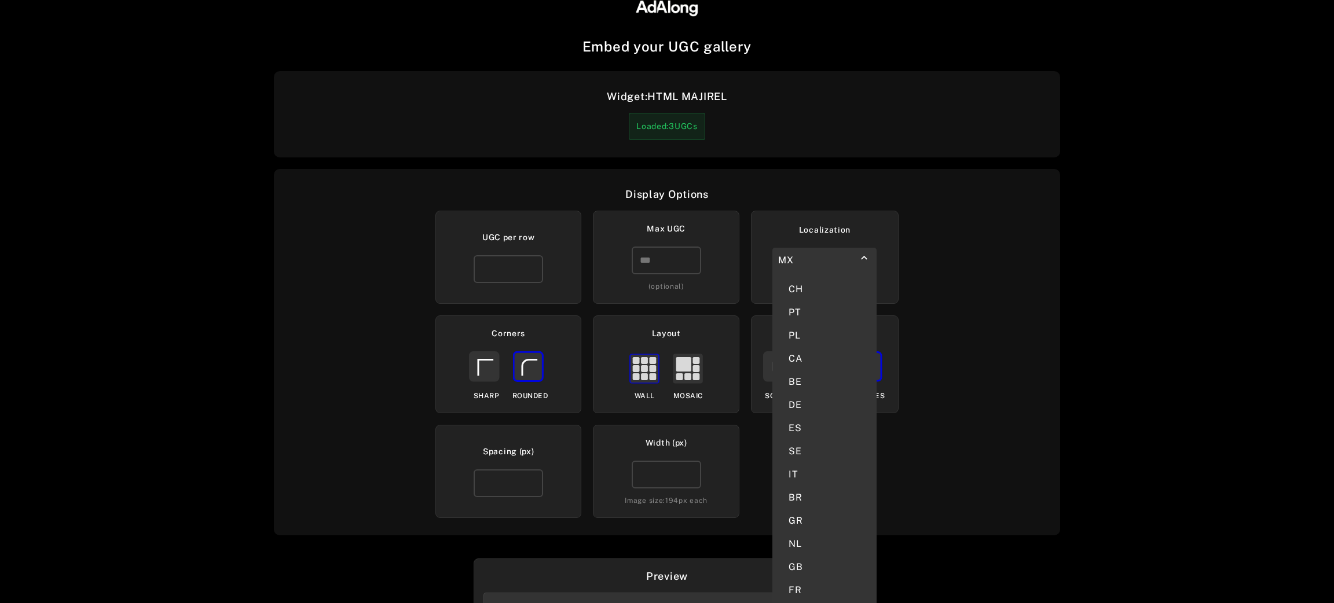
scroll to position [109, 0]
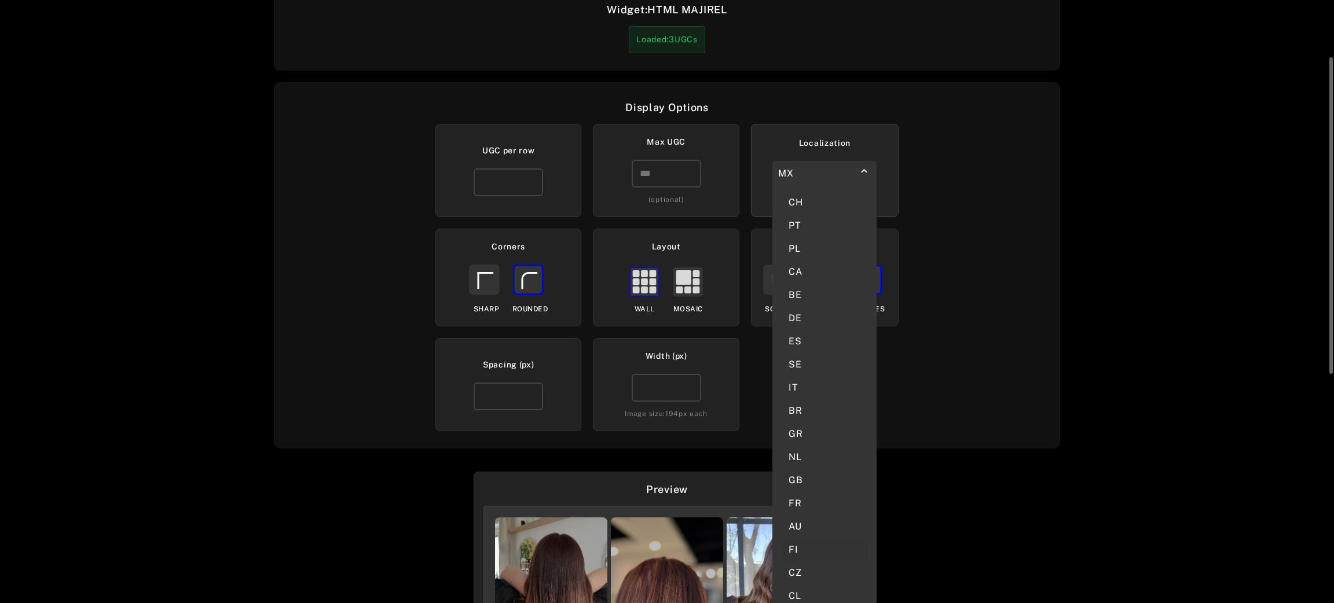
click at [798, 538] on div "FI" at bounding box center [825, 549] width 86 height 23
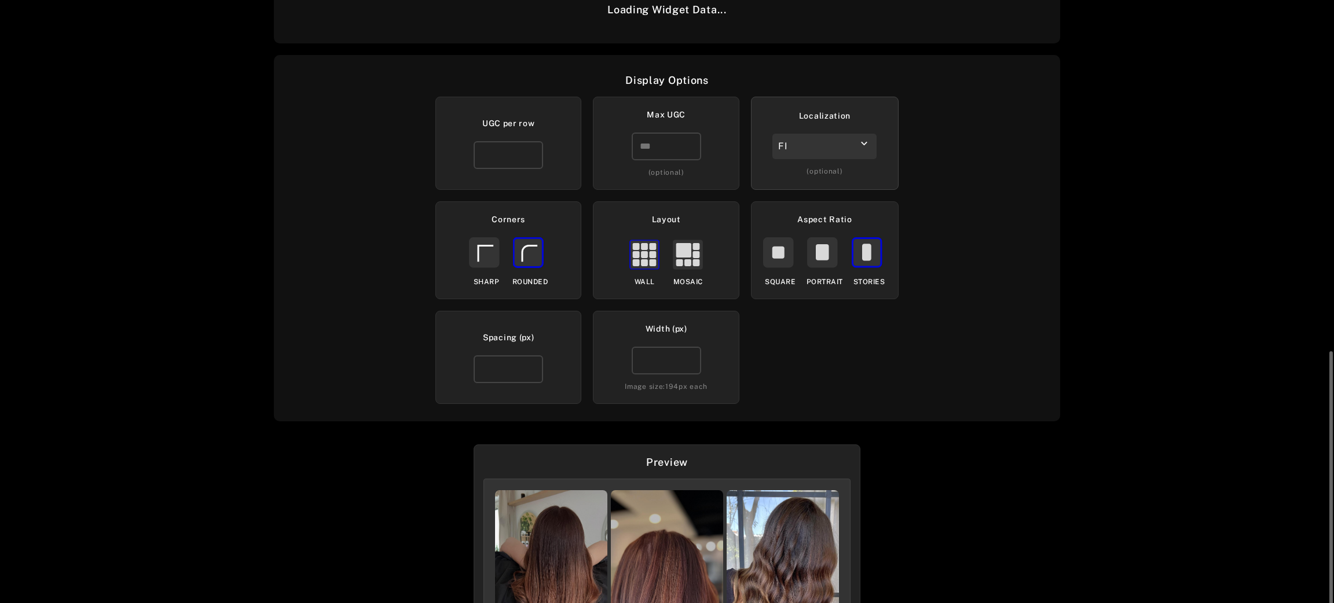
scroll to position [355, 0]
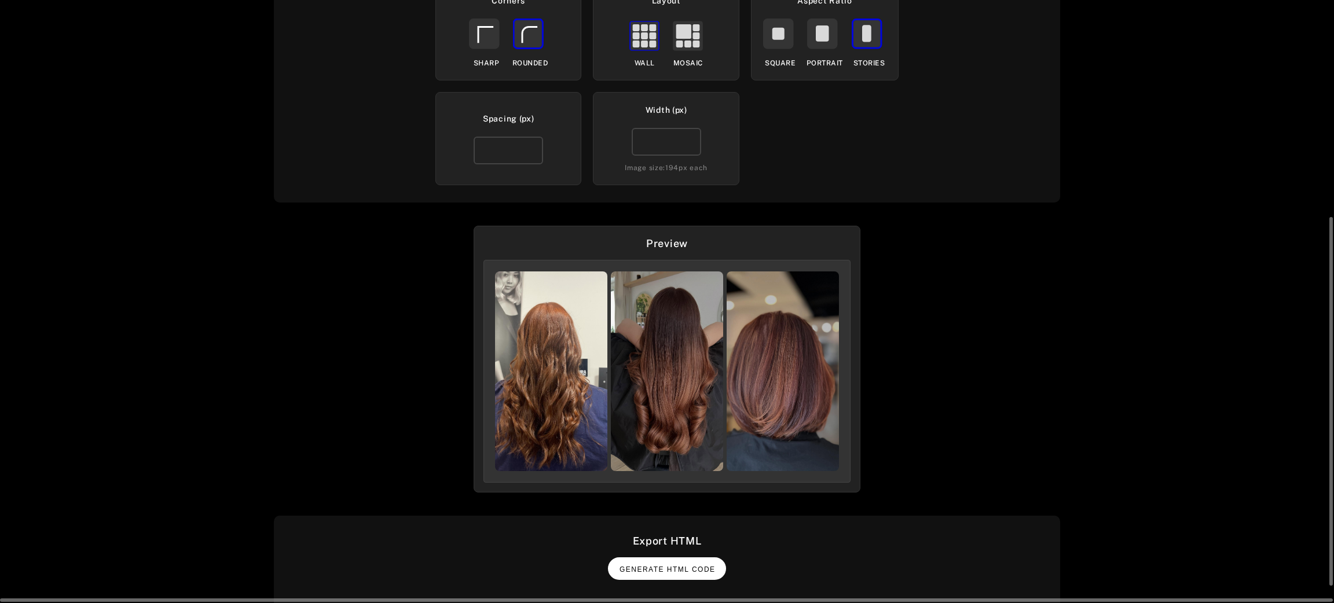
click at [669, 566] on span "Generate HTML Code" at bounding box center [667, 570] width 96 height 8
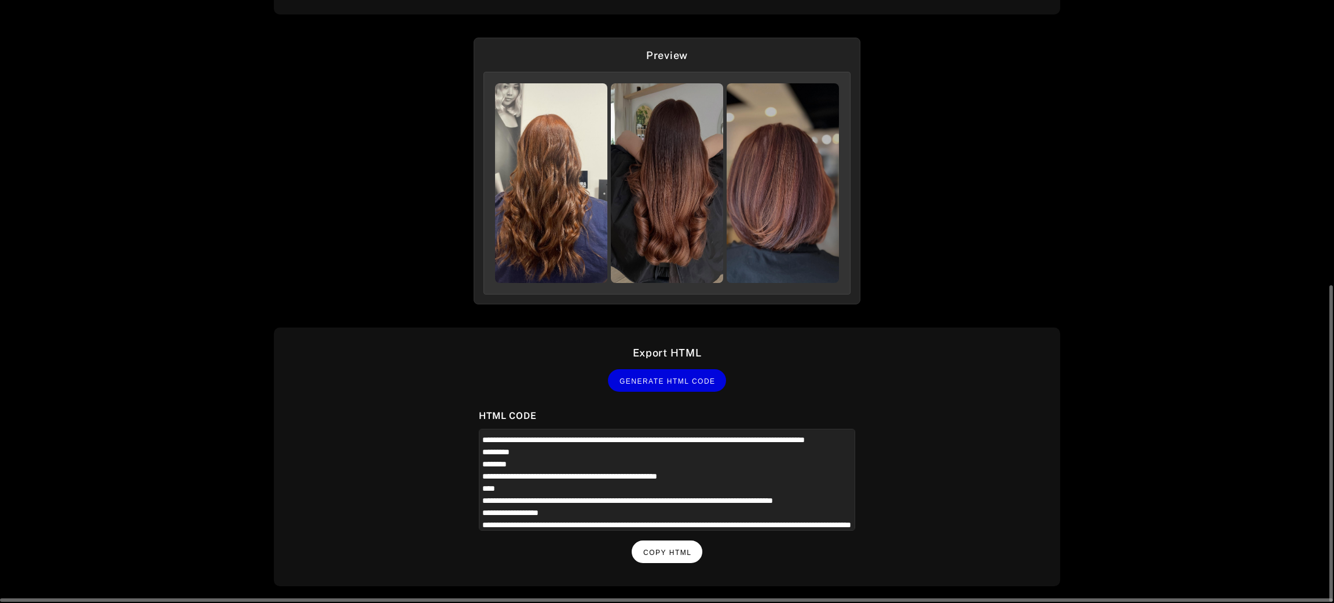
drag, startPoint x: 672, startPoint y: 560, endPoint x: 674, endPoint y: 553, distance: 7.5
click at [672, 560] on div "Export HTML Generate HTML Code HTML Code Copy HTML" at bounding box center [667, 457] width 786 height 259
click at [676, 551] on span "Copy HTML" at bounding box center [667, 553] width 48 height 8
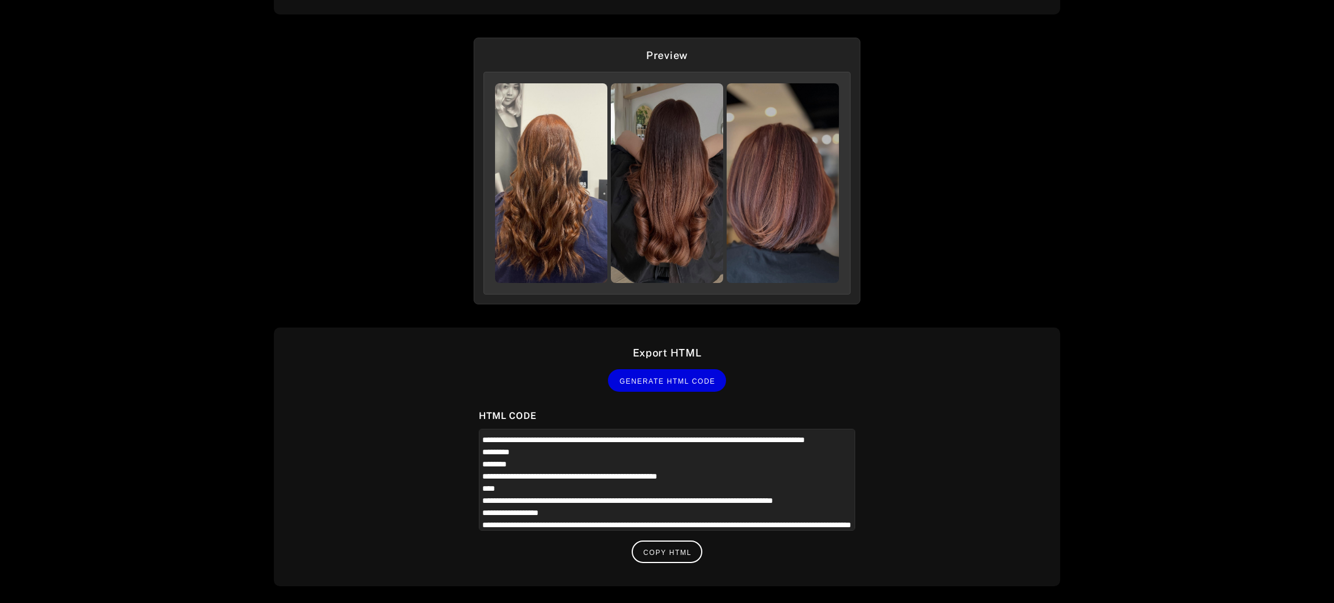
scroll to position [196, 0]
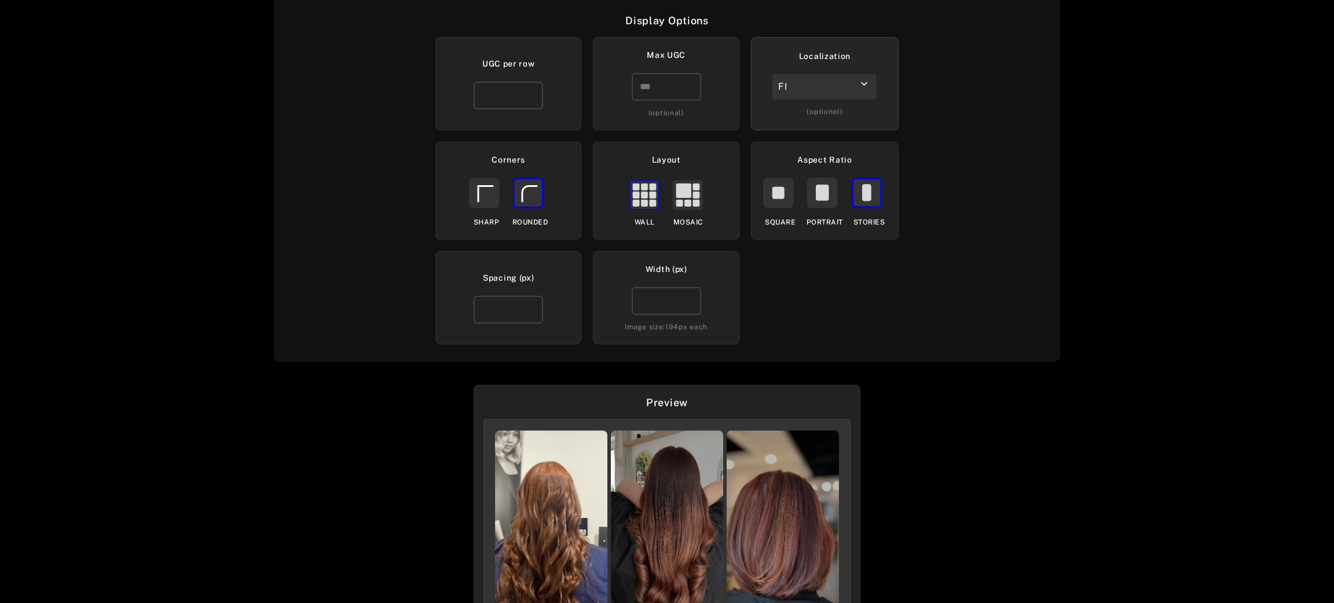
click at [831, 96] on div "FI" at bounding box center [824, 86] width 104 height 25
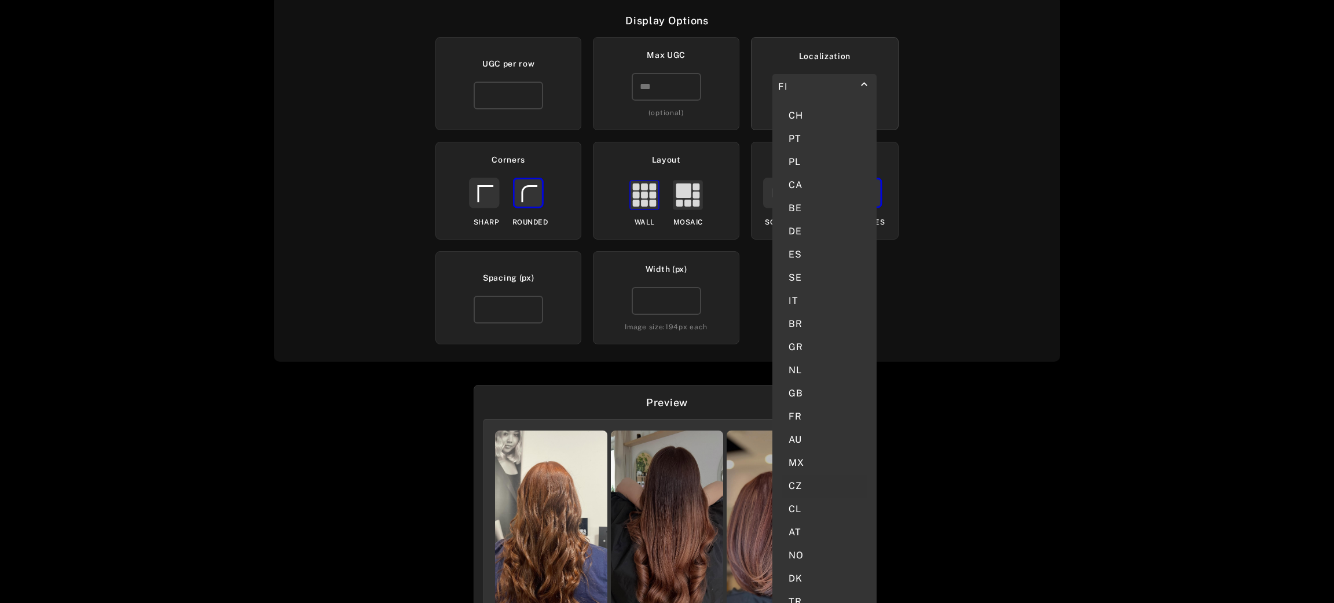
click at [794, 475] on div "CZ" at bounding box center [825, 486] width 86 height 23
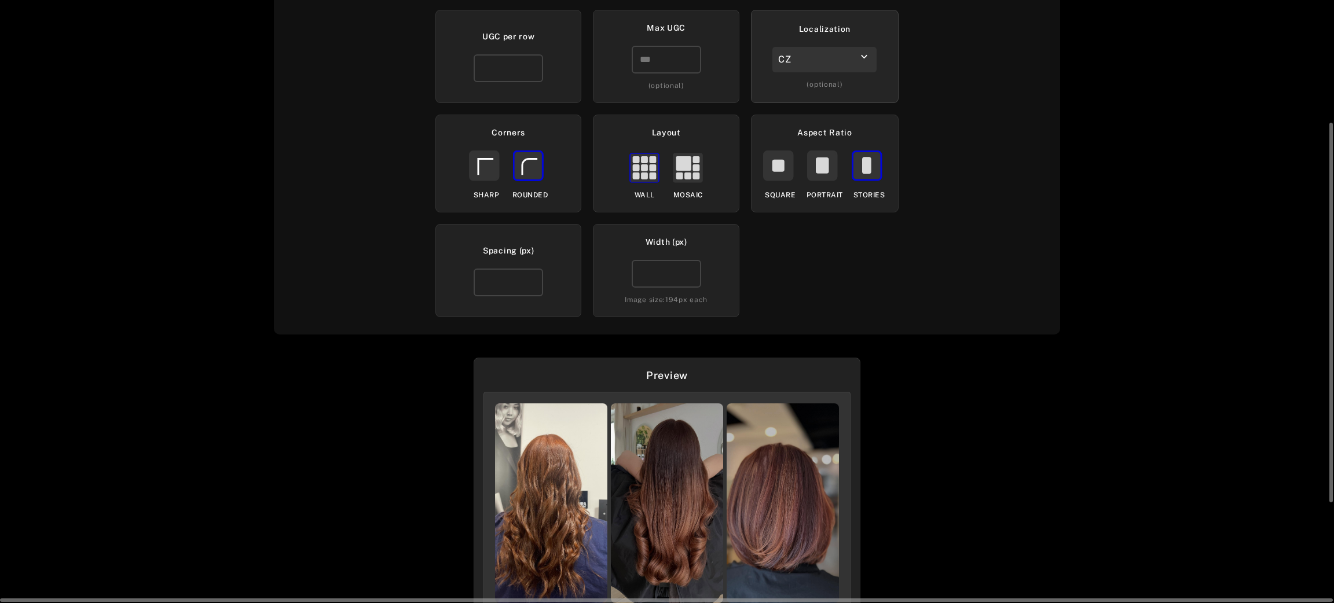
scroll to position [355, 0]
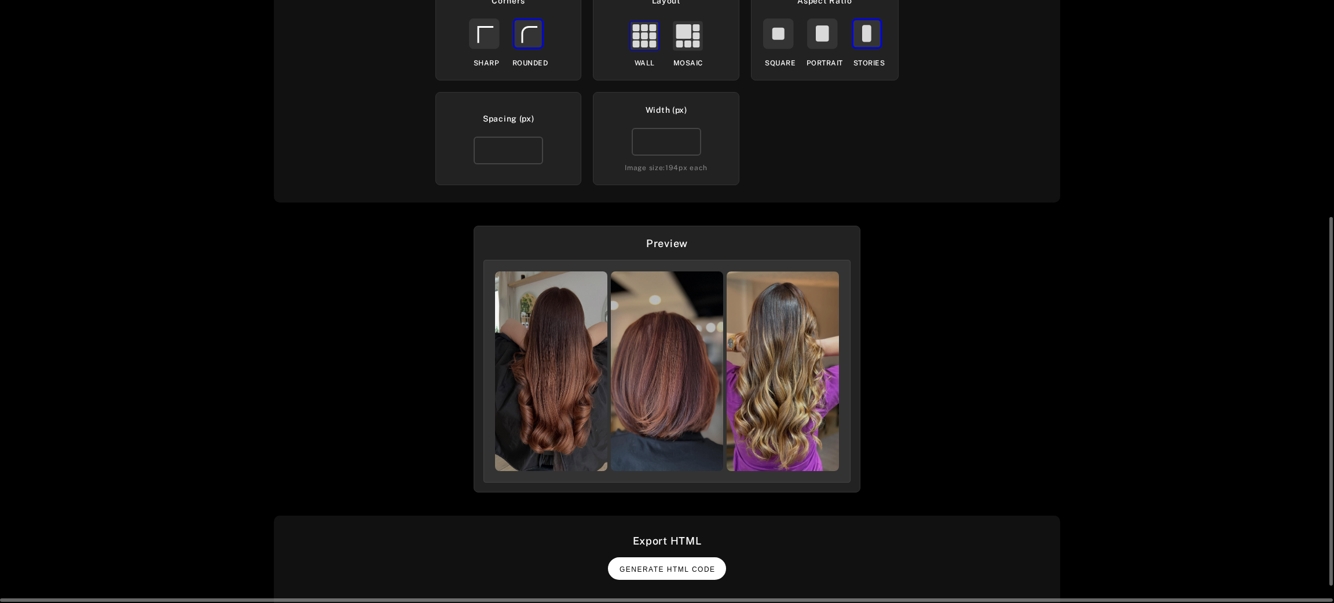
click at [680, 566] on span "Generate HTML Code" at bounding box center [667, 570] width 96 height 8
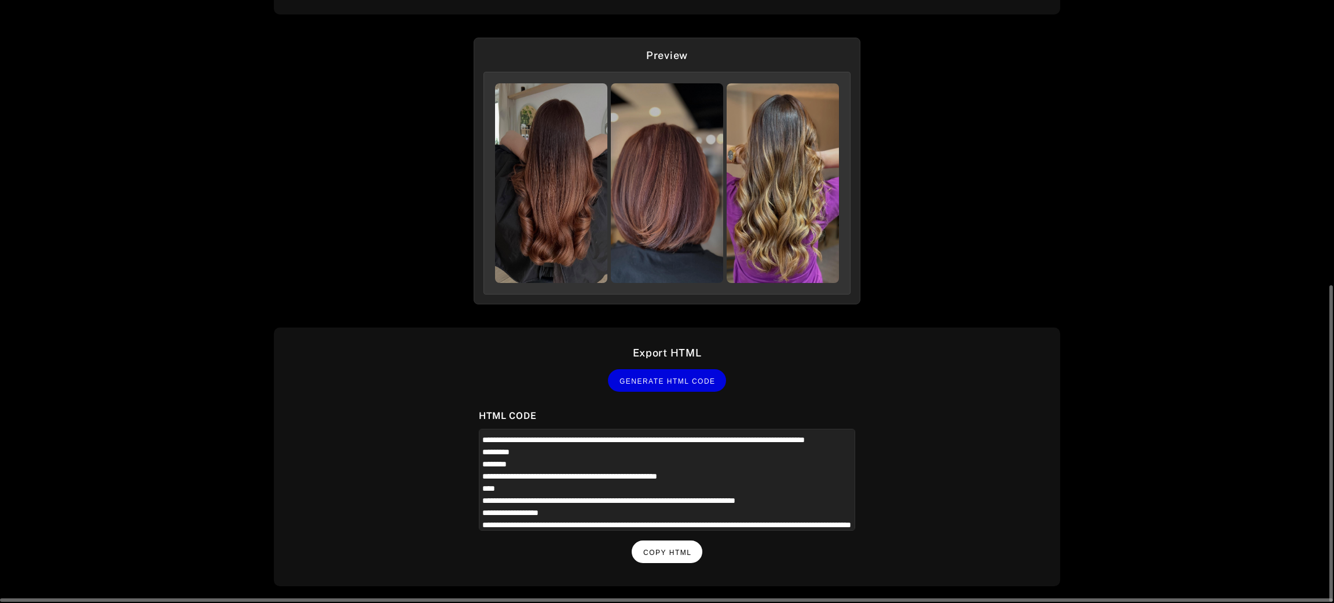
click at [677, 553] on button "Copy HTML" at bounding box center [667, 552] width 71 height 23
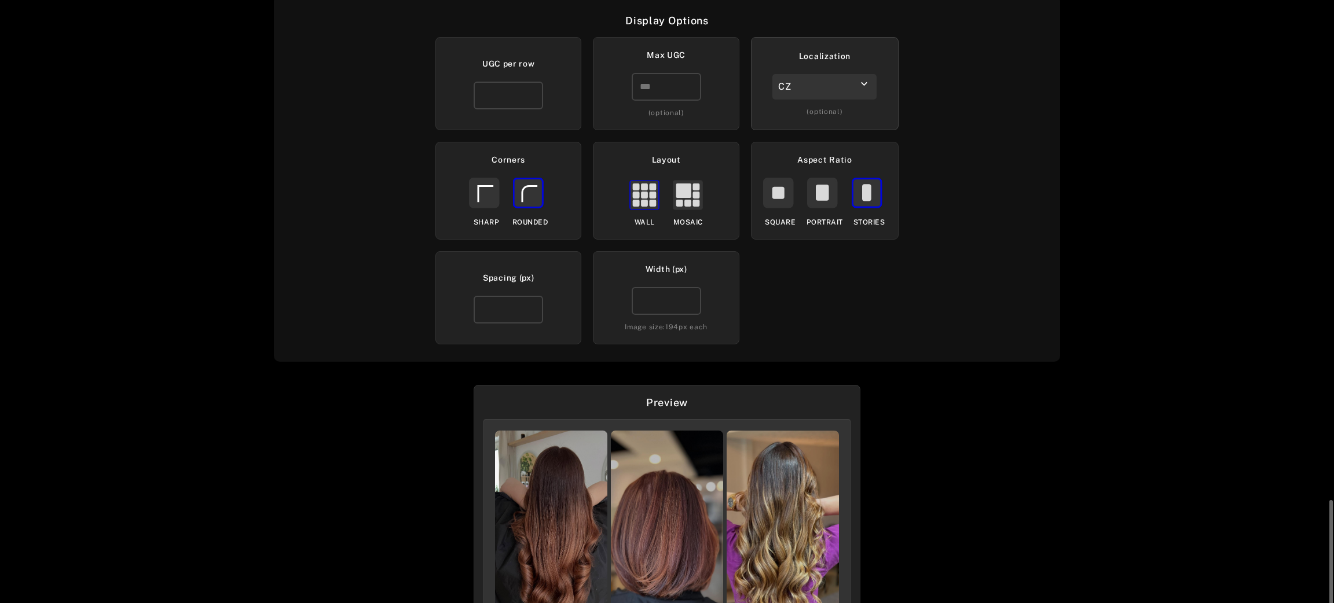
scroll to position [22, 0]
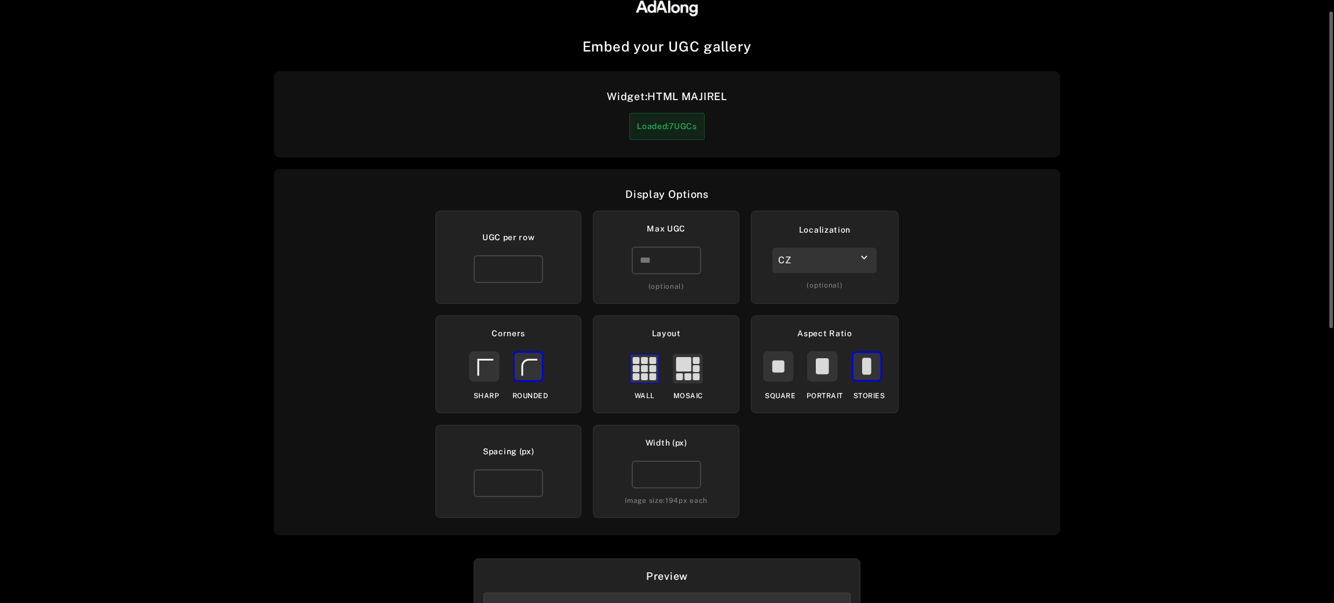
click at [825, 263] on div "CZ" at bounding box center [824, 260] width 104 height 25
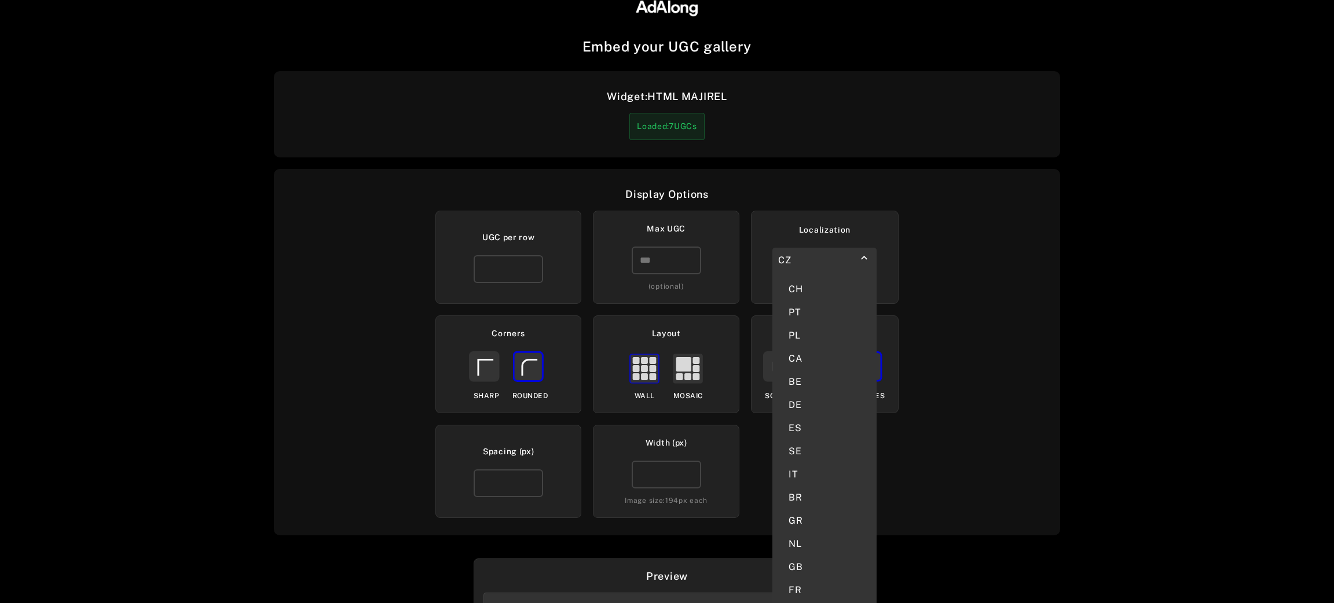
scroll to position [369, 0]
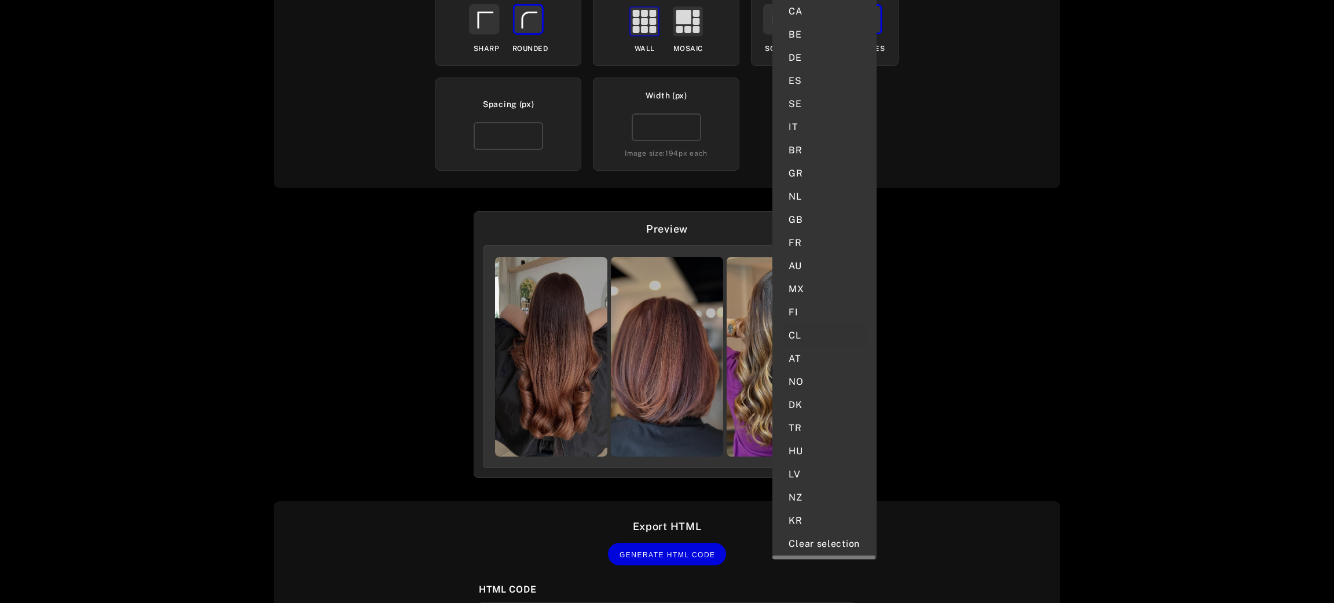
click at [804, 324] on div "CL" at bounding box center [825, 335] width 86 height 23
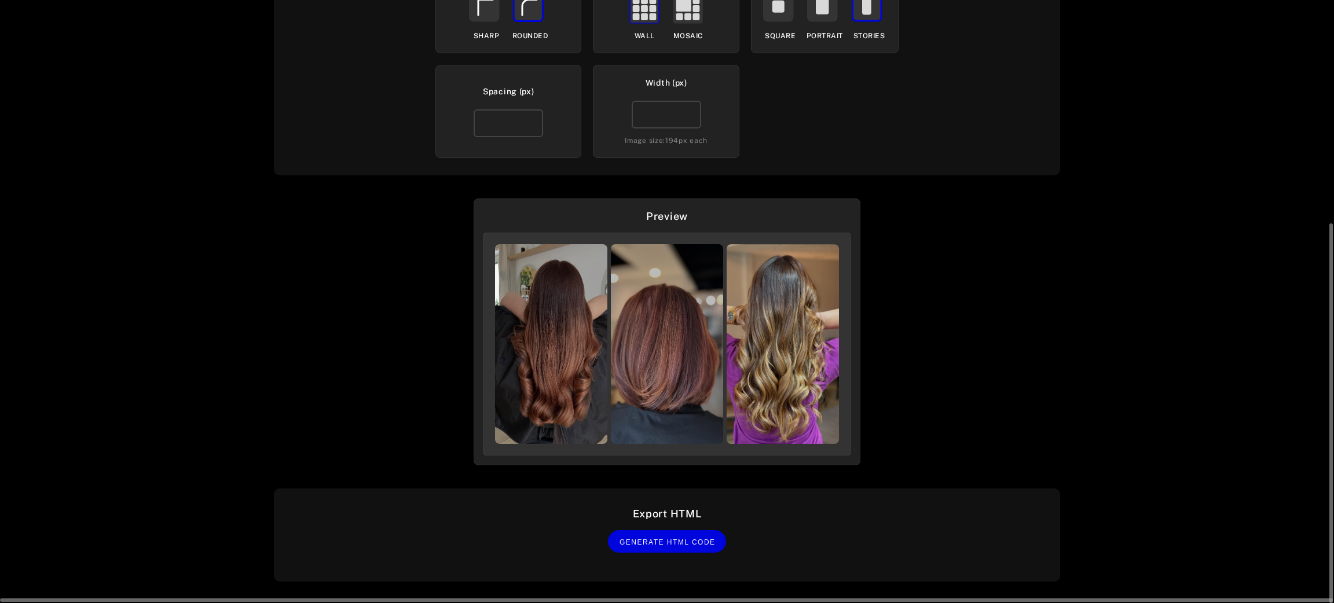
scroll to position [0, 0]
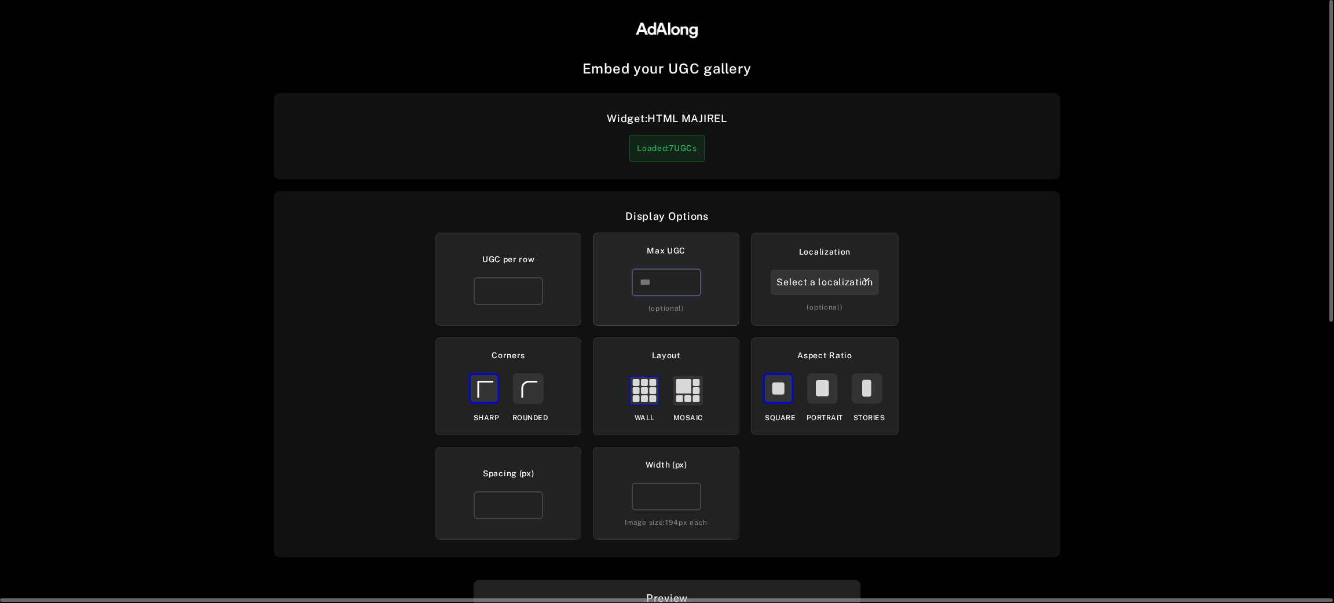
click at [662, 294] on input "number" at bounding box center [666, 283] width 69 height 28
type input "*"
click at [539, 393] on rect at bounding box center [528, 388] width 29 height 29
click at [870, 387] on icon at bounding box center [866, 388] width 9 height 17
click at [808, 283] on div "Select a localization" at bounding box center [825, 282] width 108 height 25
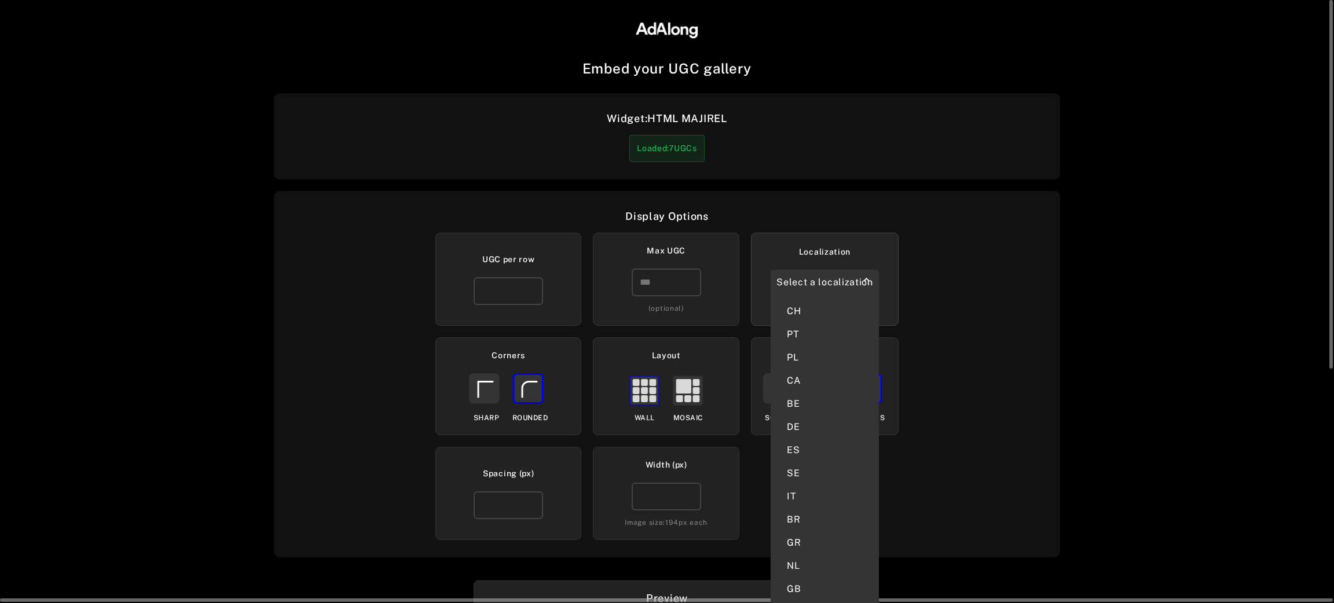
scroll to position [382, 0]
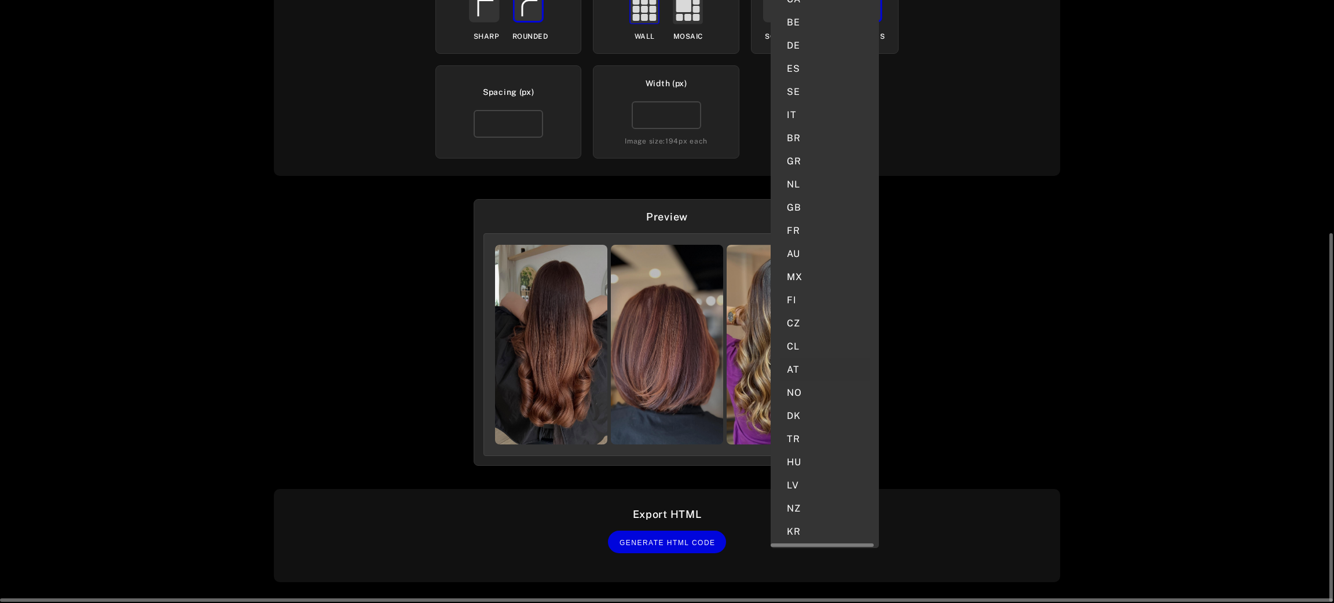
click at [808, 358] on div "AT" at bounding box center [825, 369] width 90 height 23
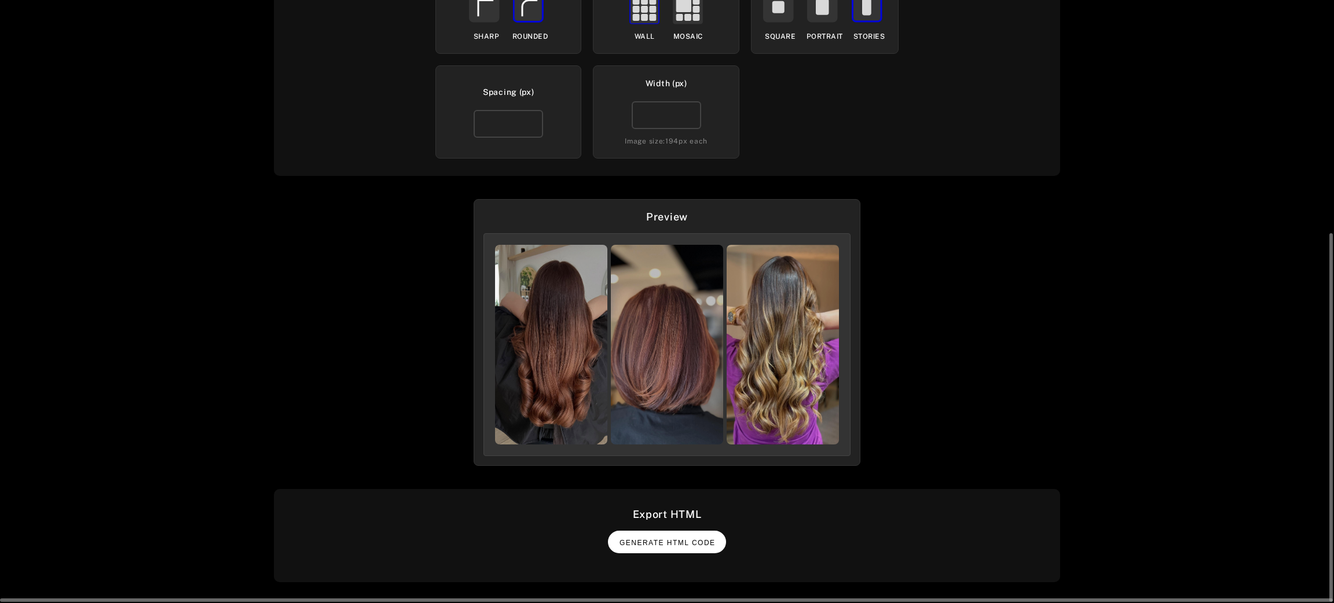
click at [690, 547] on button "Generate HTML Code" at bounding box center [667, 542] width 118 height 23
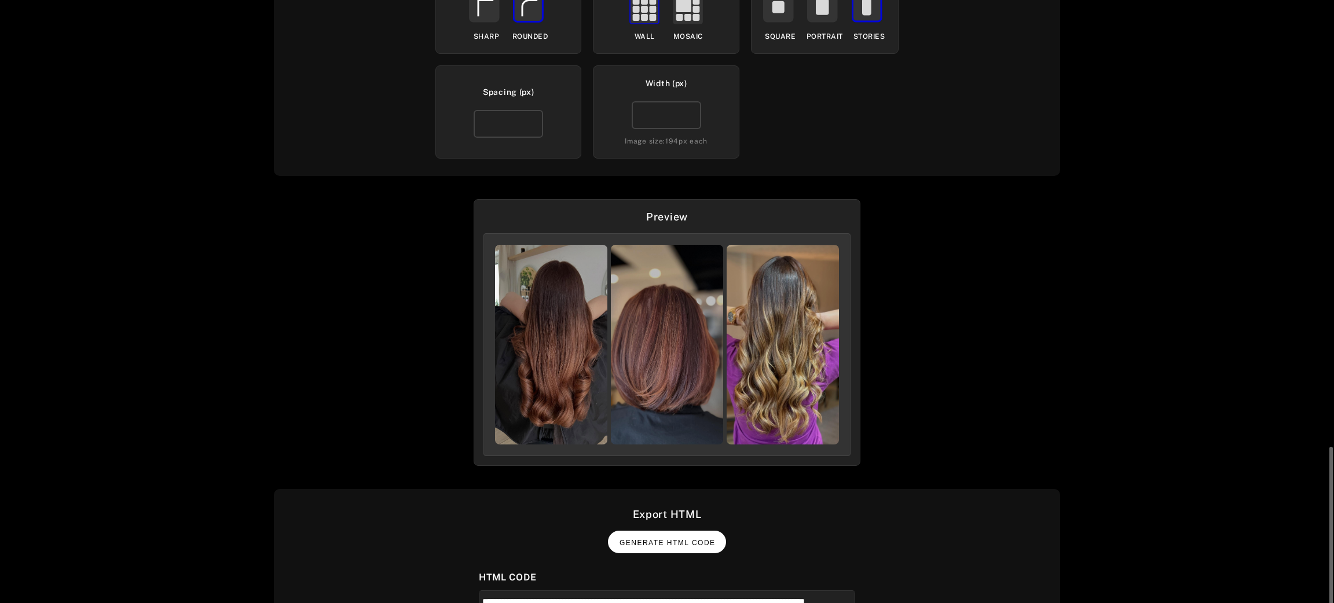
scroll to position [543, 0]
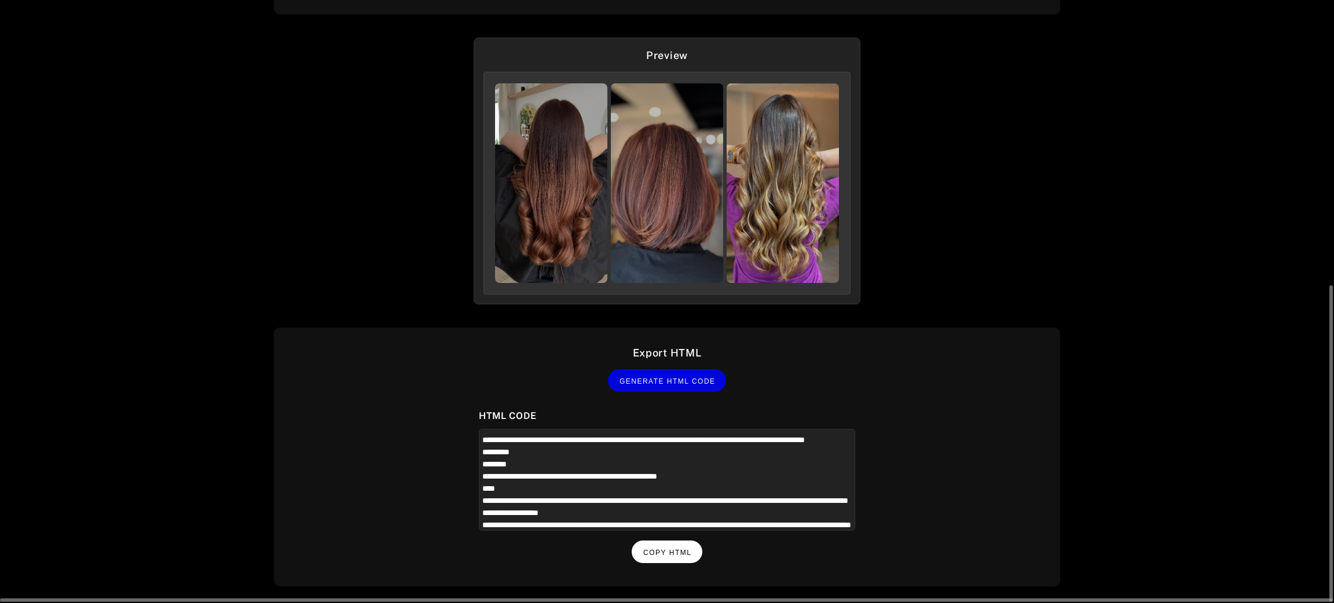
click at [683, 552] on button "Copy HTML" at bounding box center [667, 552] width 71 height 23
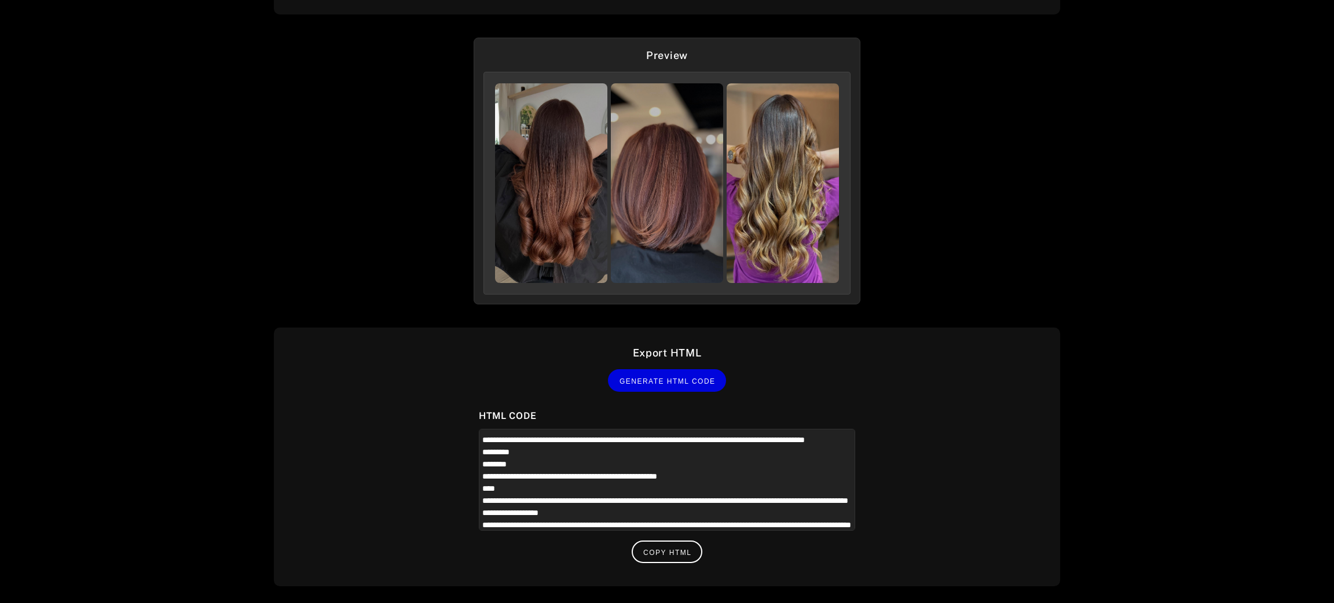
scroll to position [0, 0]
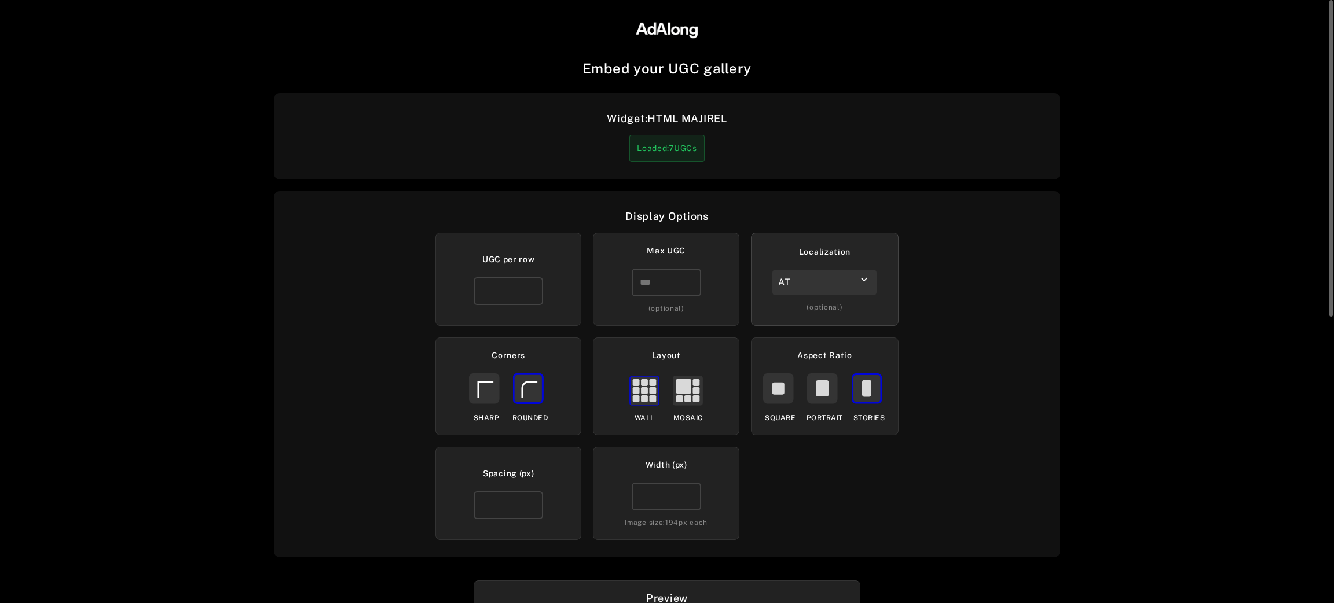
click at [855, 286] on div "AT" at bounding box center [824, 282] width 104 height 25
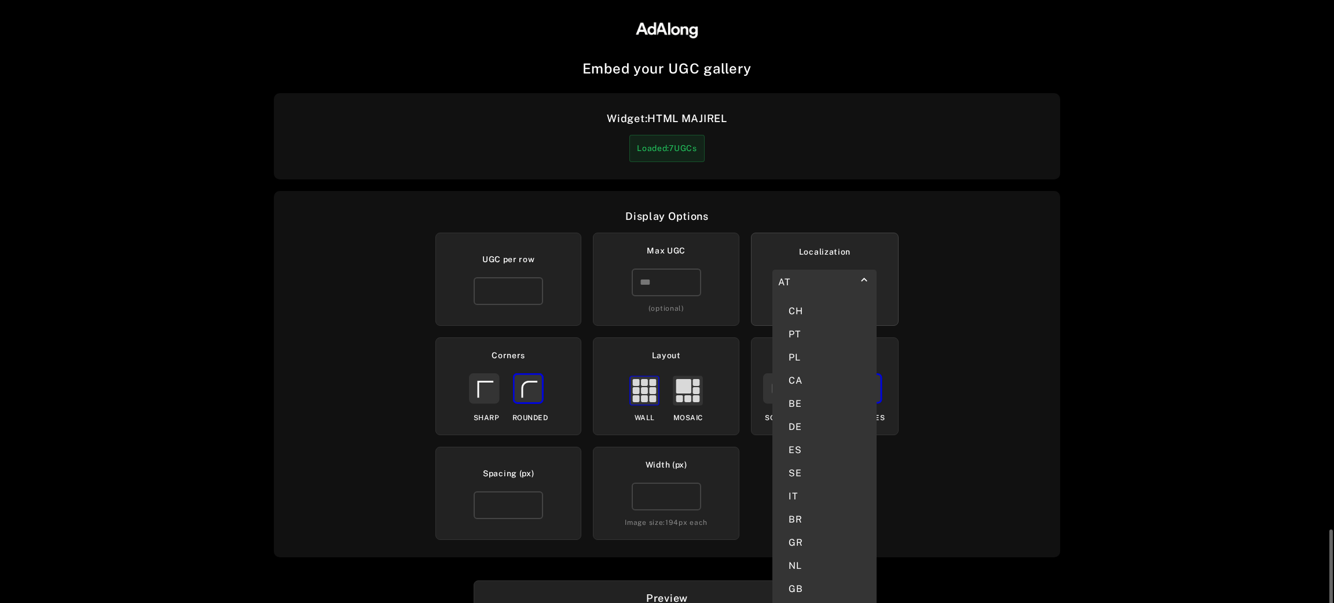
scroll to position [543, 0]
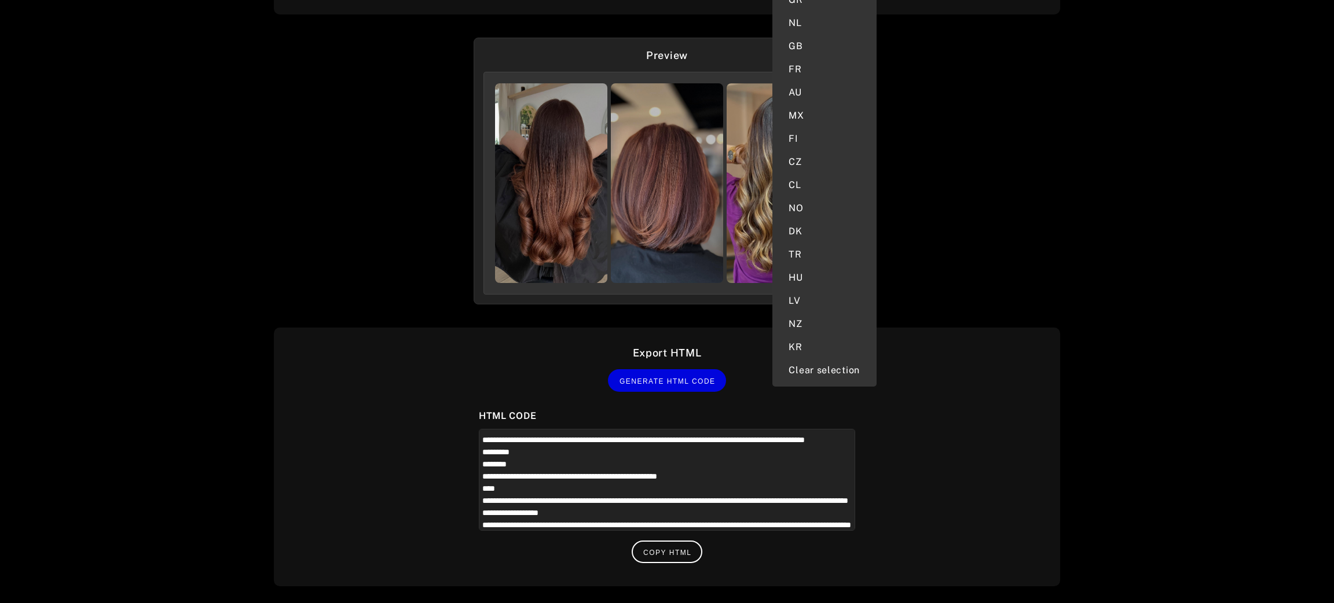
click at [810, 174] on div "CL" at bounding box center [825, 185] width 86 height 23
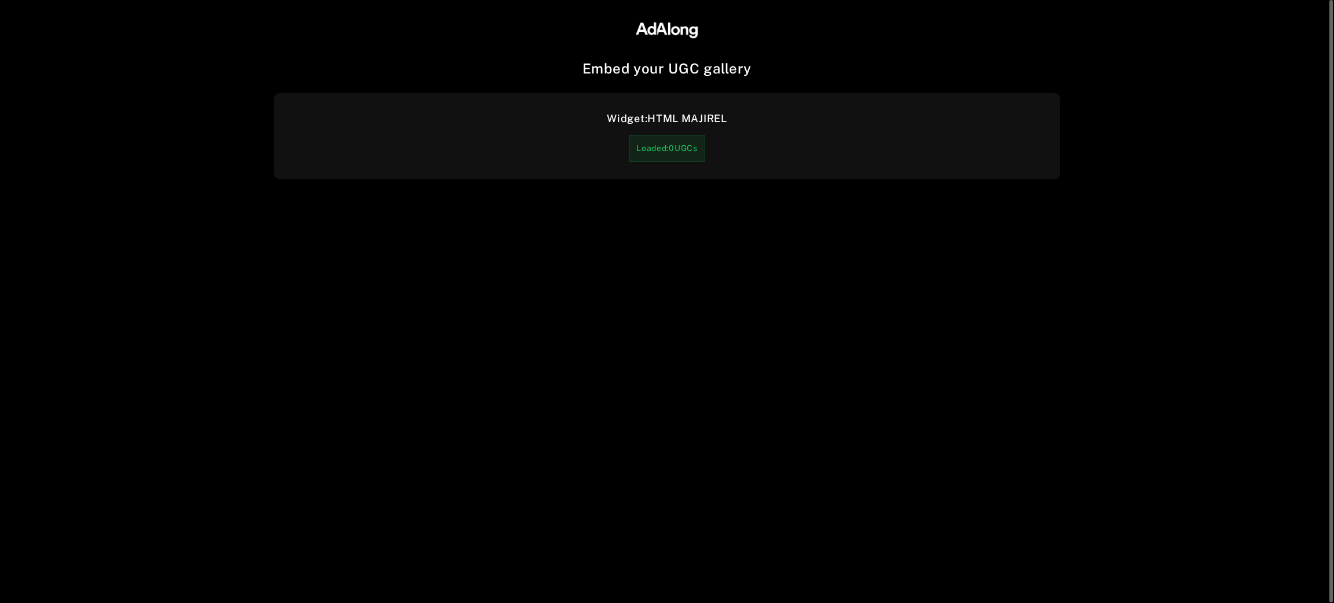
scroll to position [0, 0]
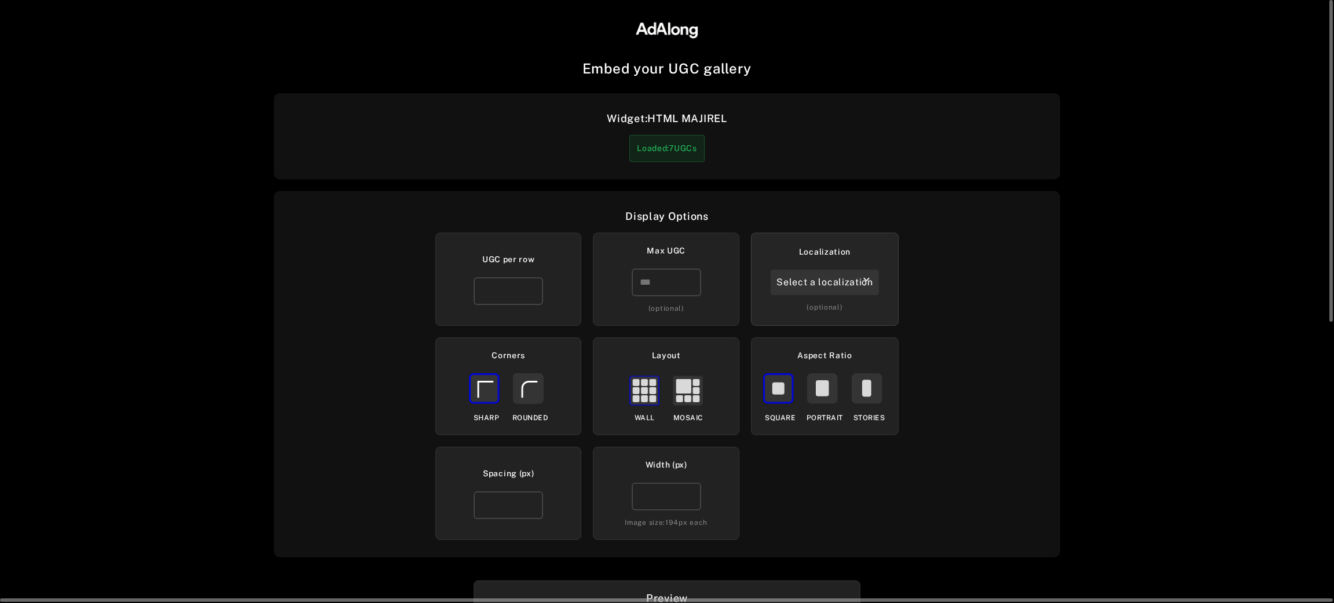
click at [812, 279] on div "Select a localization" at bounding box center [825, 282] width 108 height 25
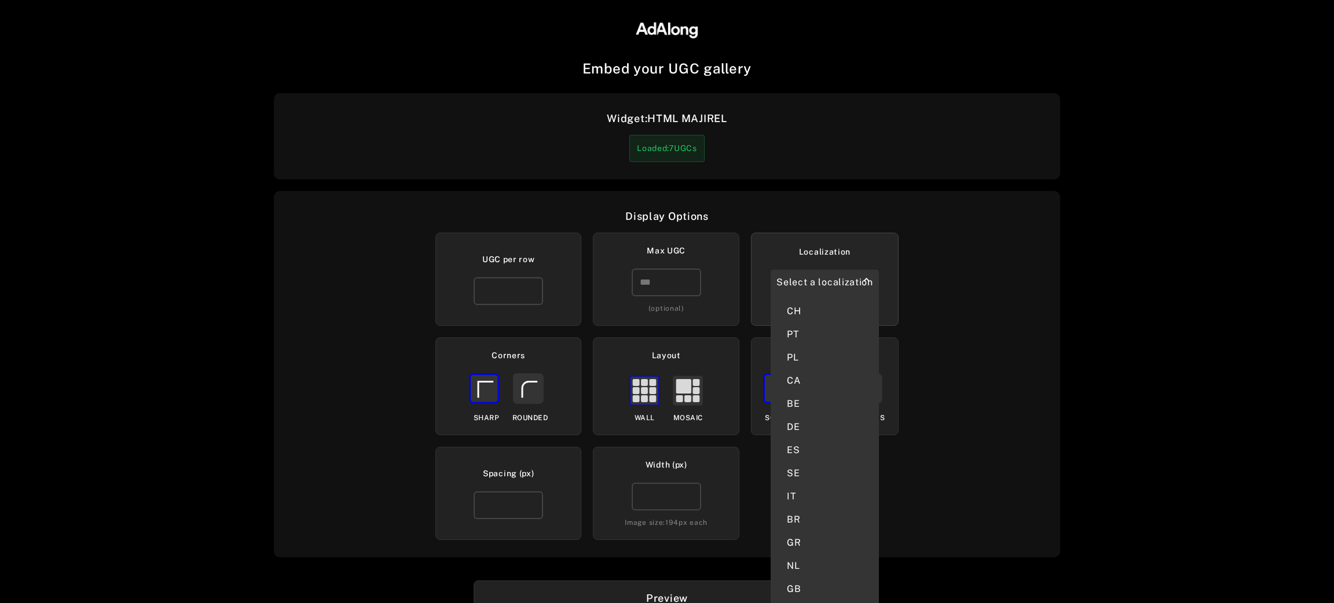
scroll to position [520, 0]
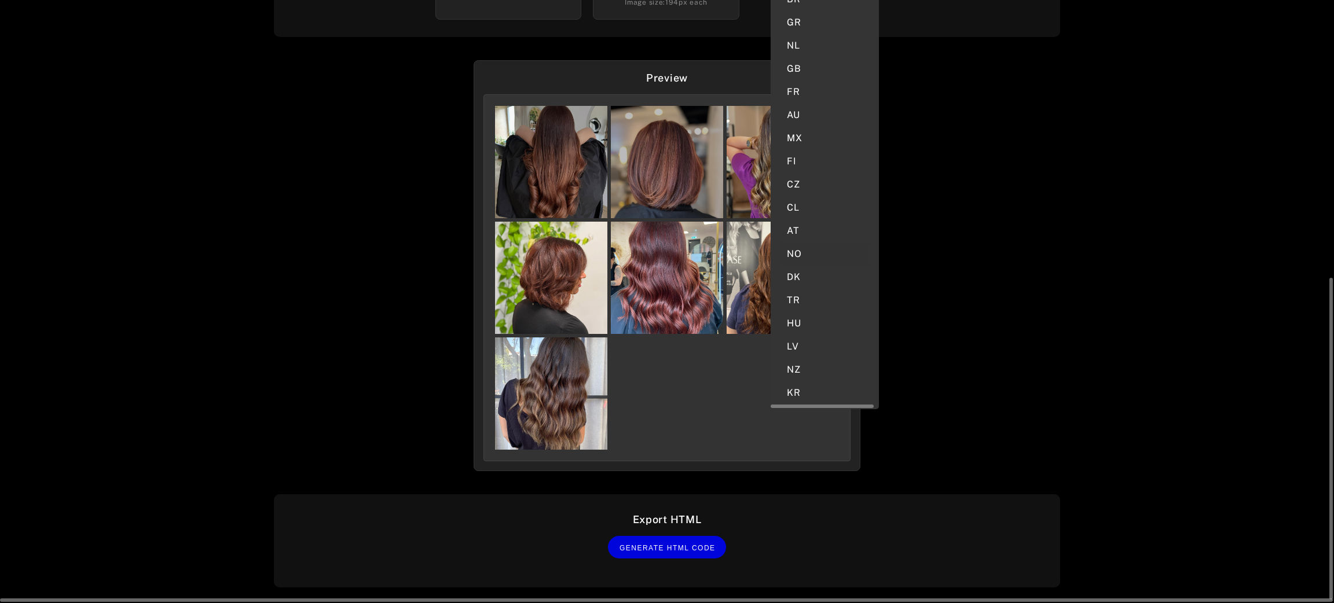
click at [804, 243] on div "NO" at bounding box center [825, 254] width 90 height 23
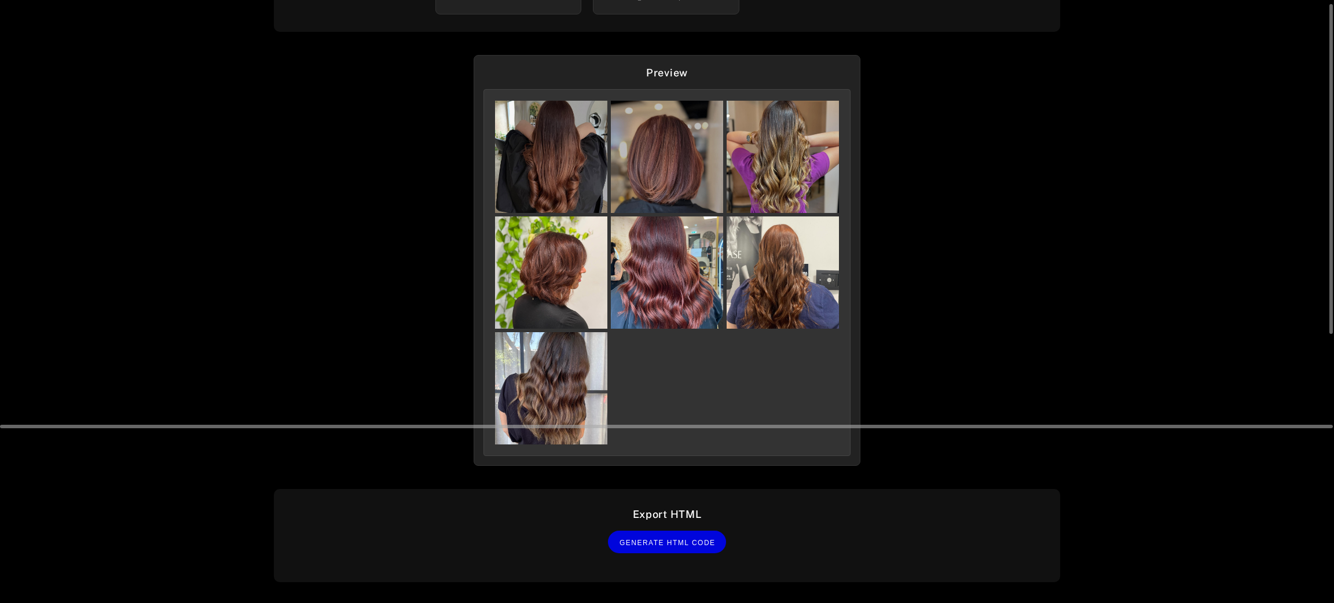
scroll to position [151, 0]
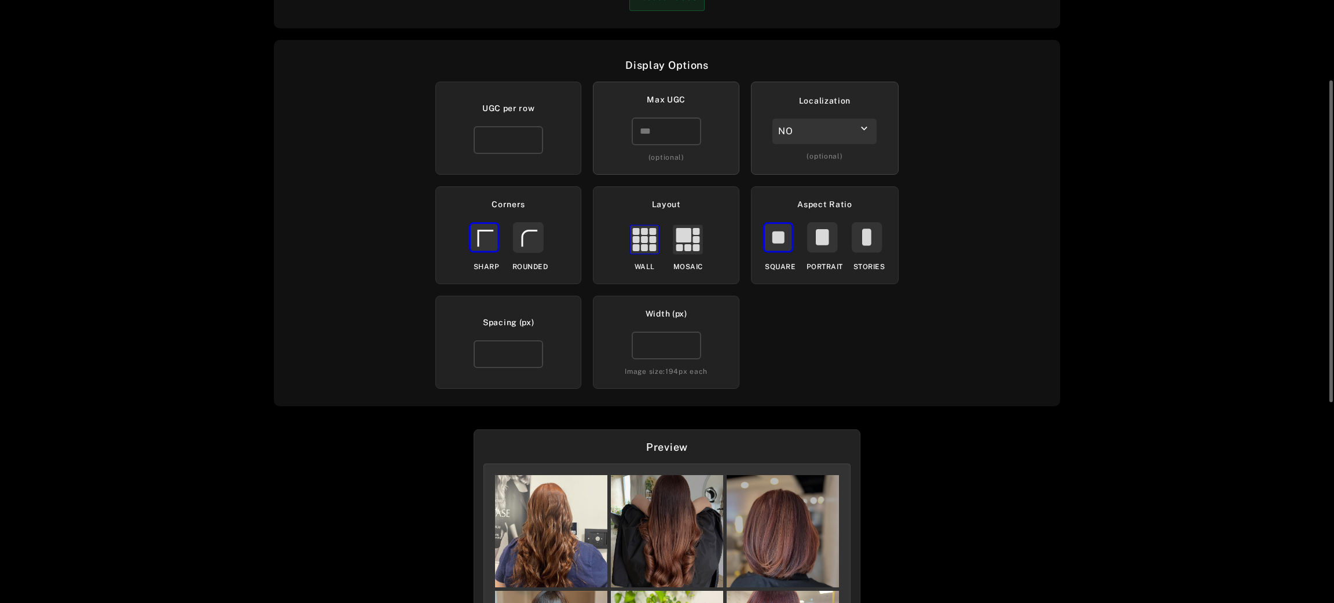
click at [654, 114] on div "Max UGC (optional)" at bounding box center [666, 128] width 146 height 93
click at [662, 135] on input "number" at bounding box center [666, 132] width 69 height 28
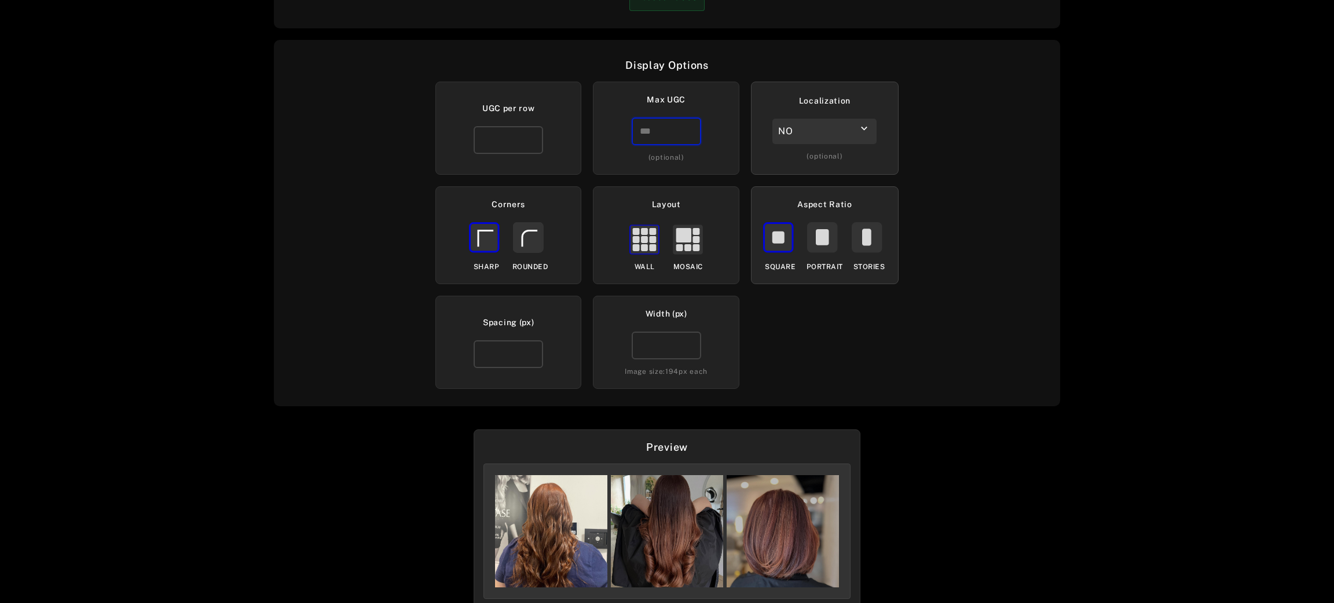
type input "*"
click at [862, 244] on rect at bounding box center [866, 237] width 29 height 29
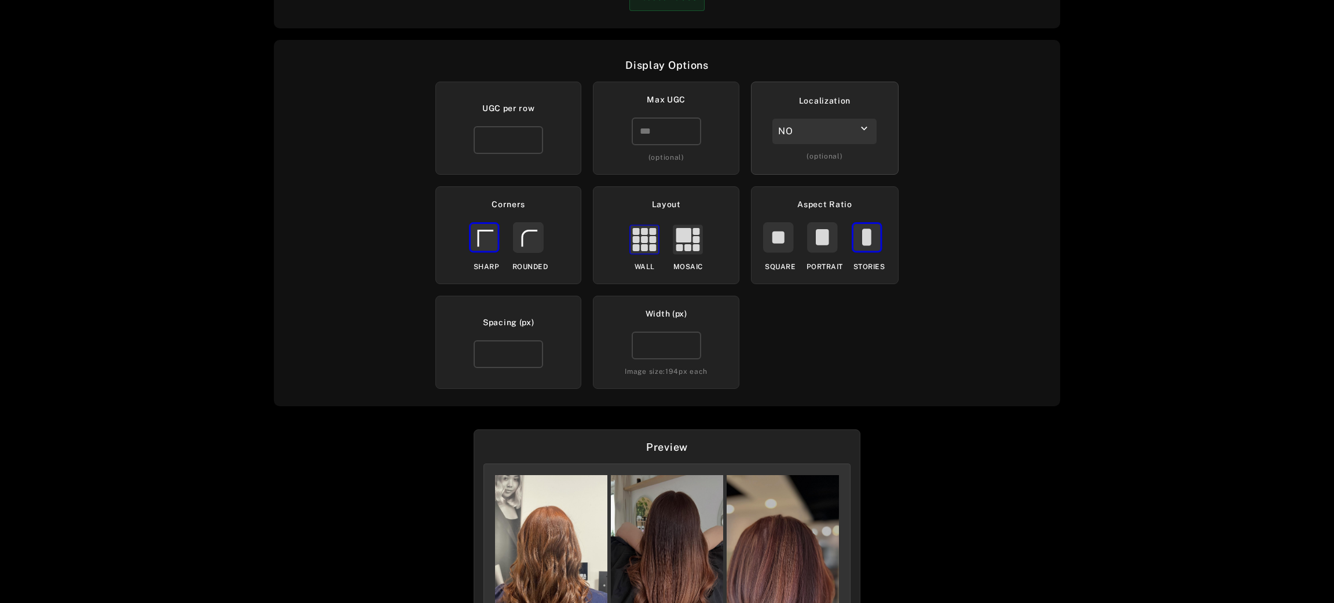
scroll to position [238, 0]
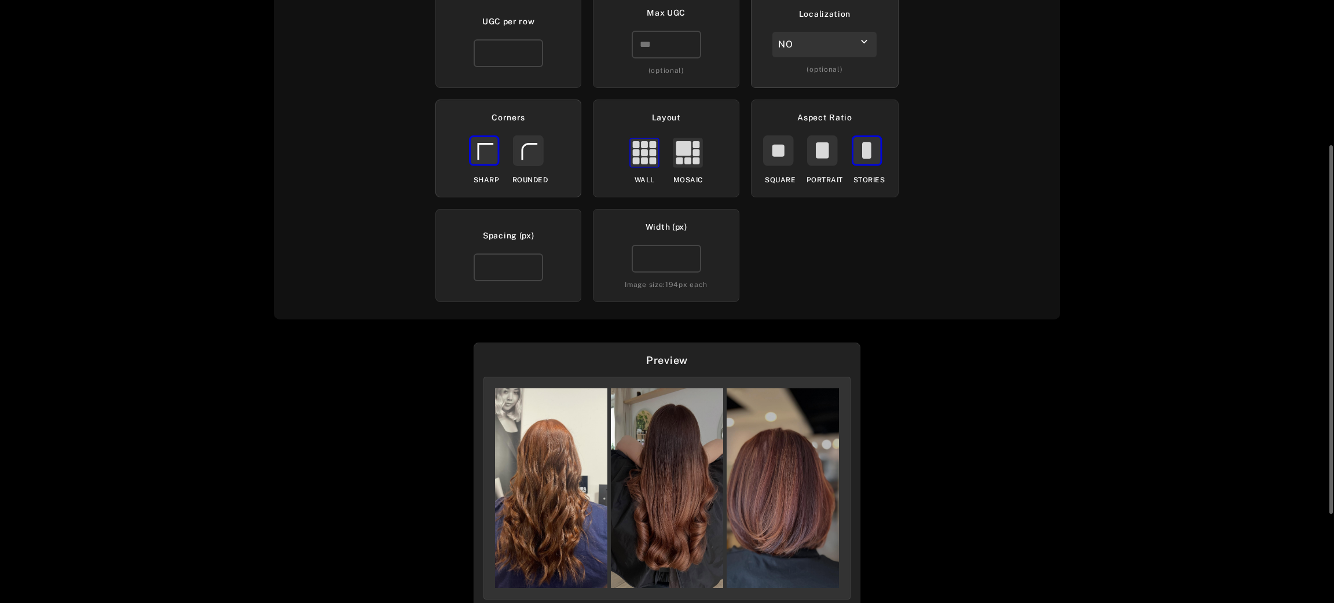
click at [536, 144] on rect at bounding box center [528, 150] width 29 height 29
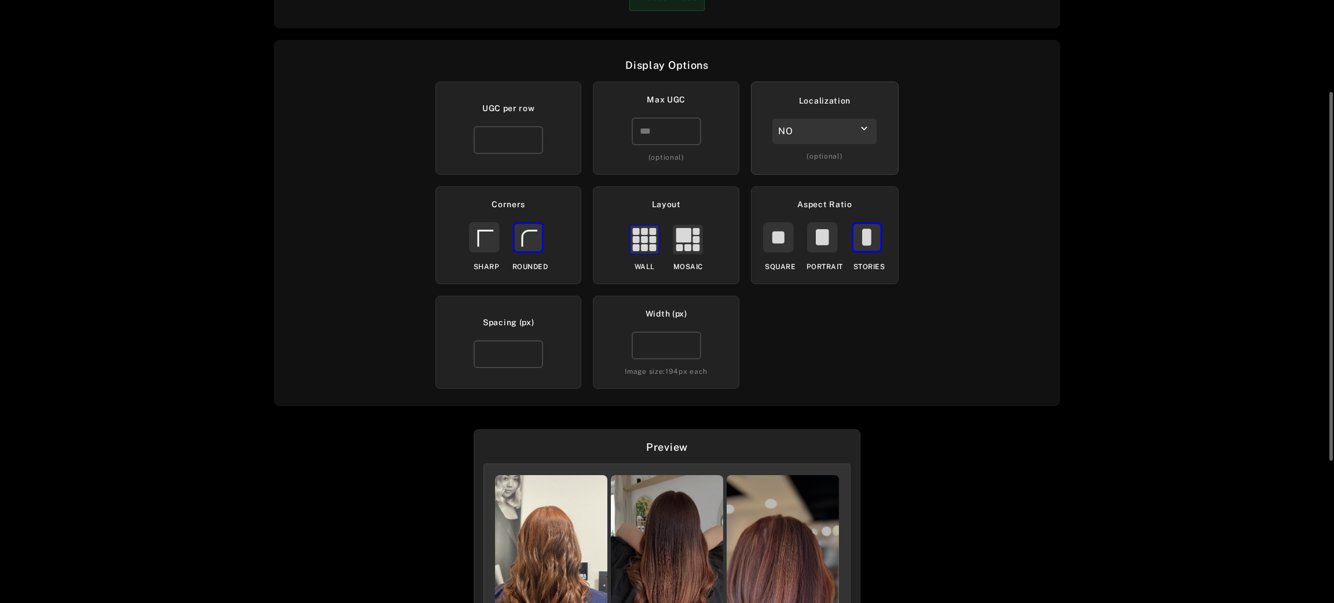
scroll to position [382, 0]
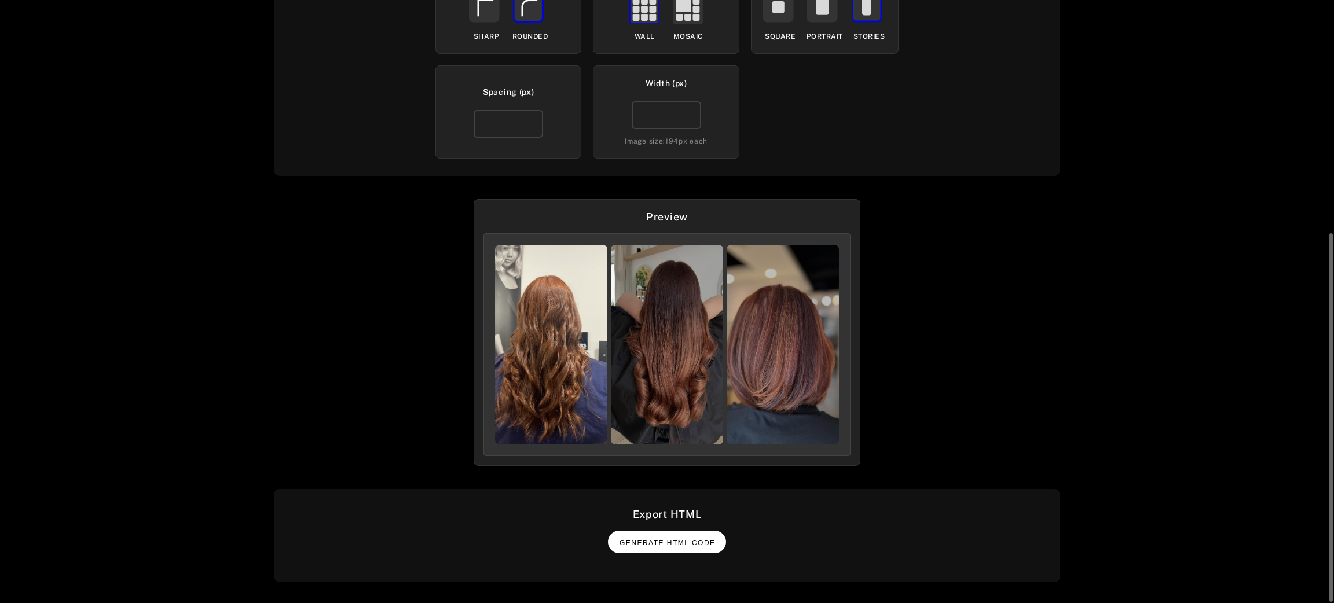
click at [679, 544] on span "Generate HTML Code" at bounding box center [667, 543] width 96 height 8
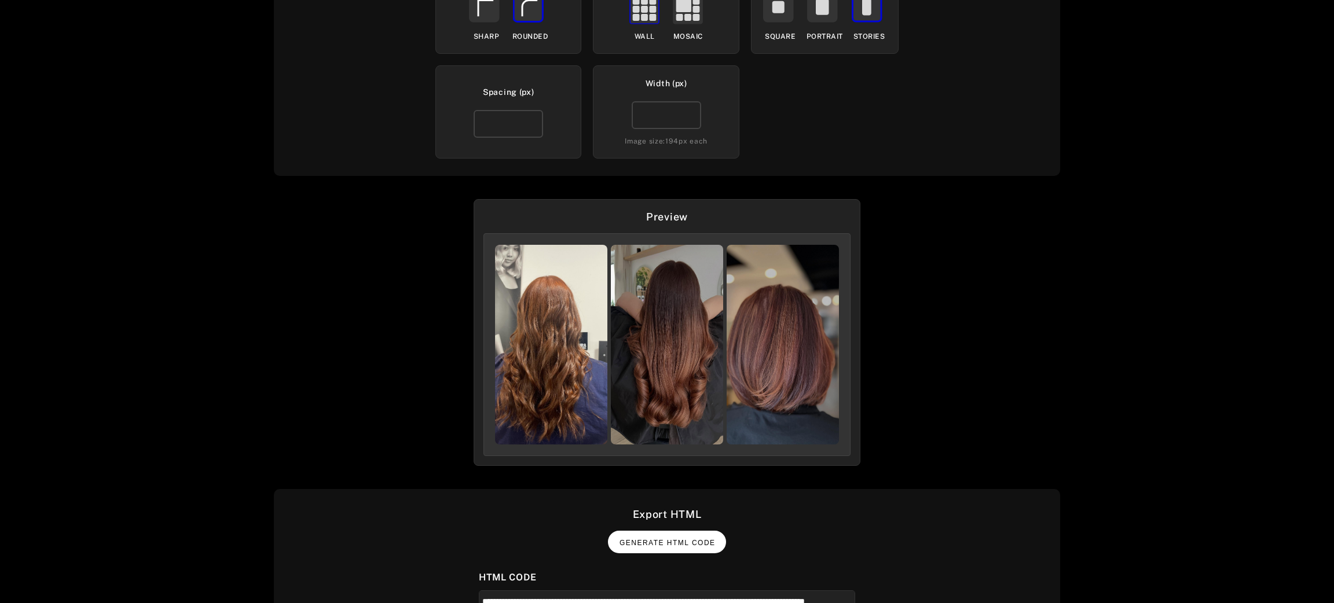
scroll to position [543, 0]
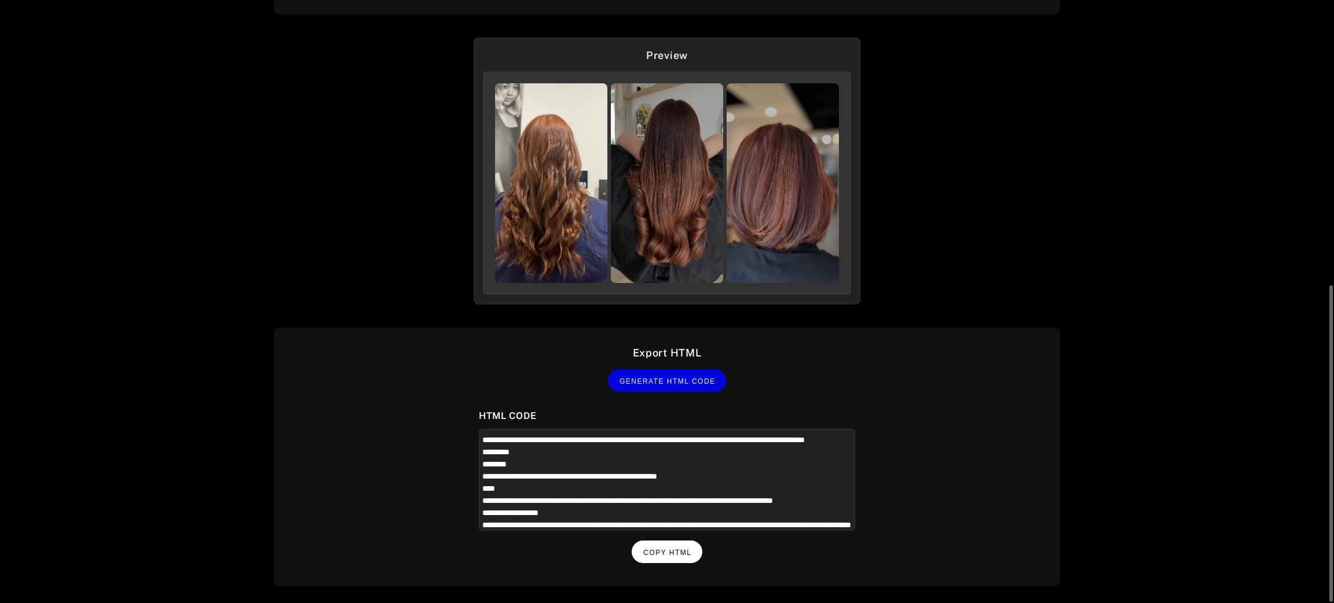
click at [681, 549] on span "Copy HTML" at bounding box center [667, 553] width 48 height 8
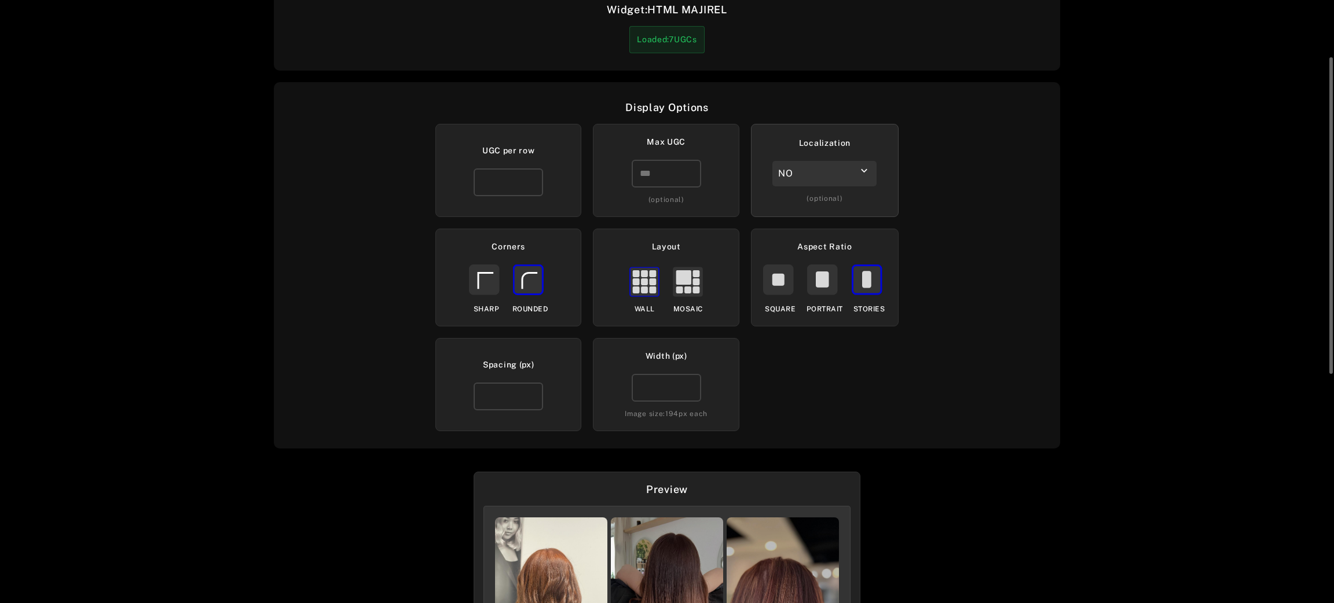
click at [852, 176] on div "NO" at bounding box center [824, 173] width 104 height 25
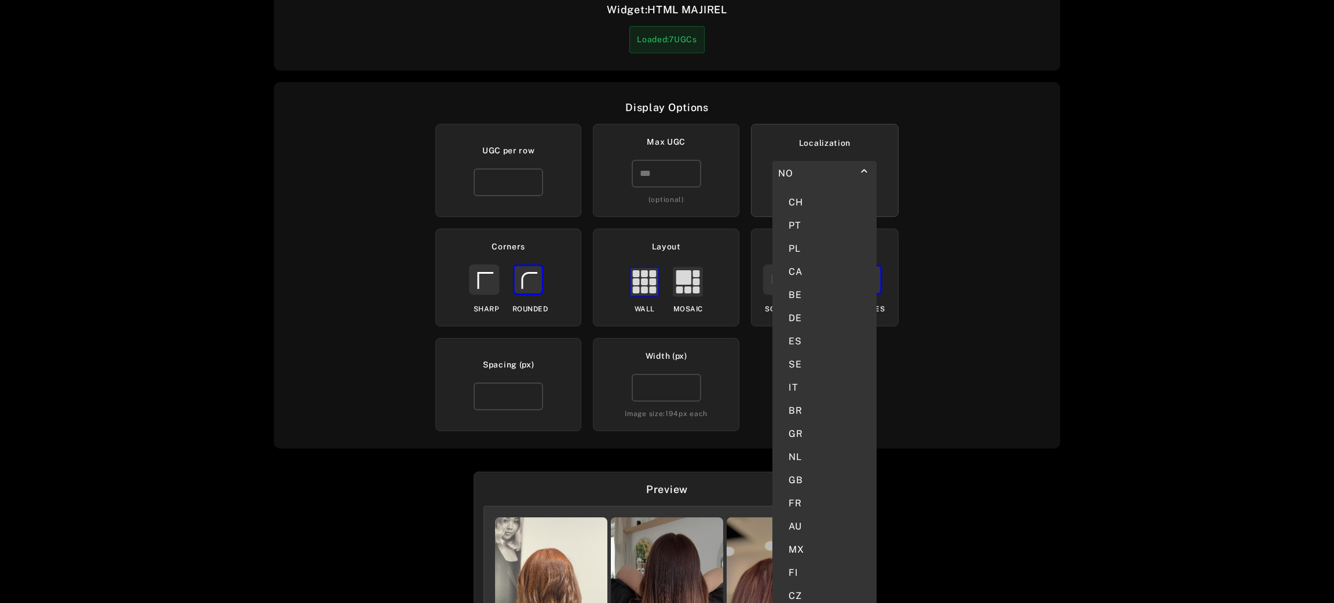
scroll to position [543, 0]
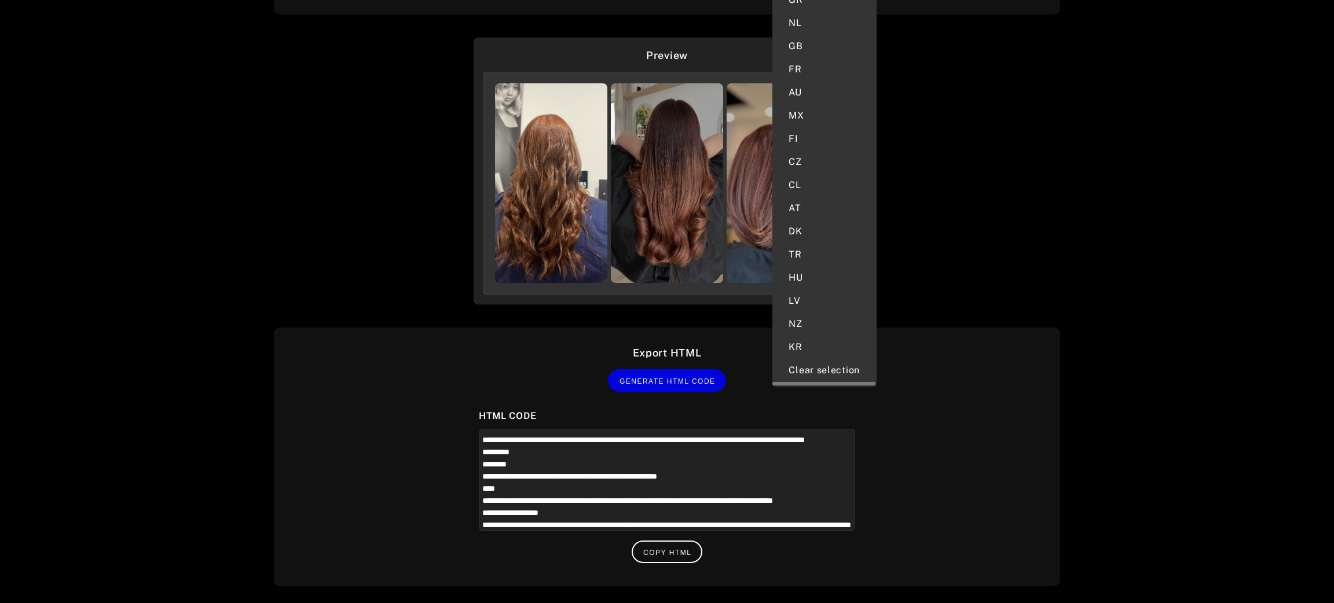
click at [807, 220] on div "DK" at bounding box center [825, 231] width 86 height 23
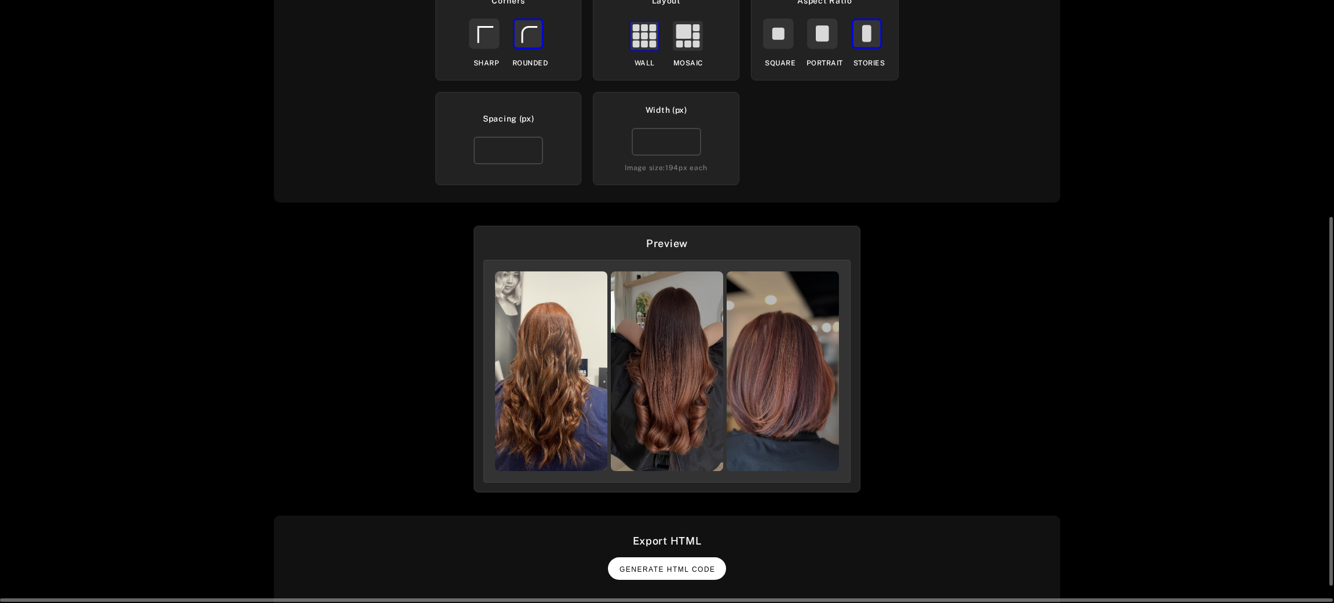
click at [677, 566] on span "Generate HTML Code" at bounding box center [667, 570] width 96 height 8
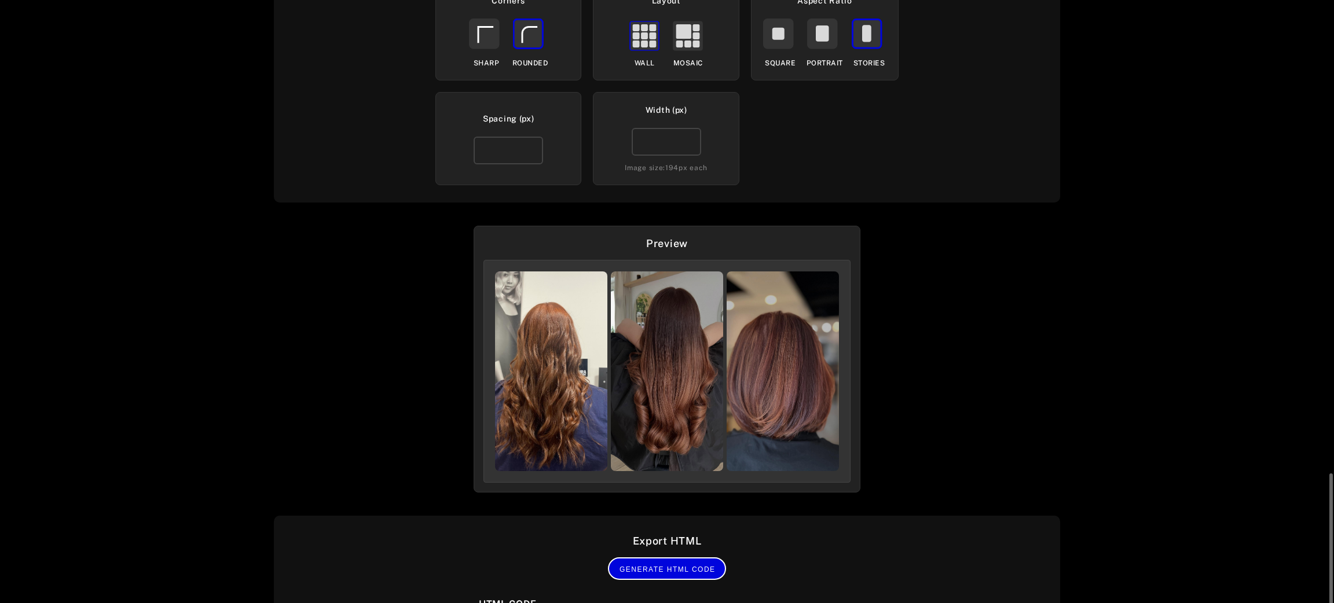
scroll to position [543, 0]
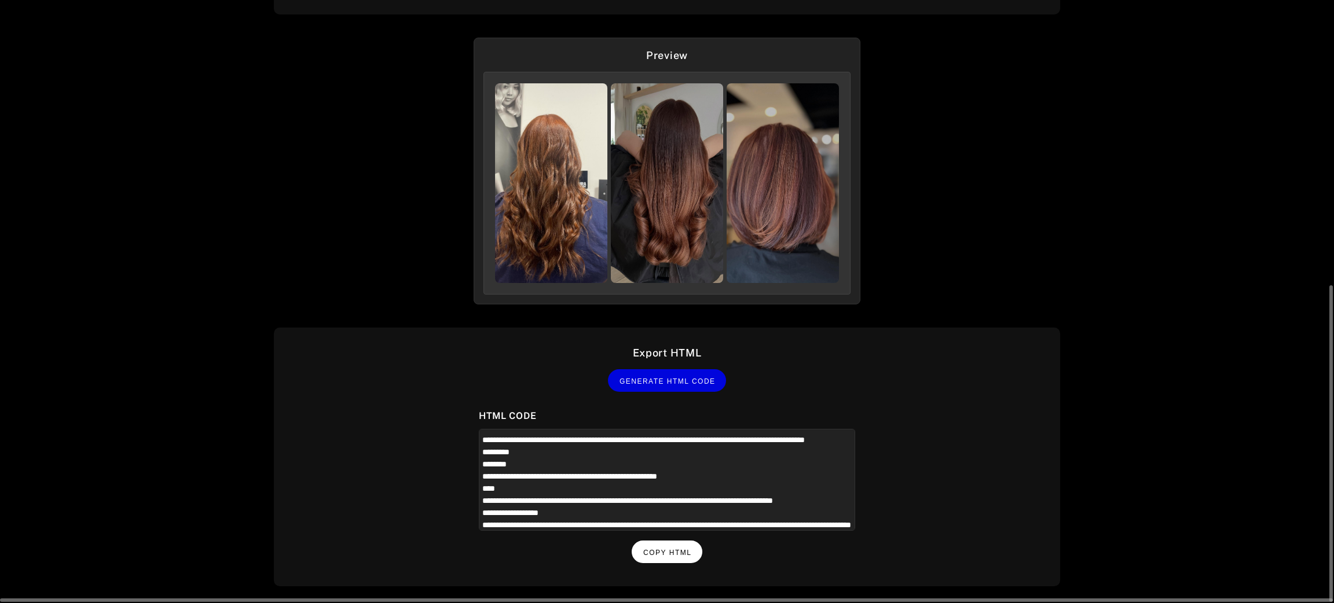
click at [678, 552] on button "Copy HTML" at bounding box center [667, 552] width 71 height 23
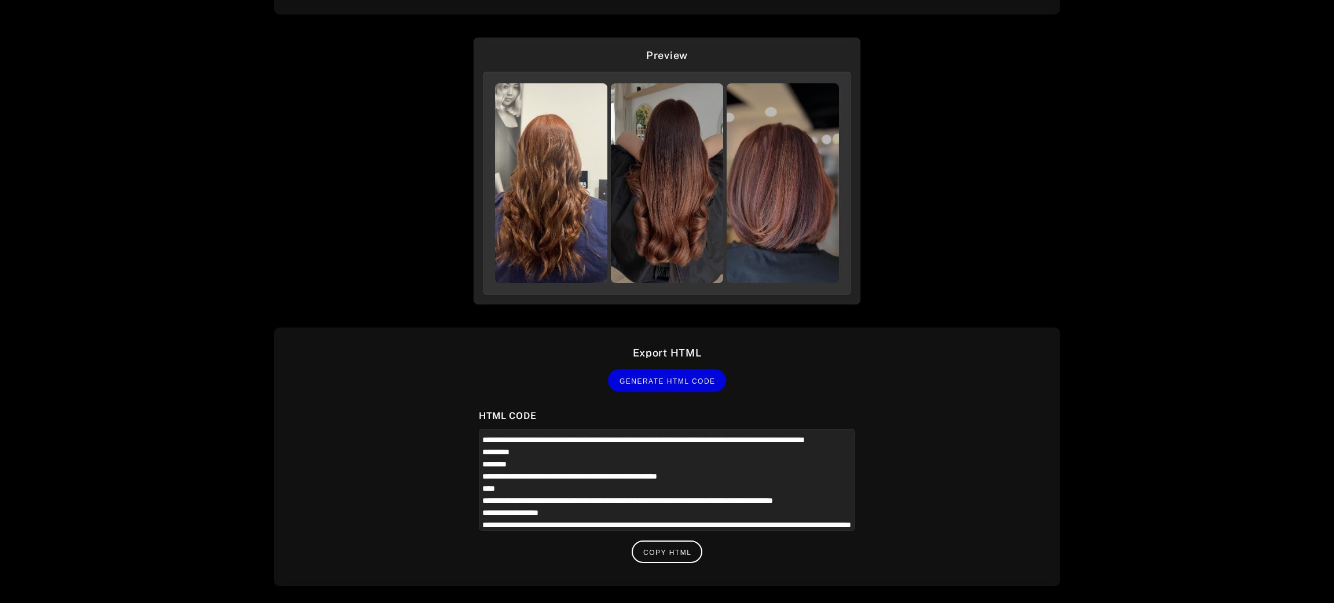
scroll to position [109, 0]
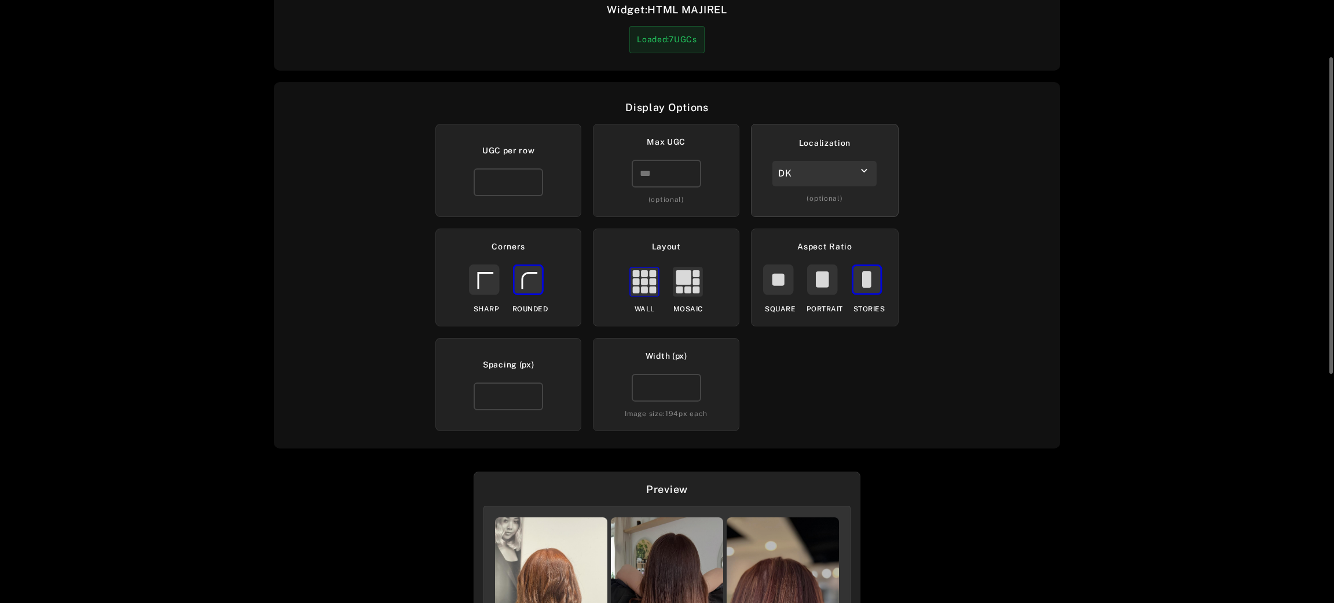
drag, startPoint x: 823, startPoint y: 184, endPoint x: 828, endPoint y: 180, distance: 6.8
click at [828, 180] on div "DK" at bounding box center [824, 173] width 104 height 25
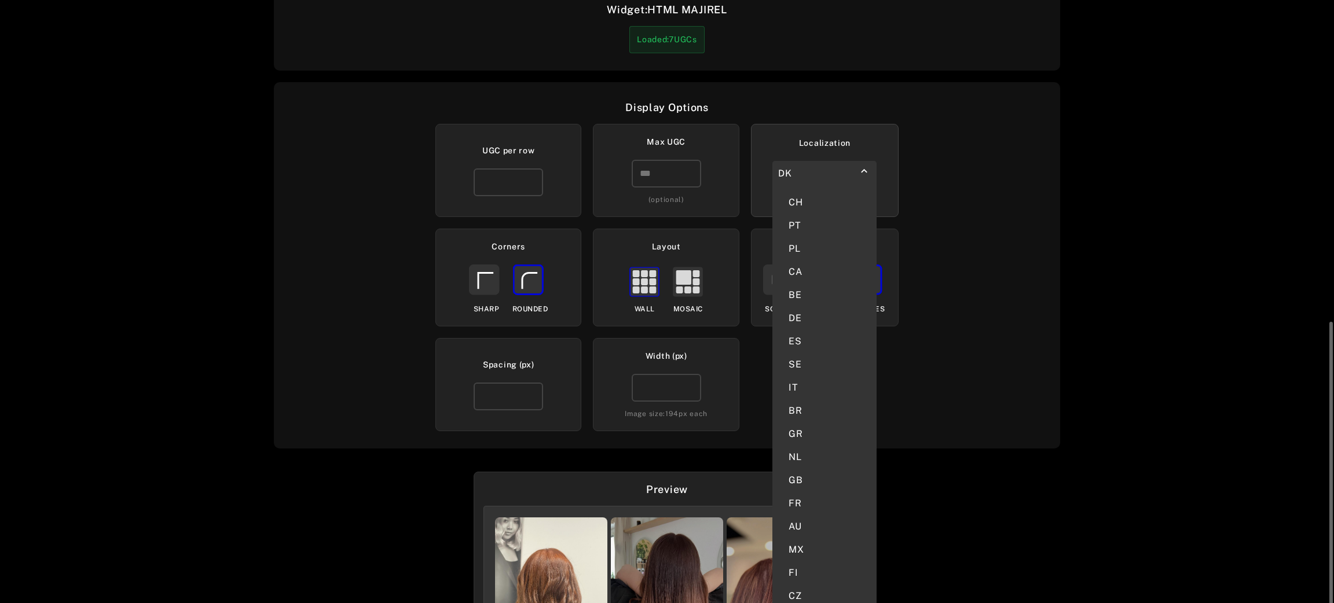
scroll to position [456, 0]
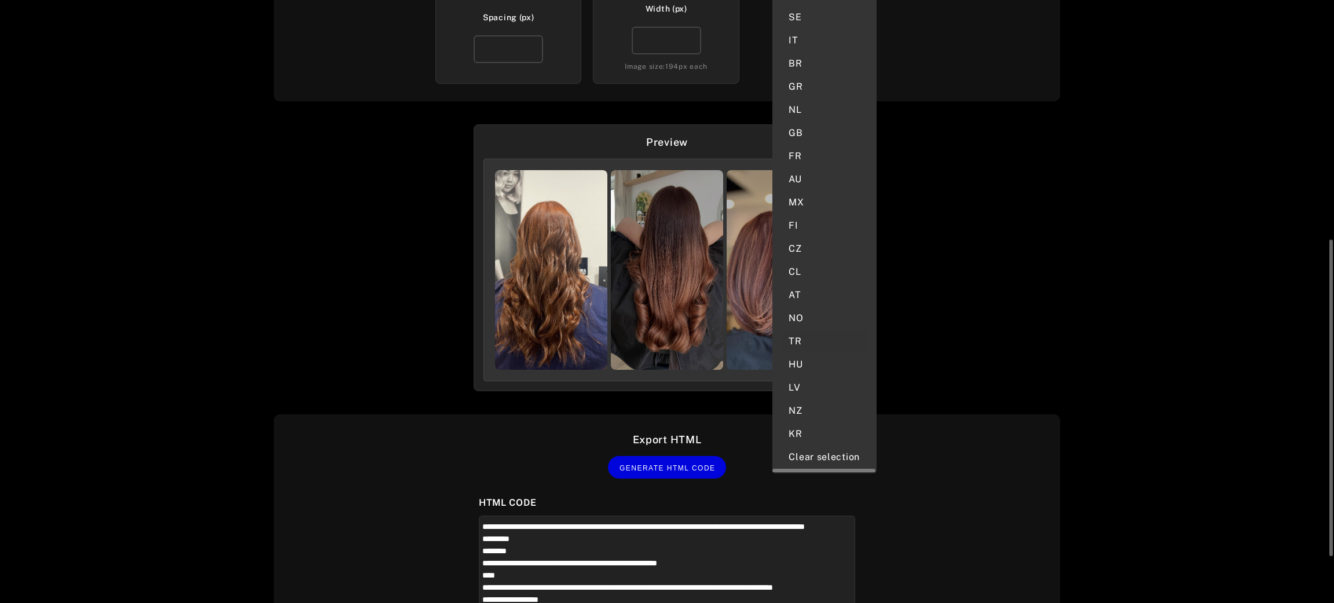
click at [805, 330] on div "TR" at bounding box center [825, 341] width 86 height 23
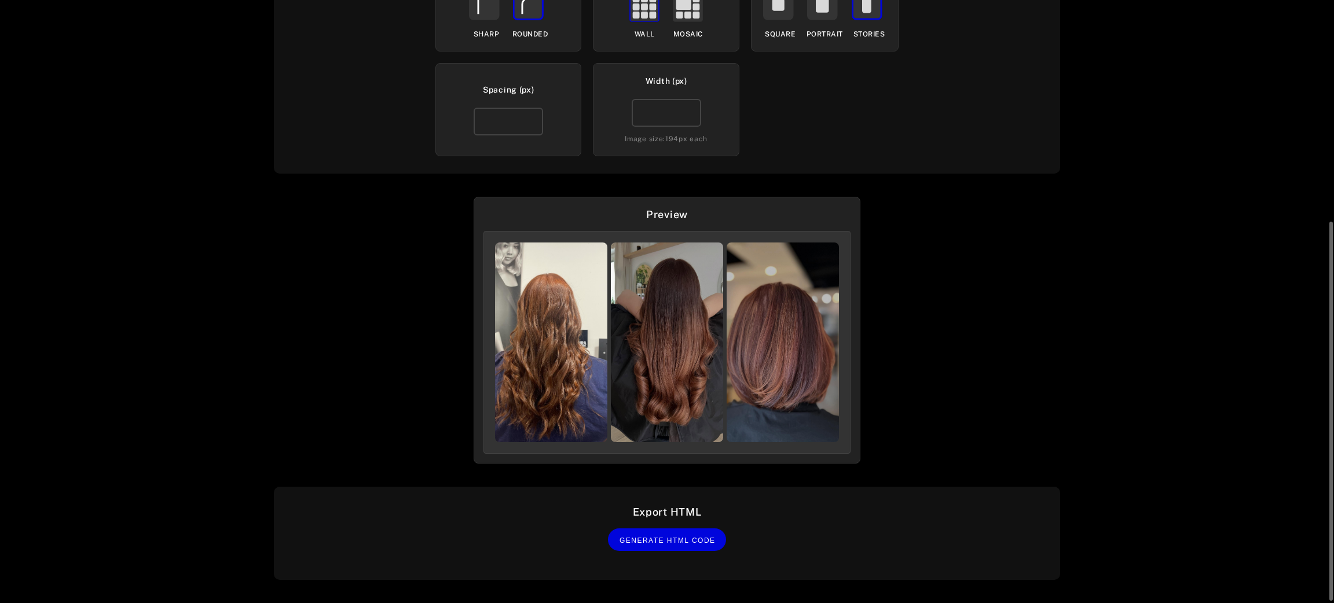
scroll to position [355, 0]
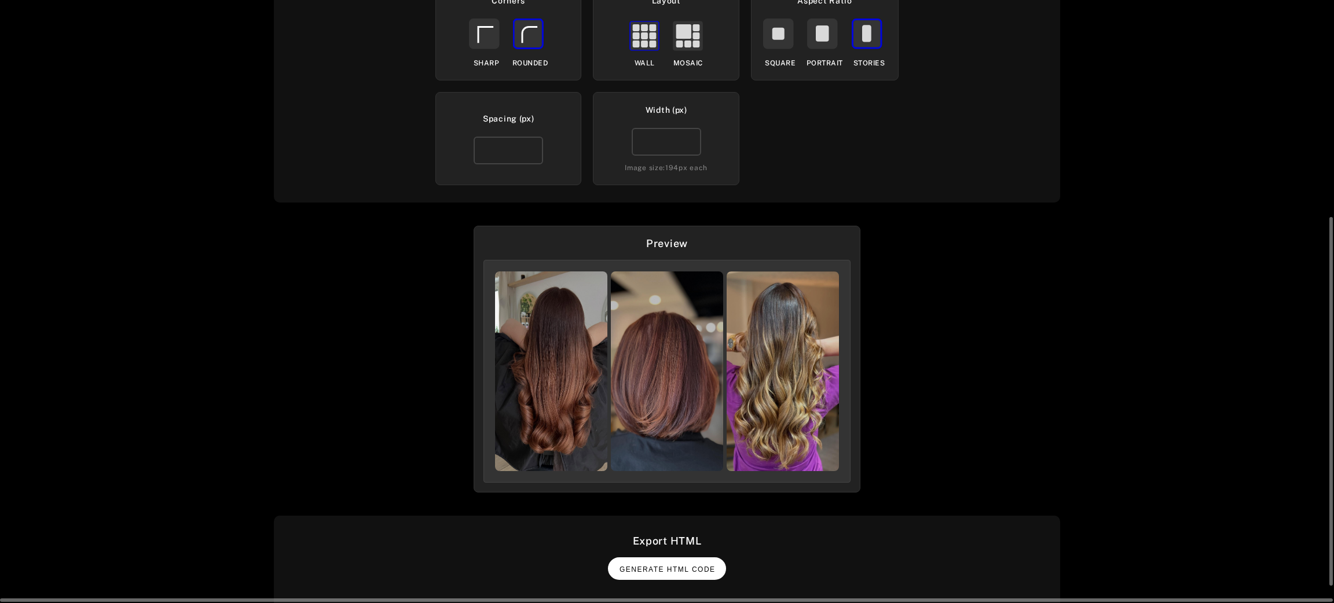
click at [676, 561] on button "Generate HTML Code" at bounding box center [667, 569] width 118 height 23
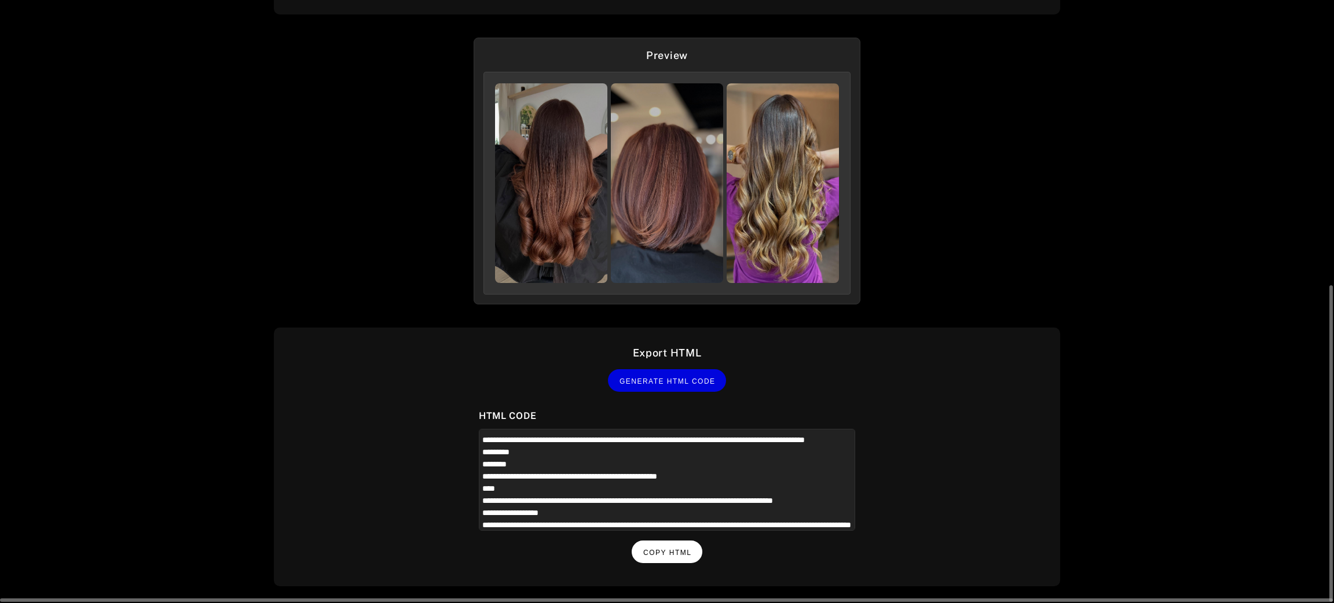
click at [683, 555] on button "Copy HTML" at bounding box center [667, 552] width 71 height 23
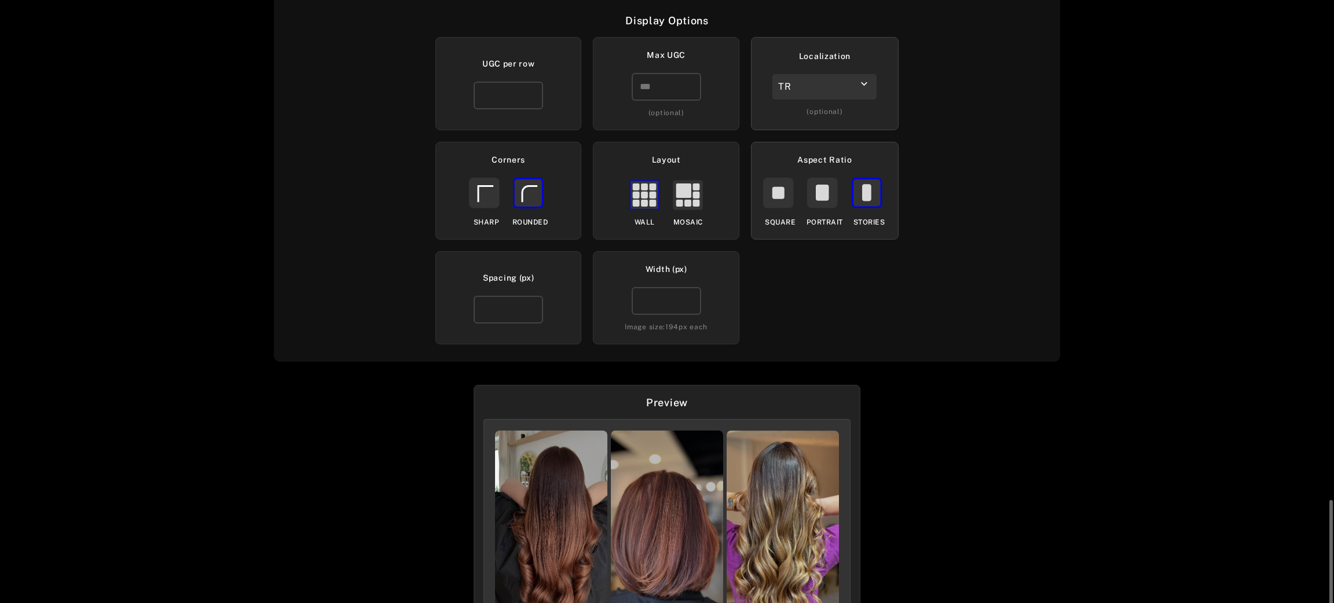
scroll to position [109, 0]
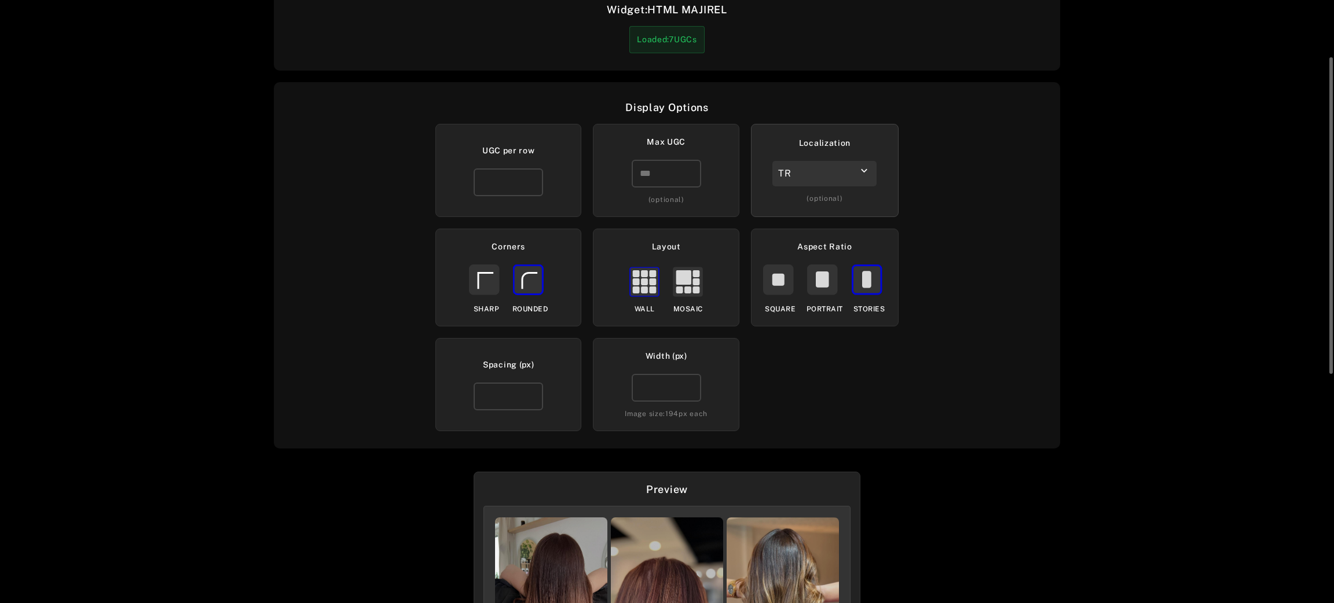
click at [842, 172] on div "TR" at bounding box center [824, 173] width 104 height 25
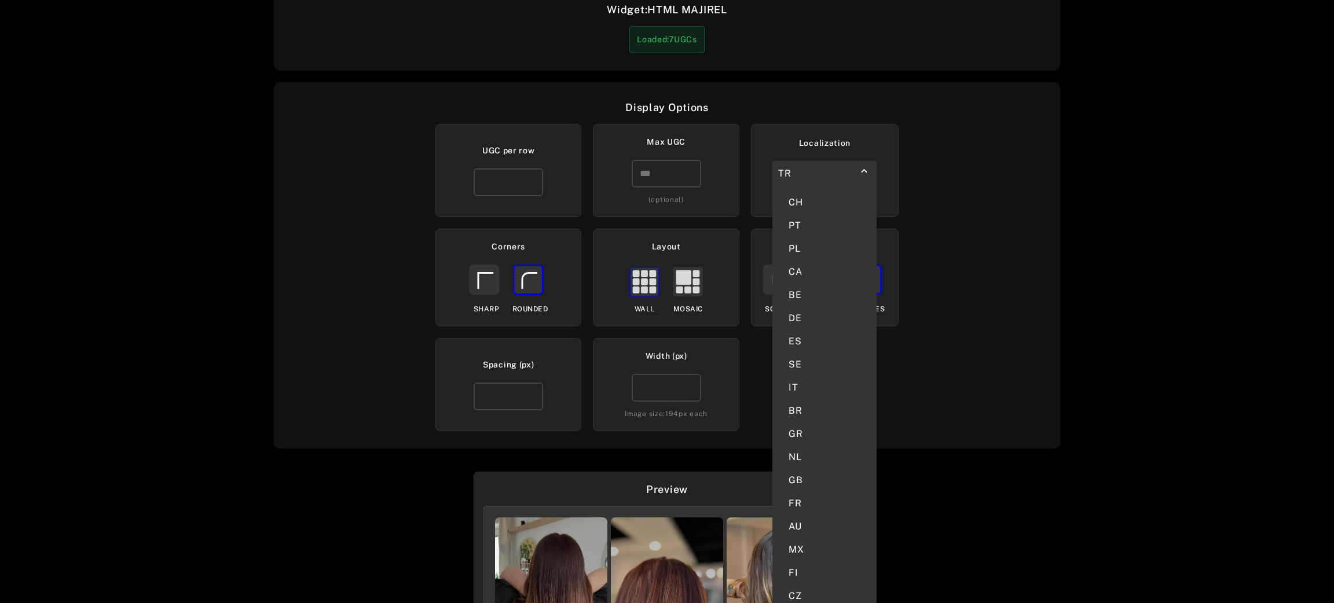
scroll to position [543, 0]
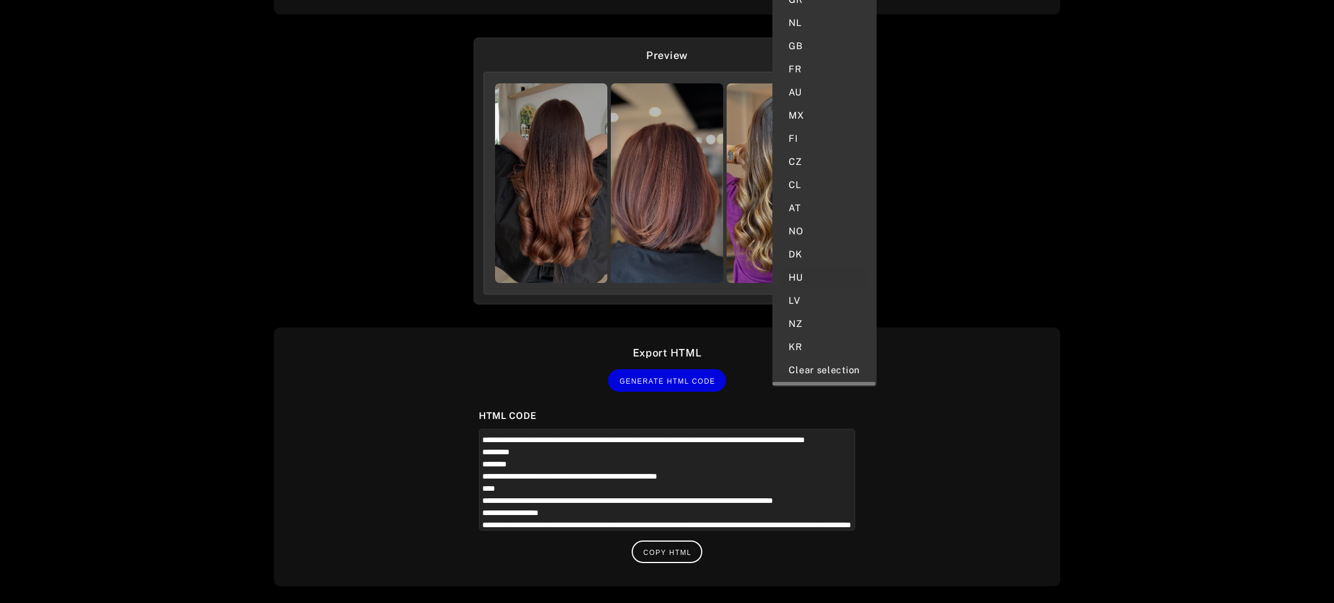
click at [808, 266] on div "HU" at bounding box center [825, 277] width 86 height 23
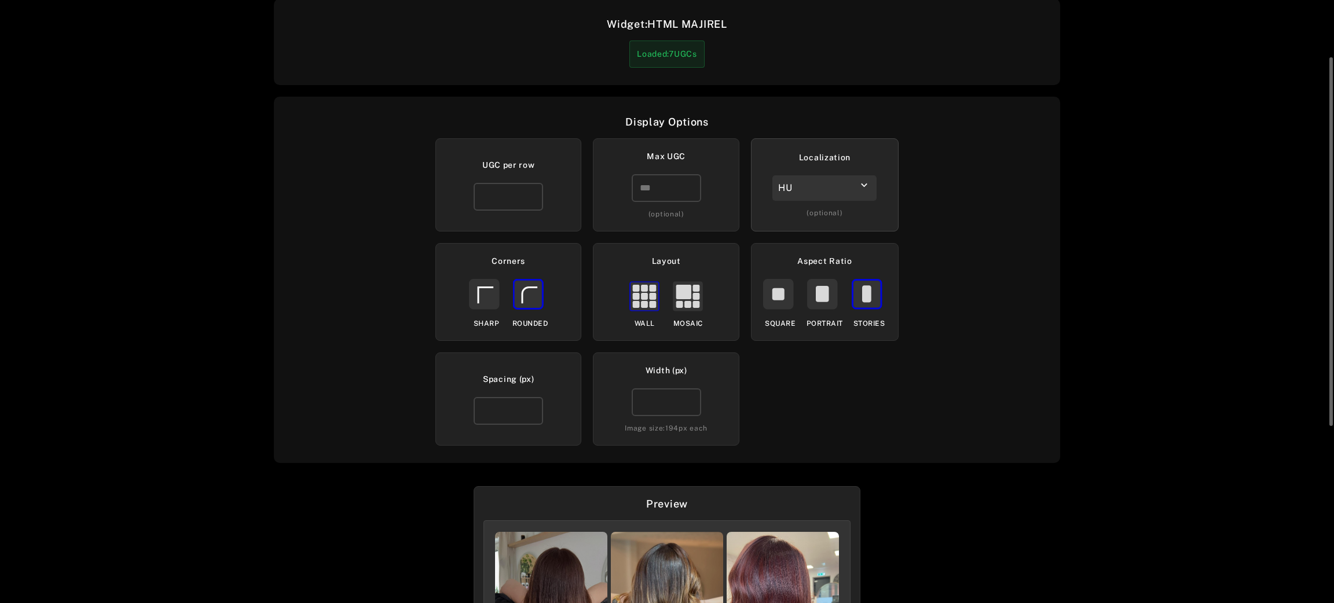
scroll to position [355, 0]
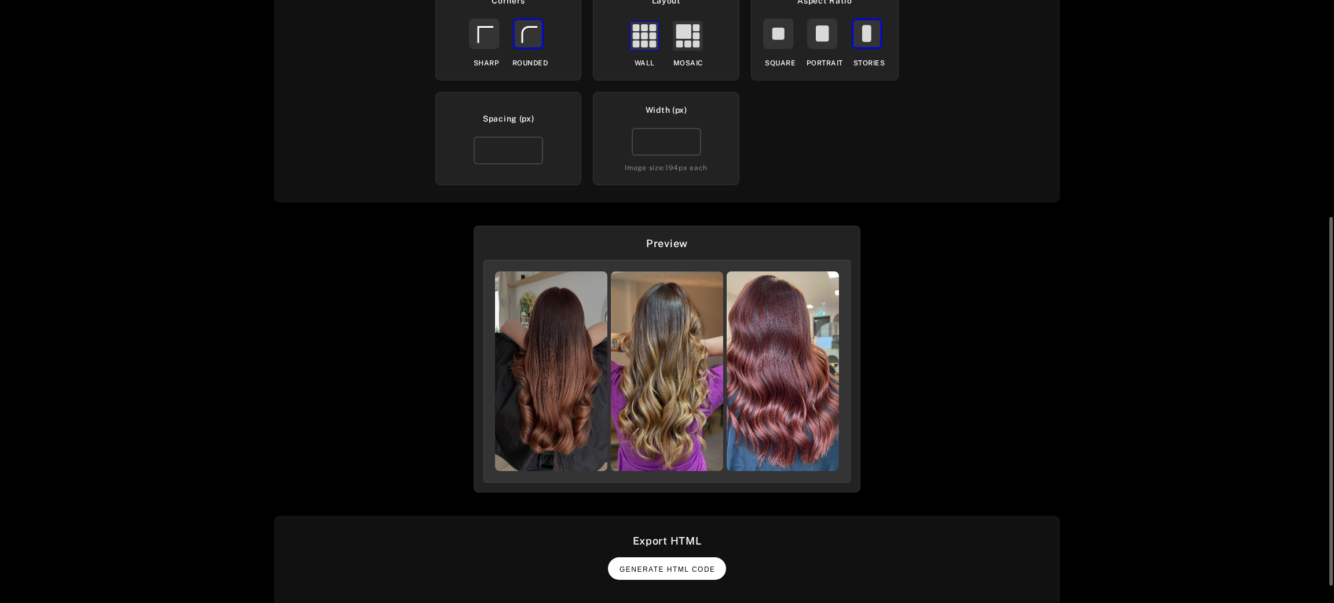
click at [649, 572] on span "Generate HTML Code" at bounding box center [667, 570] width 96 height 8
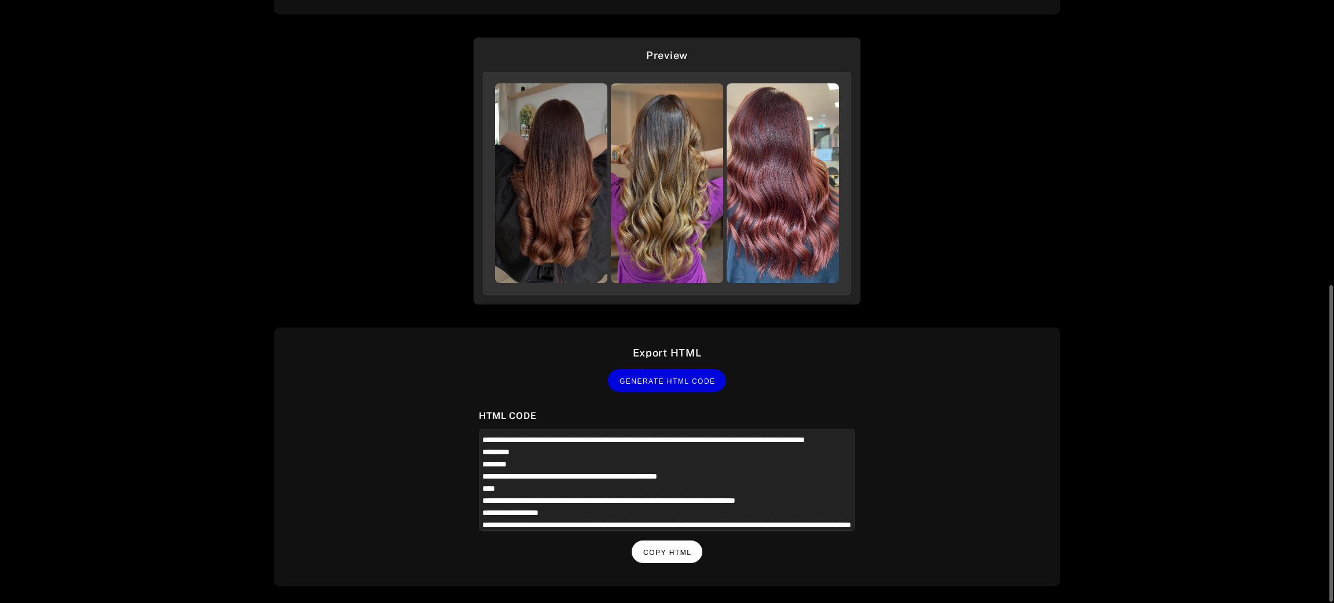
click at [672, 555] on button "Copy HTML" at bounding box center [667, 552] width 71 height 23
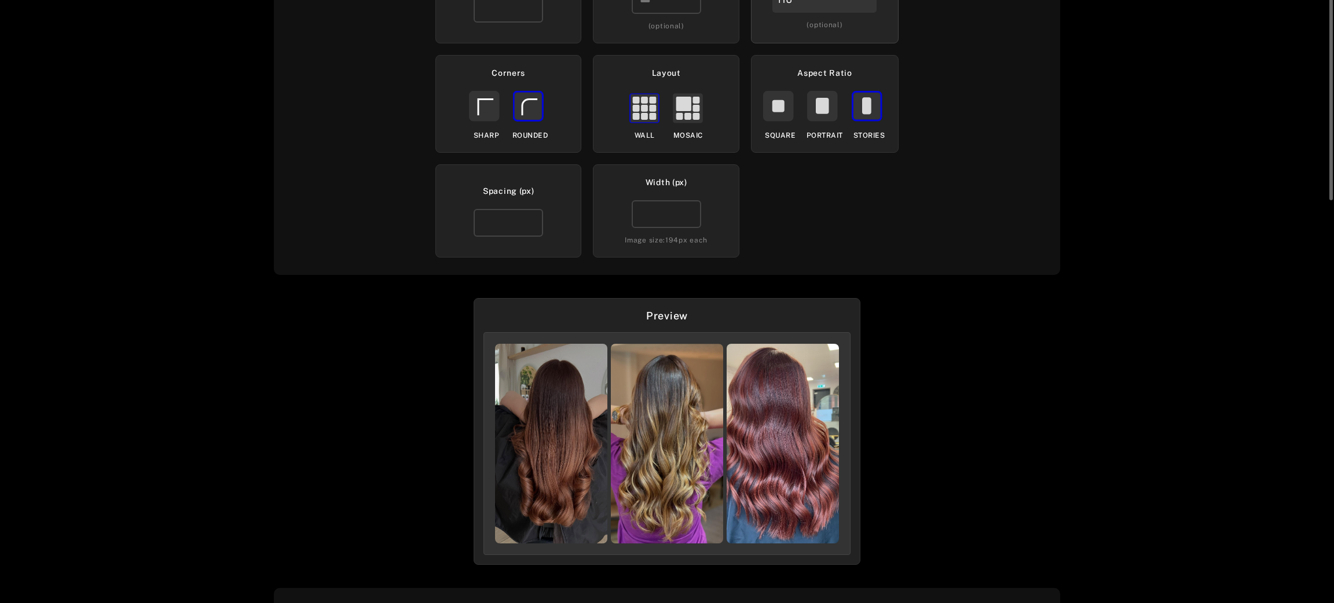
scroll to position [22, 0]
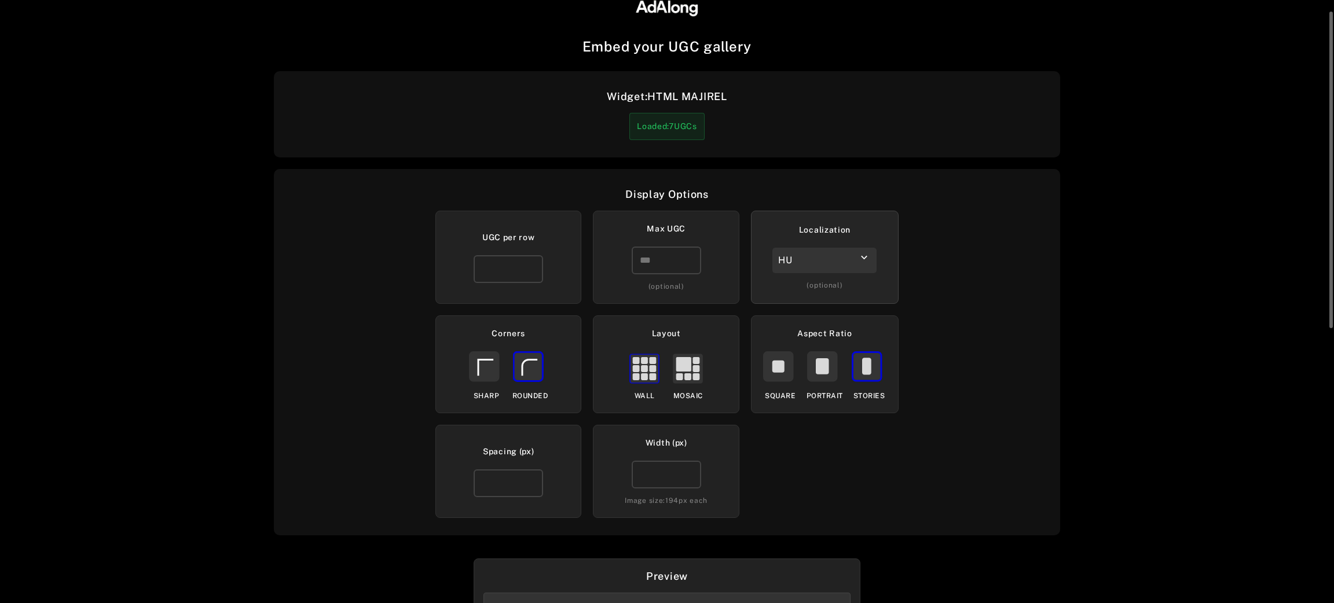
click at [826, 266] on div "HU" at bounding box center [824, 260] width 104 height 25
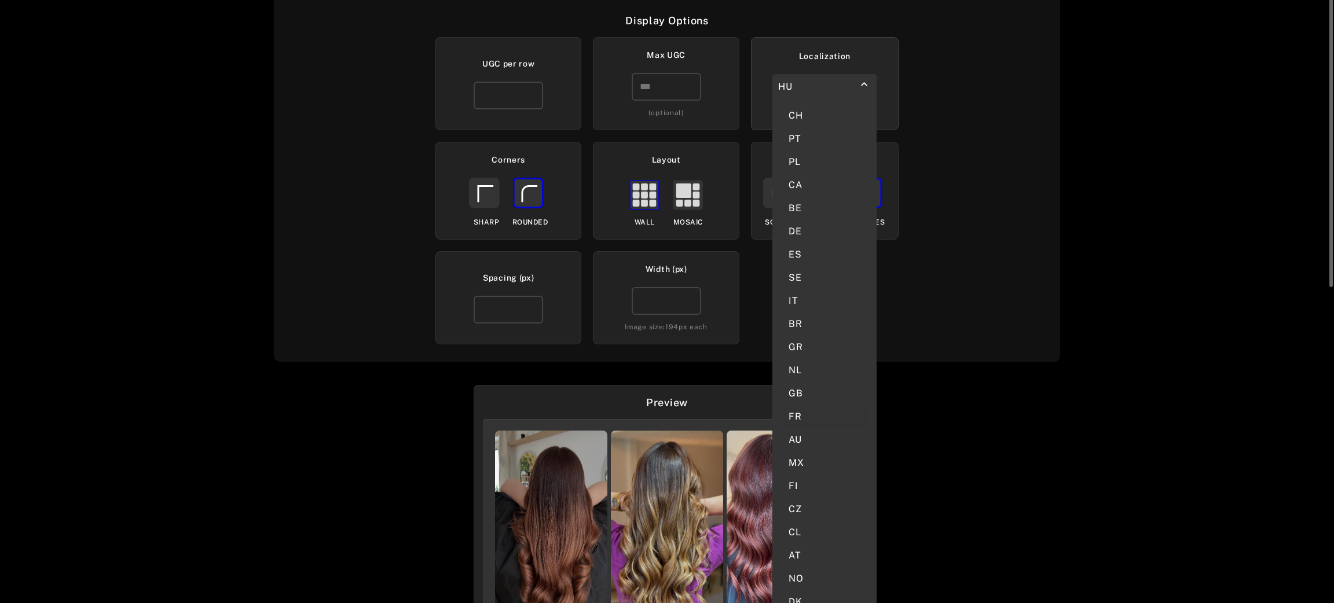
scroll to position [283, 0]
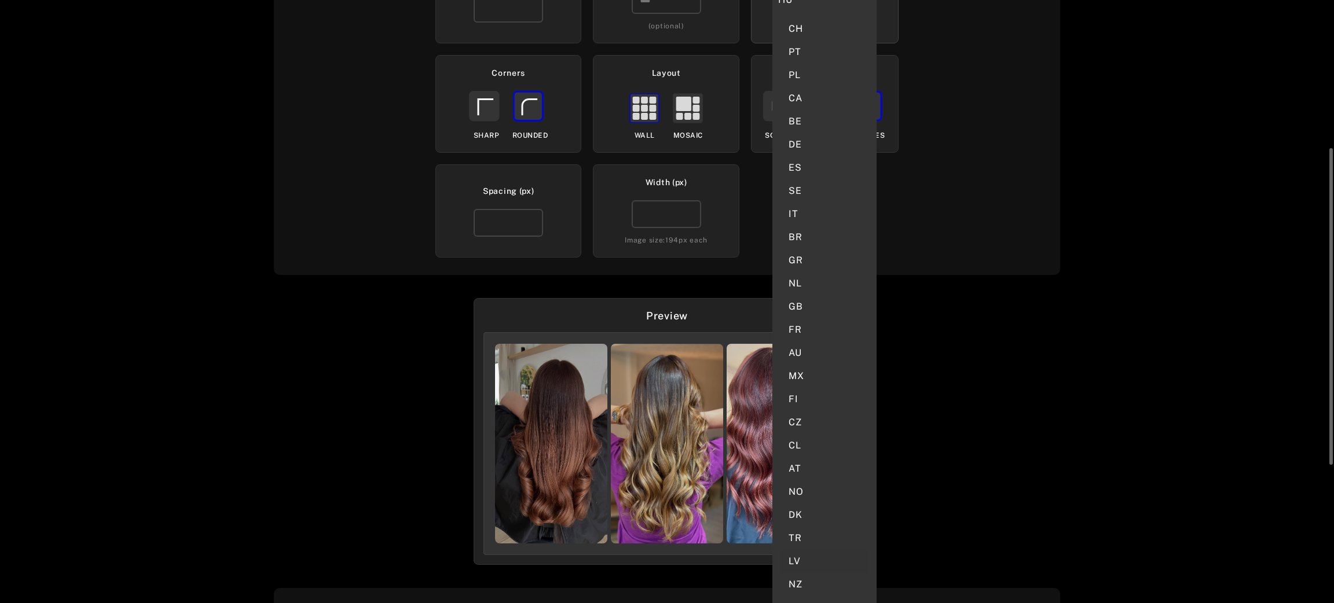
click at [812, 550] on div "LV" at bounding box center [825, 561] width 86 height 23
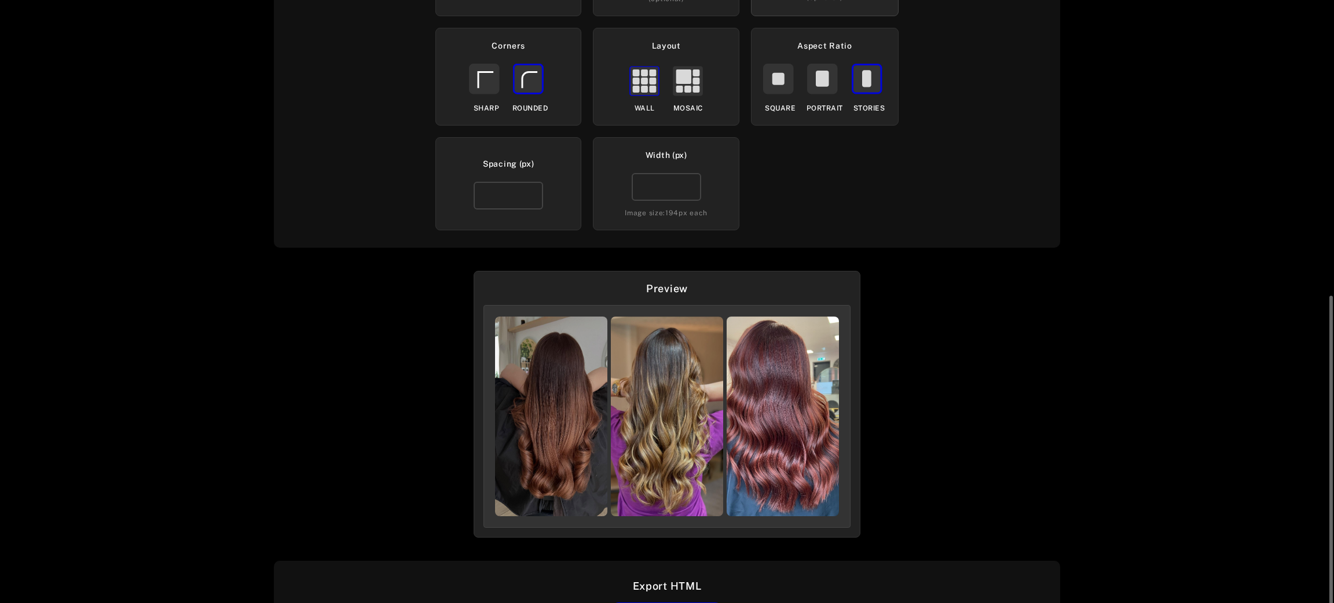
scroll to position [355, 0]
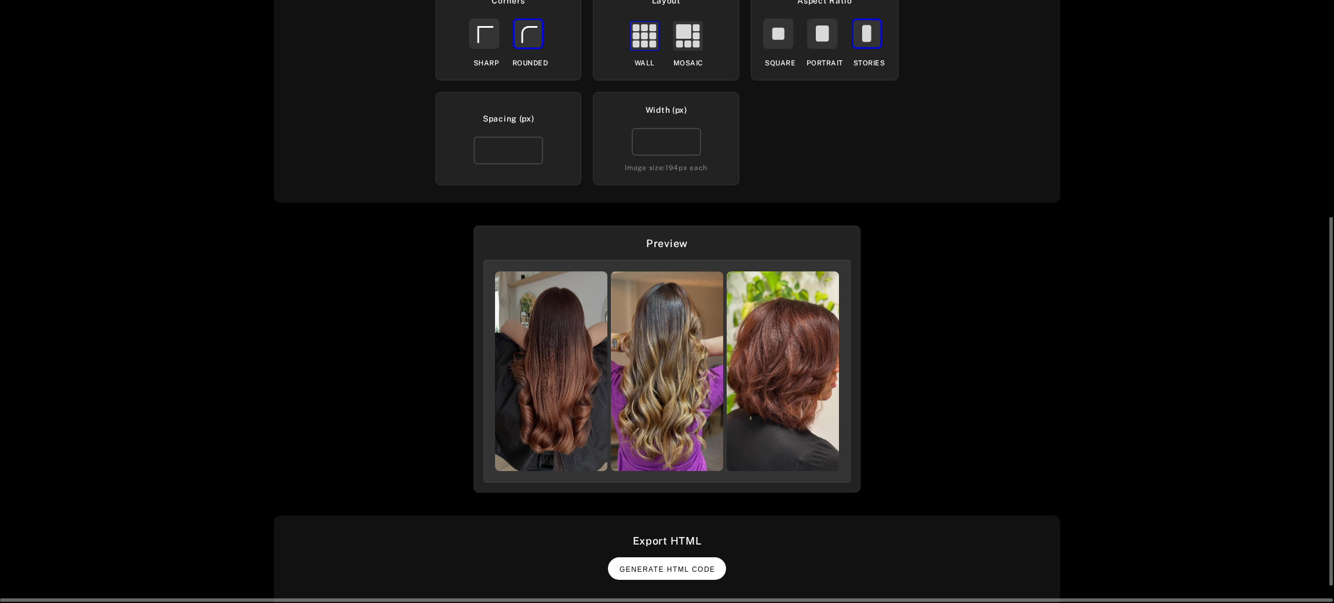
click at [678, 567] on span "Generate HTML Code" at bounding box center [667, 570] width 96 height 8
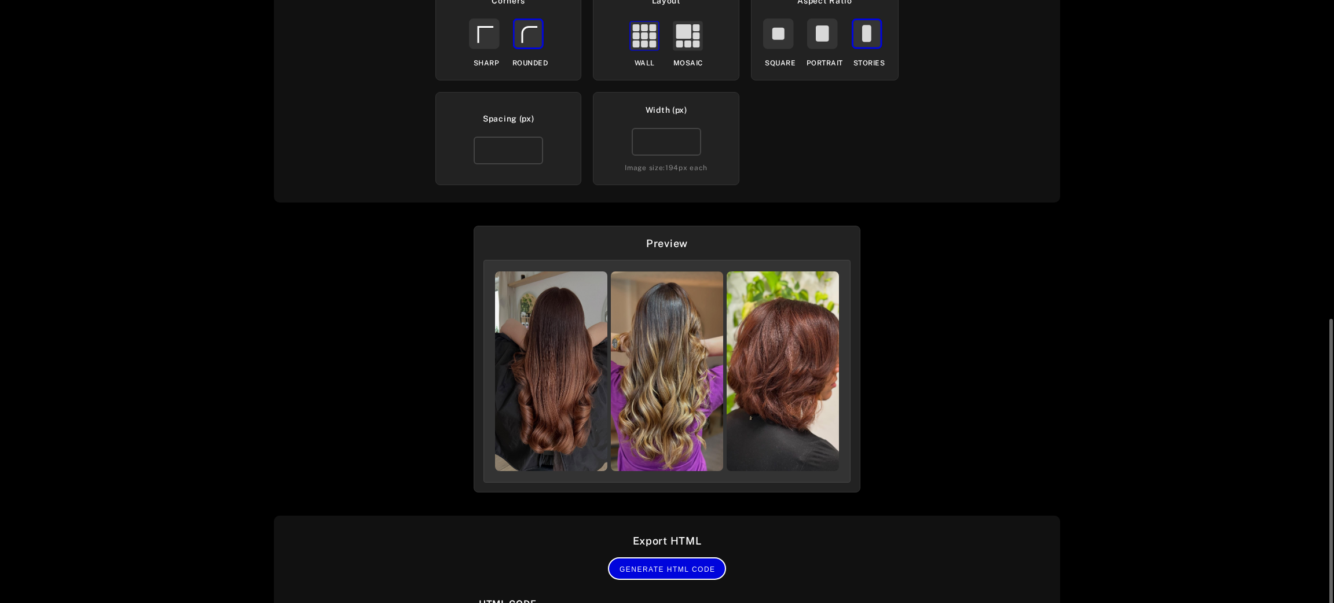
scroll to position [543, 0]
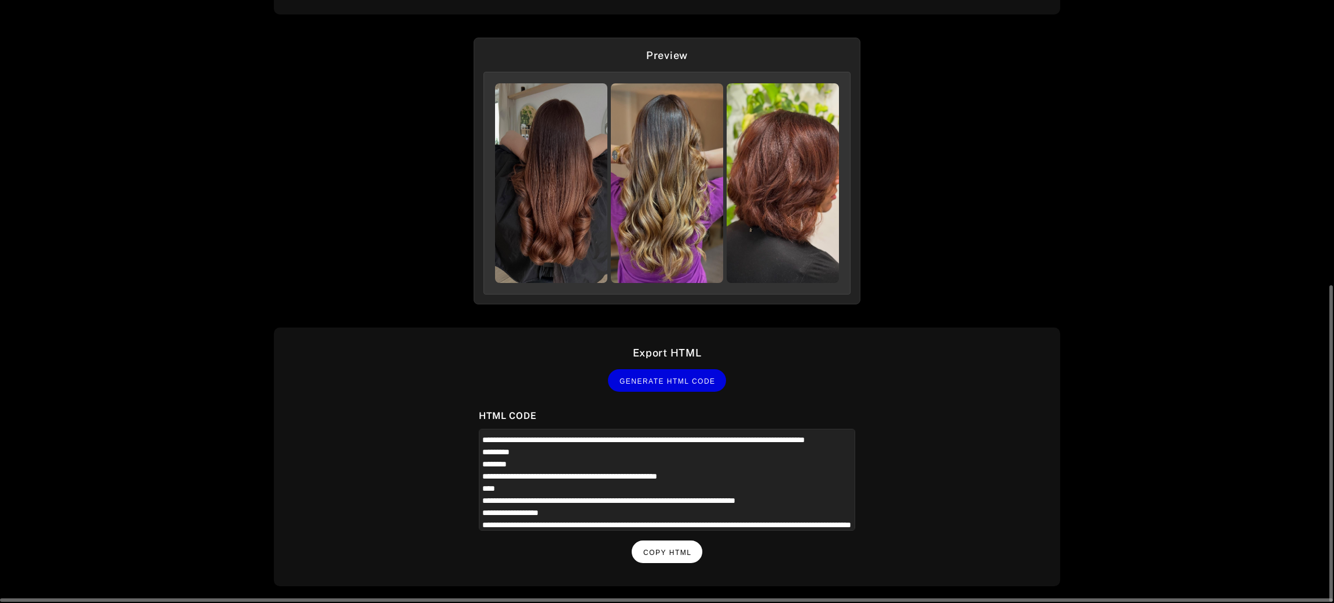
click at [680, 549] on span "Copy HTML" at bounding box center [667, 553] width 48 height 8
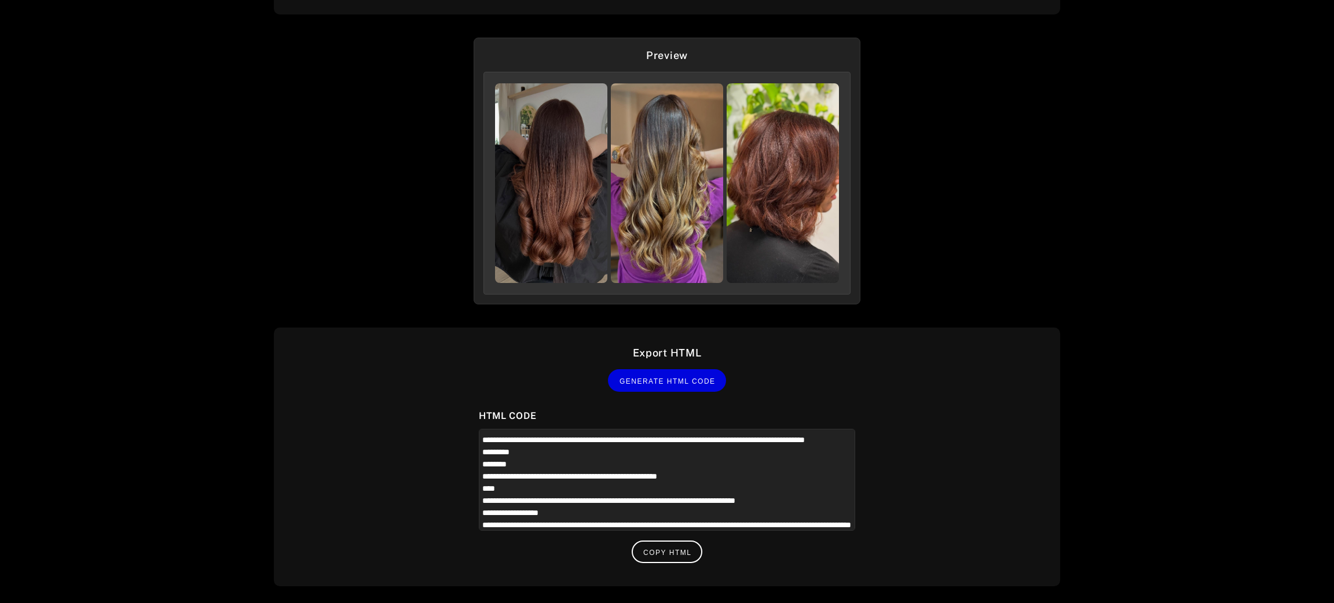
scroll to position [109, 0]
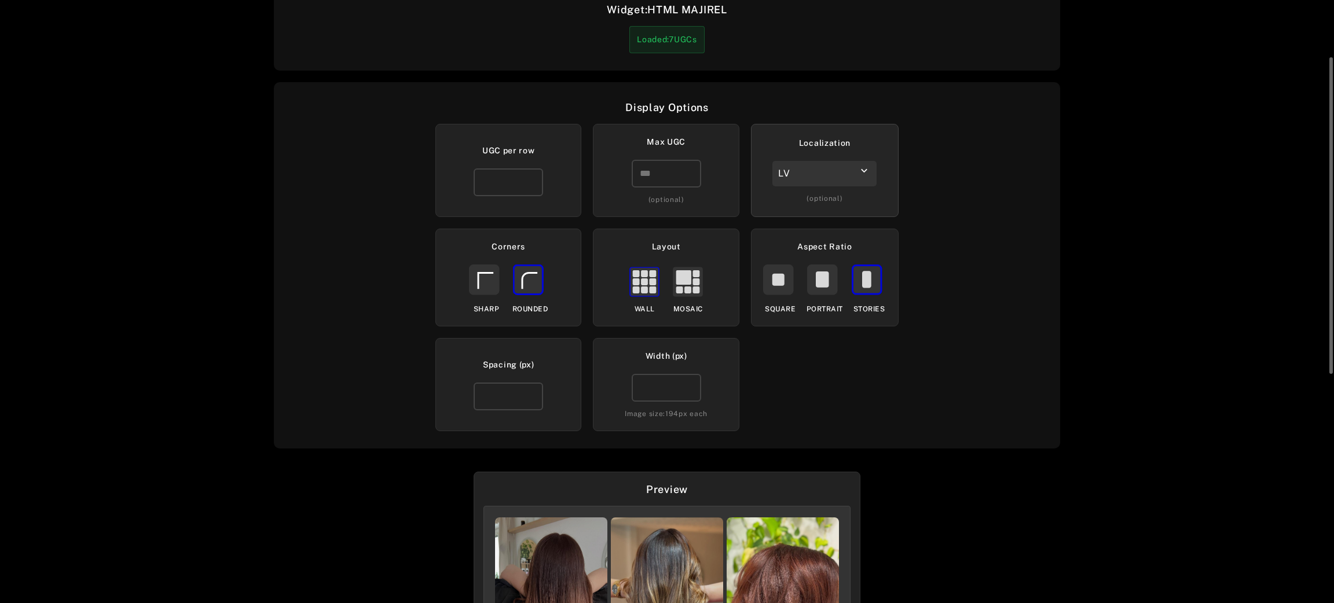
click at [847, 176] on div "LV" at bounding box center [824, 173] width 104 height 25
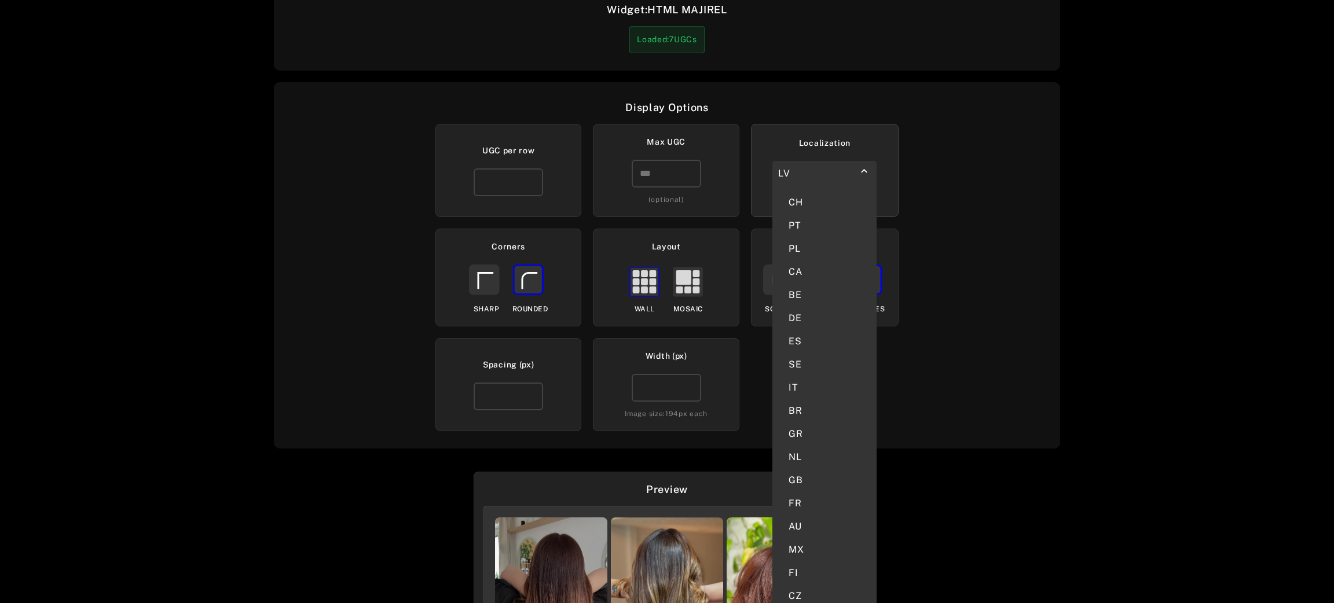
scroll to position [283, 0]
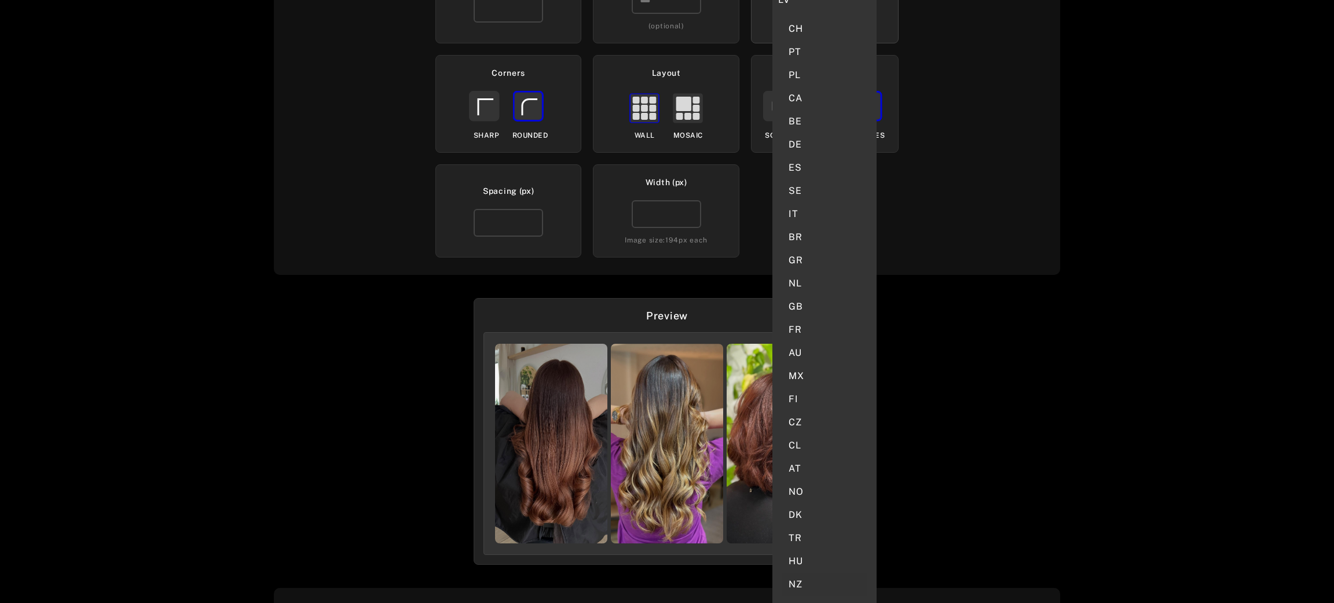
click at [804, 573] on div "NZ" at bounding box center [825, 584] width 86 height 23
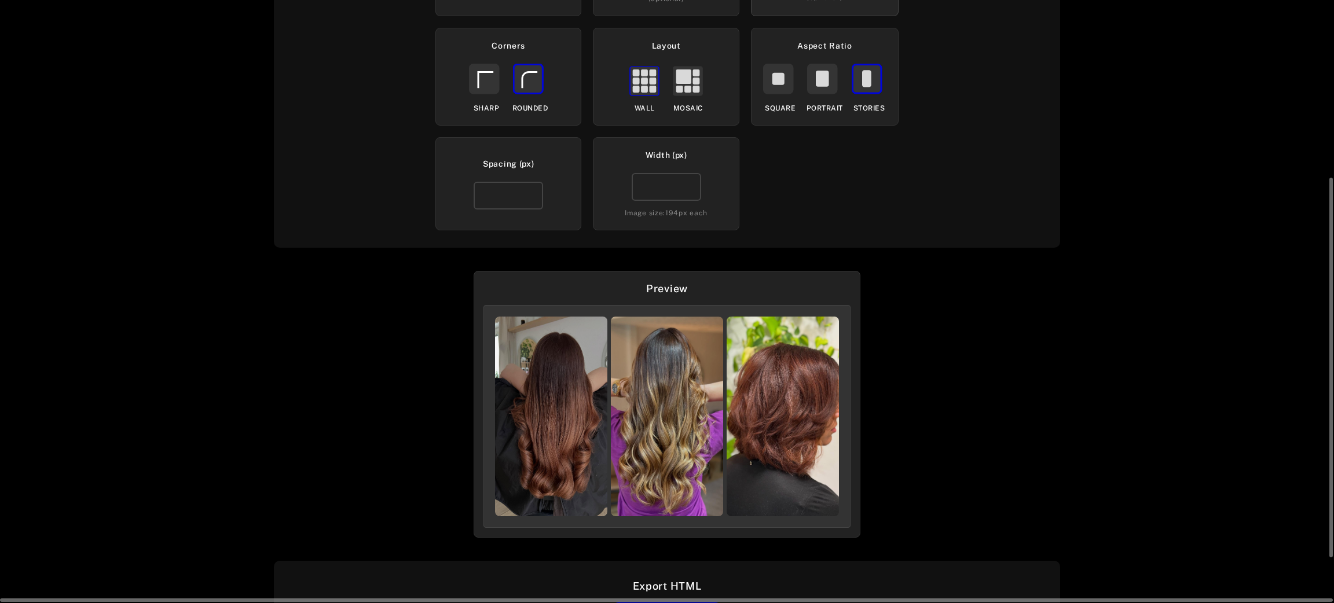
scroll to position [355, 0]
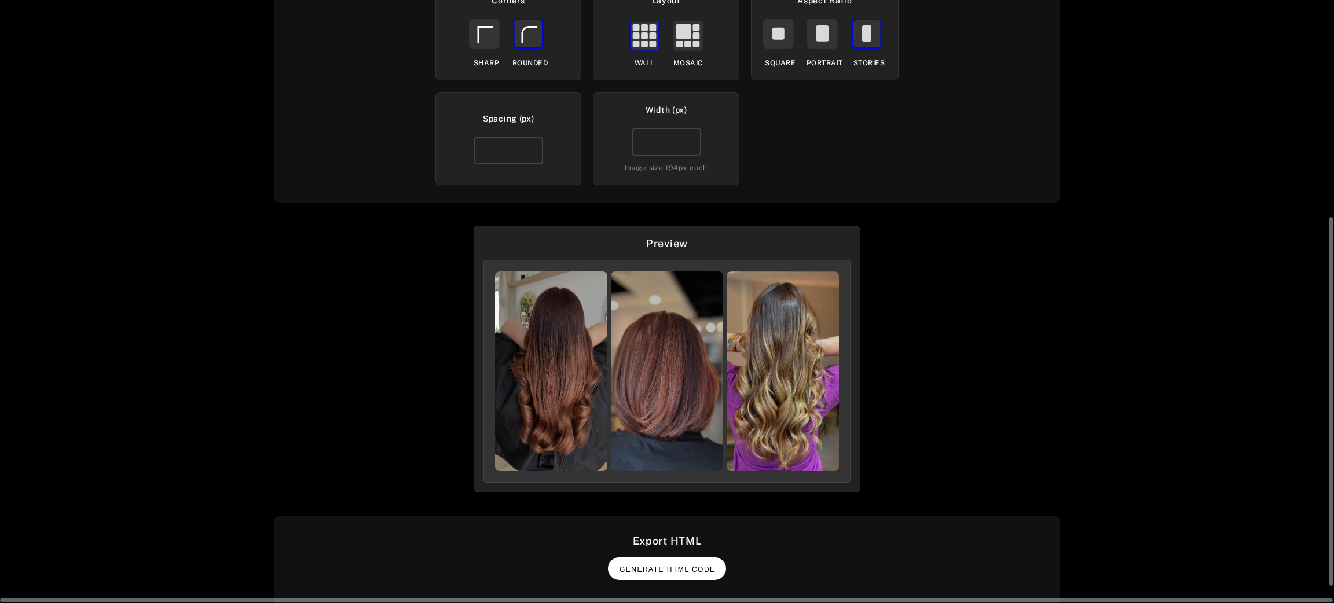
click at [697, 578] on button "Generate HTML Code" at bounding box center [667, 569] width 118 height 23
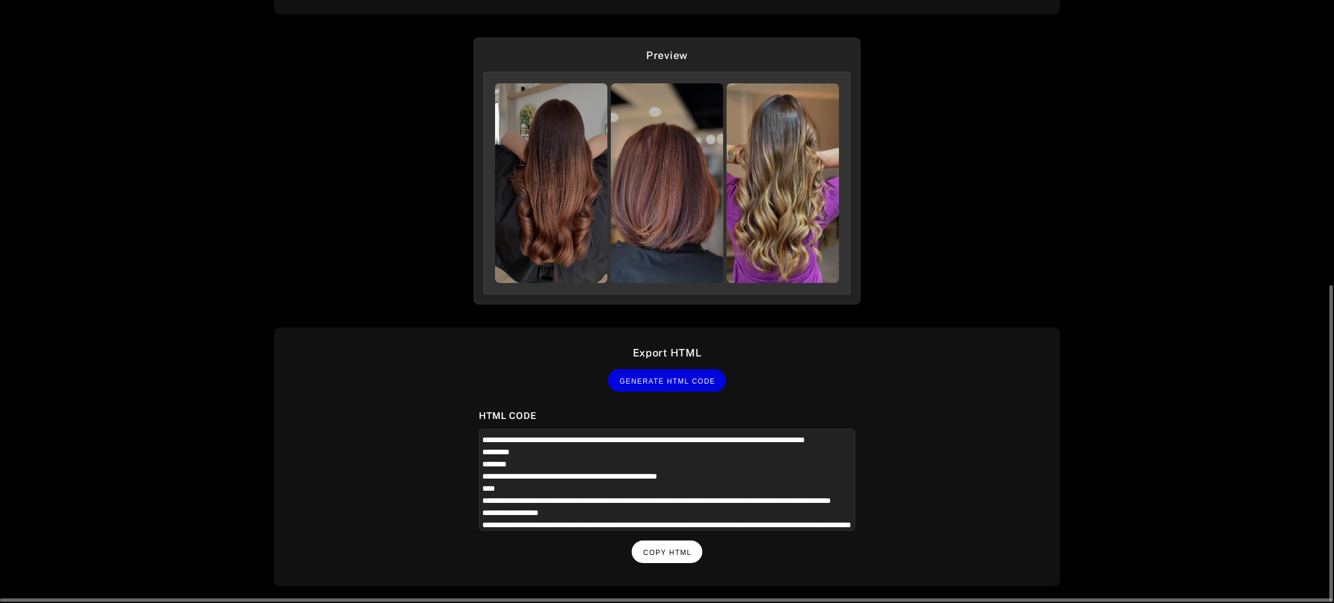
click at [668, 551] on span "Copy HTML" at bounding box center [667, 553] width 48 height 8
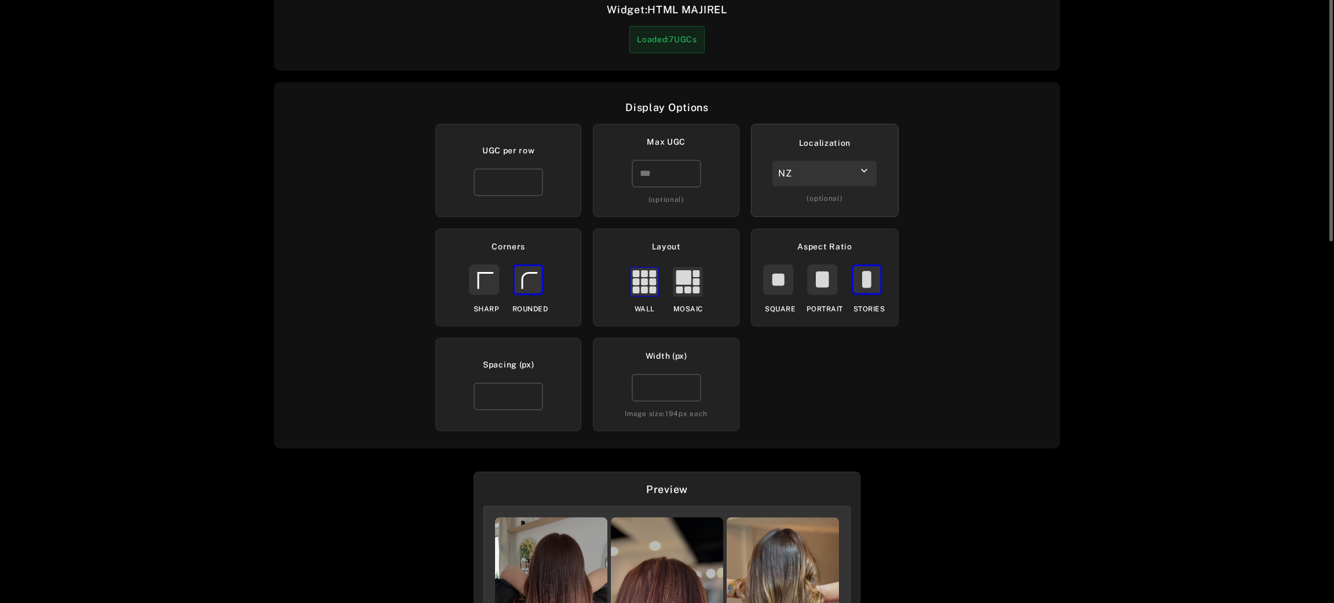
scroll to position [0, 0]
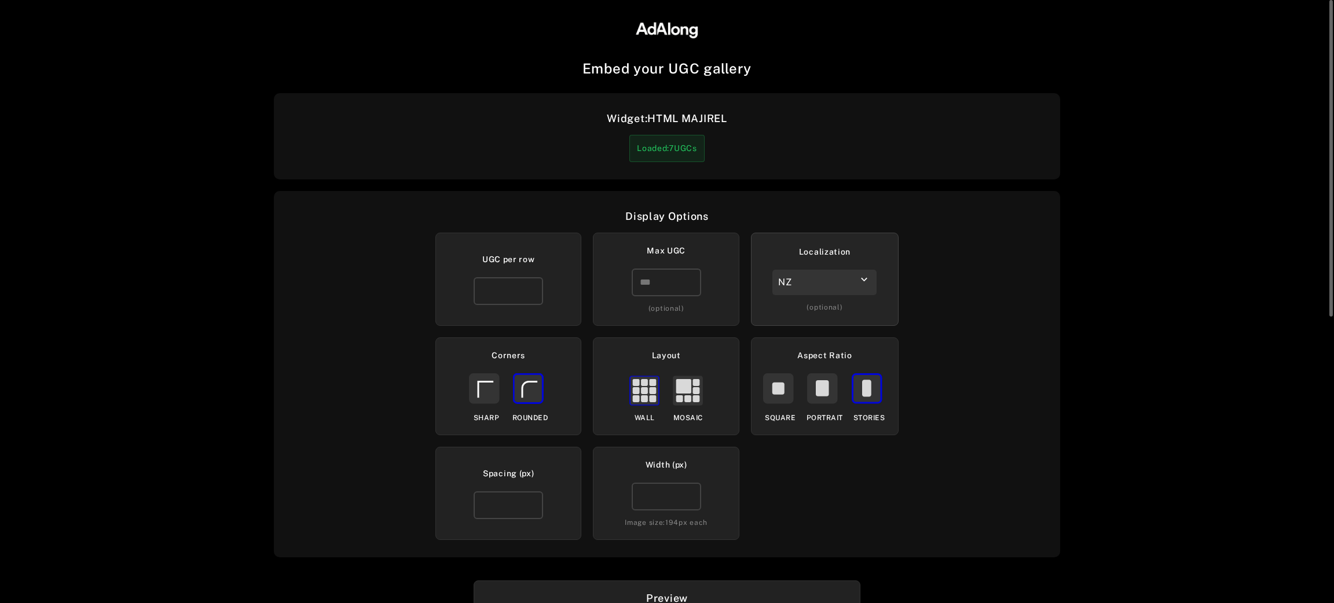
click at [833, 294] on div "Localization NZ keyboard_arrow_down (optional)" at bounding box center [825, 279] width 148 height 93
click at [835, 288] on div "NZ" at bounding box center [824, 282] width 104 height 25
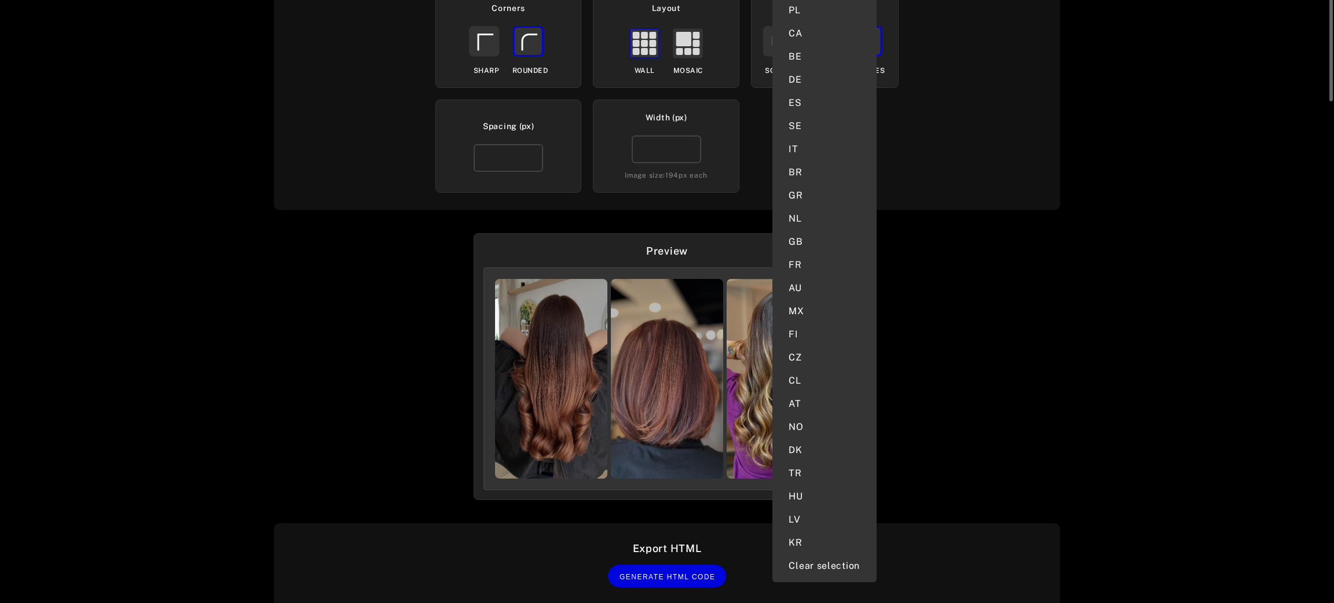
scroll to position [543, 0]
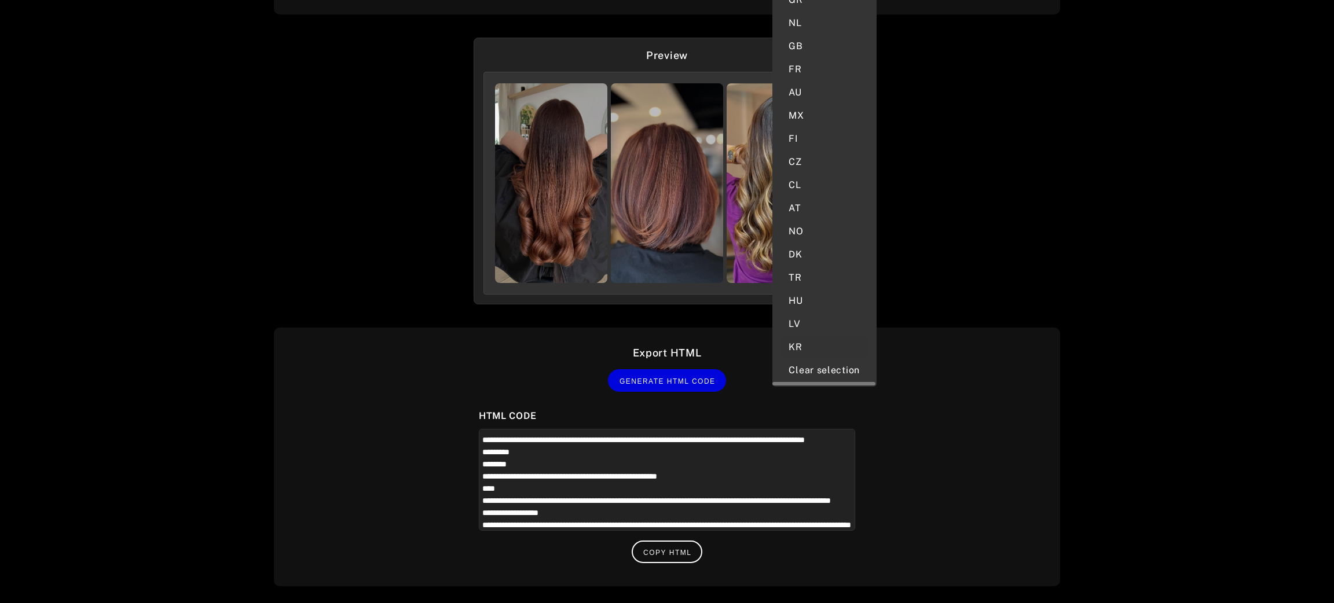
click at [806, 336] on div "KR" at bounding box center [825, 347] width 86 height 23
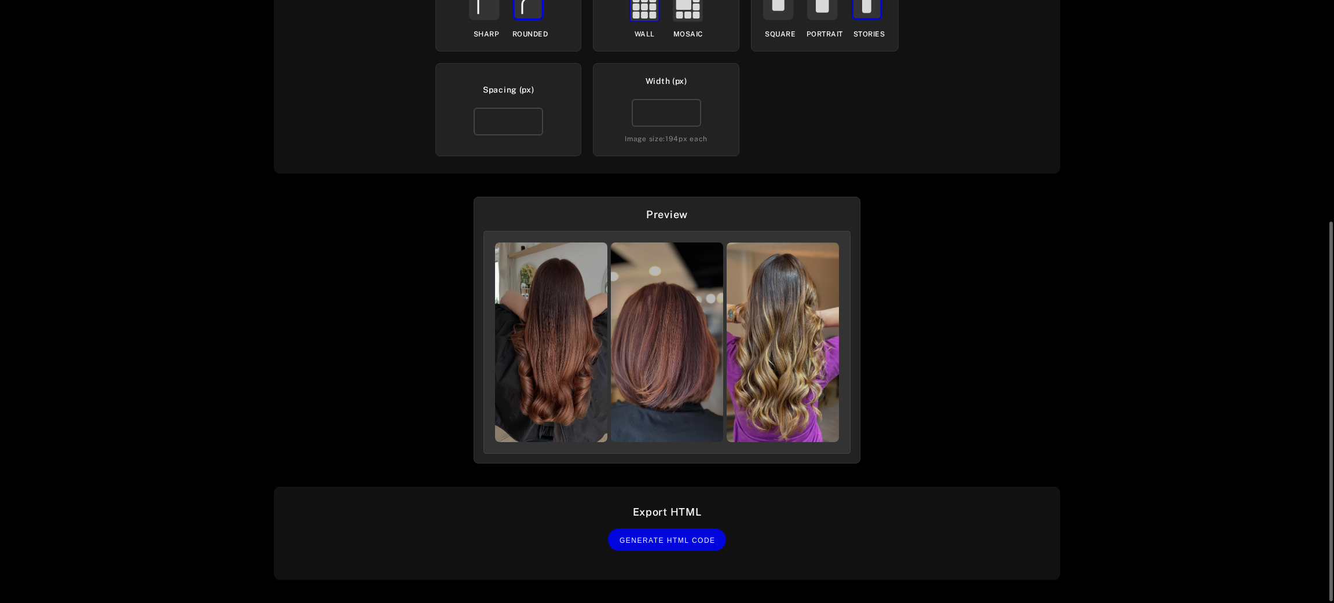
scroll to position [355, 0]
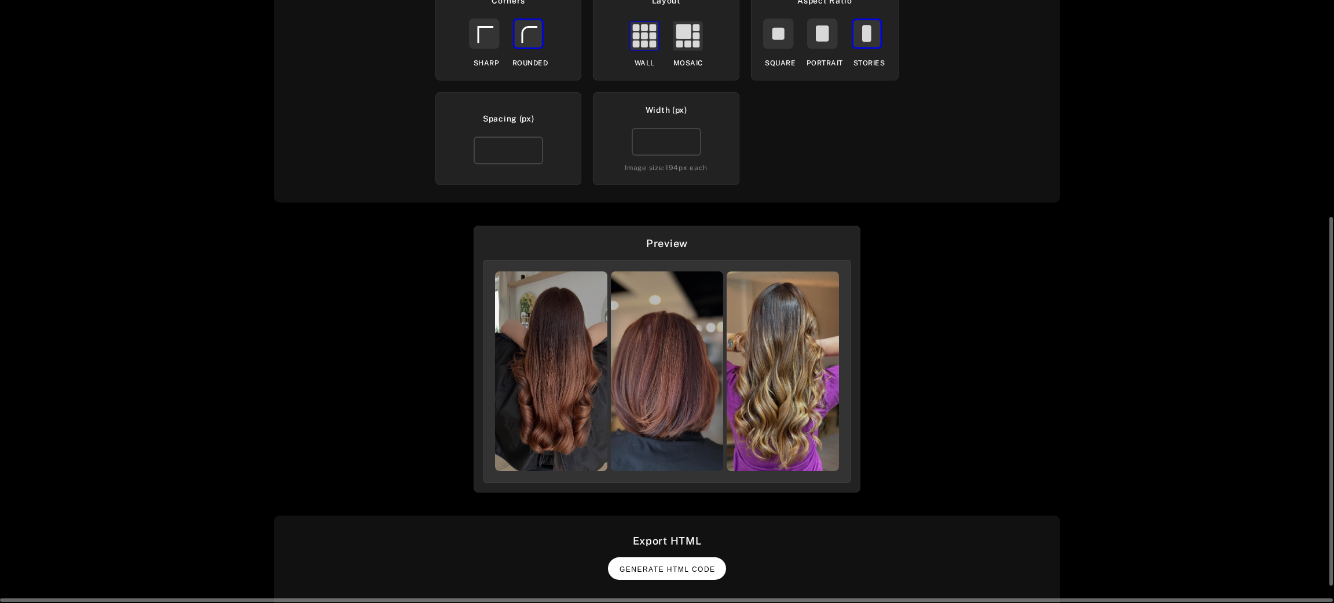
click at [679, 559] on button "Generate HTML Code" at bounding box center [667, 569] width 118 height 23
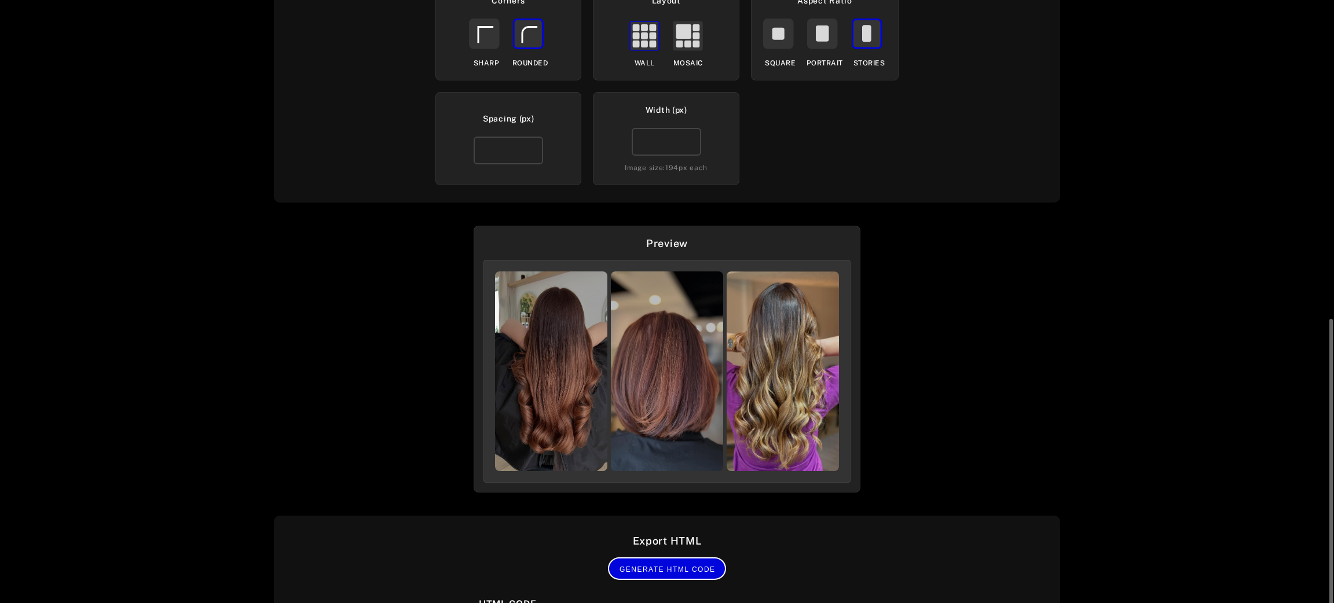
scroll to position [529, 0]
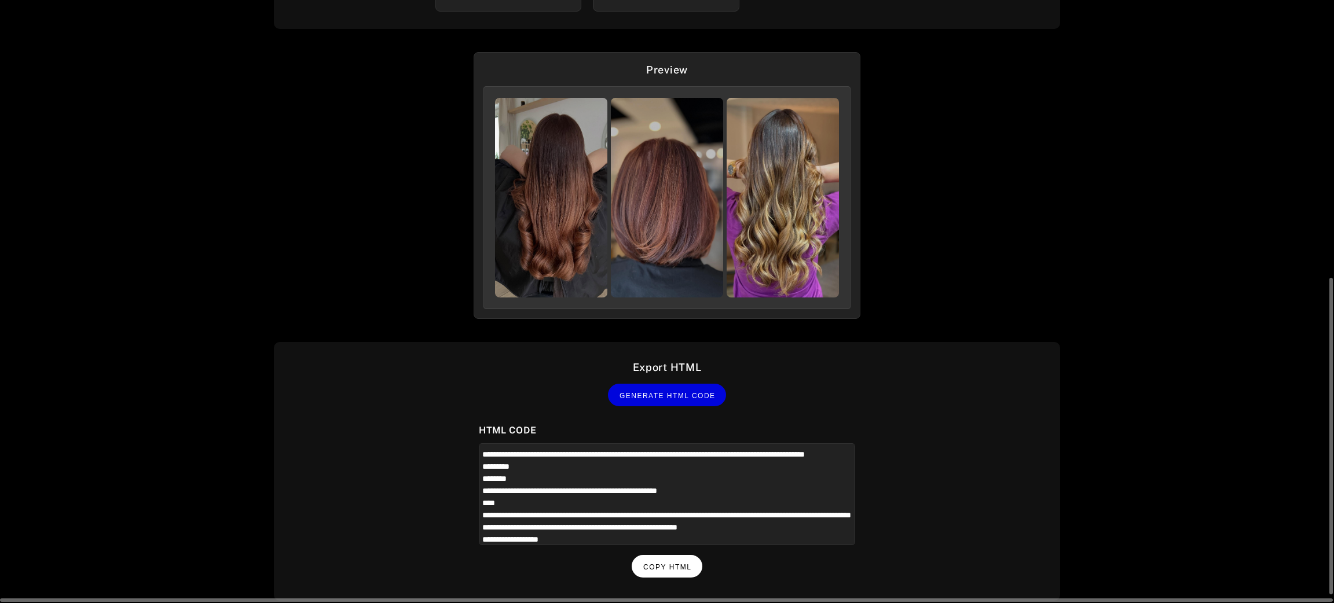
click at [679, 563] on span "Copy HTML" at bounding box center [667, 567] width 48 height 8
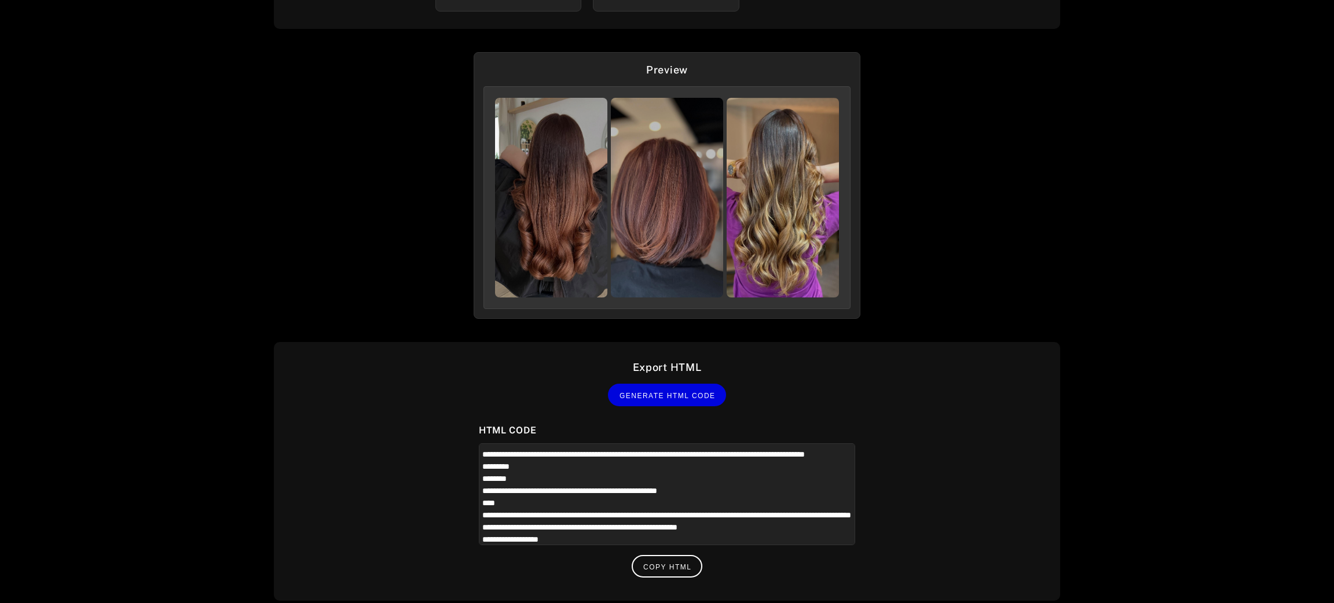
scroll to position [181, 0]
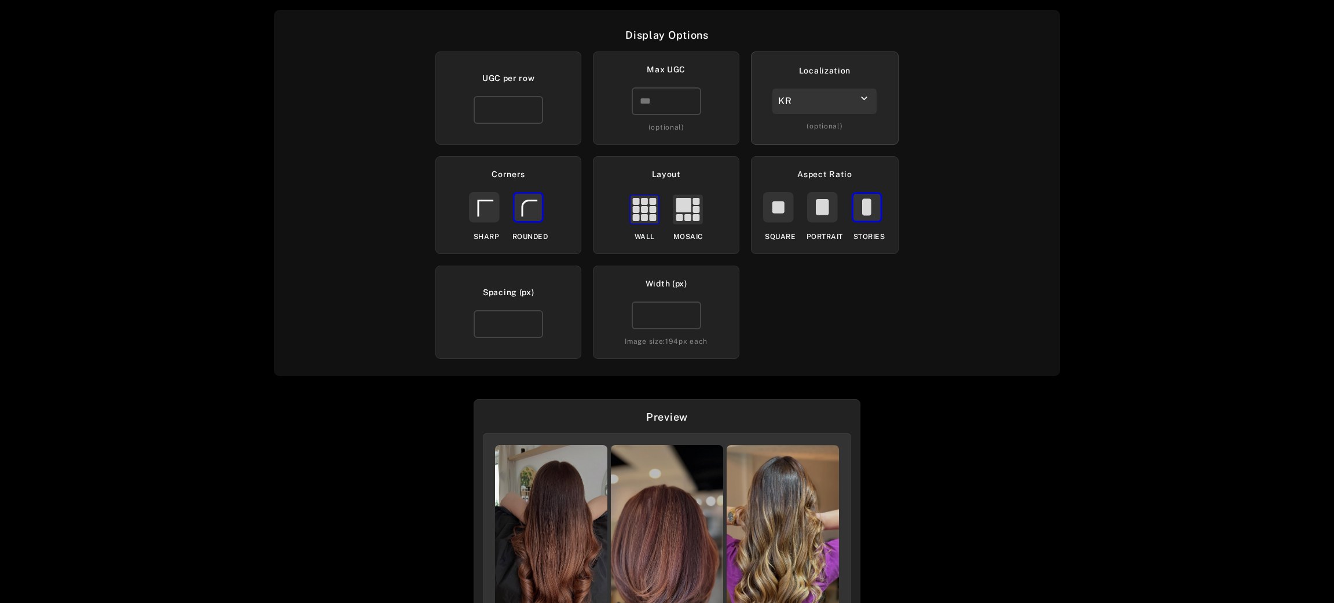
click at [837, 106] on div "KR" at bounding box center [824, 101] width 104 height 25
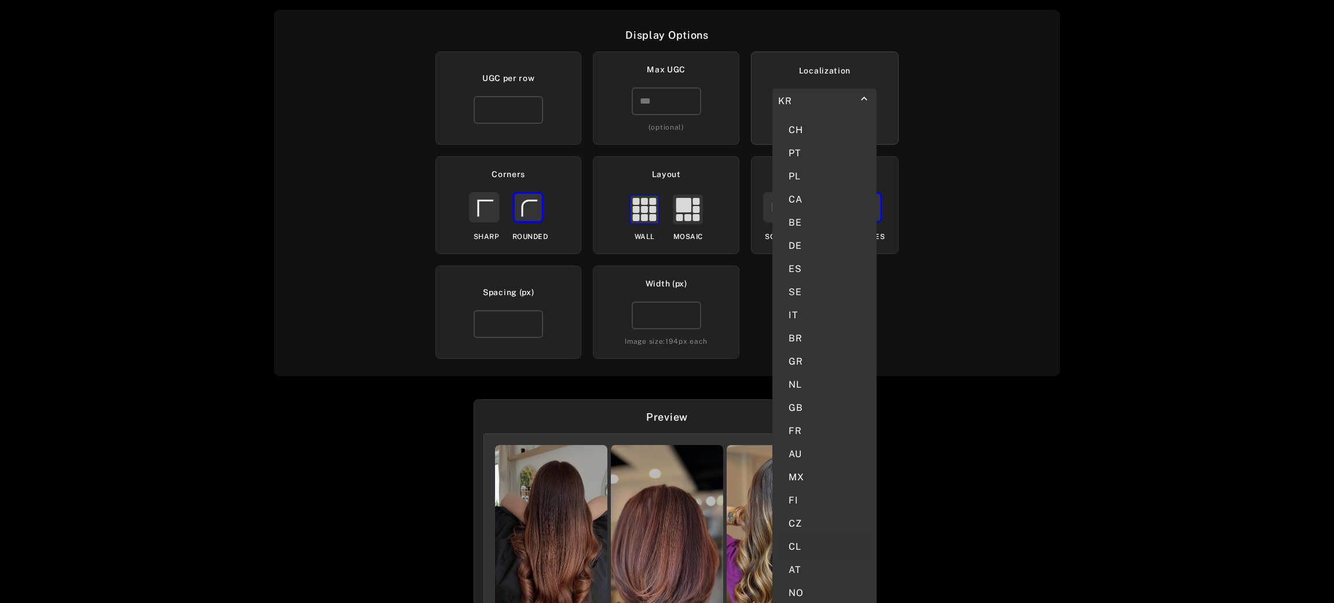
click at [808, 536] on div "CL" at bounding box center [825, 547] width 86 height 23
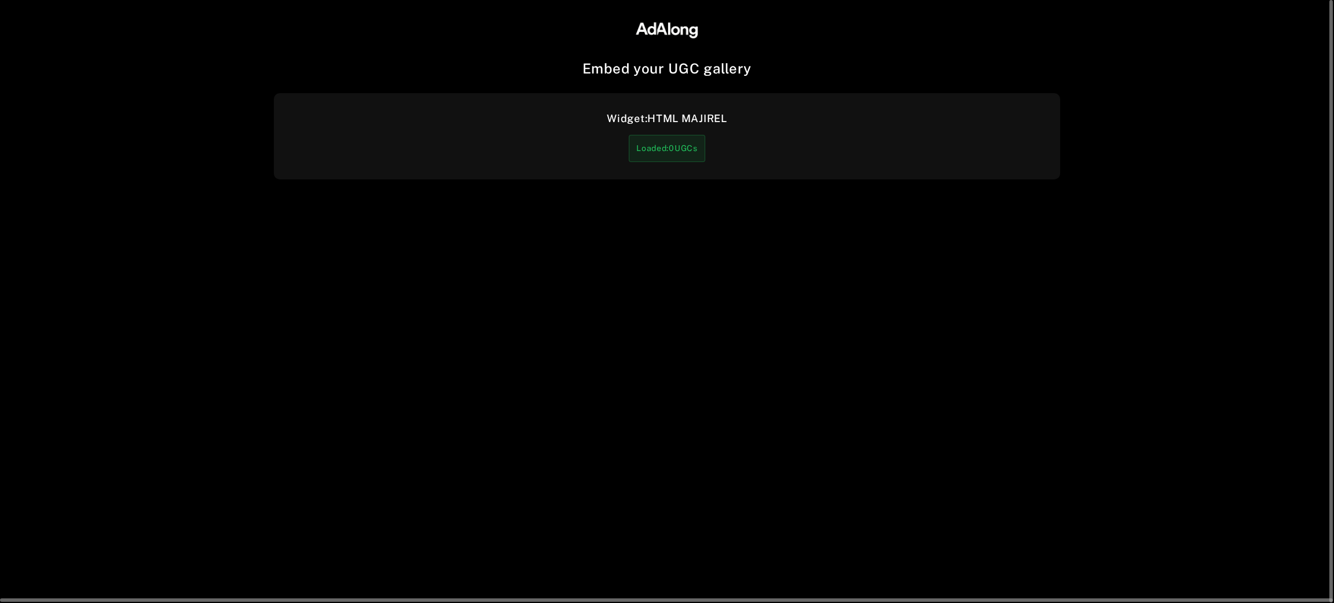
click at [669, 146] on div "Loaded: 0 UGCs" at bounding box center [667, 148] width 76 height 27
